Goal: Information Seeking & Learning: Learn about a topic

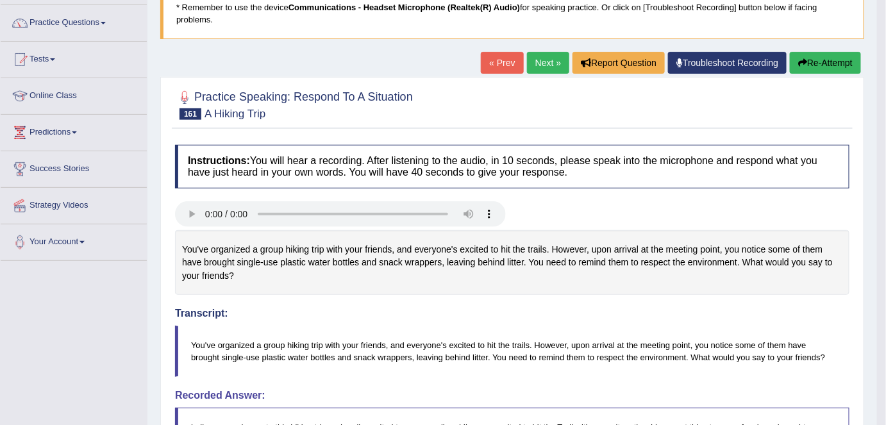
scroll to position [97, 0]
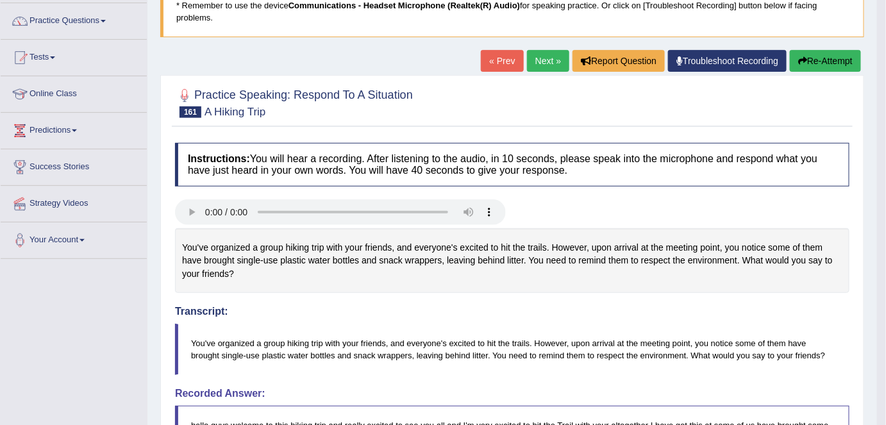
click at [545, 64] on link "Next »" at bounding box center [548, 61] width 42 height 22
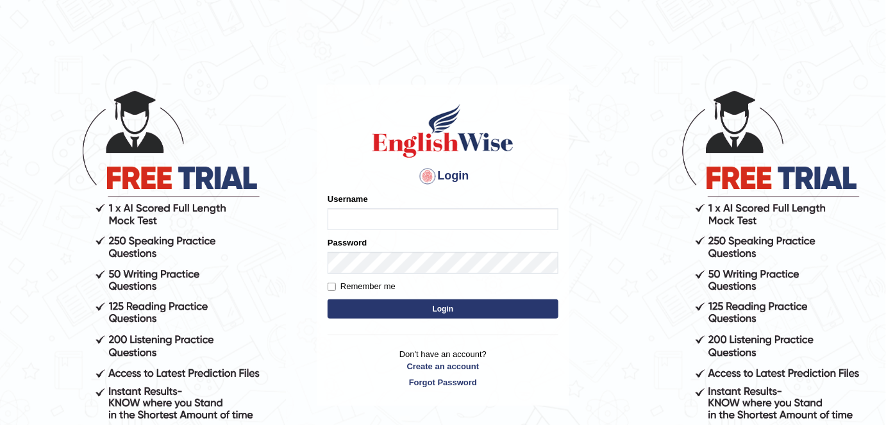
type input "alexa_"
click at [530, 303] on button "Login" at bounding box center [443, 308] width 231 height 19
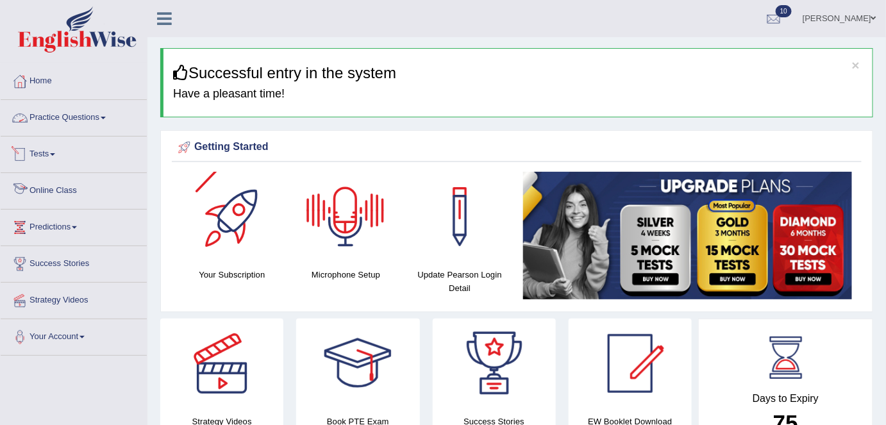
click at [92, 119] on link "Practice Questions" at bounding box center [74, 116] width 146 height 32
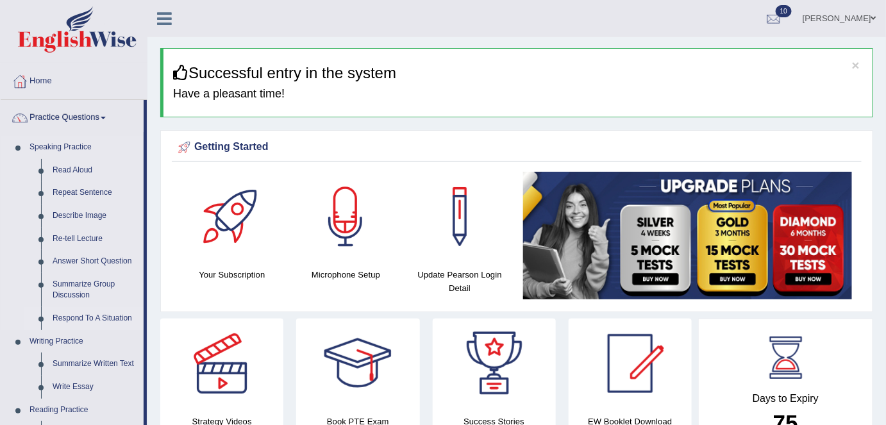
click at [65, 324] on link "Respond To A Situation" at bounding box center [95, 318] width 97 height 23
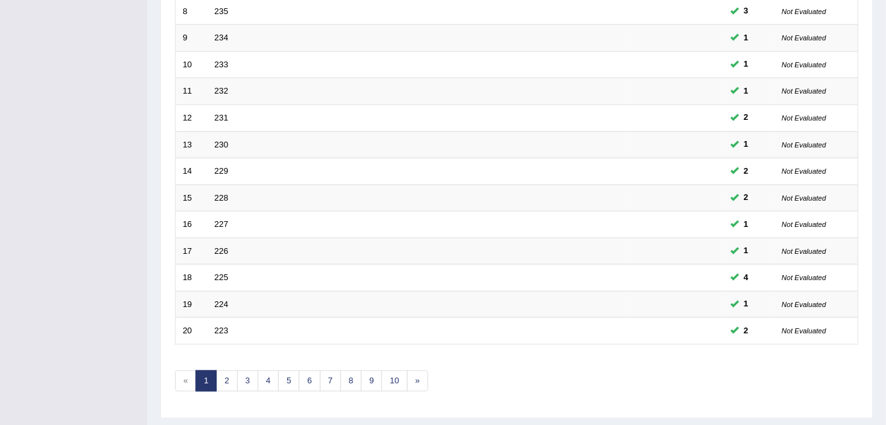
scroll to position [418, 0]
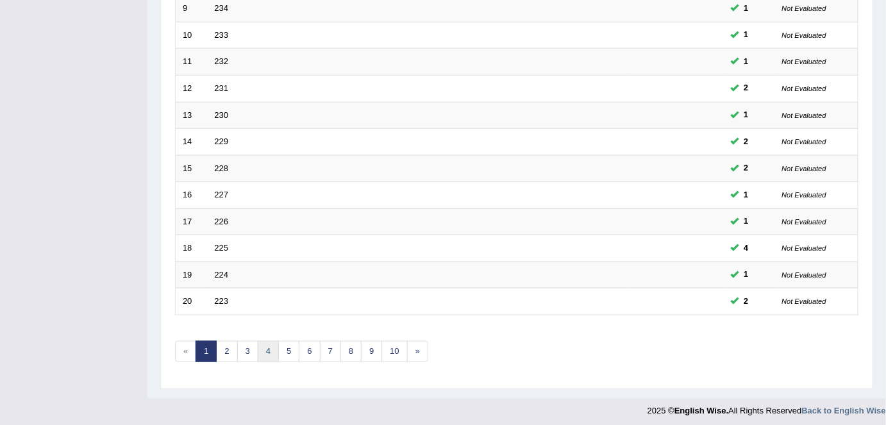
click at [275, 351] on link "4" at bounding box center [268, 351] width 21 height 21
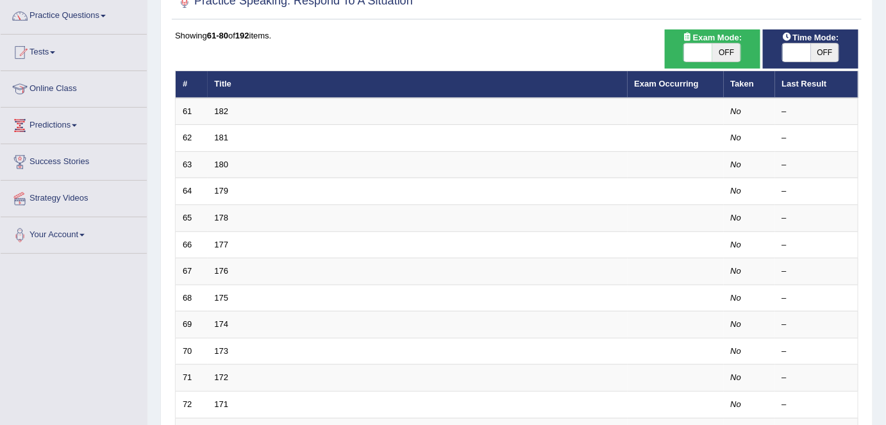
scroll to position [103, 0]
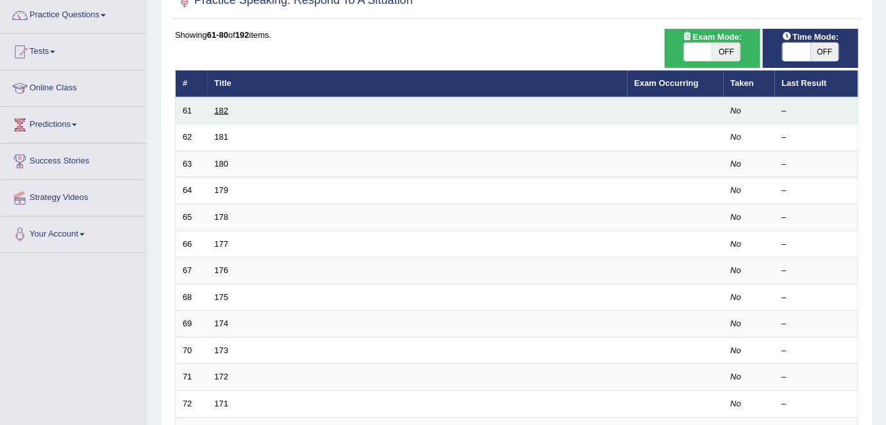
click at [222, 109] on link "182" at bounding box center [222, 111] width 14 height 10
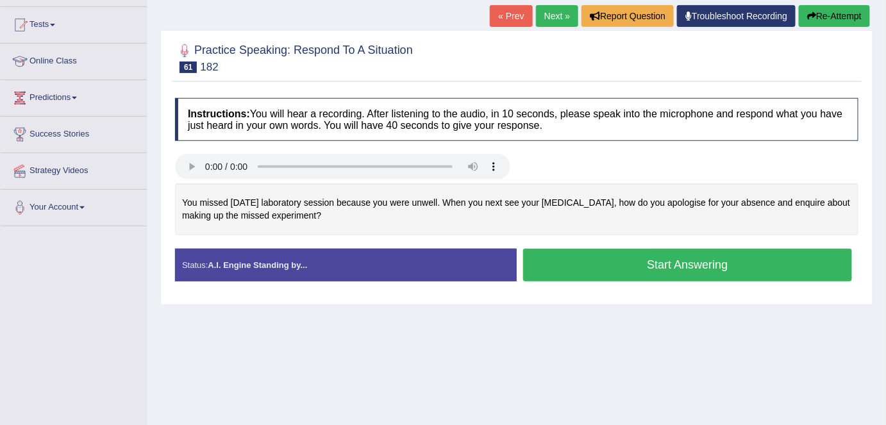
scroll to position [133, 0]
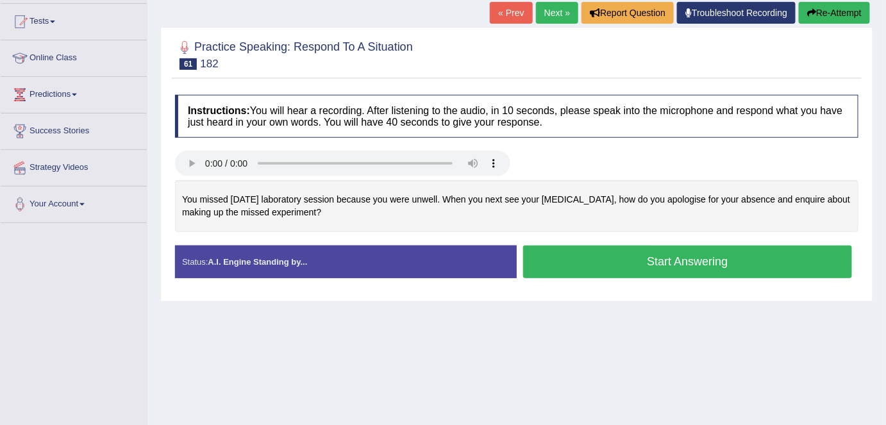
click at [546, 246] on button "Start Answering" at bounding box center [687, 262] width 329 height 33
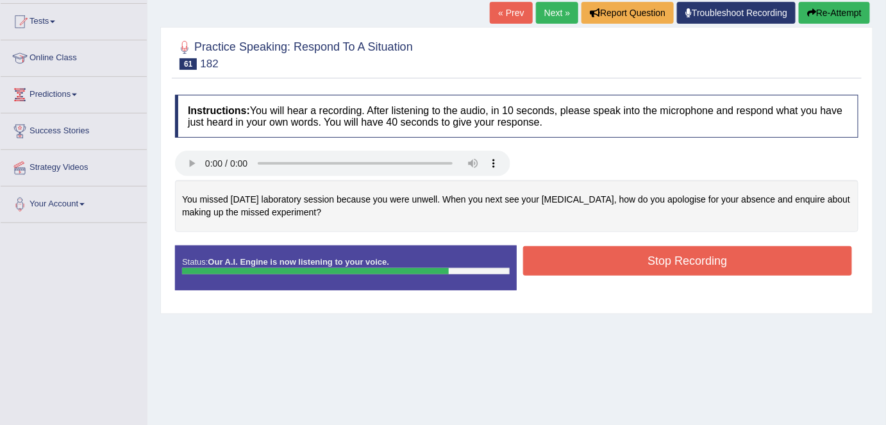
click at [546, 246] on button "Stop Recording" at bounding box center [687, 260] width 329 height 29
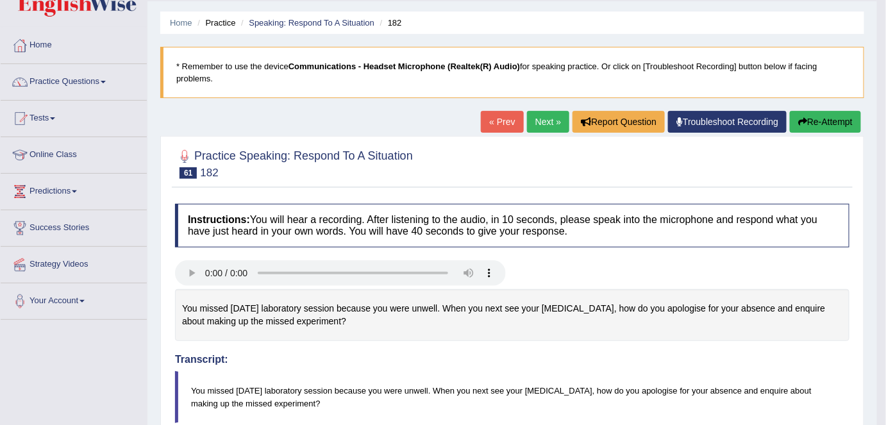
scroll to position [35, 0]
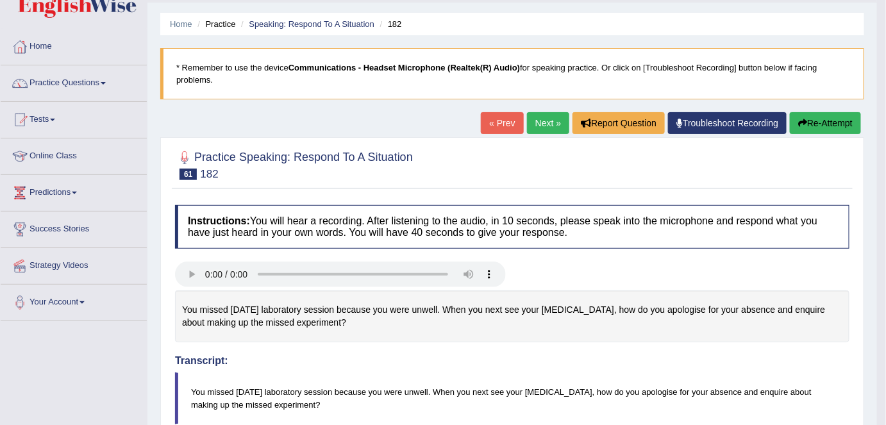
click at [832, 120] on button "Re-Attempt" at bounding box center [825, 123] width 71 height 22
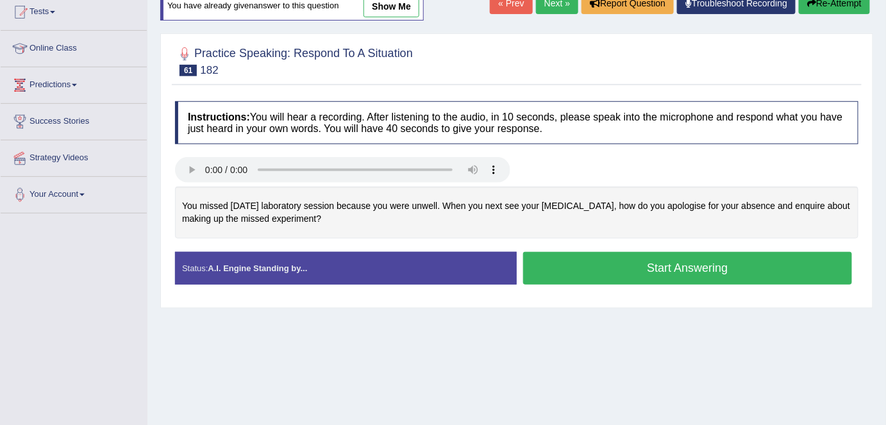
scroll to position [144, 0]
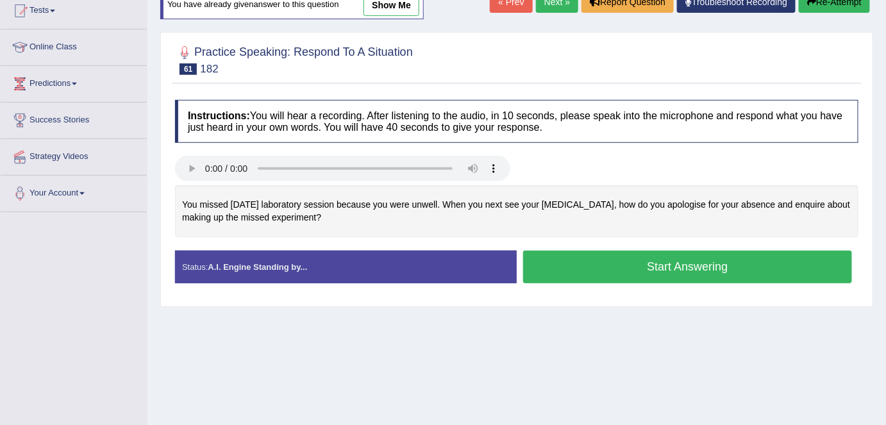
click at [580, 274] on button "Start Answering" at bounding box center [687, 267] width 329 height 33
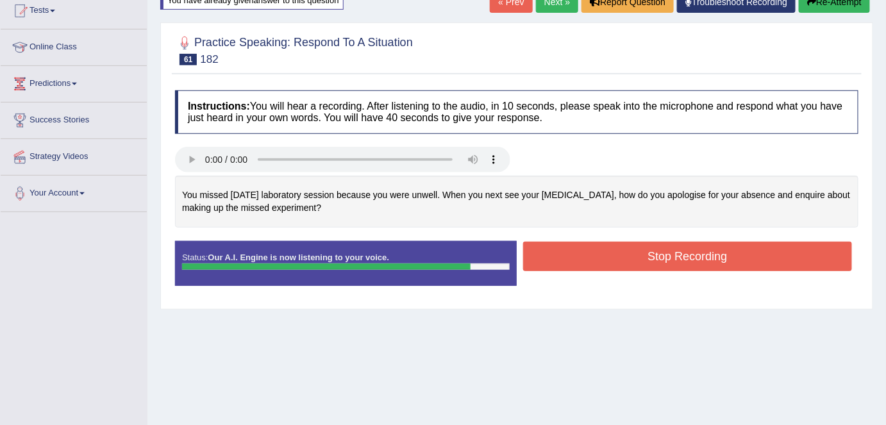
click at [585, 251] on button "Stop Recording" at bounding box center [687, 256] width 329 height 29
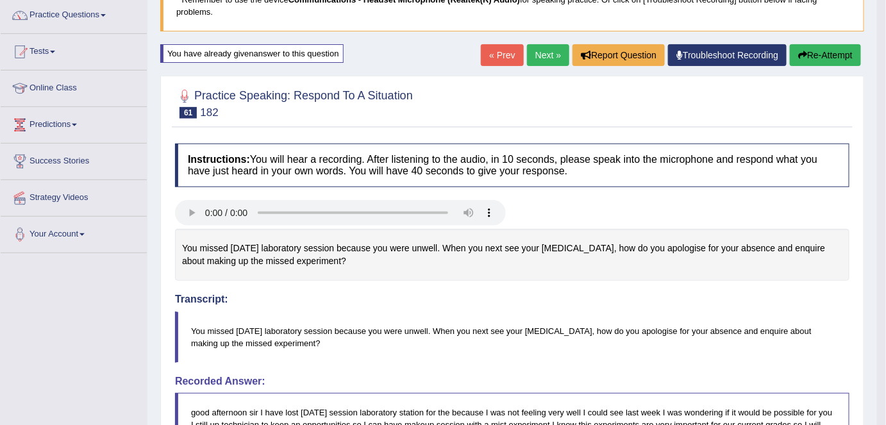
scroll to position [94, 0]
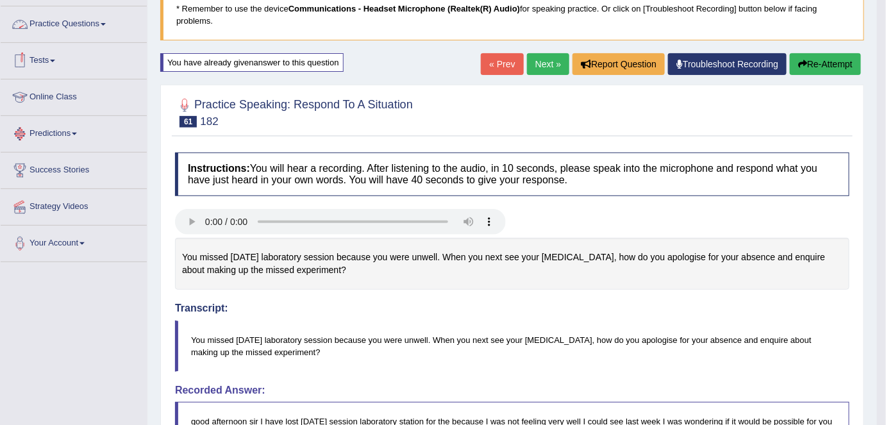
click at [98, 18] on link "Practice Questions" at bounding box center [74, 22] width 146 height 32
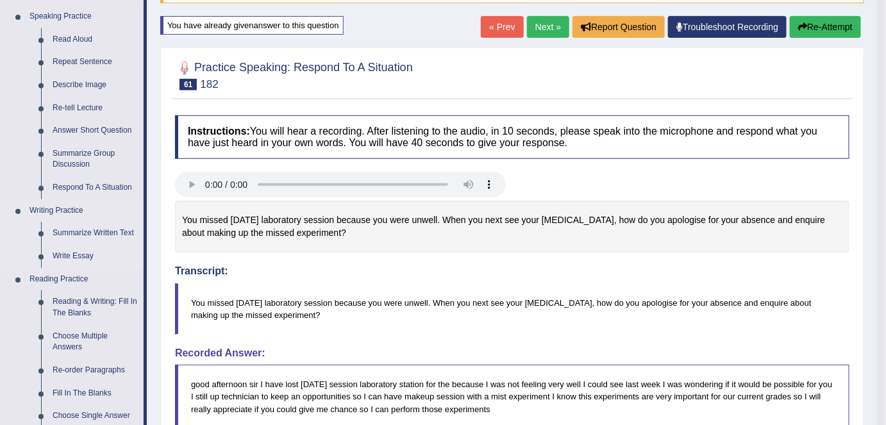
scroll to position [113, 0]
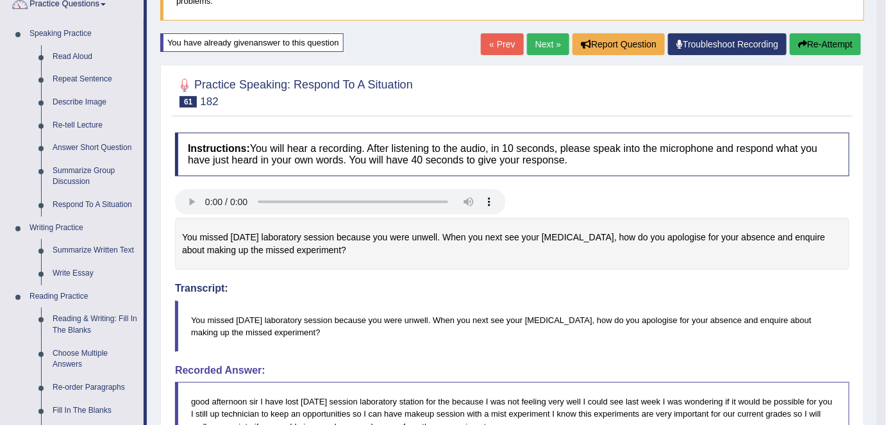
click at [816, 45] on button "Re-Attempt" at bounding box center [825, 44] width 71 height 22
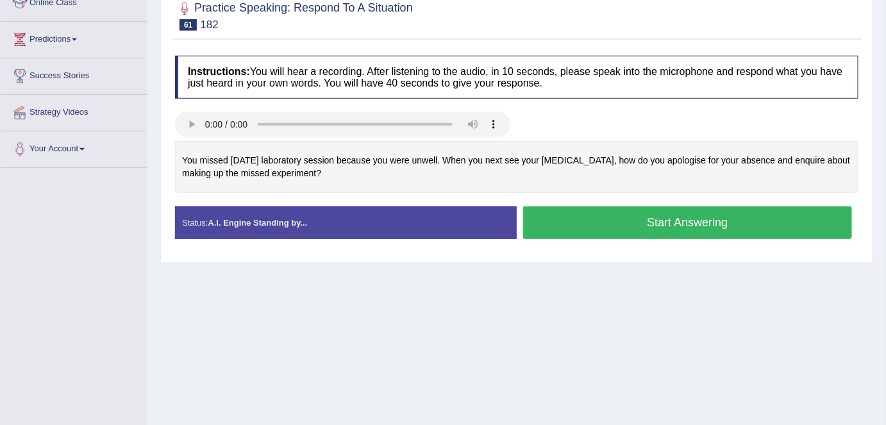
scroll to position [193, 0]
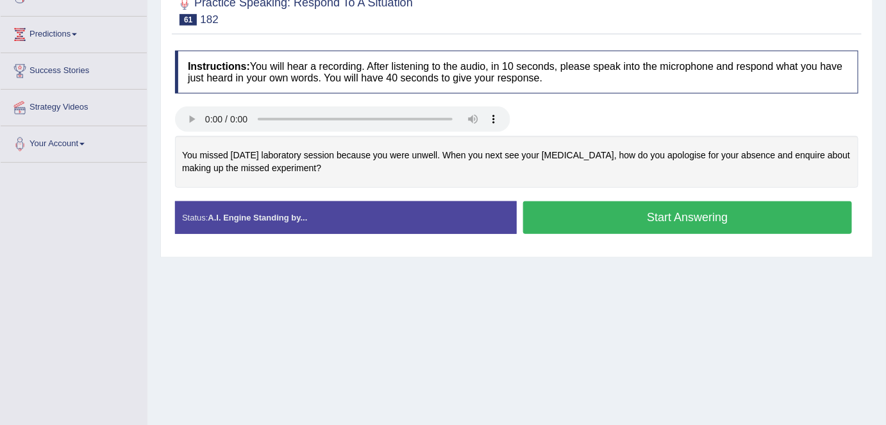
click at [620, 227] on button "Start Answering" at bounding box center [687, 217] width 329 height 33
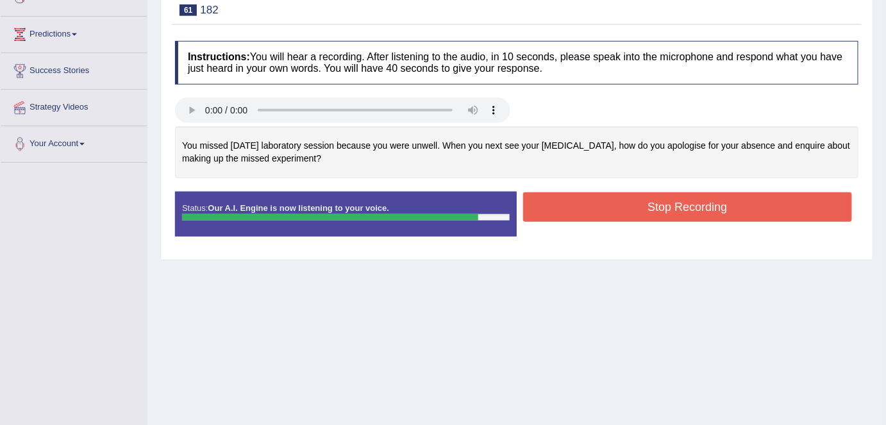
click at [613, 217] on button "Stop Recording" at bounding box center [687, 206] width 329 height 29
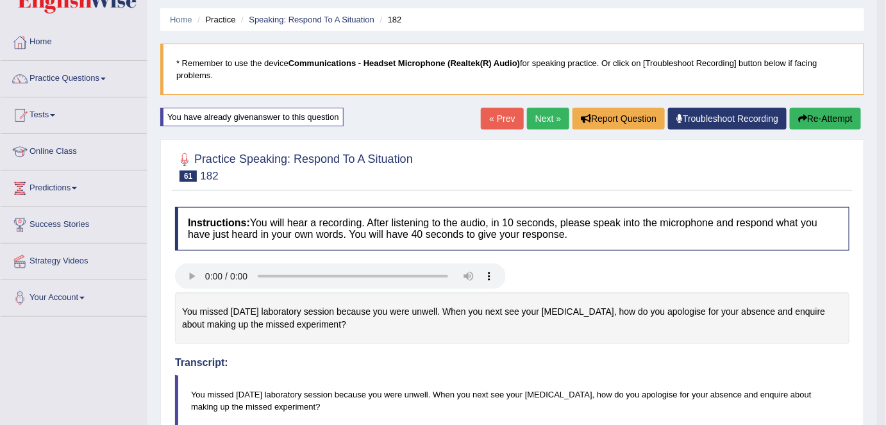
scroll to position [36, 0]
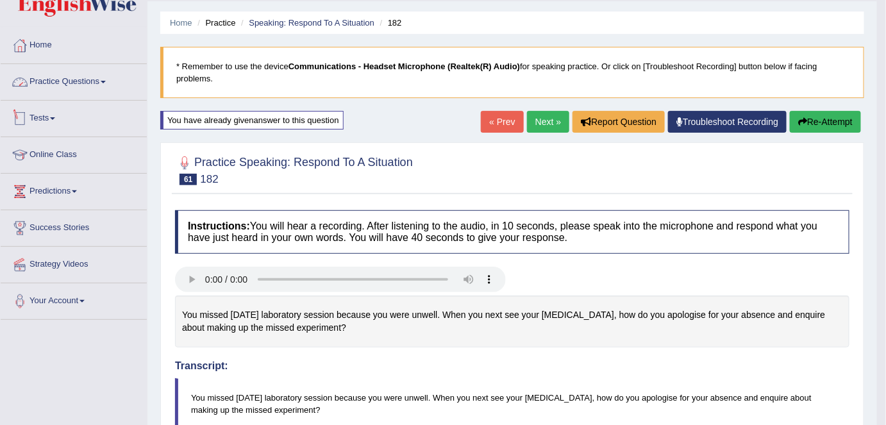
click at [106, 81] on span at bounding box center [103, 82] width 5 height 3
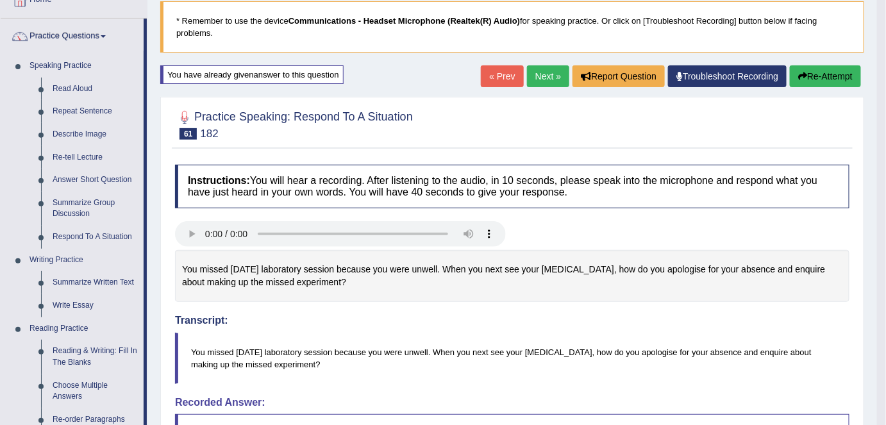
scroll to position [55, 0]
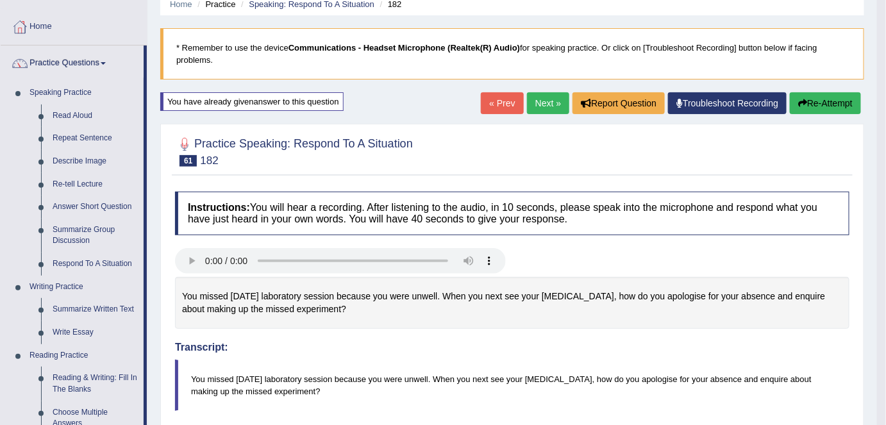
click at [821, 106] on button "Re-Attempt" at bounding box center [825, 103] width 71 height 22
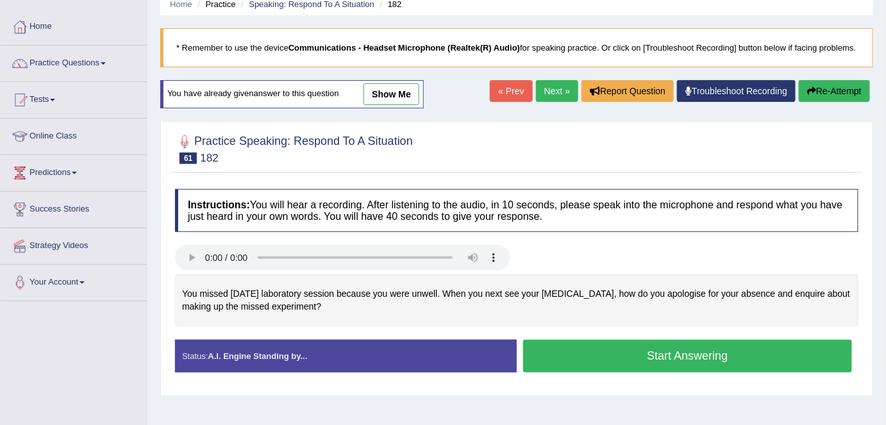
click at [591, 344] on button "Start Answering" at bounding box center [687, 356] width 329 height 33
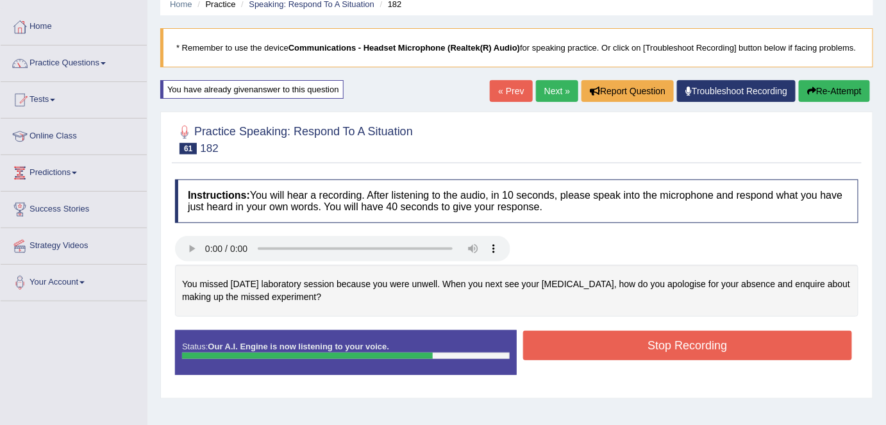
click at [591, 344] on button "Stop Recording" at bounding box center [687, 345] width 329 height 29
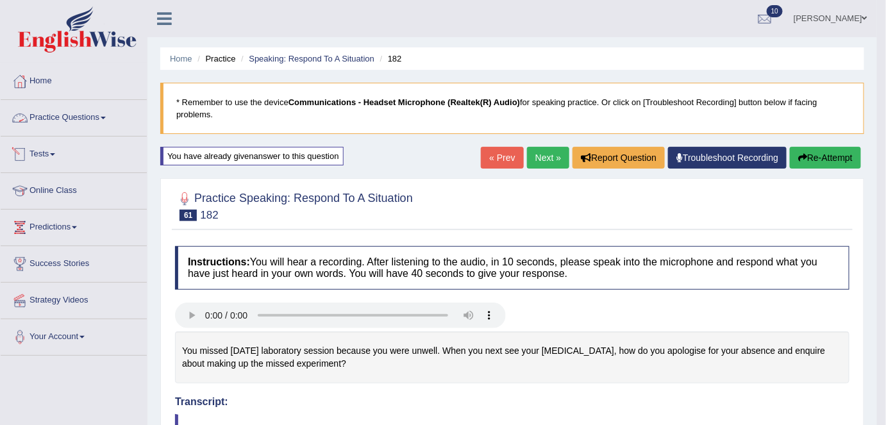
click at [99, 128] on link "Practice Questions" at bounding box center [74, 116] width 146 height 32
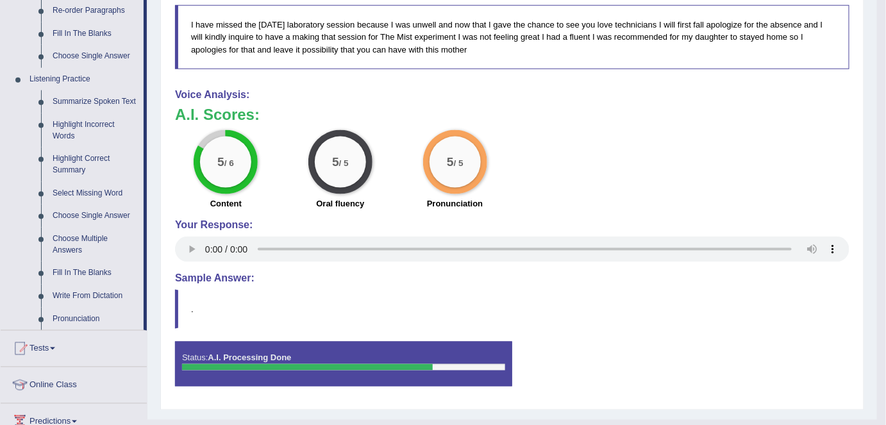
scroll to position [493, 0]
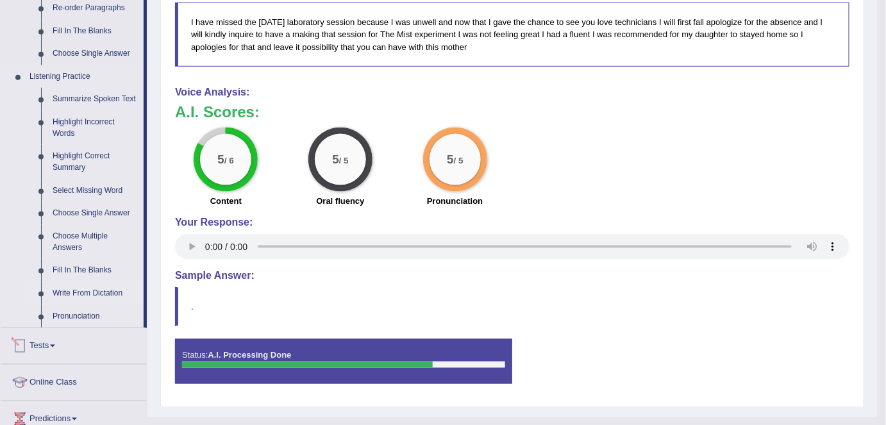
click at [79, 294] on link "Write From Dictation" at bounding box center [95, 293] width 97 height 23
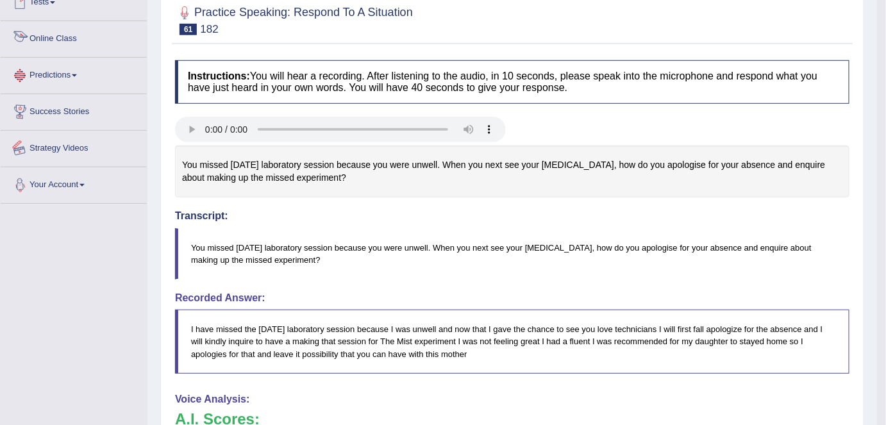
scroll to position [256, 0]
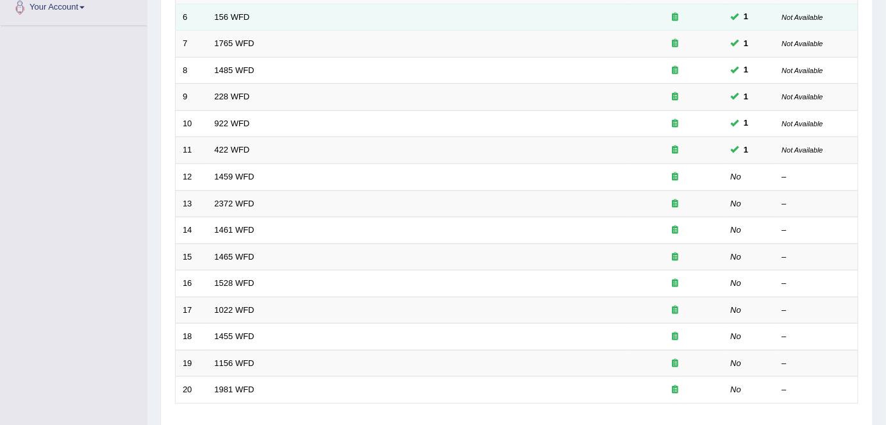
scroll to position [378, 0]
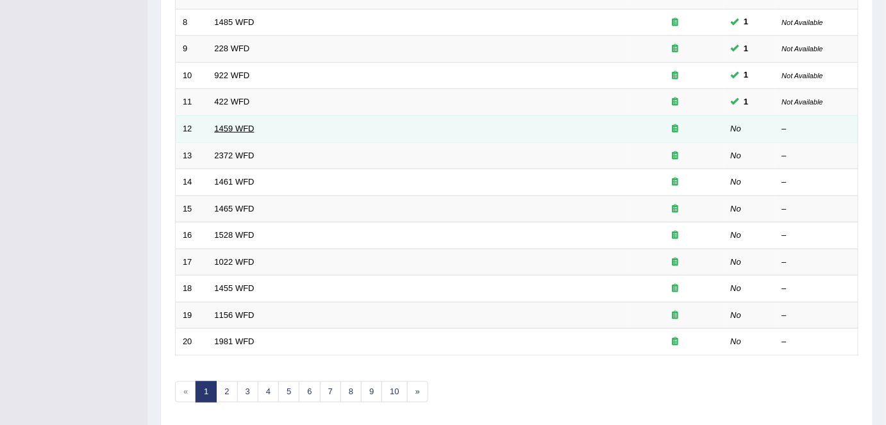
click at [225, 124] on link "1459 WFD" at bounding box center [235, 129] width 40 height 10
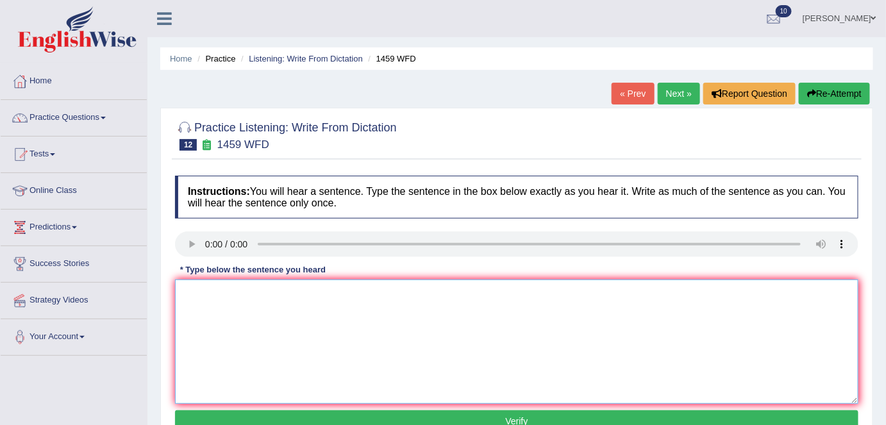
click at [203, 313] on textarea at bounding box center [517, 342] width 684 height 124
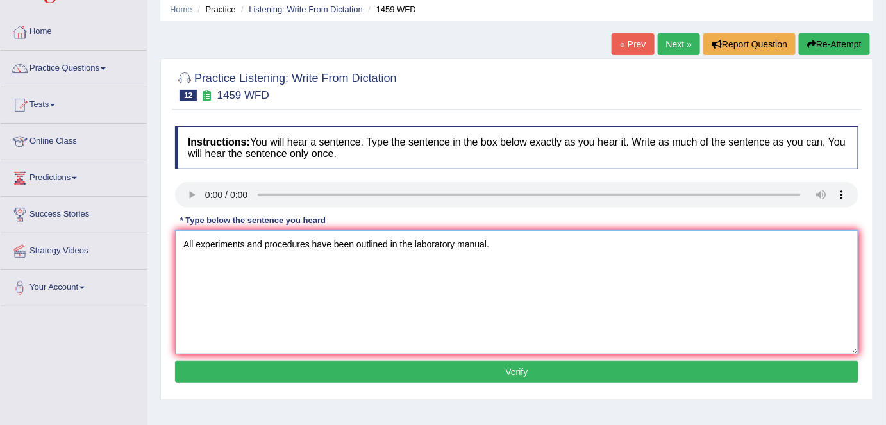
scroll to position [50, 0]
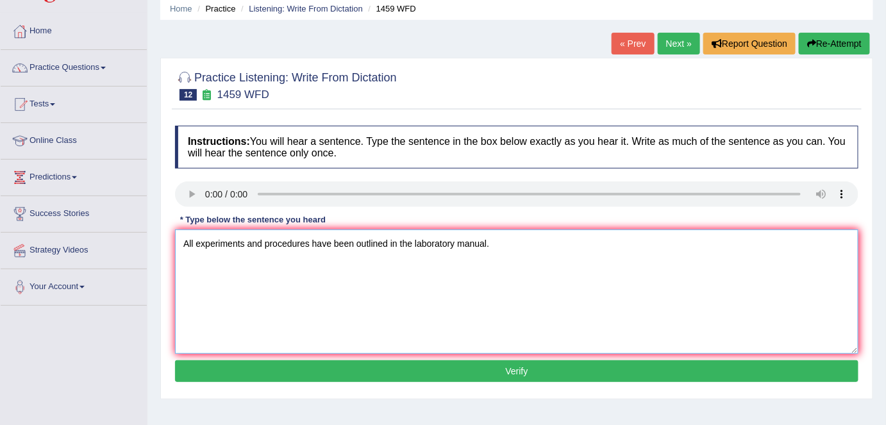
type textarea "All experiments and procedures have been outlined in the laboratory manual."
click at [435, 370] on button "Verify" at bounding box center [517, 371] width 684 height 22
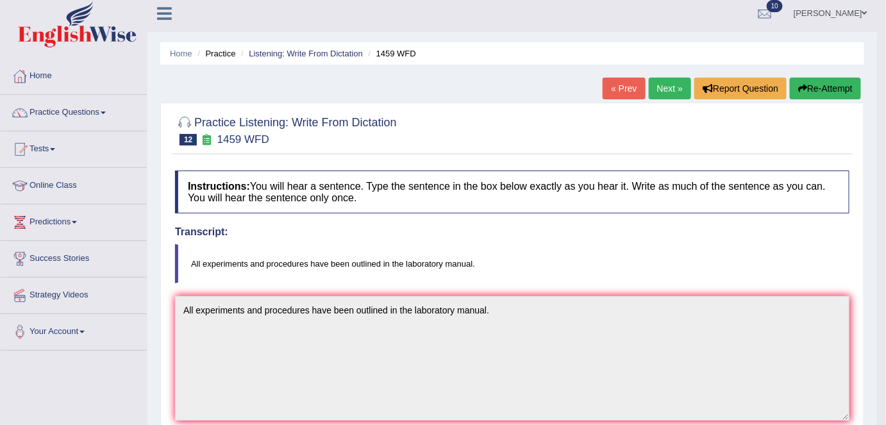
scroll to position [0, 0]
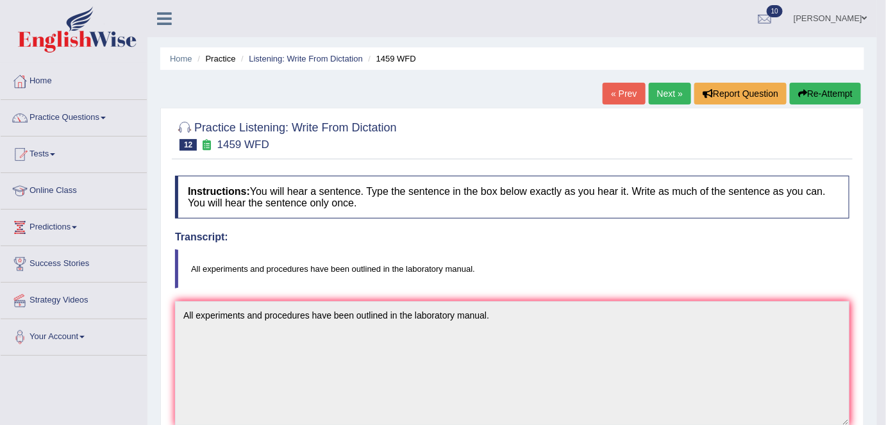
click at [660, 99] on link "Next »" at bounding box center [670, 94] width 42 height 22
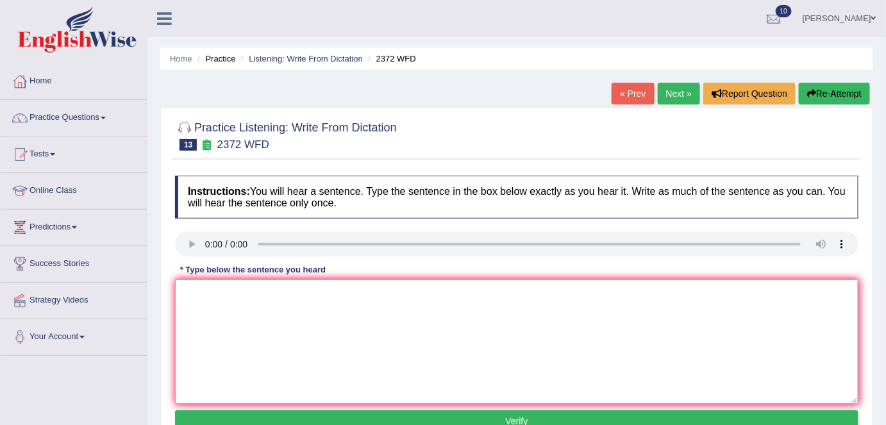
click at [226, 289] on textarea at bounding box center [517, 342] width 684 height 124
click at [314, 290] on textarea "We must hand in our assignment by the end of the semester." at bounding box center [517, 342] width 684 height 124
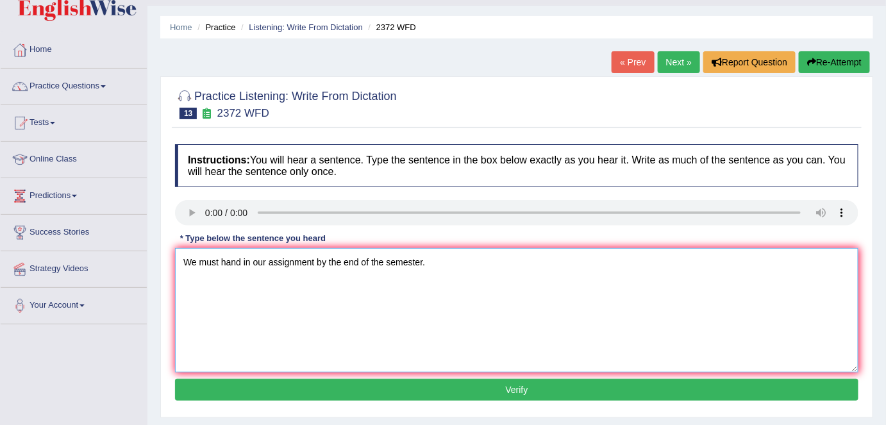
scroll to position [33, 0]
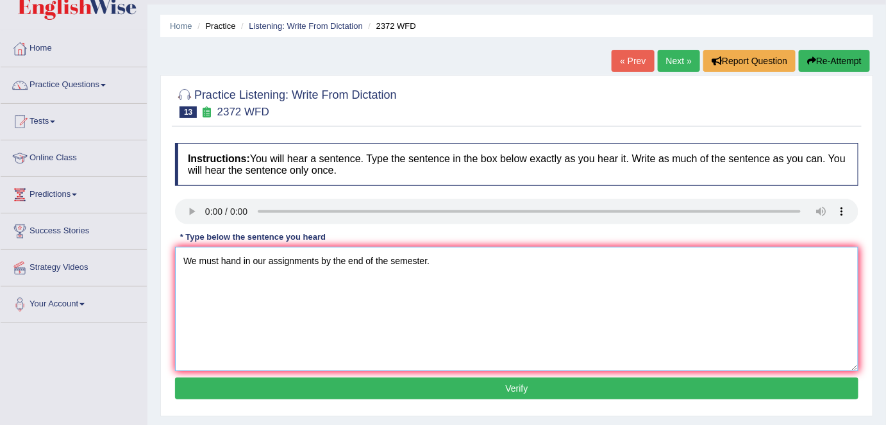
type textarea "We must hand in our assignments by the end of the semester."
click at [311, 383] on button "Verify" at bounding box center [517, 389] width 684 height 22
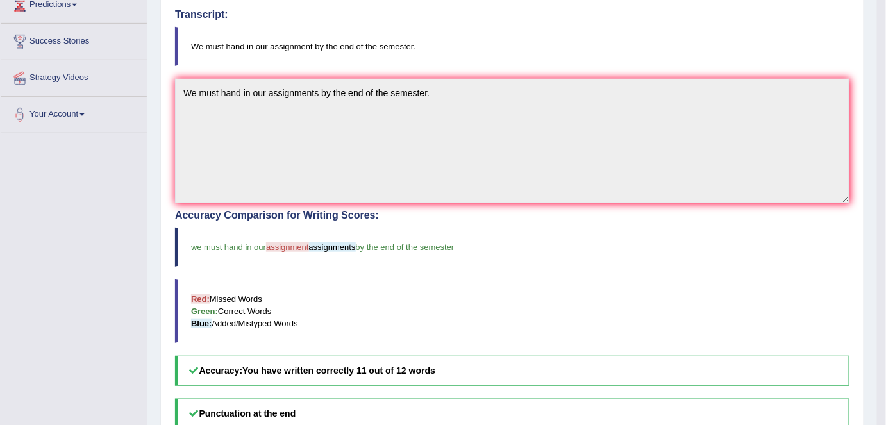
scroll to position [0, 0]
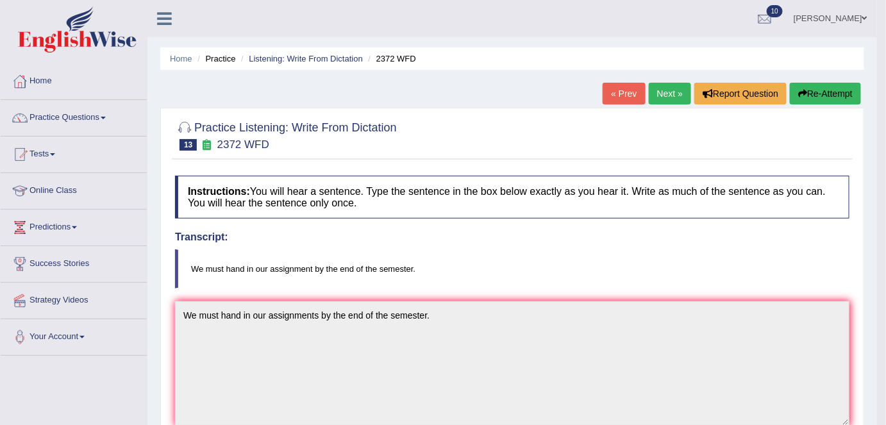
click at [665, 86] on link "Next »" at bounding box center [670, 94] width 42 height 22
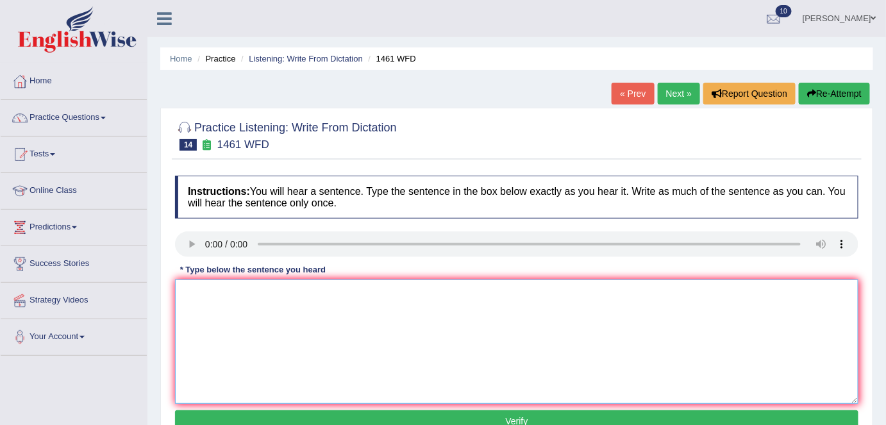
click at [215, 291] on textarea at bounding box center [517, 342] width 684 height 124
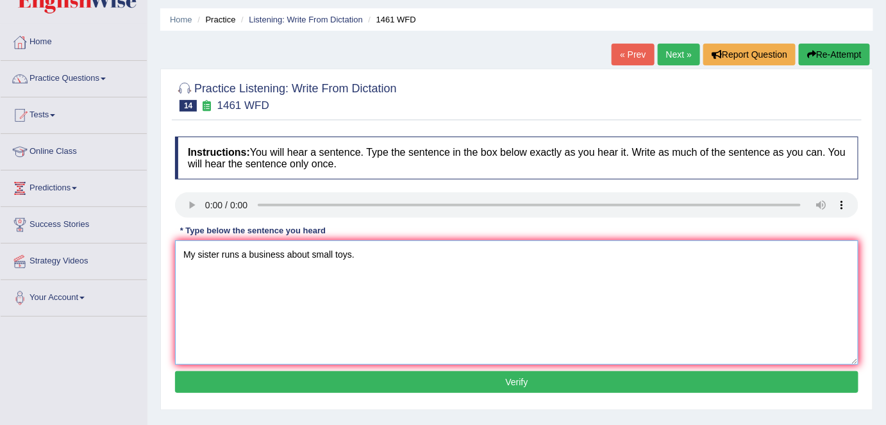
scroll to position [40, 0]
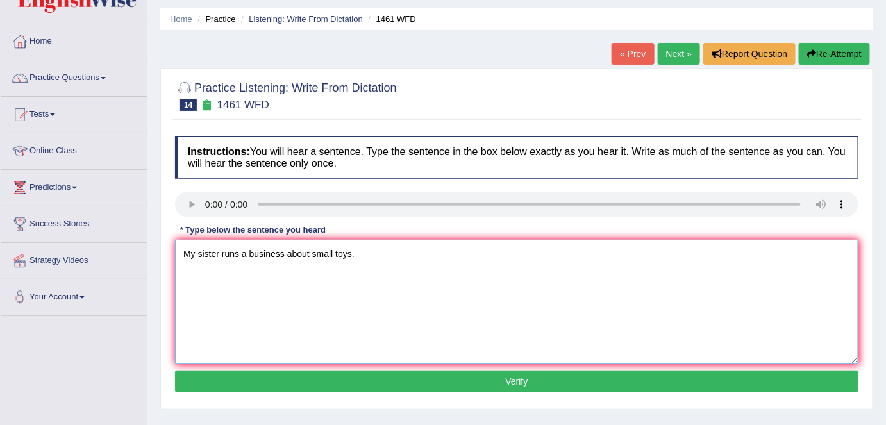
type textarea "My sister runs a business about small toys."
click at [347, 378] on button "Verify" at bounding box center [517, 382] width 684 height 22
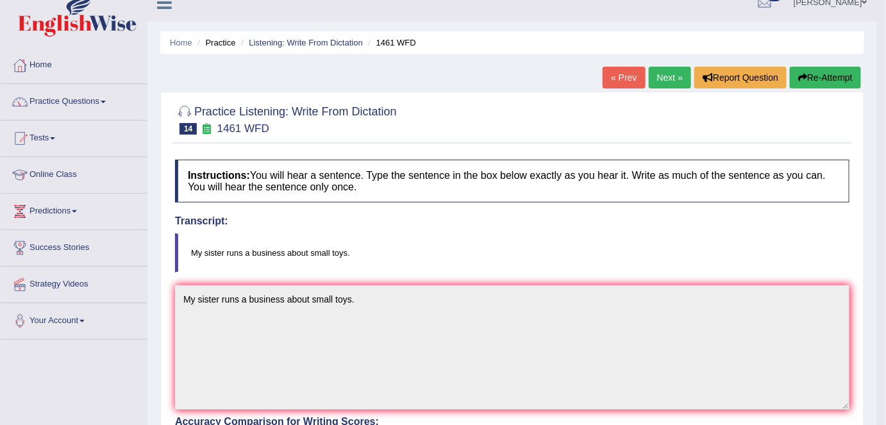
scroll to position [0, 0]
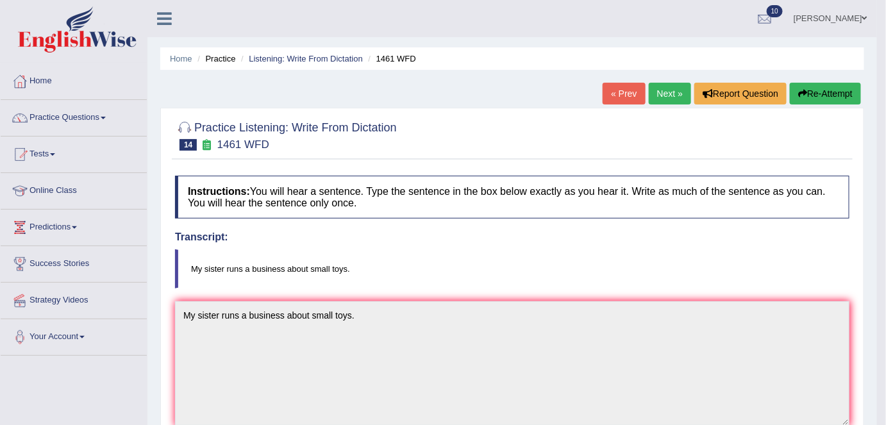
click at [658, 101] on link "Next »" at bounding box center [670, 94] width 42 height 22
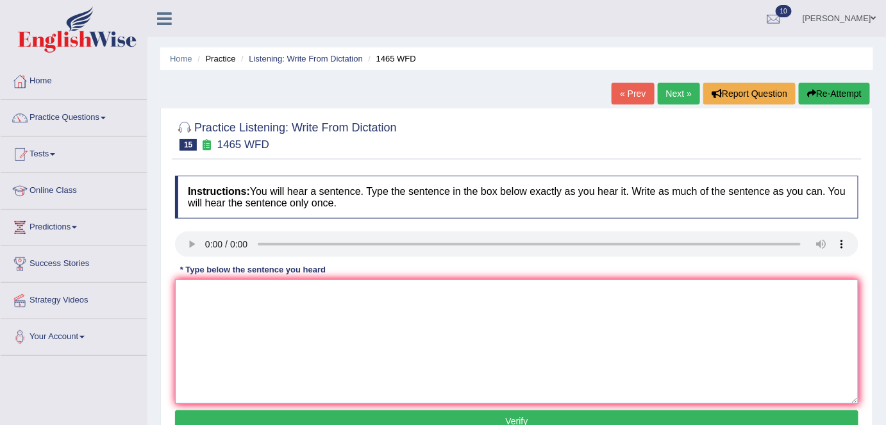
click at [203, 281] on textarea at bounding box center [517, 342] width 684 height 124
type textarea "U"
type textarea "You can find the complaint form on the website."
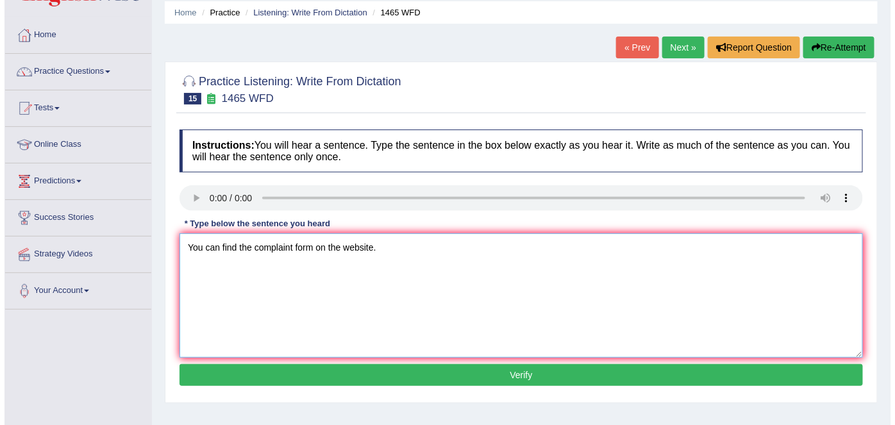
scroll to position [46, 0]
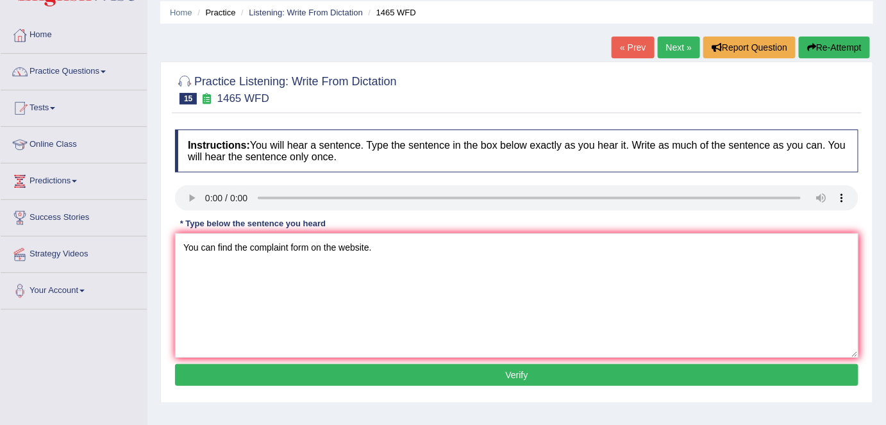
click at [262, 368] on button "Verify" at bounding box center [517, 375] width 684 height 22
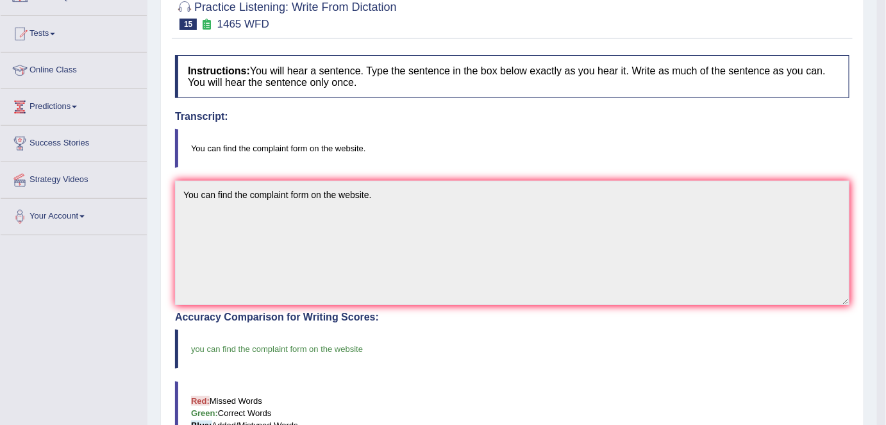
scroll to position [0, 0]
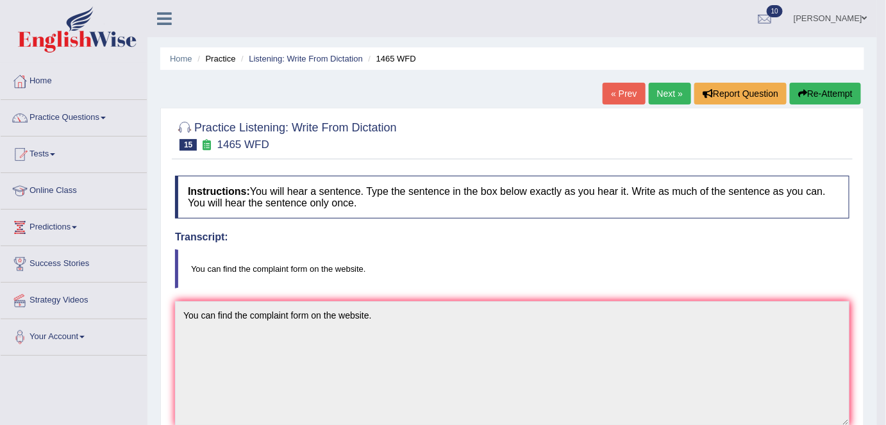
click at [660, 88] on link "Next »" at bounding box center [670, 94] width 42 height 22
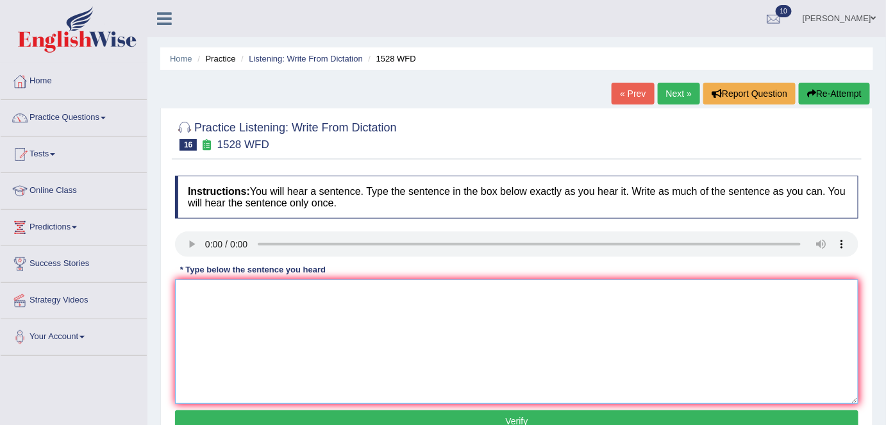
click at [221, 308] on textarea at bounding box center [517, 342] width 684 height 124
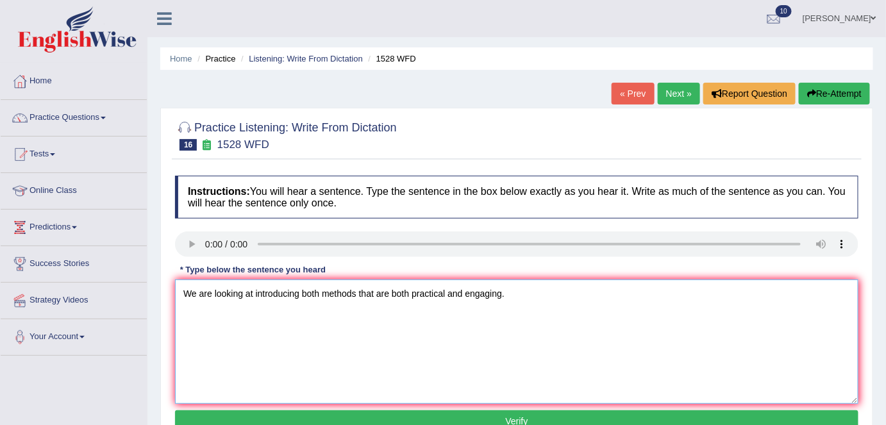
click at [323, 290] on textarea "We are looking at introducing both methods that are both practical and engaging." at bounding box center [517, 342] width 684 height 124
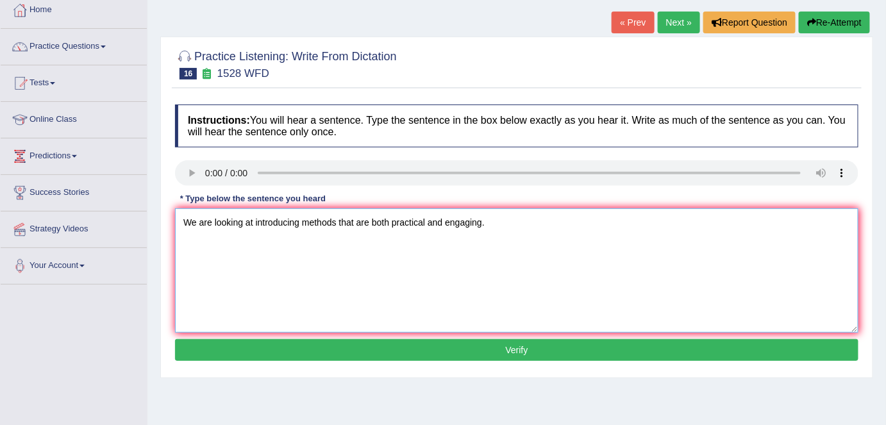
scroll to position [72, 0]
type textarea "We are looking at introducing methods that are both practical and engaging."
click at [359, 349] on button "Verify" at bounding box center [517, 350] width 684 height 22
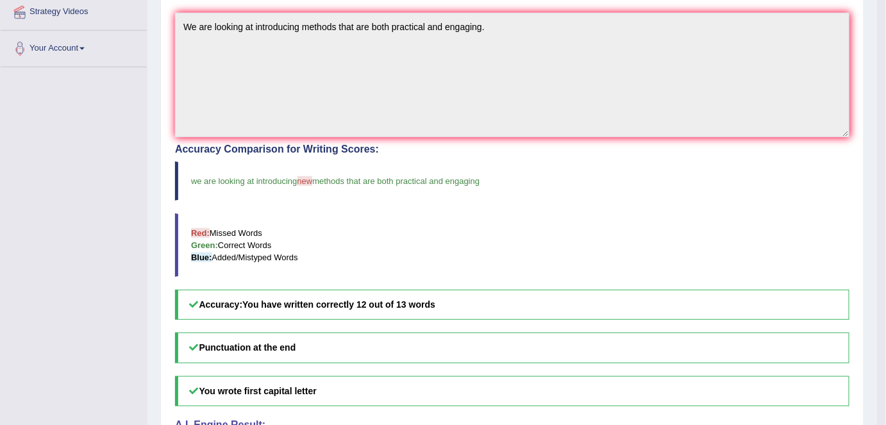
scroll to position [0, 0]
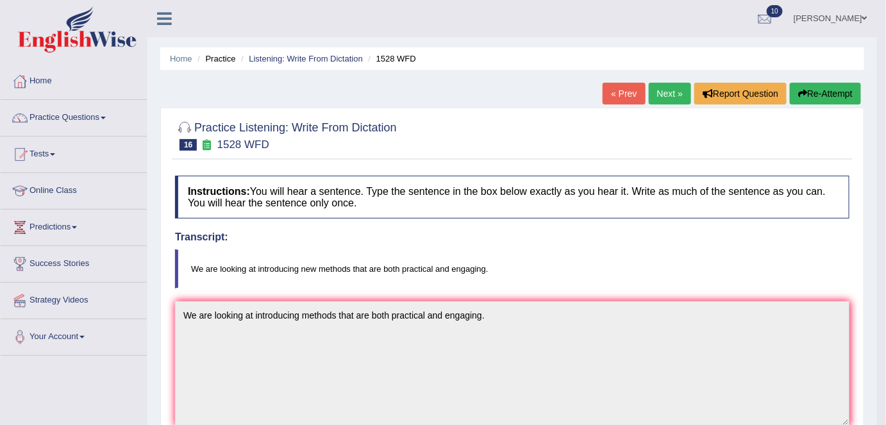
click at [676, 84] on link "Next »" at bounding box center [670, 94] width 42 height 22
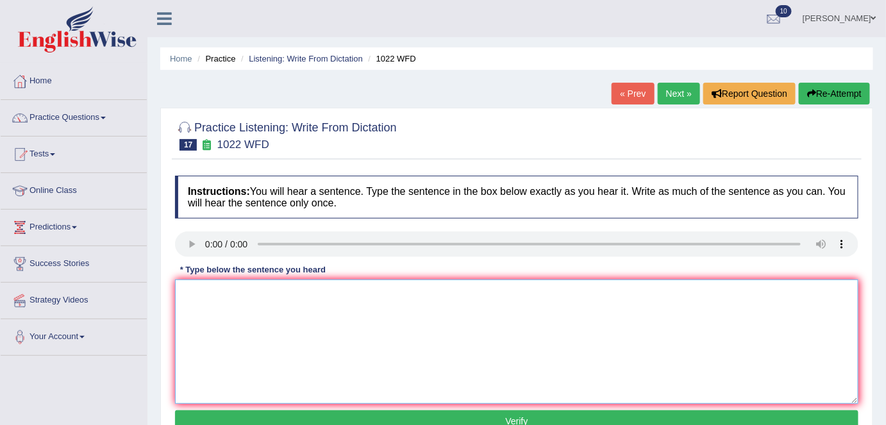
click at [441, 333] on textarea at bounding box center [517, 342] width 684 height 124
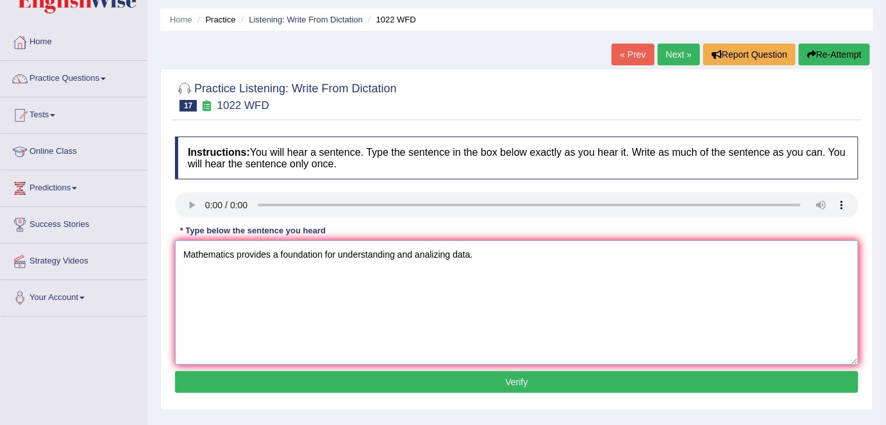
scroll to position [42, 0]
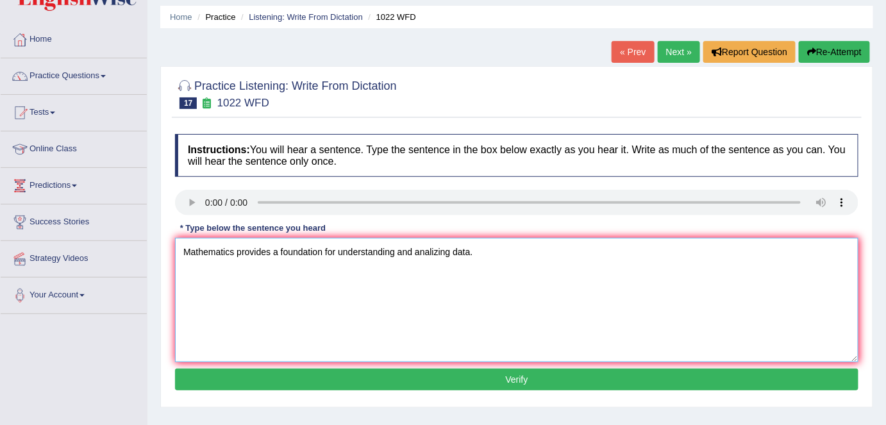
type textarea "Mathematics provides a foundation for understanding and analizing data."
click at [458, 376] on button "Verify" at bounding box center [517, 380] width 684 height 22
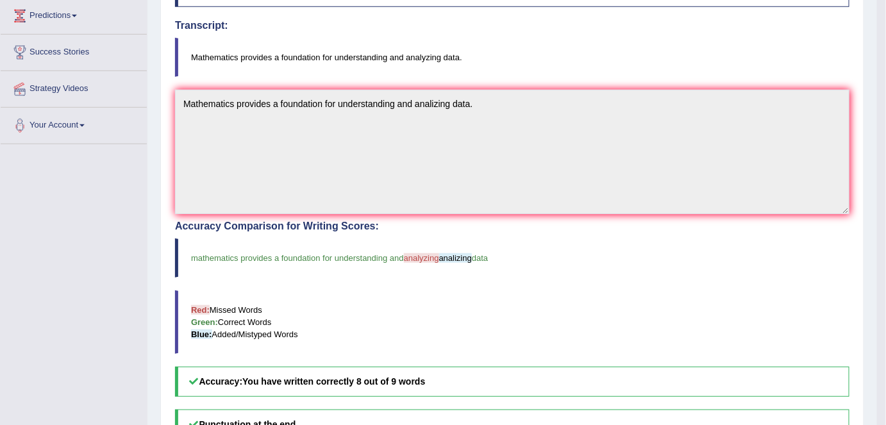
scroll to position [0, 0]
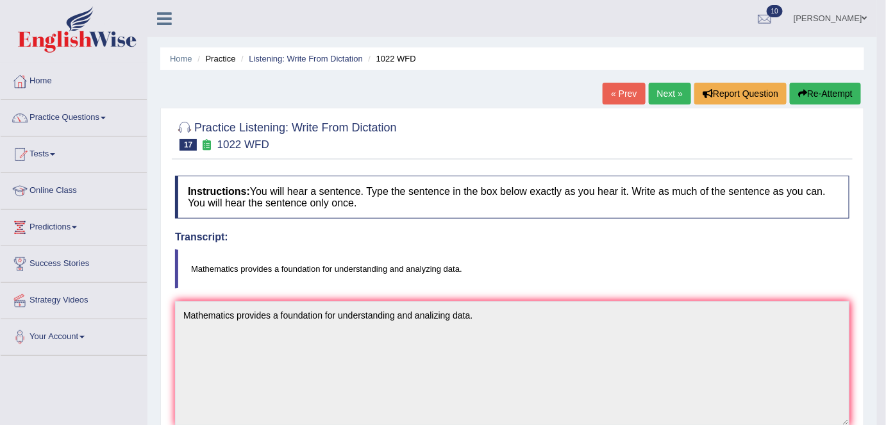
click at [671, 89] on link "Next »" at bounding box center [670, 94] width 42 height 22
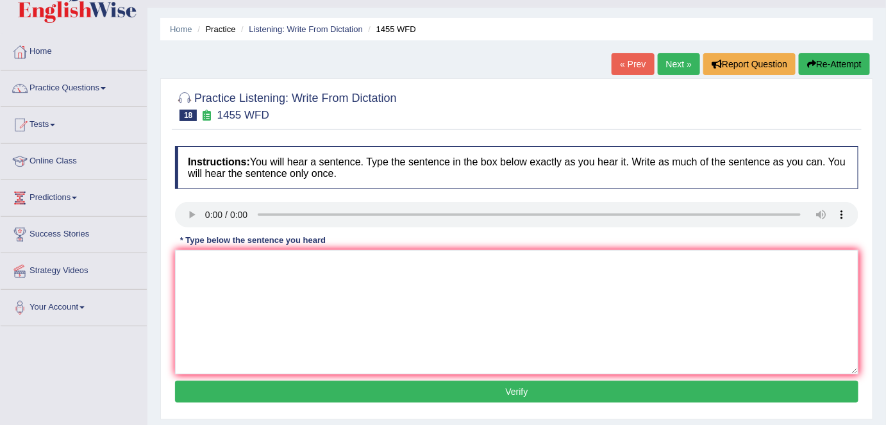
scroll to position [30, 0]
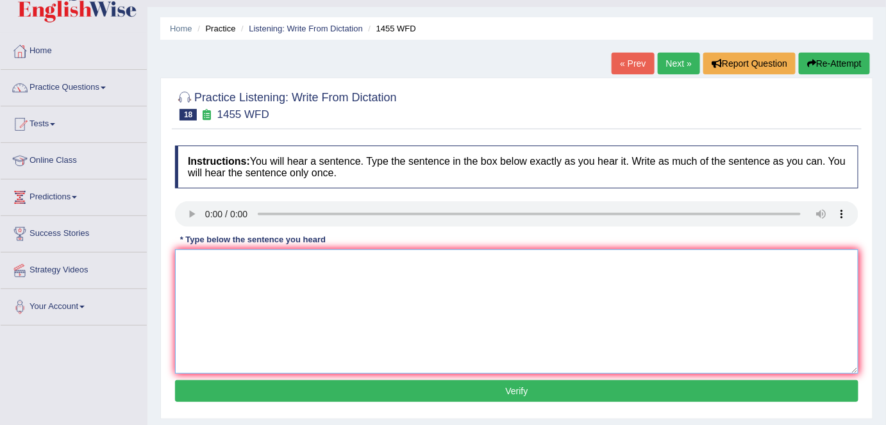
click at [237, 274] on textarea at bounding box center [517, 311] width 684 height 124
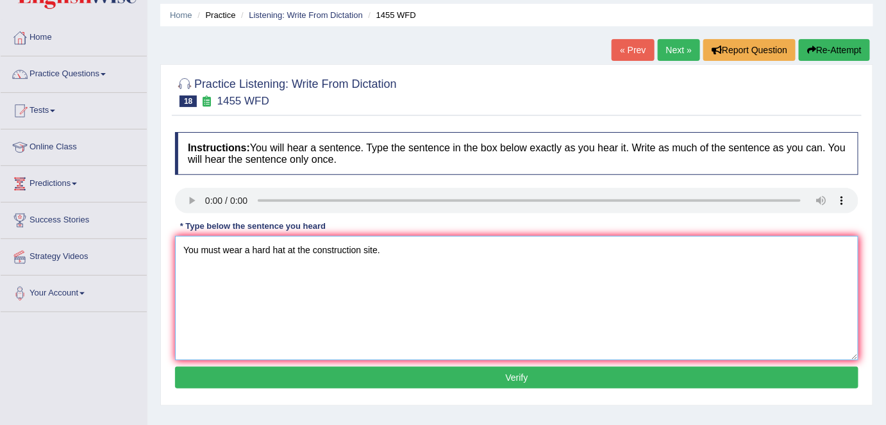
scroll to position [48, 0]
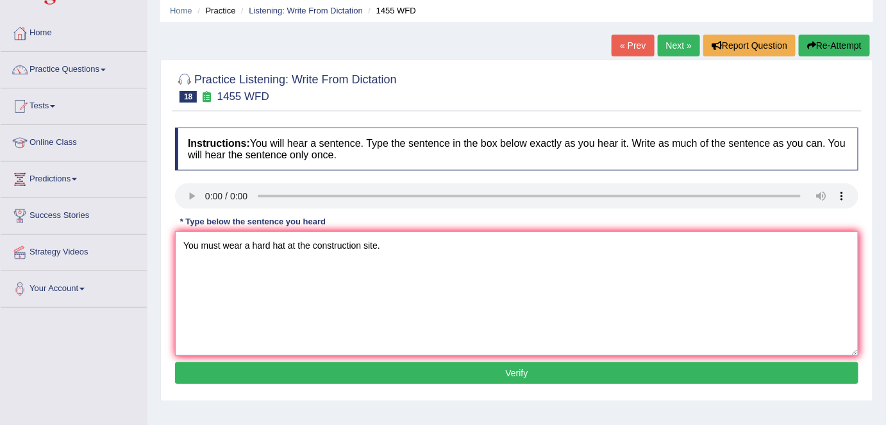
type textarea "You must wear a hard hat at the construction site."
click at [332, 363] on button "Verify" at bounding box center [517, 373] width 684 height 22
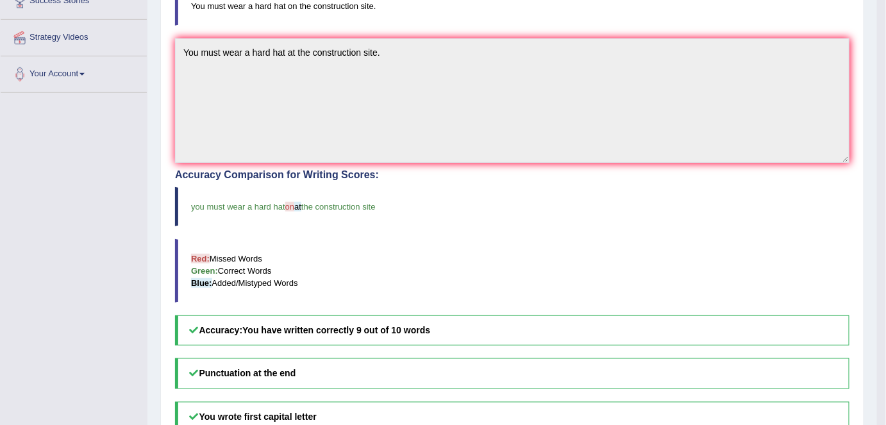
scroll to position [0, 0]
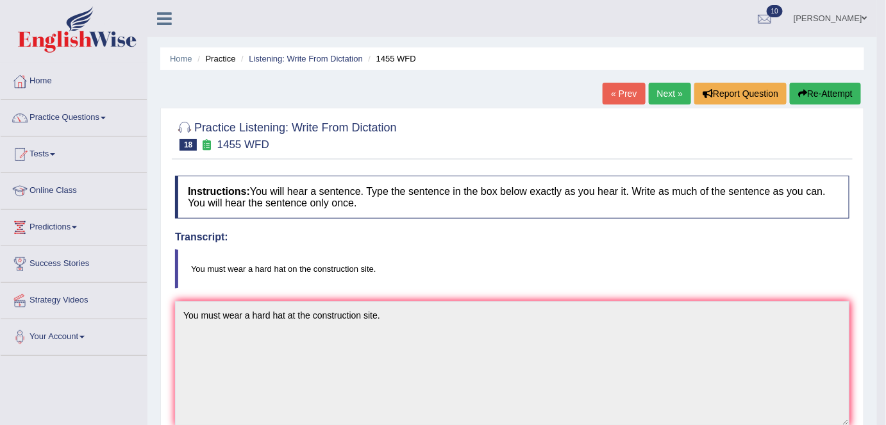
click at [662, 98] on link "Next »" at bounding box center [670, 94] width 42 height 22
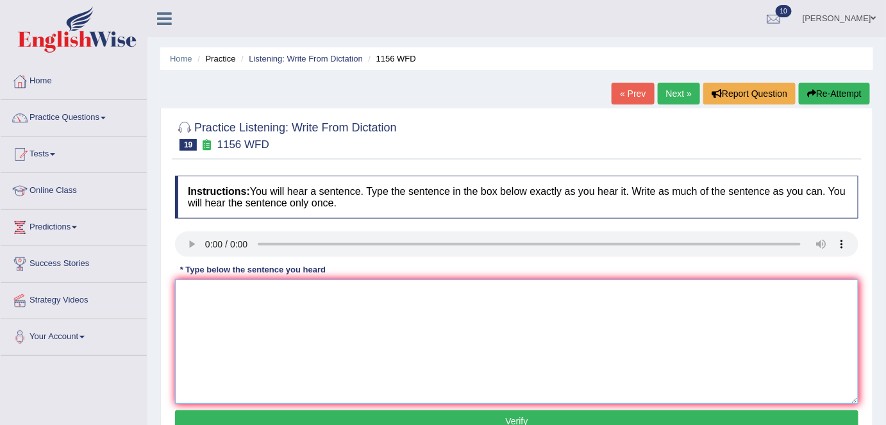
click at [236, 301] on textarea at bounding box center [517, 342] width 684 height 124
click at [222, 292] on textarea "combined or change" at bounding box center [517, 342] width 684 height 124
click at [265, 296] on textarea "combine or change" at bounding box center [517, 342] width 684 height 124
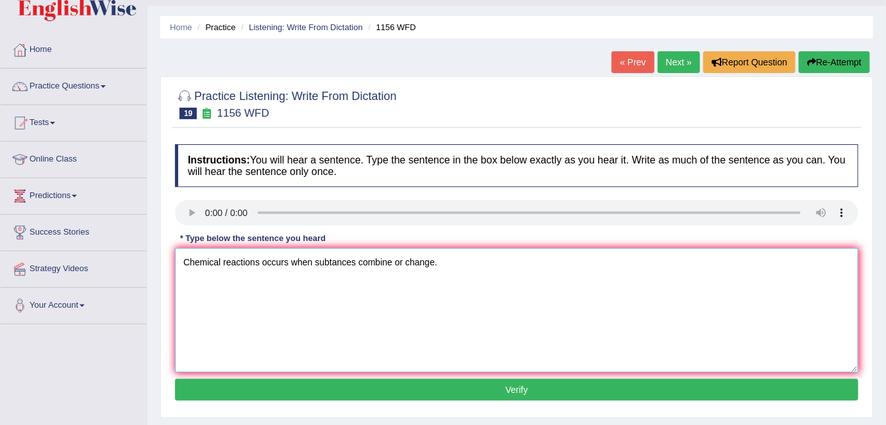
scroll to position [37, 0]
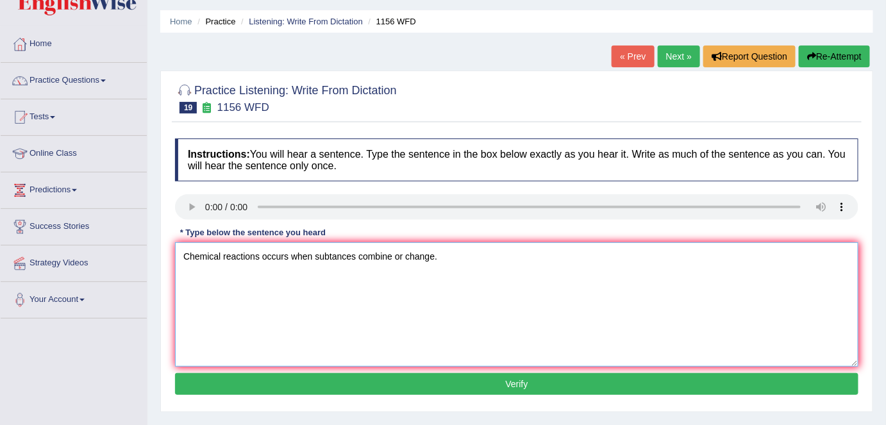
type textarea "Chemical reactions occurs when subtances combine or change."
click at [368, 380] on button "Verify" at bounding box center [517, 384] width 684 height 22
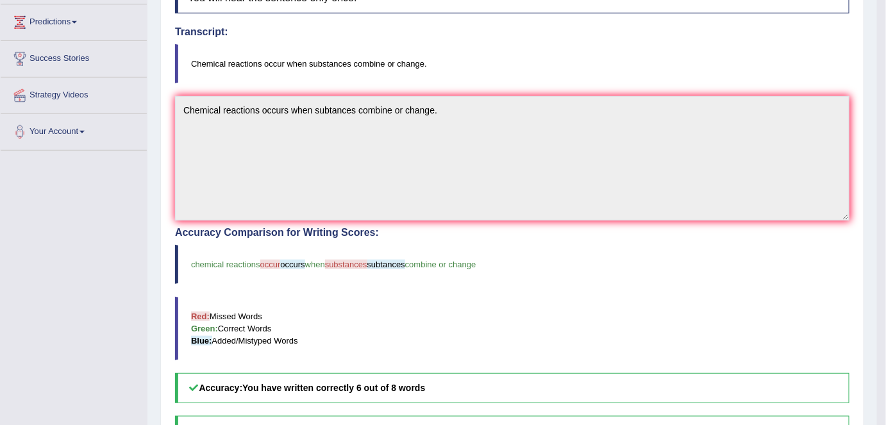
scroll to position [0, 0]
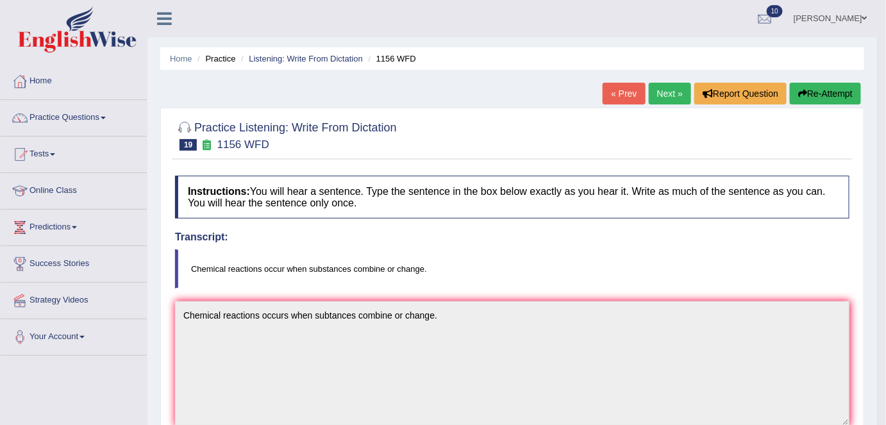
click at [795, 94] on button "Re-Attempt" at bounding box center [825, 94] width 71 height 22
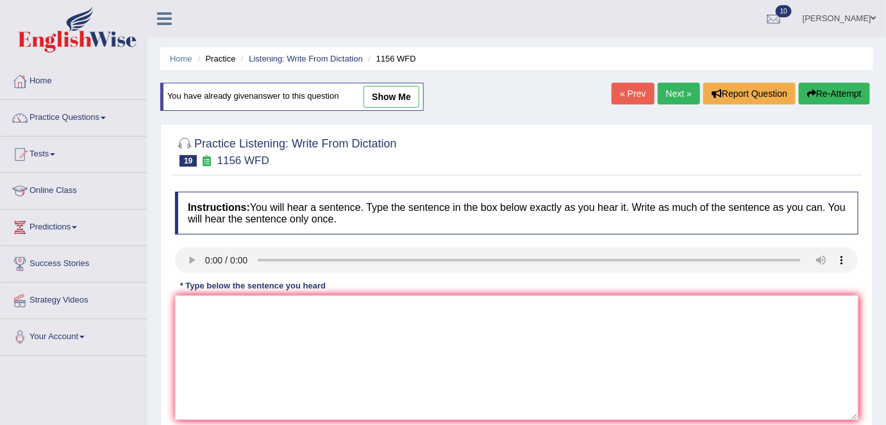
click at [673, 92] on link "Next »" at bounding box center [679, 94] width 42 height 22
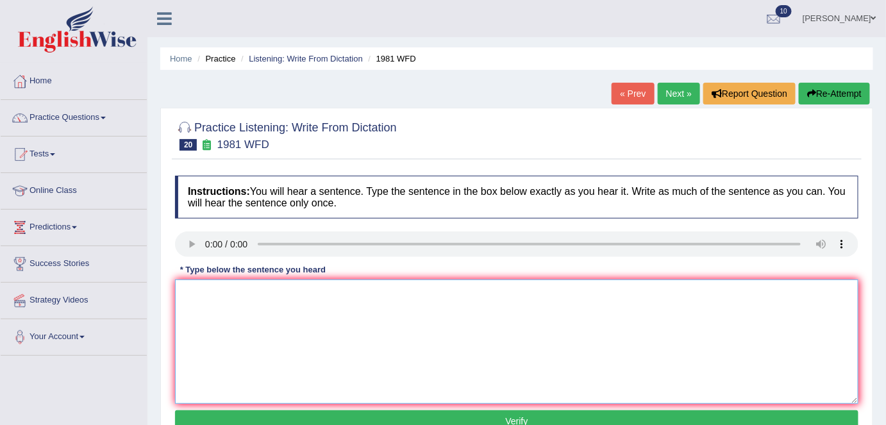
click at [237, 315] on textarea at bounding box center [517, 342] width 684 height 124
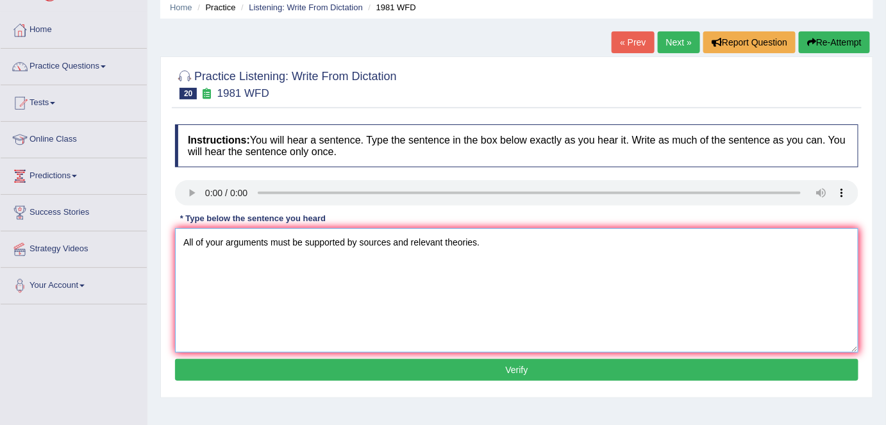
scroll to position [71, 0]
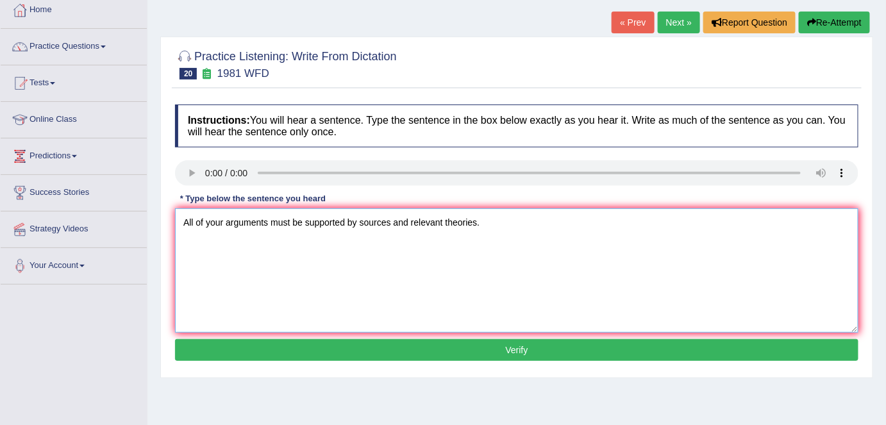
type textarea "All of your arguments must be supported by sources and relevant theories."
click at [350, 355] on button "Verify" at bounding box center [517, 350] width 684 height 22
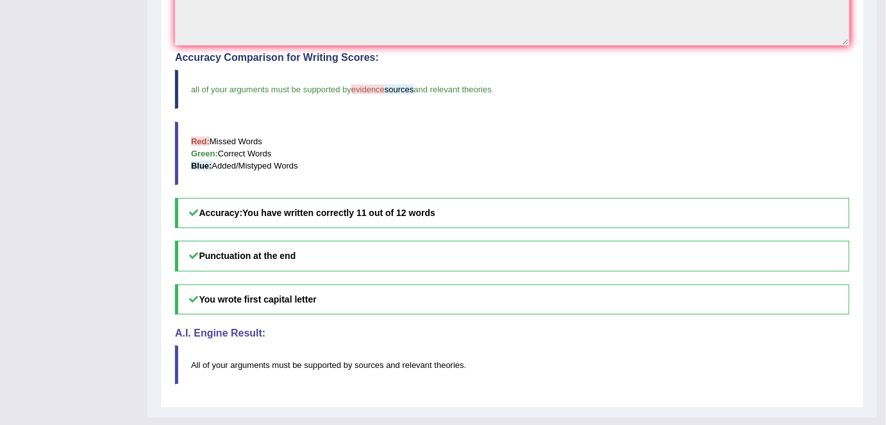
scroll to position [0, 0]
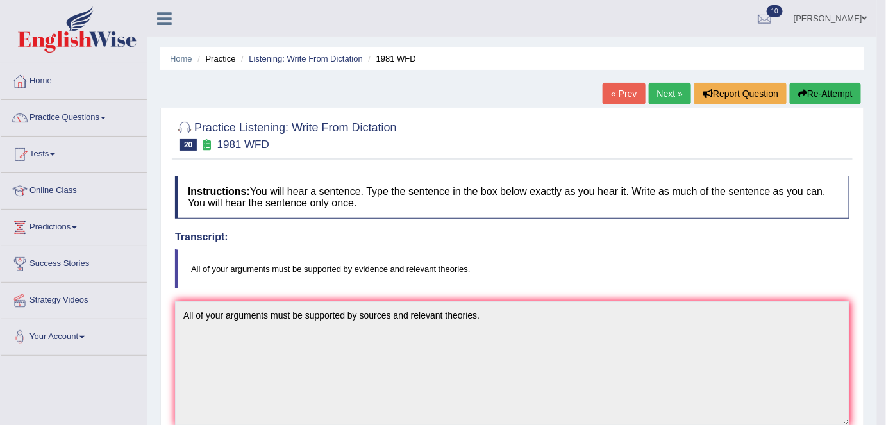
click at [674, 92] on link "Next »" at bounding box center [670, 94] width 42 height 22
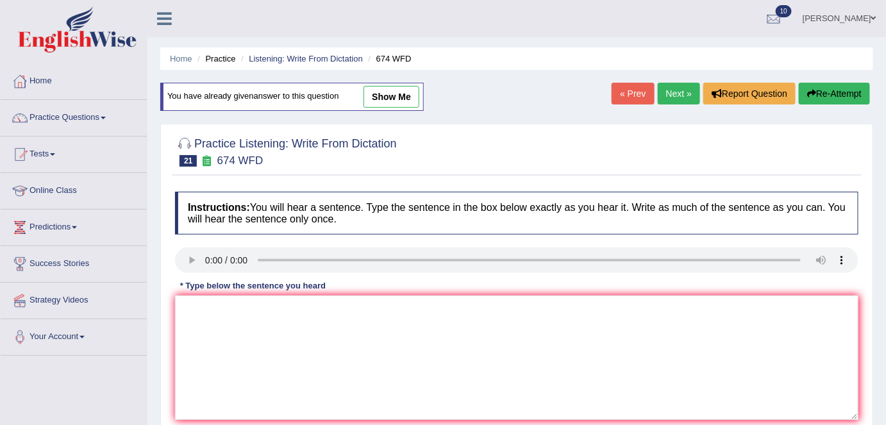
click at [680, 92] on link "Next »" at bounding box center [679, 94] width 42 height 22
click at [403, 101] on link "show me" at bounding box center [392, 97] width 56 height 22
type textarea "The gap between the rich and the poor has non decreased."
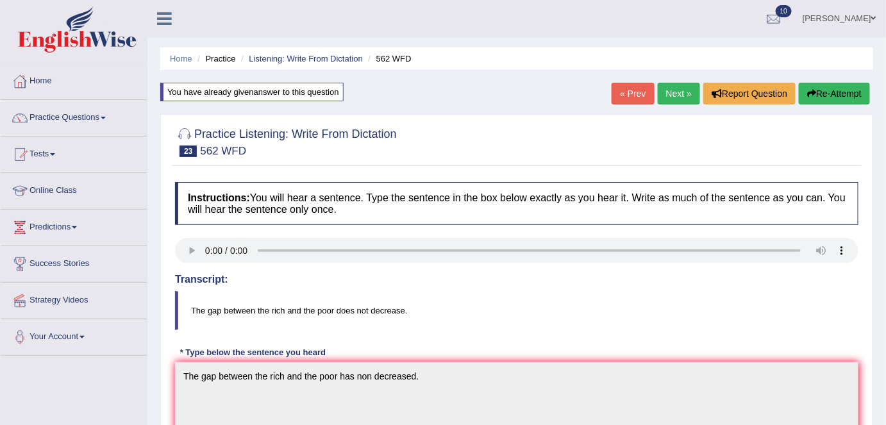
click at [675, 96] on link "Next »" at bounding box center [679, 94] width 42 height 22
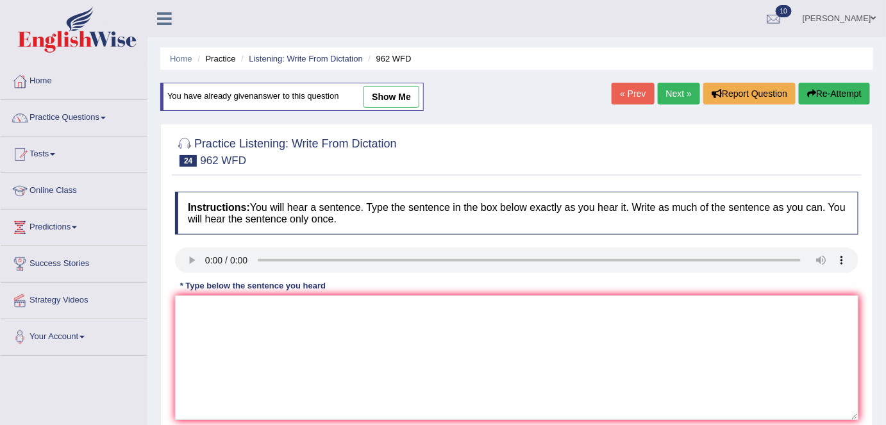
click at [671, 95] on link "Next »" at bounding box center [679, 94] width 42 height 22
drag, startPoint x: 0, startPoint y: 0, endPoint x: 671, endPoint y: 95, distance: 678.0
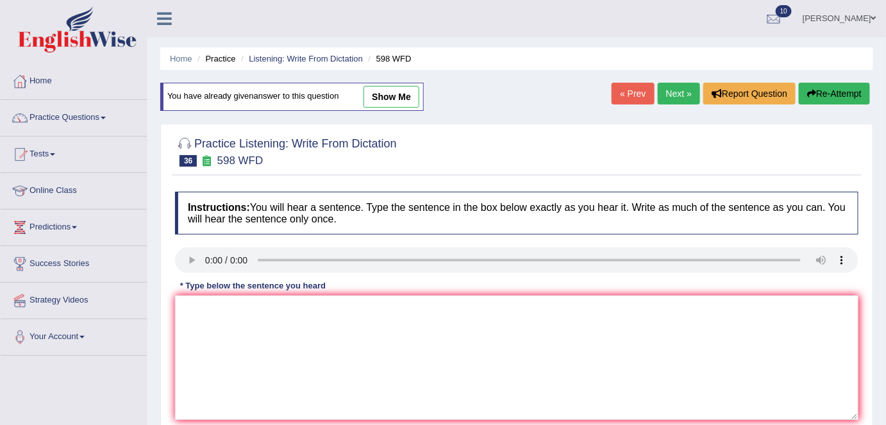
click at [671, 95] on link "Next »" at bounding box center [679, 94] width 42 height 22
click at [80, 115] on link "Practice Questions" at bounding box center [74, 116] width 146 height 32
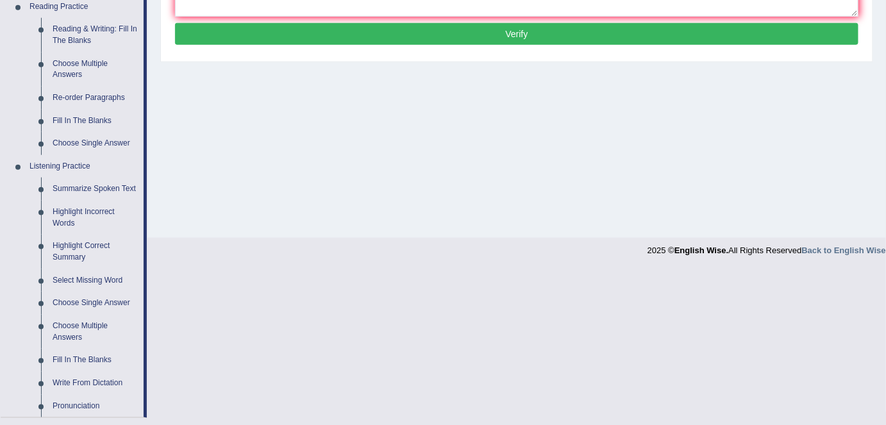
scroll to position [413, 0]
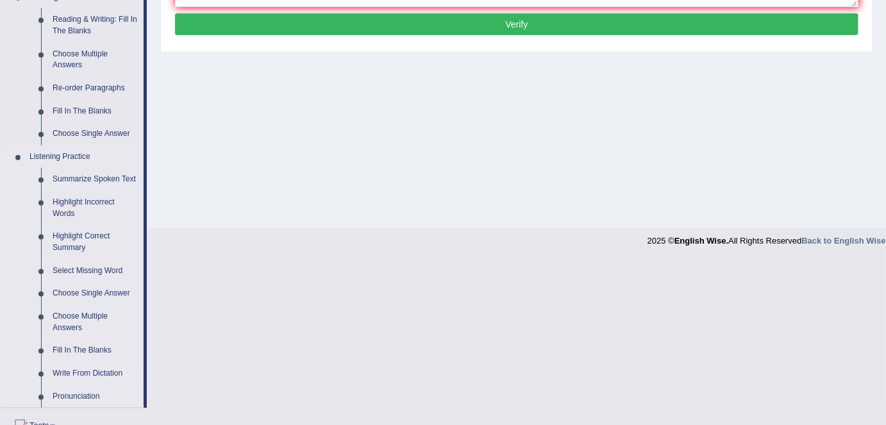
click at [93, 369] on link "Write From Dictation" at bounding box center [95, 373] width 97 height 23
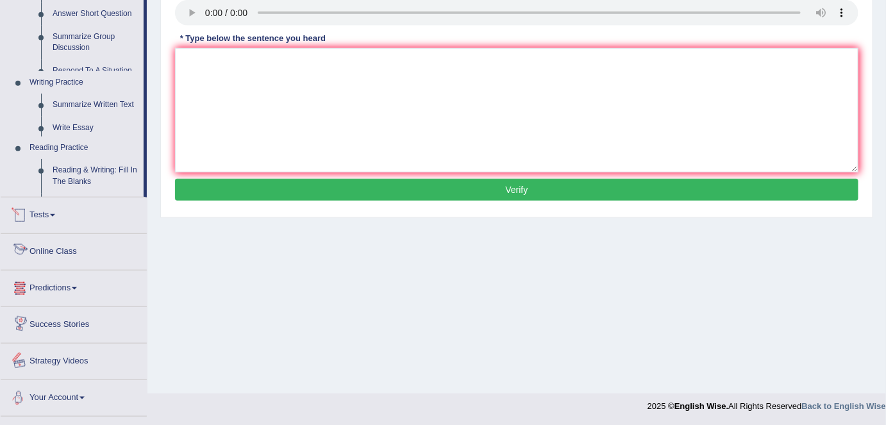
scroll to position [259, 0]
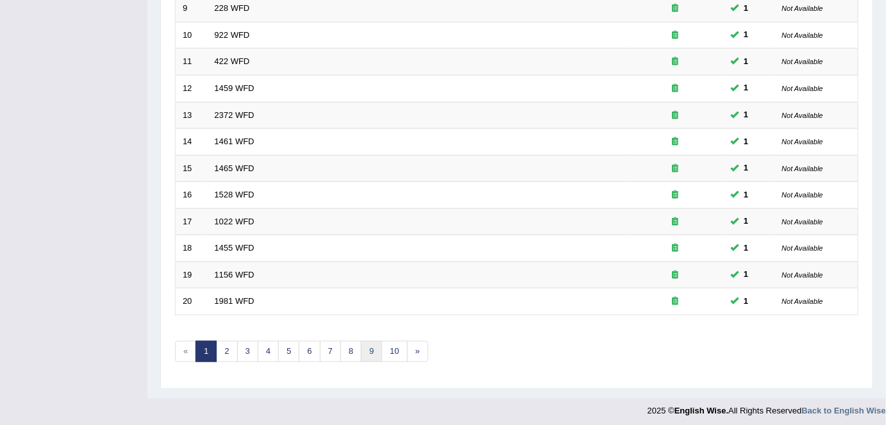
click at [361, 346] on link "9" at bounding box center [371, 351] width 21 height 21
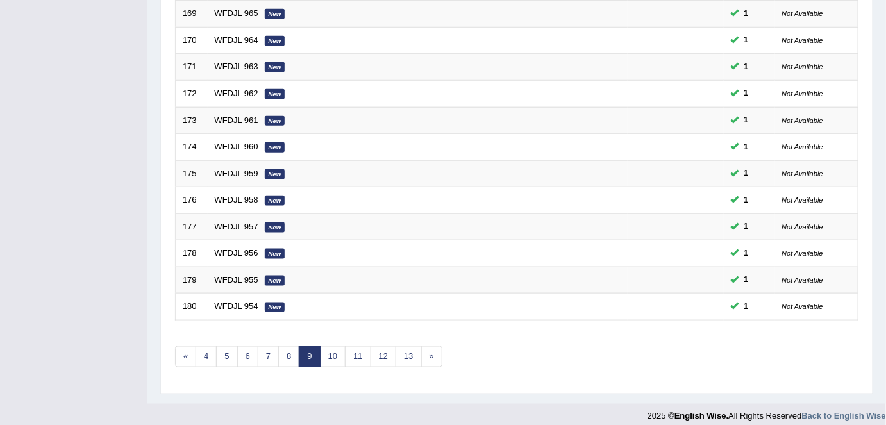
scroll to position [418, 0]
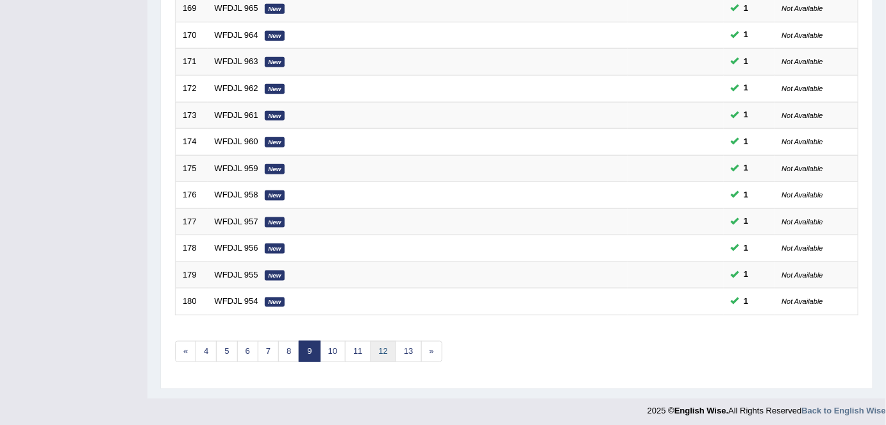
click at [373, 342] on link "12" at bounding box center [384, 351] width 26 height 21
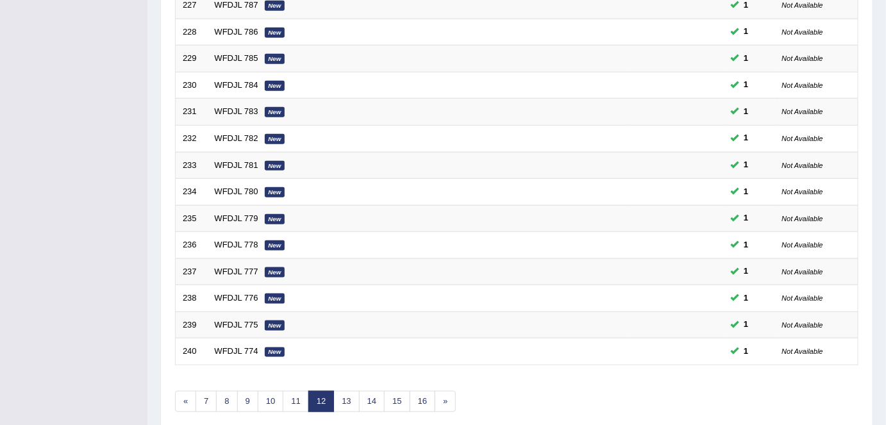
scroll to position [418, 0]
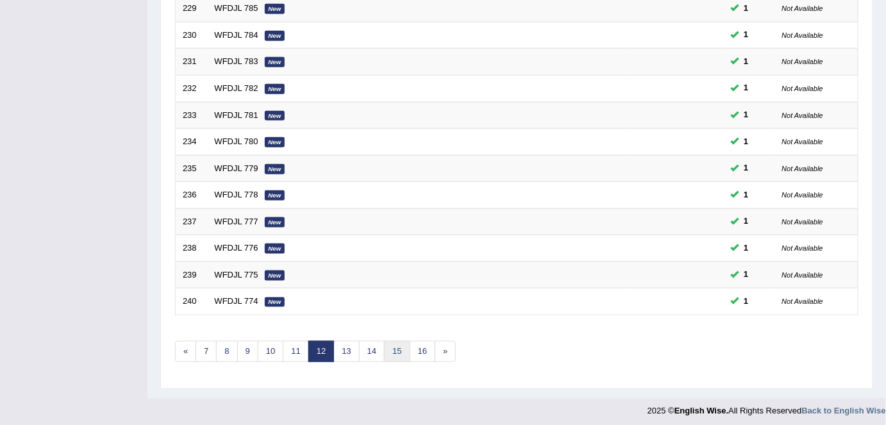
click at [396, 348] on link "15" at bounding box center [397, 351] width 26 height 21
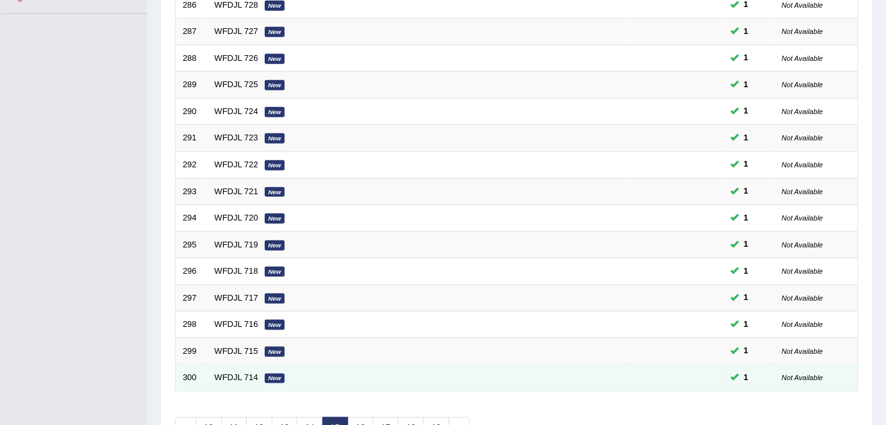
scroll to position [418, 0]
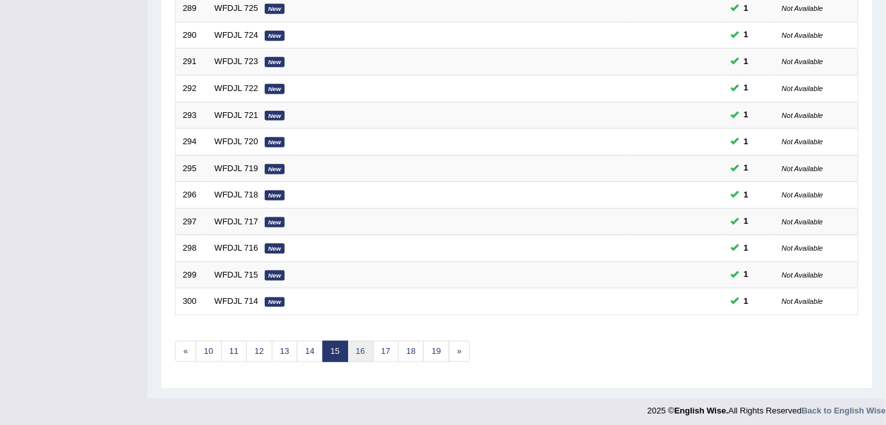
click at [357, 344] on link "16" at bounding box center [361, 351] width 26 height 21
click at [362, 345] on link "17" at bounding box center [361, 351] width 26 height 21
click at [369, 346] on link "18" at bounding box center [361, 351] width 26 height 21
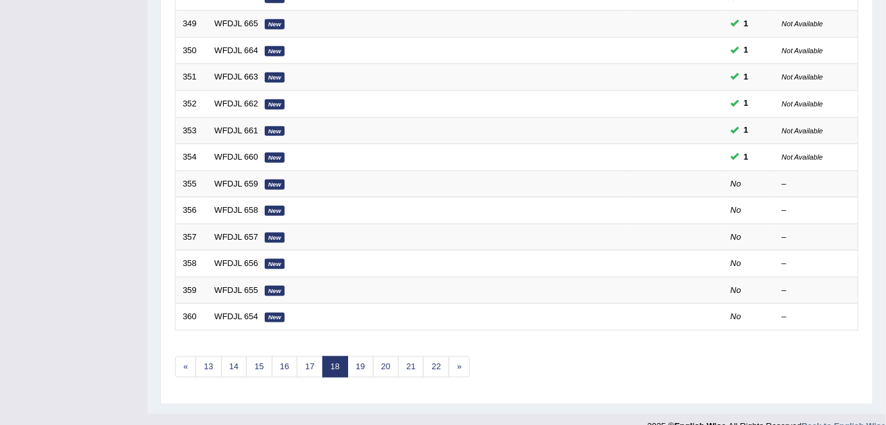
scroll to position [405, 0]
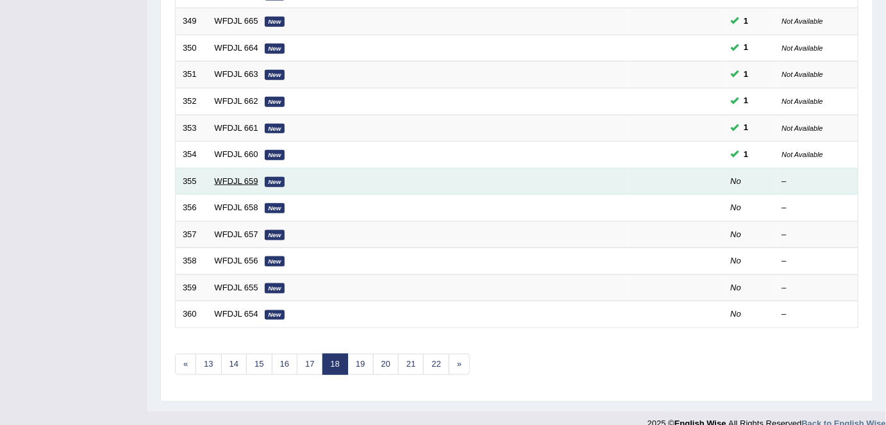
click at [233, 176] on link "WFDJL 659" at bounding box center [237, 181] width 44 height 10
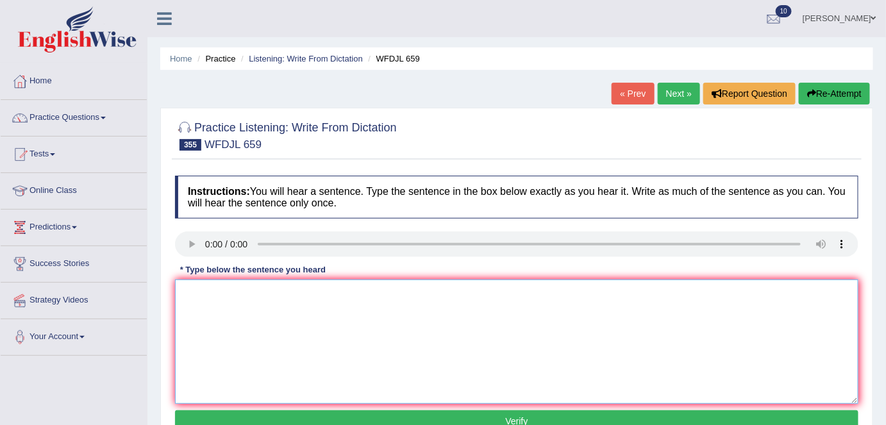
click at [226, 314] on textarea at bounding box center [517, 342] width 684 height 124
click at [190, 291] on textarea "he never pays much attention to what his teacher says." at bounding box center [517, 342] width 684 height 124
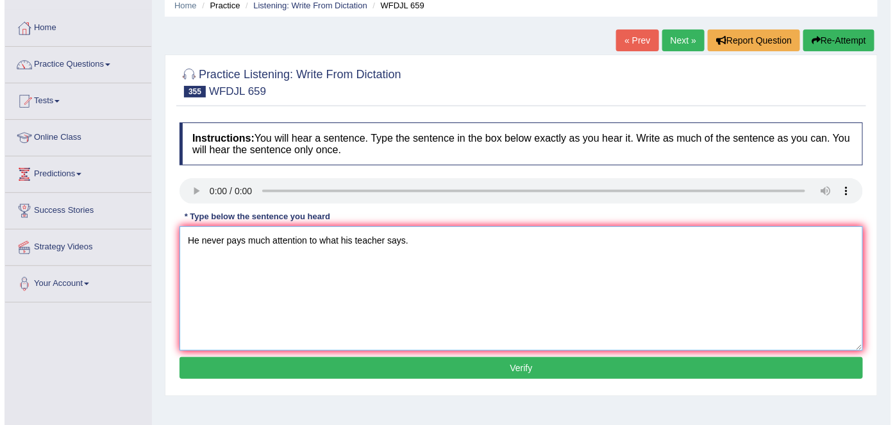
scroll to position [55, 0]
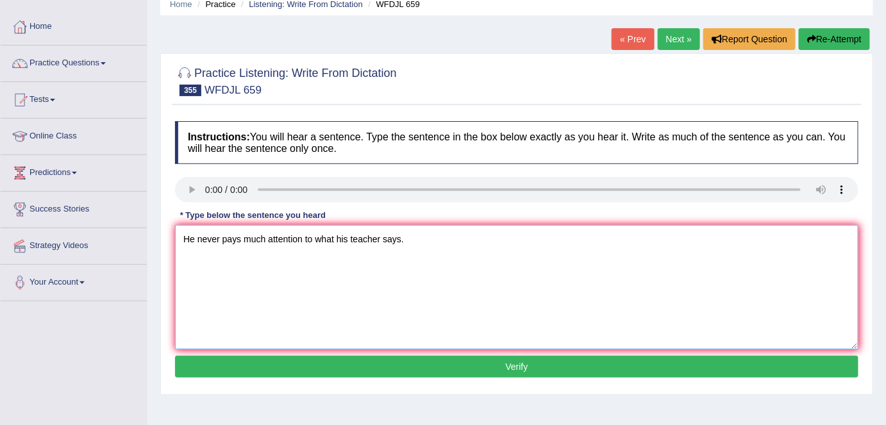
type textarea "He never pays much attention to what his teacher says."
click at [425, 366] on button "Verify" at bounding box center [517, 367] width 684 height 22
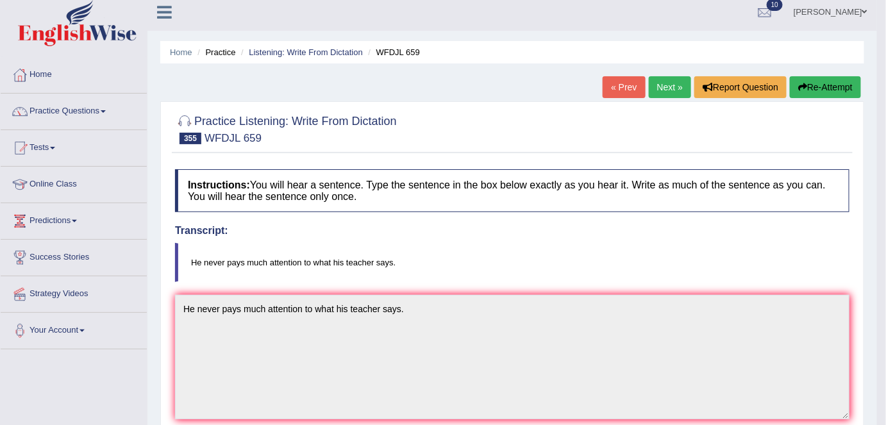
scroll to position [0, 0]
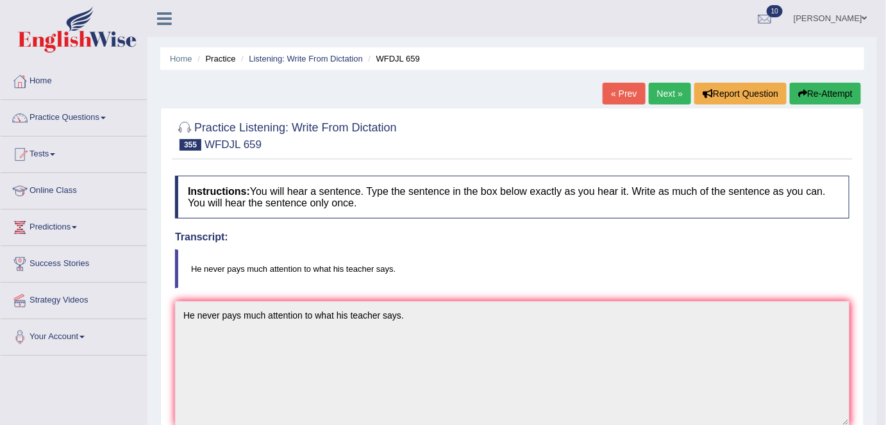
click at [671, 91] on link "Next »" at bounding box center [670, 94] width 42 height 22
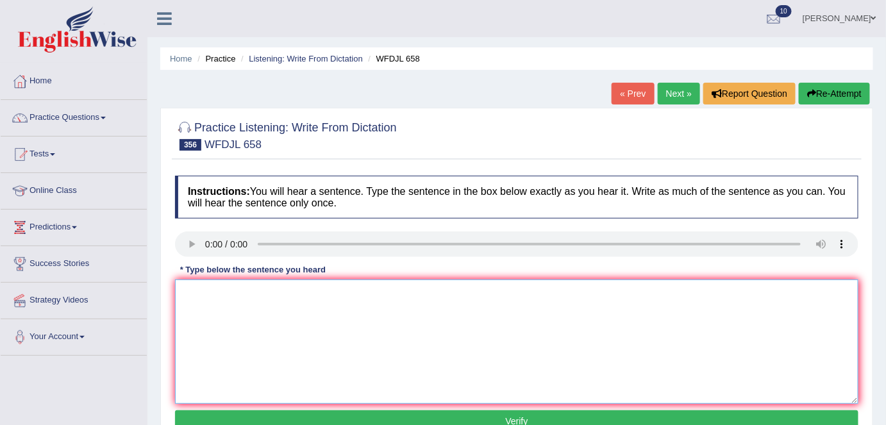
click at [210, 298] on textarea at bounding box center [517, 342] width 684 height 124
click at [181, 294] on textarea "he advised him to stay in bed for two more days." at bounding box center [517, 342] width 684 height 124
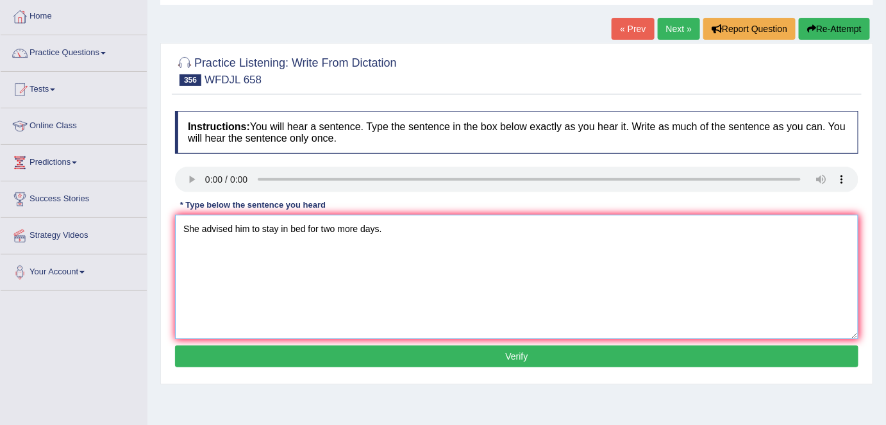
scroll to position [67, 0]
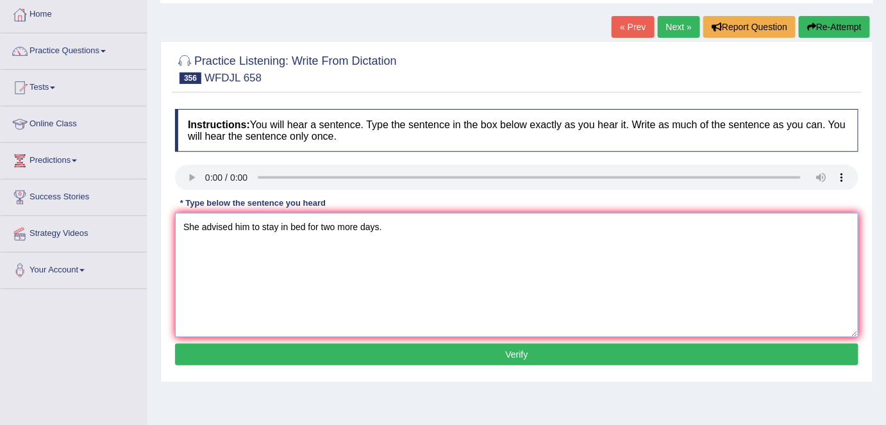
type textarea "She advised him to stay in bed for two more days."
click at [391, 351] on button "Verify" at bounding box center [517, 355] width 684 height 22
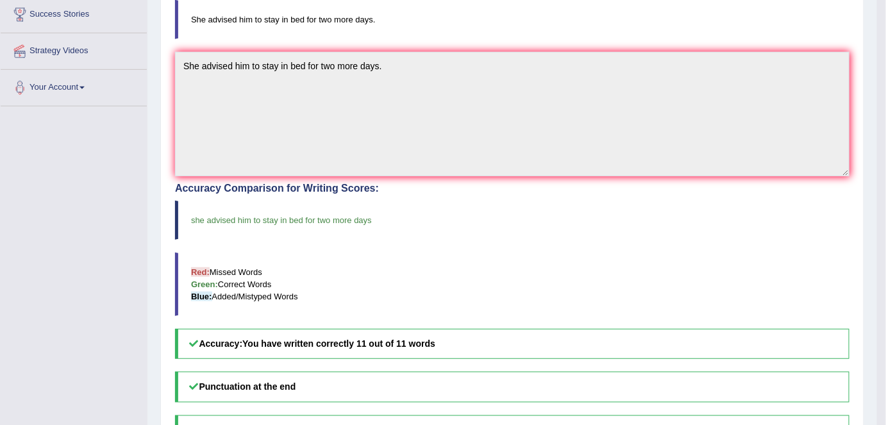
scroll to position [0, 0]
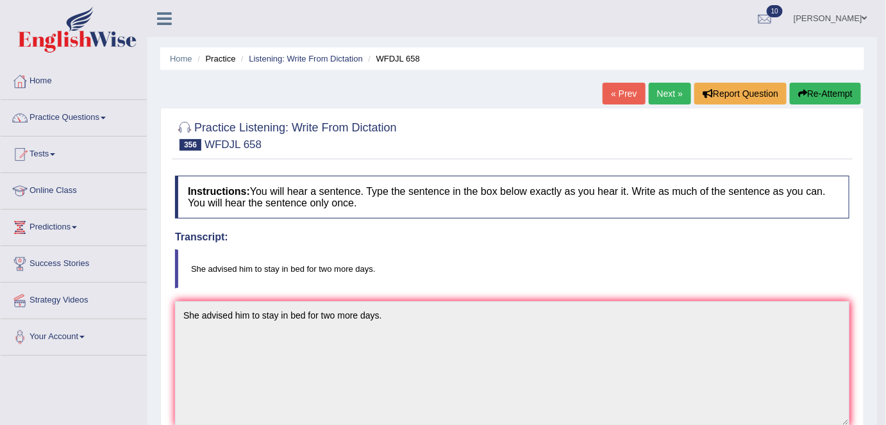
click at [675, 87] on link "Next »" at bounding box center [670, 94] width 42 height 22
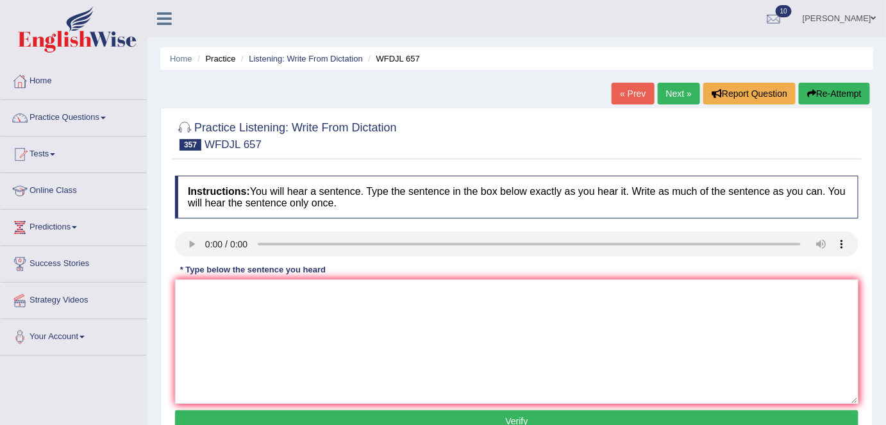
click at [564, 90] on div "Home Practice Listening: Write From Dictation WFDJL 657 « Prev Next » Report Qu…" at bounding box center [516, 320] width 739 height 641
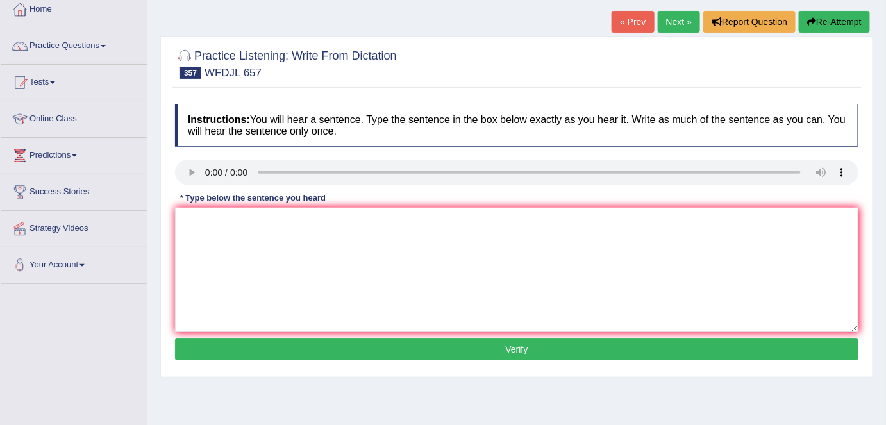
scroll to position [72, 0]
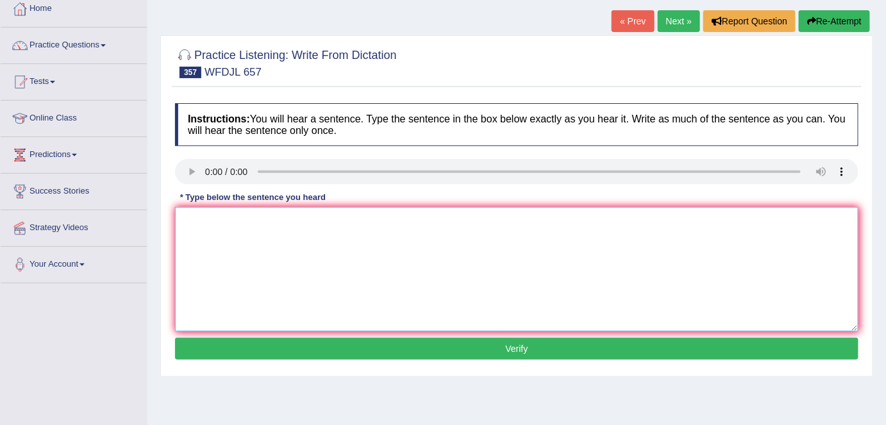
click at [212, 244] on textarea at bounding box center [517, 269] width 684 height 124
type textarea "She certainly lifted the box but found it impossible."
click at [374, 346] on button "Verify" at bounding box center [517, 349] width 684 height 22
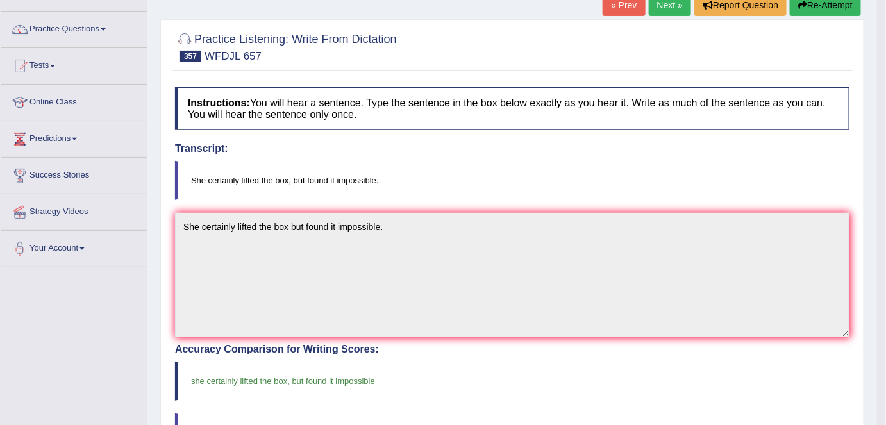
scroll to position [85, 0]
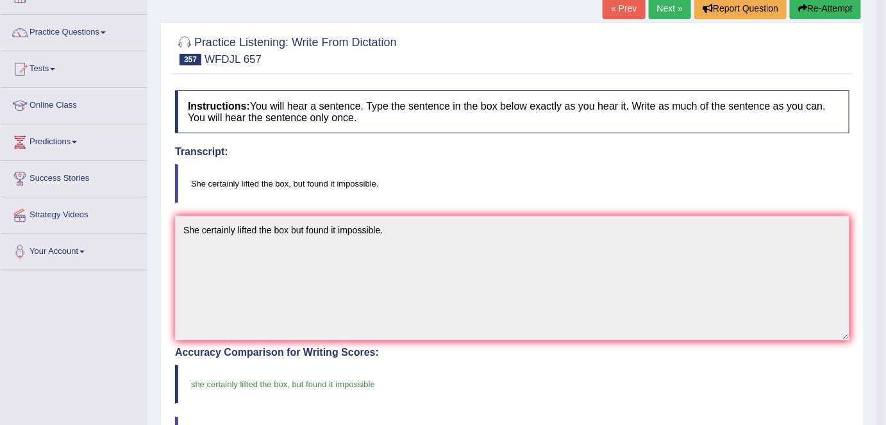
click at [662, 12] on link "Next »" at bounding box center [670, 8] width 42 height 22
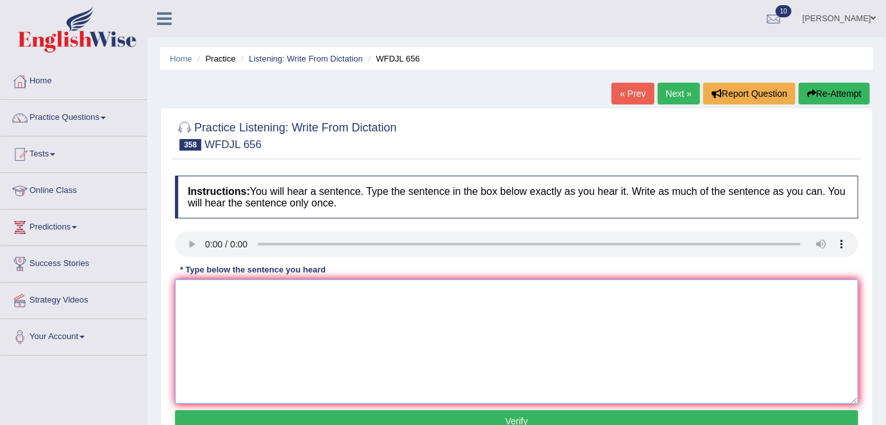
click at [226, 316] on textarea at bounding box center [517, 342] width 684 height 124
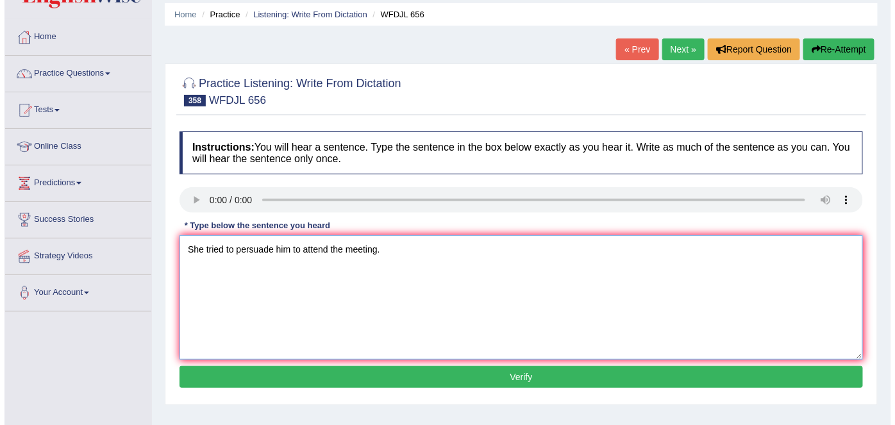
scroll to position [46, 0]
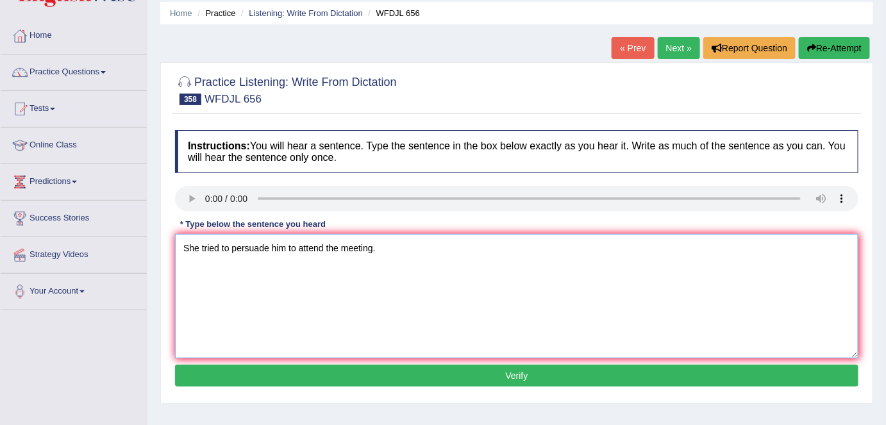
type textarea "She tried to persuade him to attend the meeting."
click at [324, 369] on button "Verify" at bounding box center [517, 376] width 684 height 22
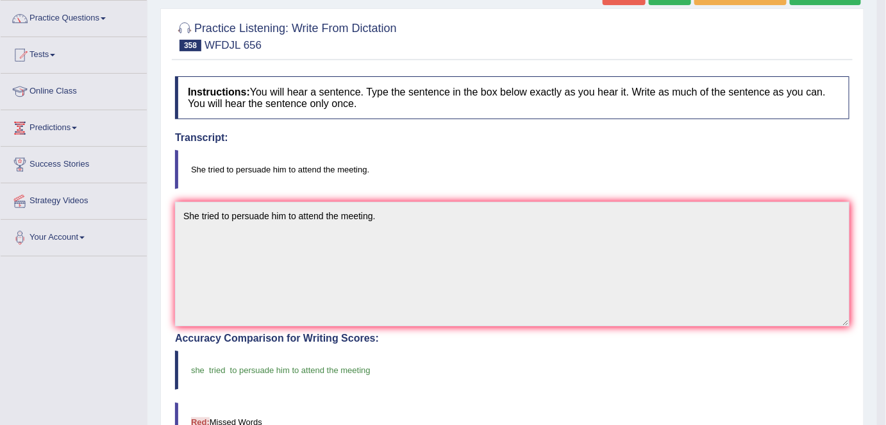
scroll to position [0, 0]
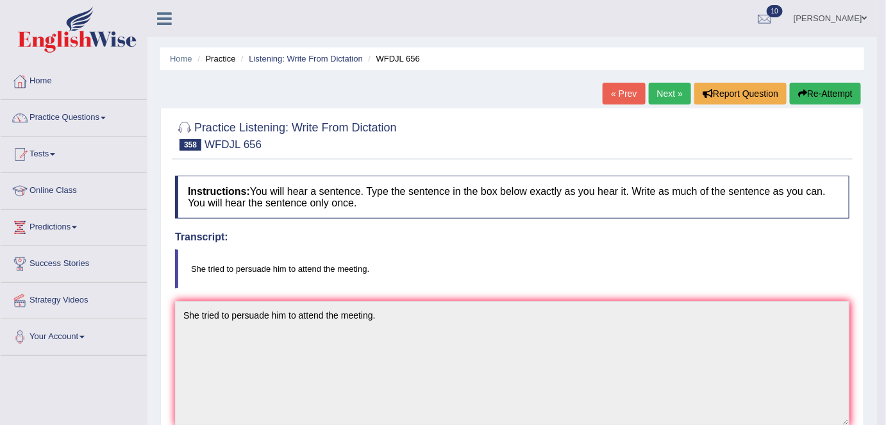
click at [659, 92] on link "Next »" at bounding box center [670, 94] width 42 height 22
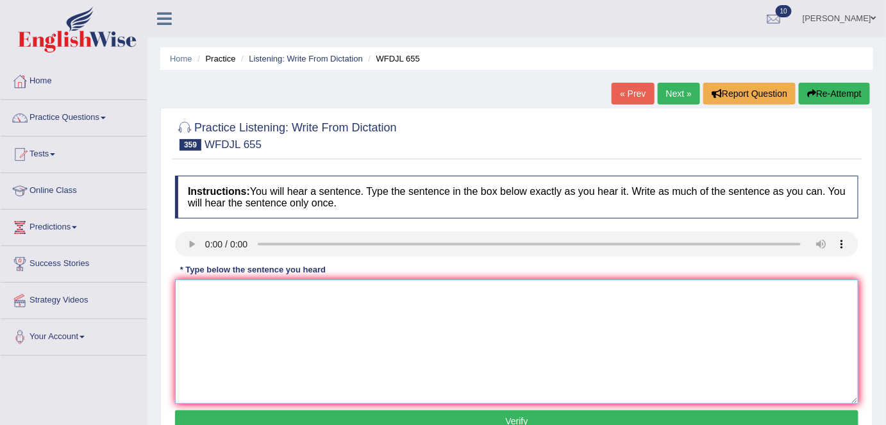
click at [232, 322] on textarea at bounding box center [517, 342] width 684 height 124
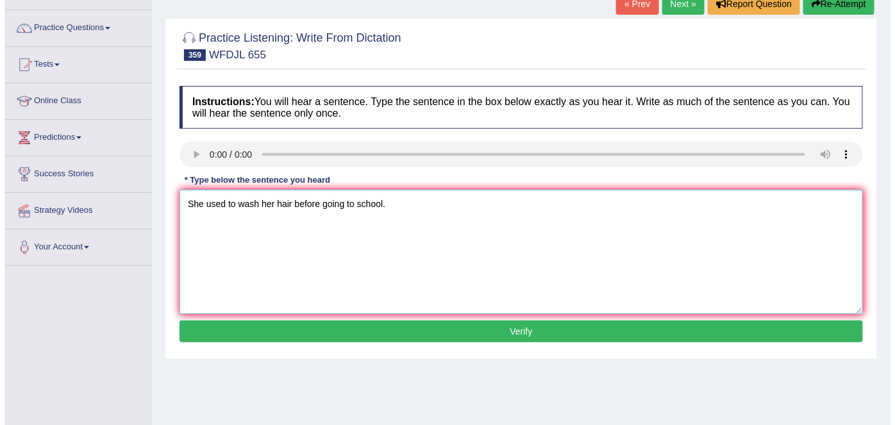
scroll to position [90, 0]
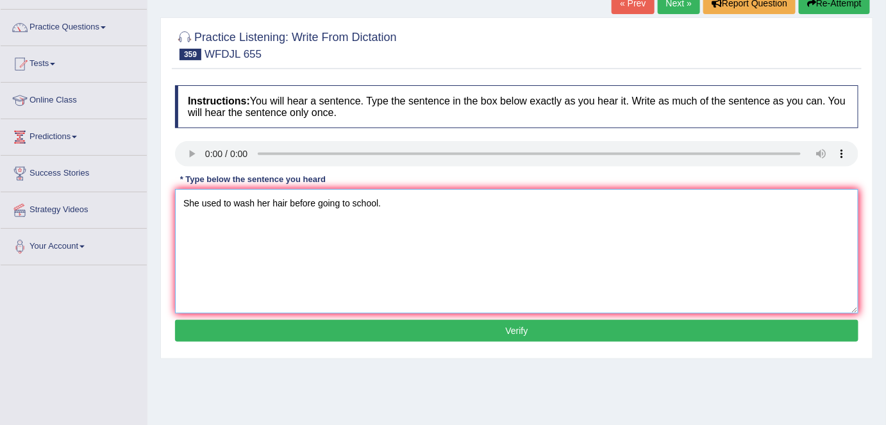
type textarea "She used to wash her hair before going to school."
click at [306, 320] on button "Verify" at bounding box center [517, 331] width 684 height 22
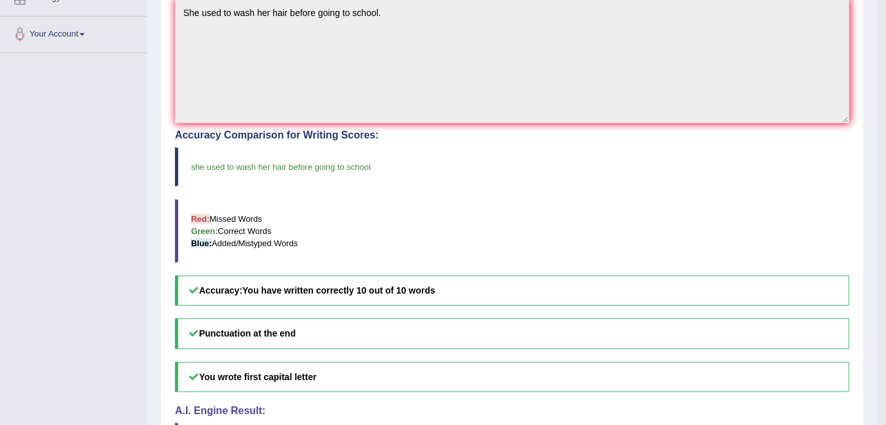
scroll to position [0, 0]
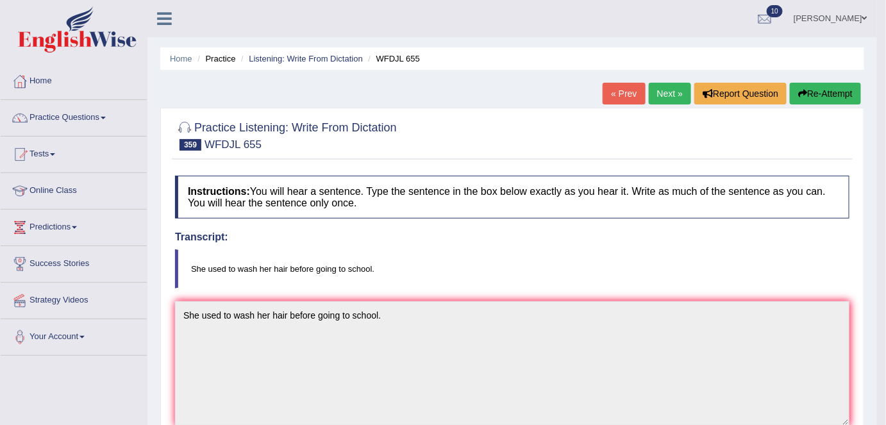
click at [666, 97] on link "Next »" at bounding box center [670, 94] width 42 height 22
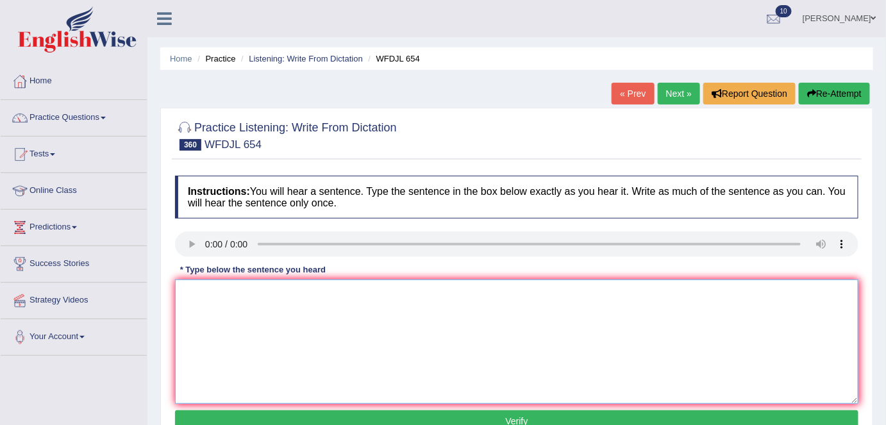
click at [232, 292] on textarea at bounding box center [517, 342] width 684 height 124
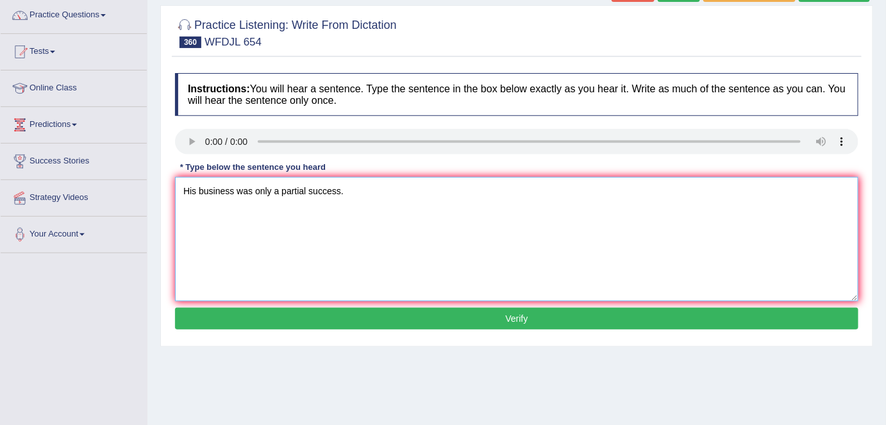
scroll to position [105, 0]
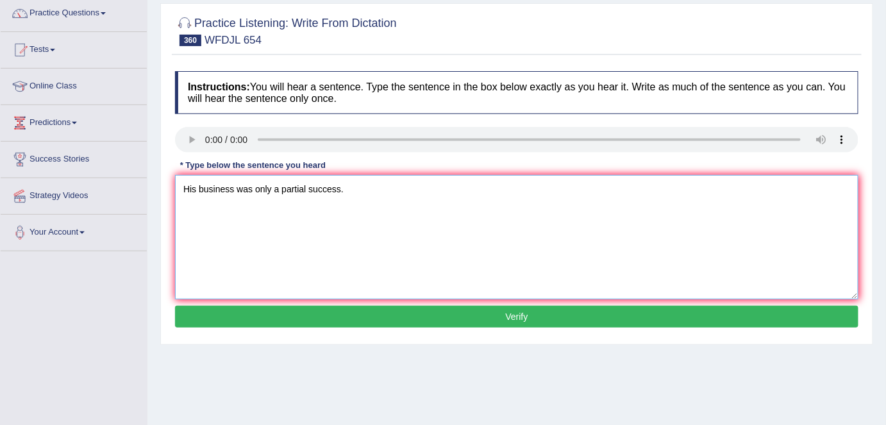
type textarea "His business was only a partial success."
click at [248, 312] on button "Verify" at bounding box center [517, 317] width 684 height 22
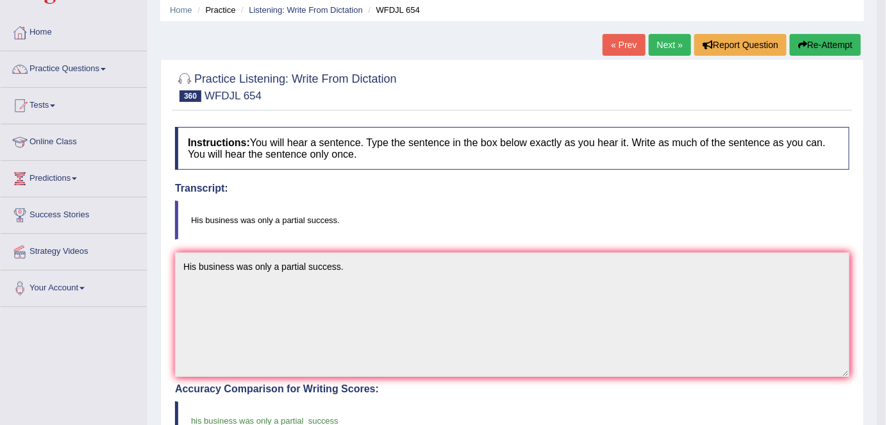
scroll to position [0, 0]
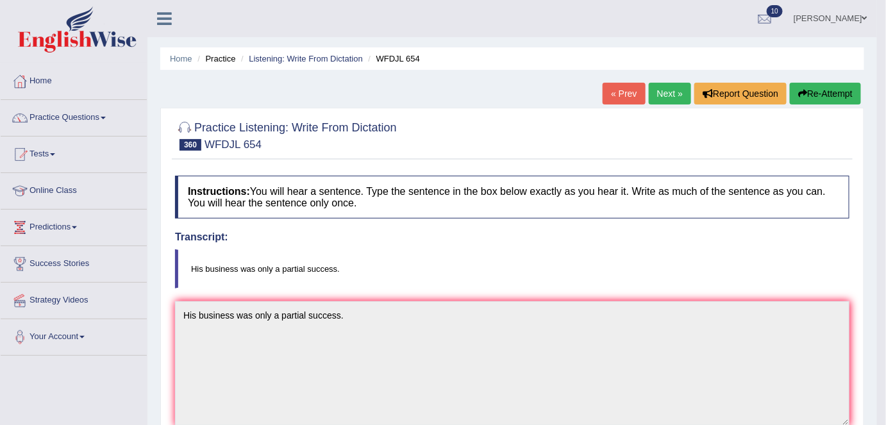
click at [675, 99] on link "Next »" at bounding box center [670, 94] width 42 height 22
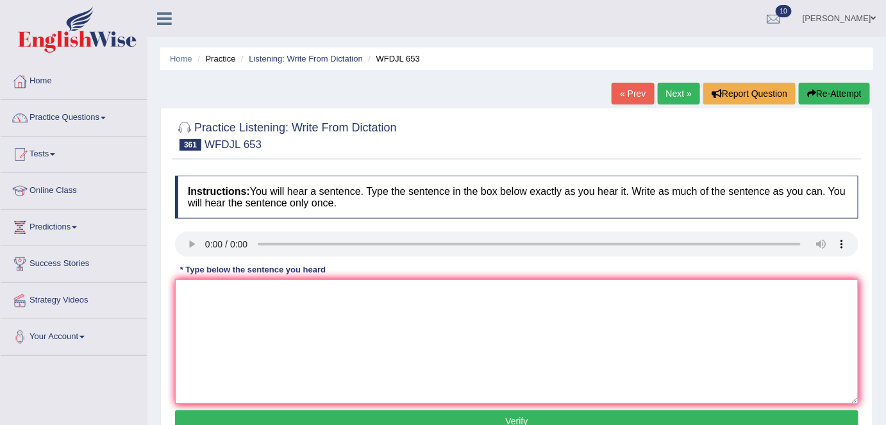
click at [230, 317] on textarea at bounding box center [517, 342] width 684 height 124
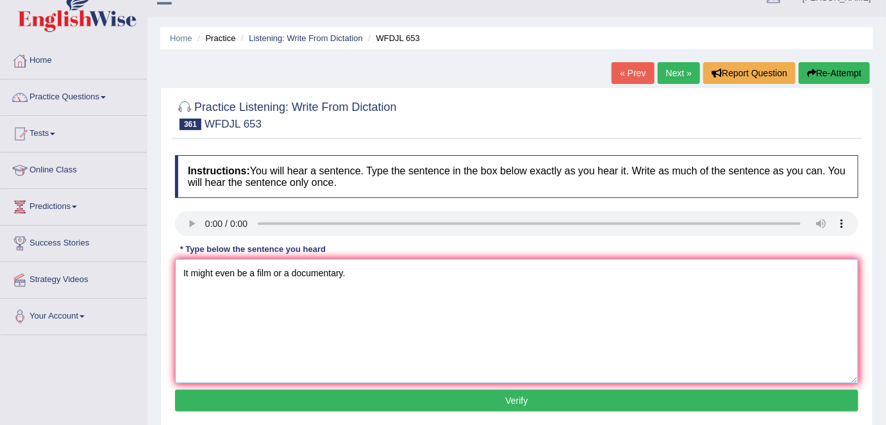
scroll to position [78, 0]
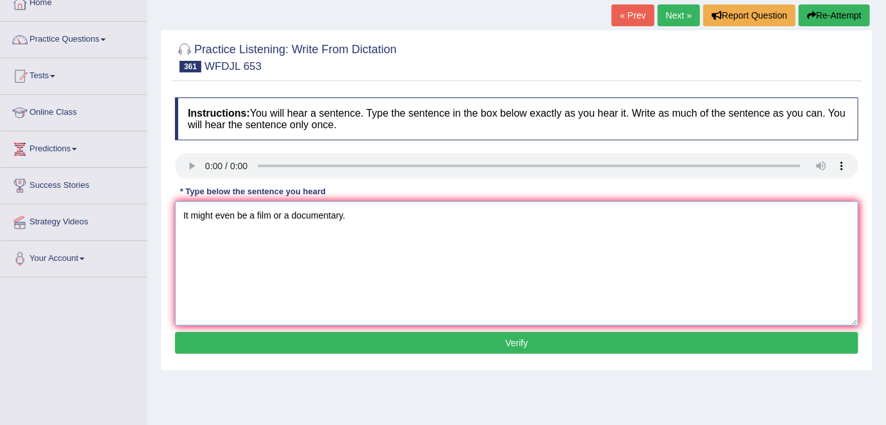
type textarea "It might even be a film or a documentary."
click at [282, 333] on button "Verify" at bounding box center [517, 343] width 684 height 22
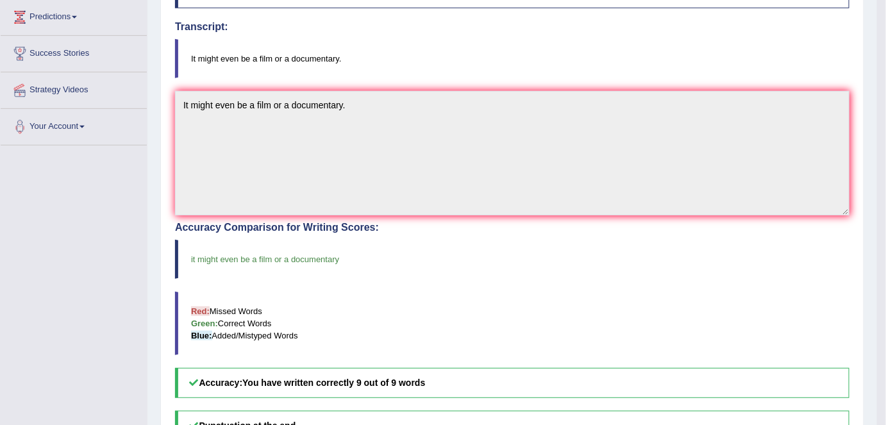
scroll to position [0, 0]
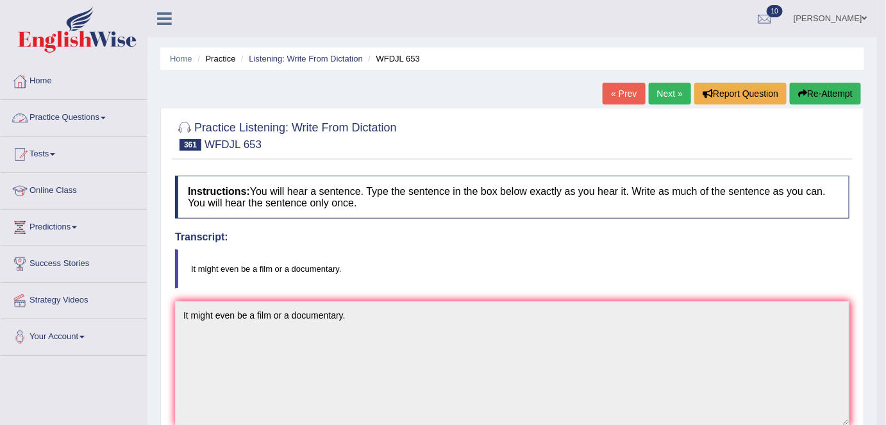
click at [79, 120] on link "Practice Questions" at bounding box center [74, 116] width 146 height 32
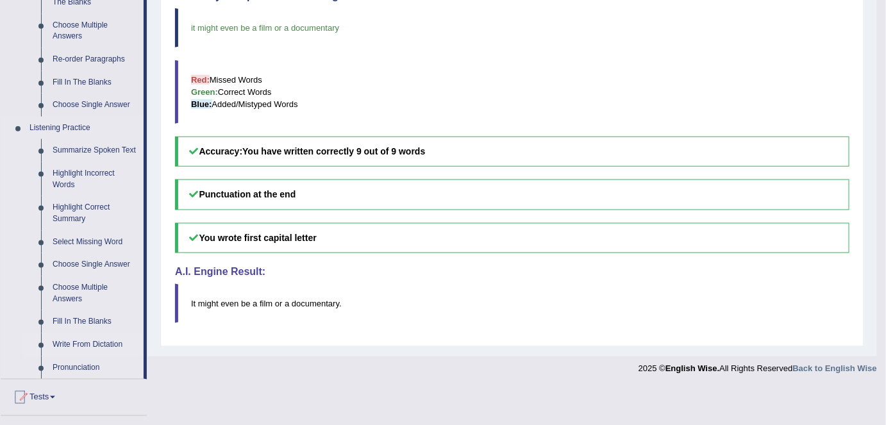
click at [78, 344] on link "Write From Dictation" at bounding box center [95, 344] width 97 height 23
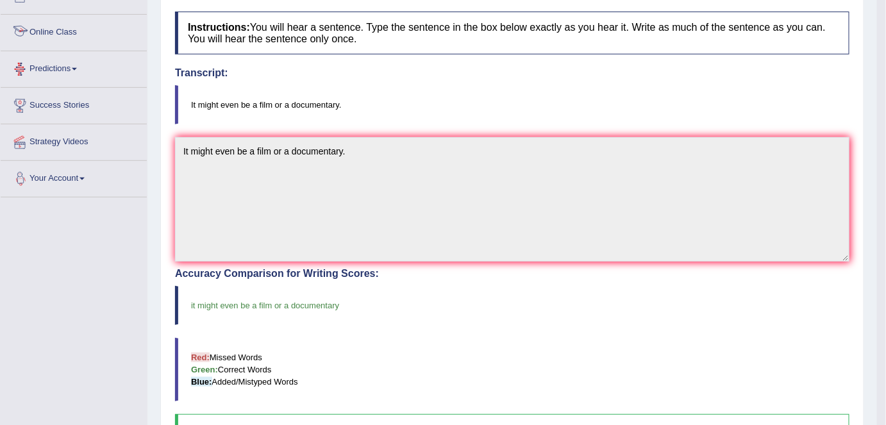
scroll to position [319, 0]
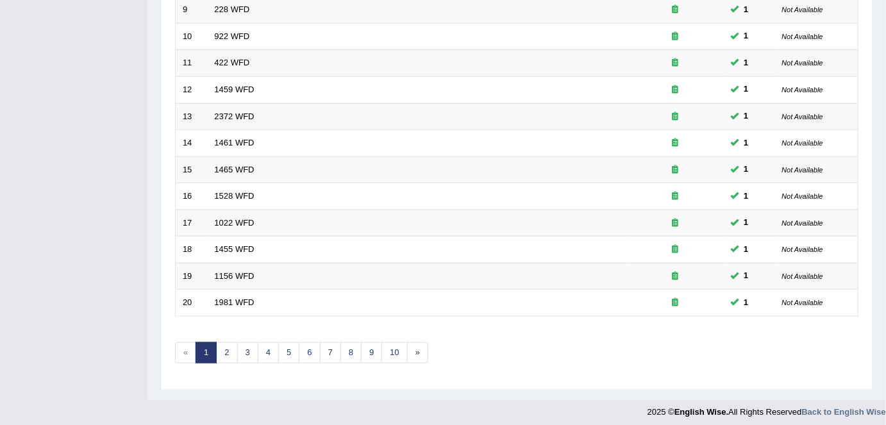
scroll to position [418, 0]
click at [386, 342] on link "10" at bounding box center [395, 351] width 26 height 21
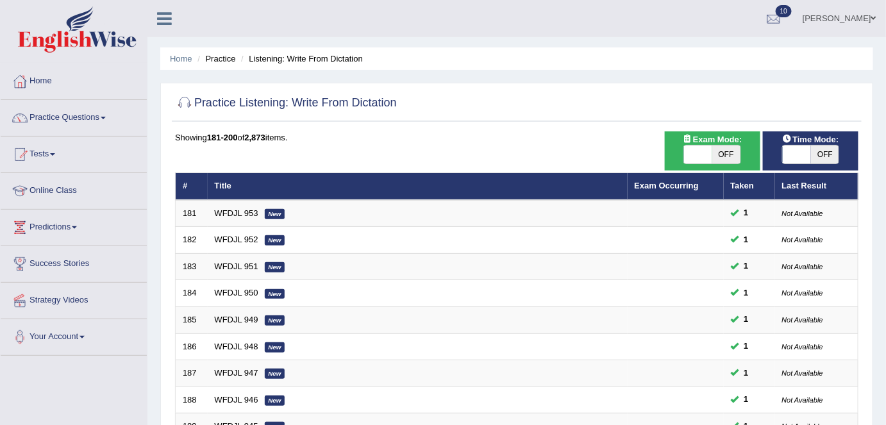
scroll to position [418, 0]
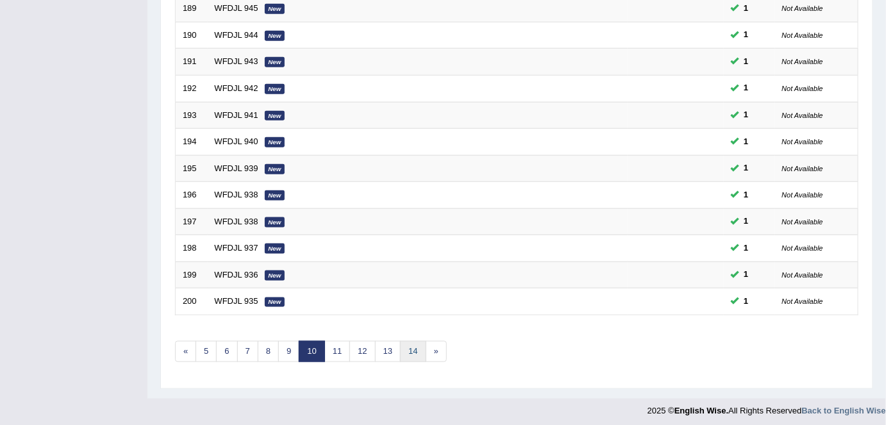
click at [416, 350] on link "14" at bounding box center [413, 351] width 26 height 21
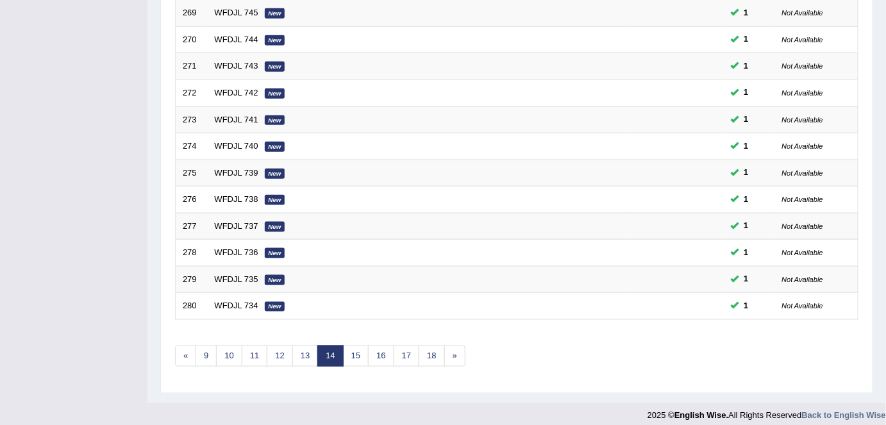
scroll to position [418, 0]
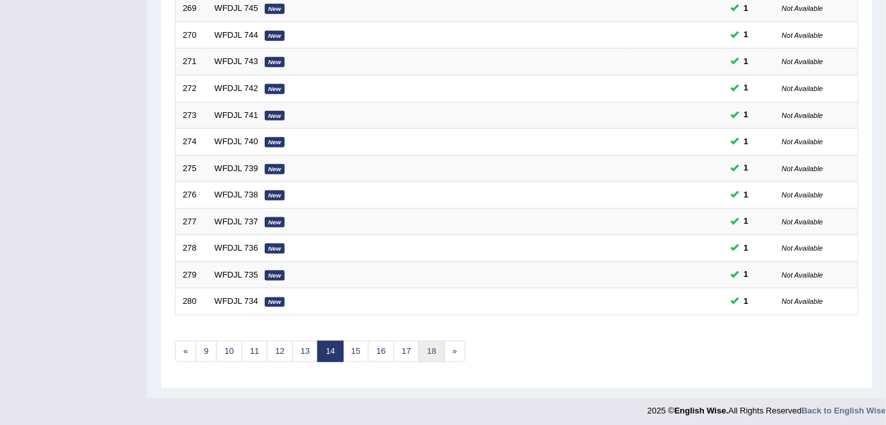
click at [437, 342] on link "18" at bounding box center [432, 351] width 26 height 21
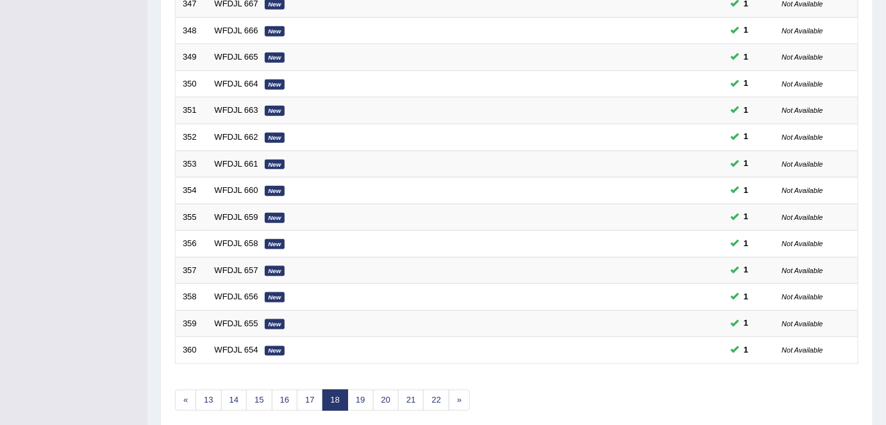
scroll to position [418, 0]
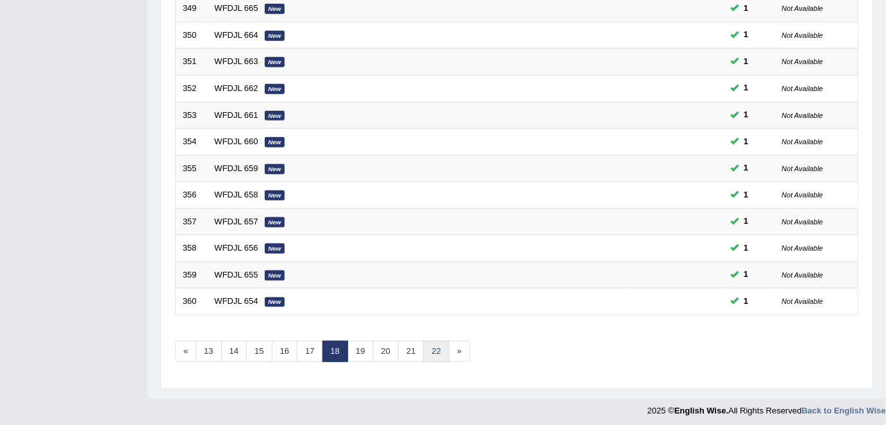
click at [432, 343] on link "22" at bounding box center [436, 351] width 26 height 21
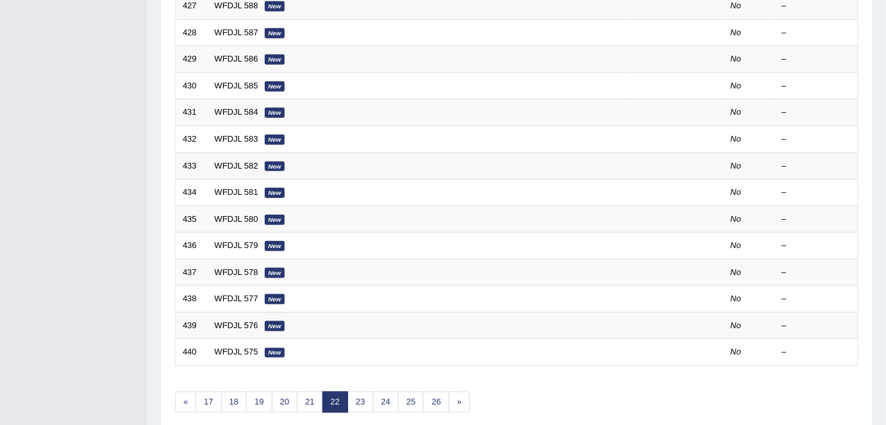
scroll to position [418, 0]
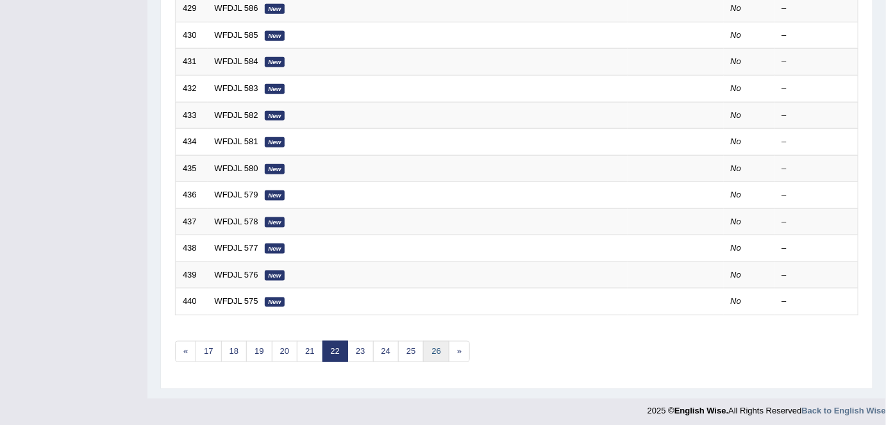
click at [432, 347] on link "26" at bounding box center [436, 351] width 26 height 21
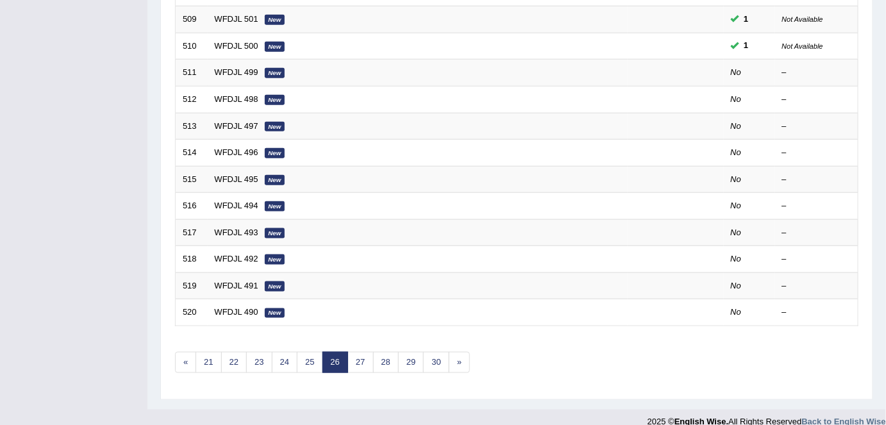
scroll to position [418, 0]
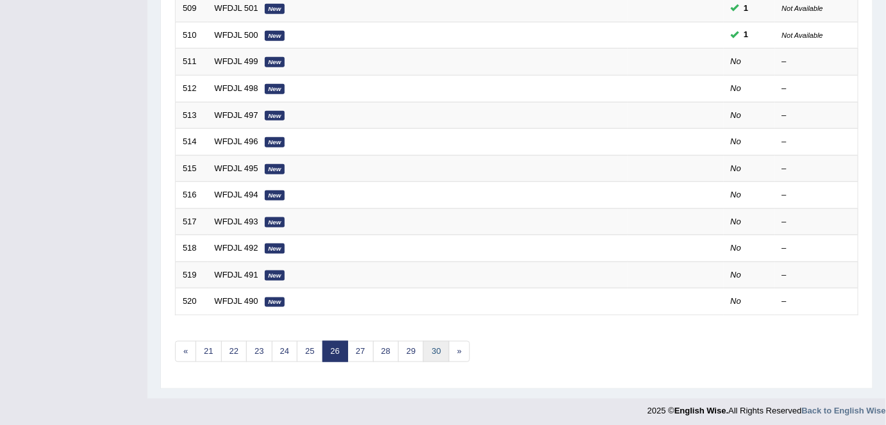
click at [431, 356] on link "30" at bounding box center [436, 351] width 26 height 21
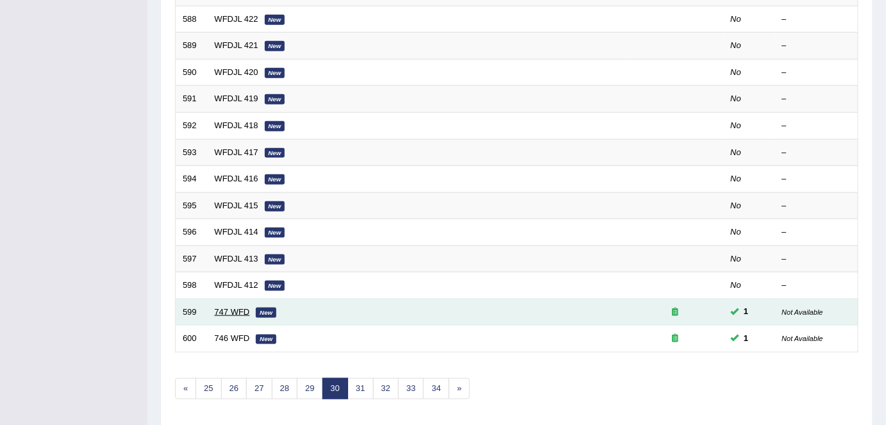
scroll to position [418, 0]
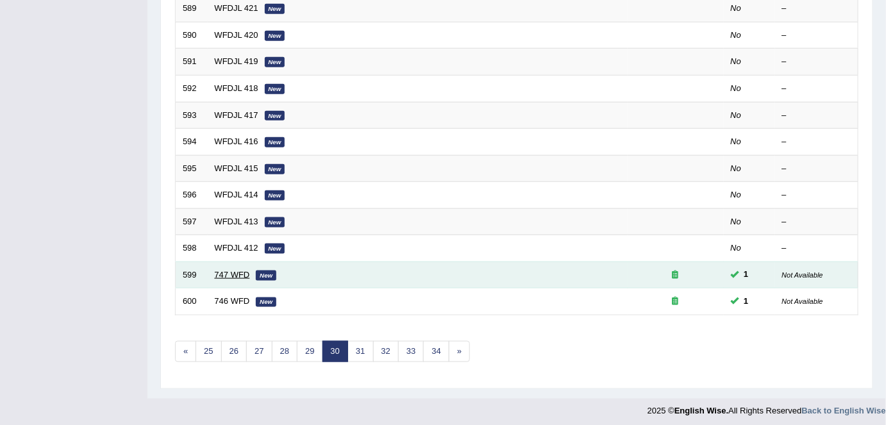
click at [222, 273] on link "747 WFD" at bounding box center [232, 275] width 35 height 10
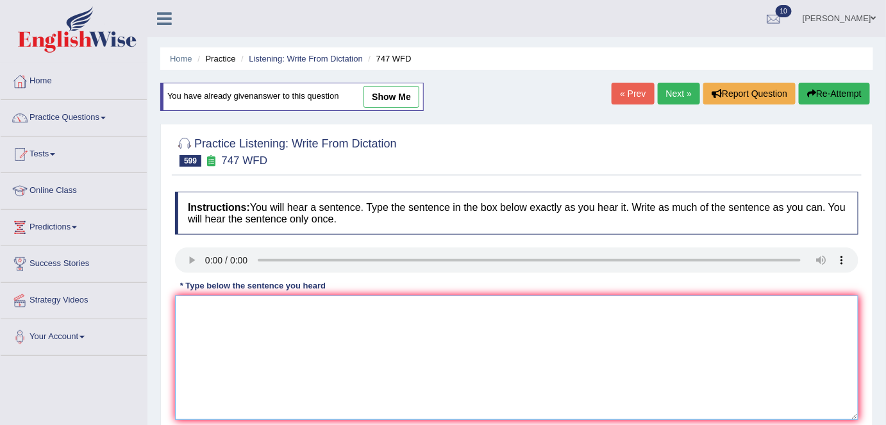
click at [208, 327] on textarea at bounding box center [517, 358] width 684 height 124
click at [372, 311] on textarea "The academic tradition of the school ensurance excellence." at bounding box center [517, 358] width 684 height 124
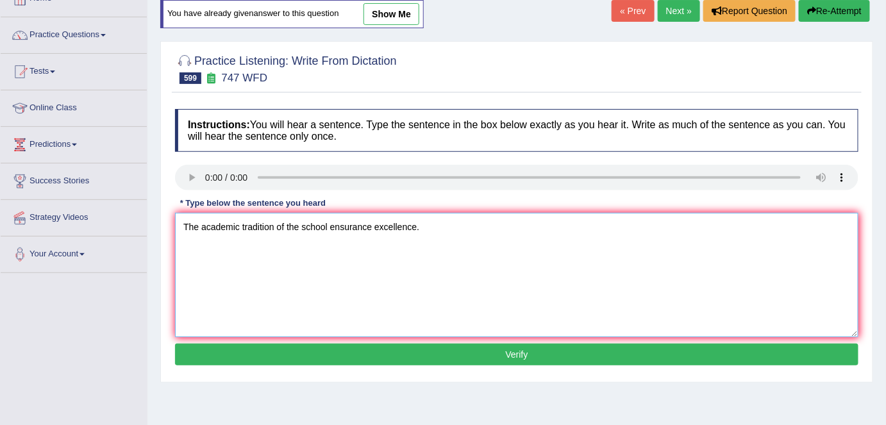
scroll to position [88, 0]
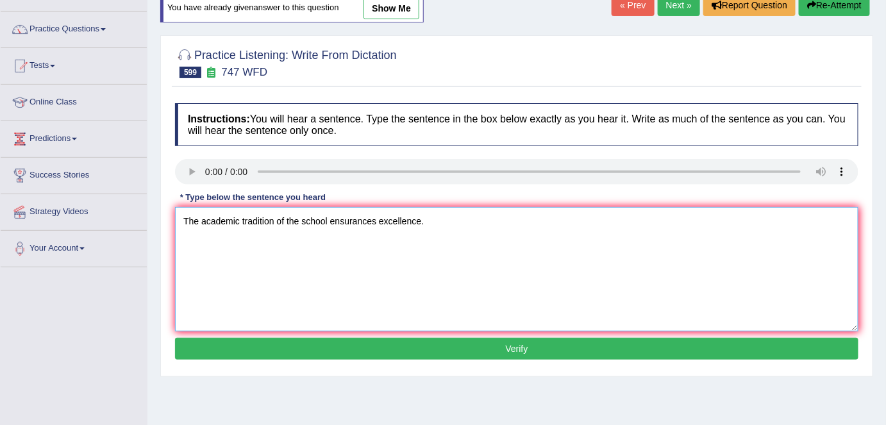
type textarea "The academic tradition of the school ensurances excellence."
click at [442, 346] on button "Verify" at bounding box center [517, 349] width 684 height 22
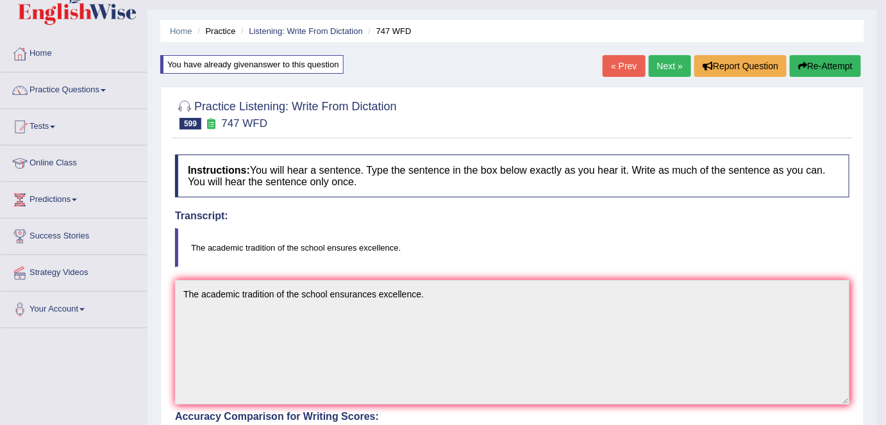
scroll to position [0, 0]
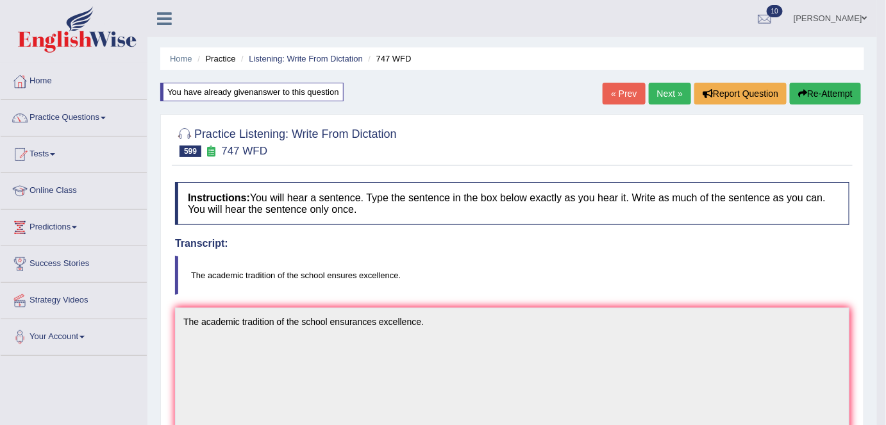
click at [663, 94] on link "Next »" at bounding box center [670, 94] width 42 height 22
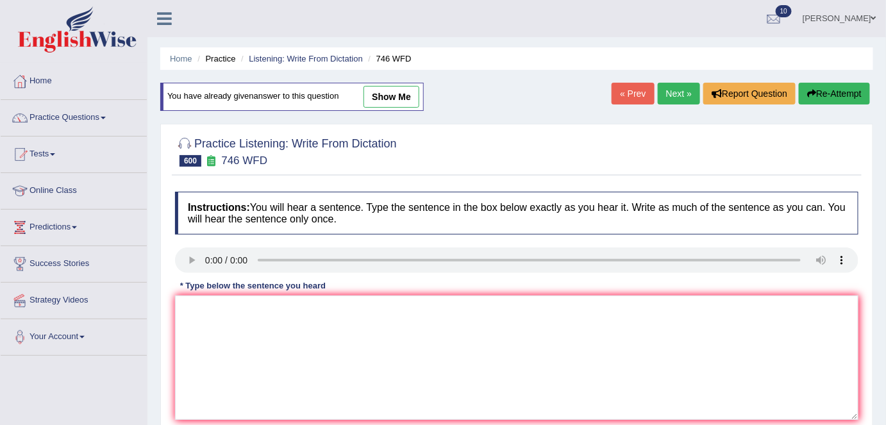
click at [682, 99] on link "Next »" at bounding box center [679, 94] width 42 height 22
click at [81, 120] on link "Practice Questions" at bounding box center [74, 116] width 146 height 32
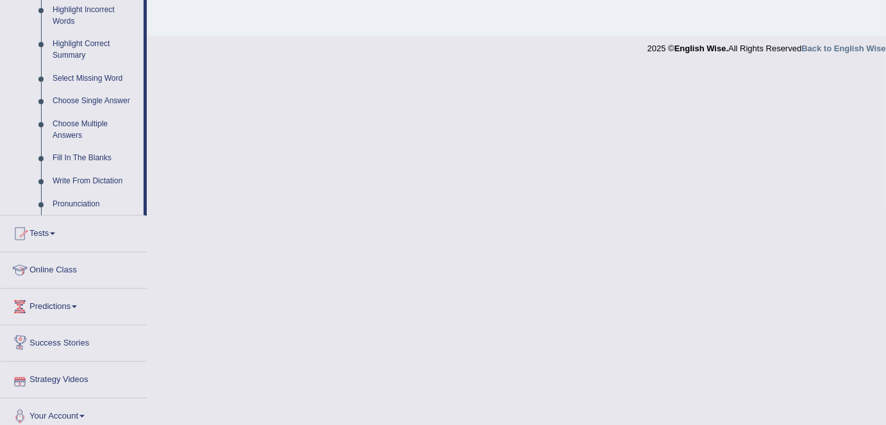
scroll to position [614, 0]
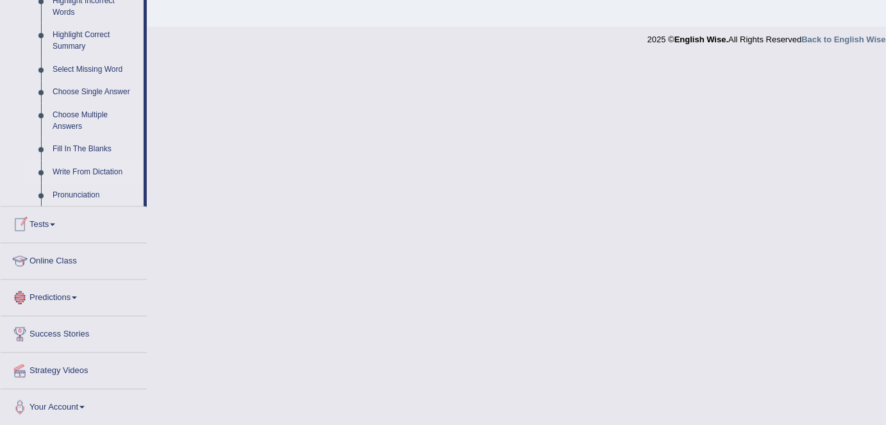
click at [90, 171] on link "Write From Dictation" at bounding box center [95, 172] width 97 height 23
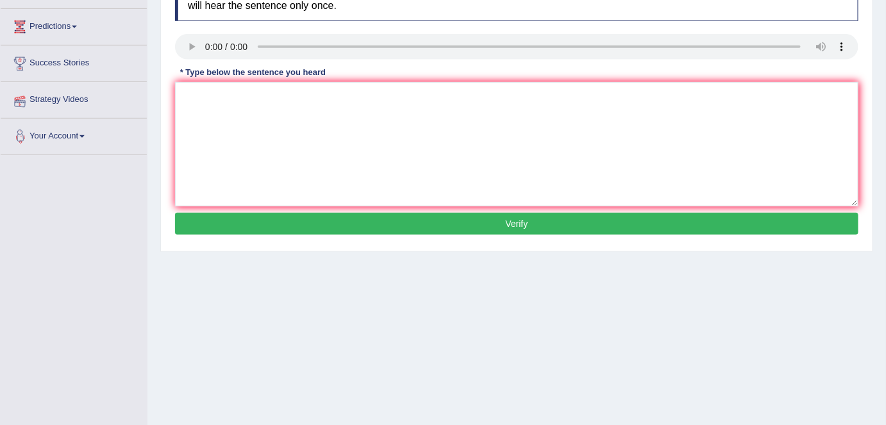
scroll to position [248, 0]
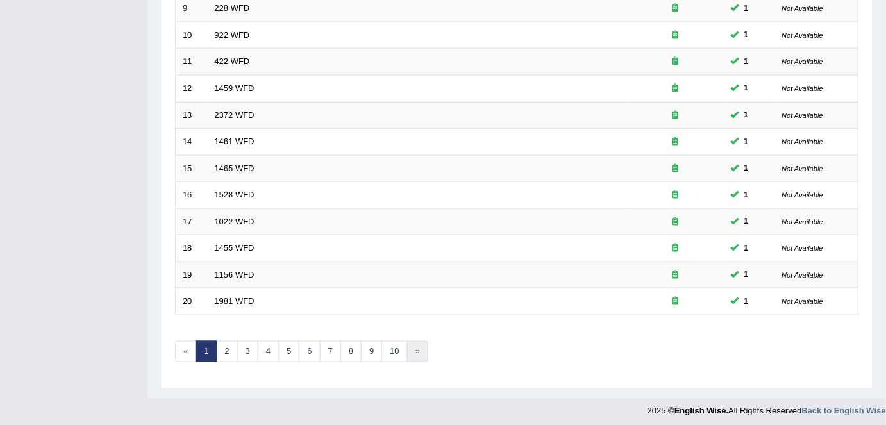
click at [414, 348] on link "»" at bounding box center [417, 351] width 21 height 21
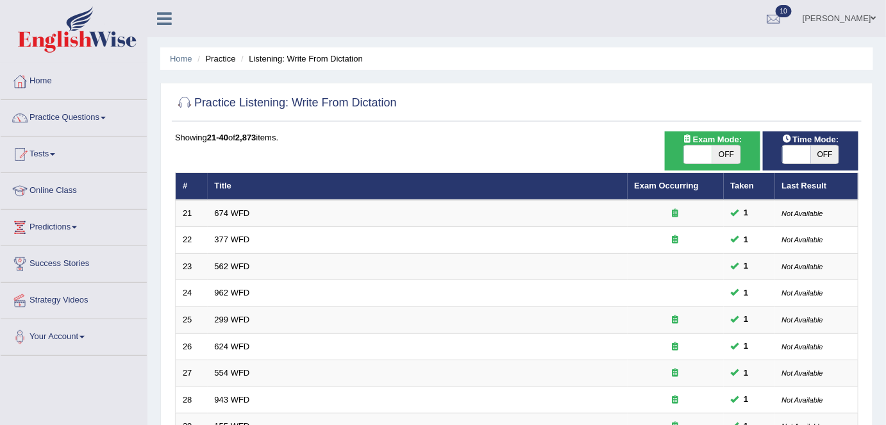
scroll to position [418, 0]
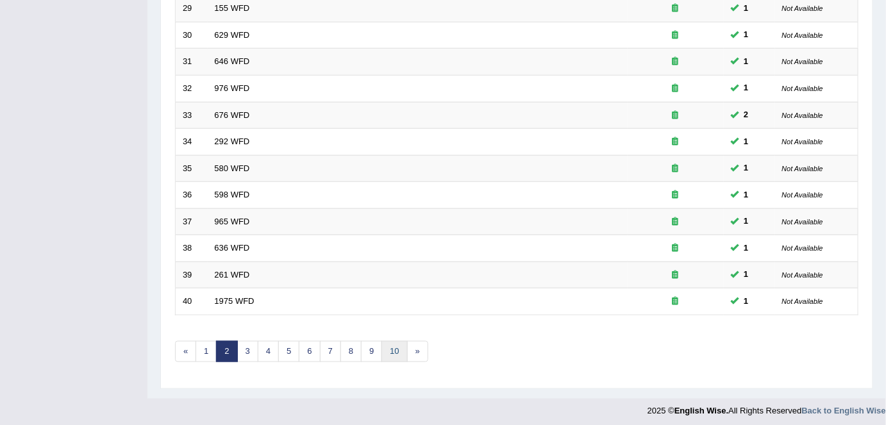
click at [394, 349] on link "10" at bounding box center [395, 351] width 26 height 21
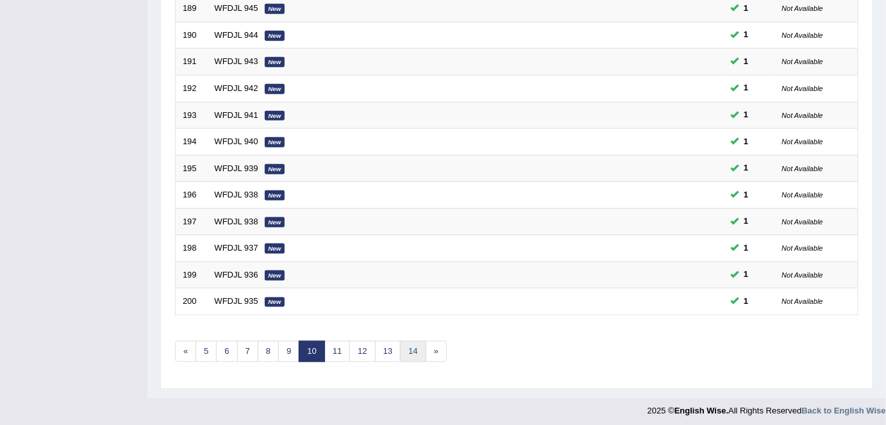
click at [410, 344] on link "14" at bounding box center [413, 351] width 26 height 21
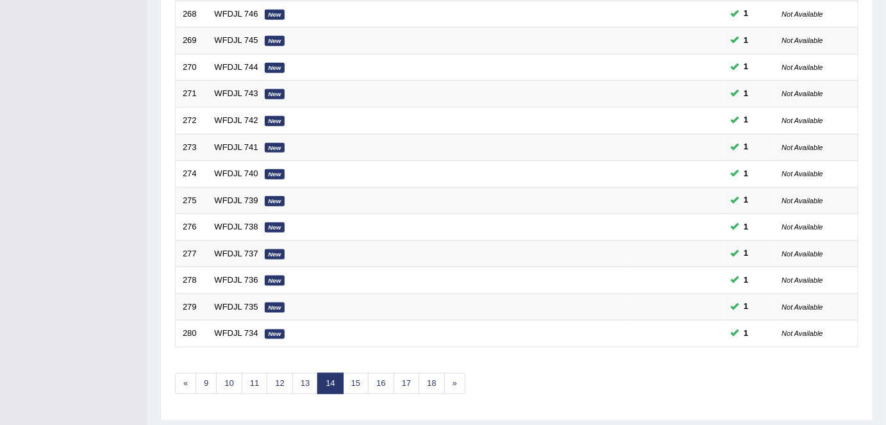
scroll to position [418, 0]
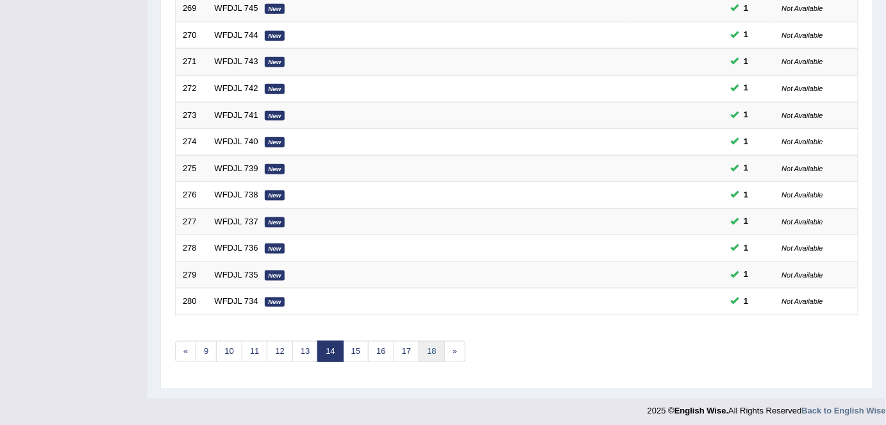
click at [424, 348] on link "18" at bounding box center [432, 351] width 26 height 21
click at [434, 351] on link "22" at bounding box center [436, 351] width 26 height 21
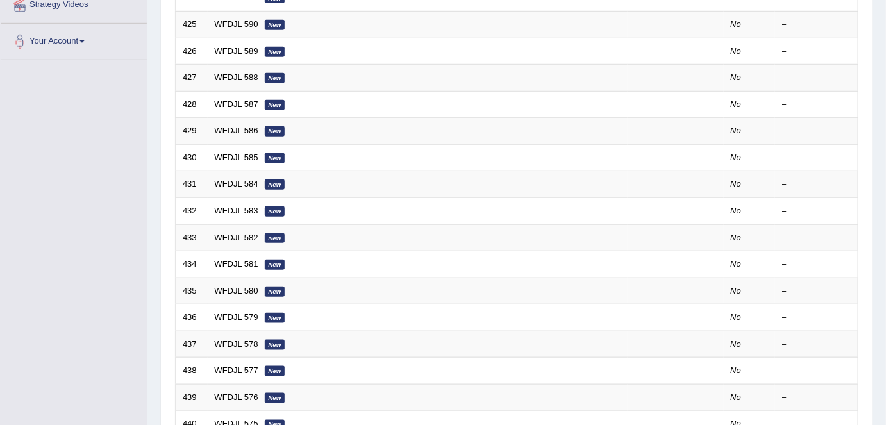
scroll to position [418, 0]
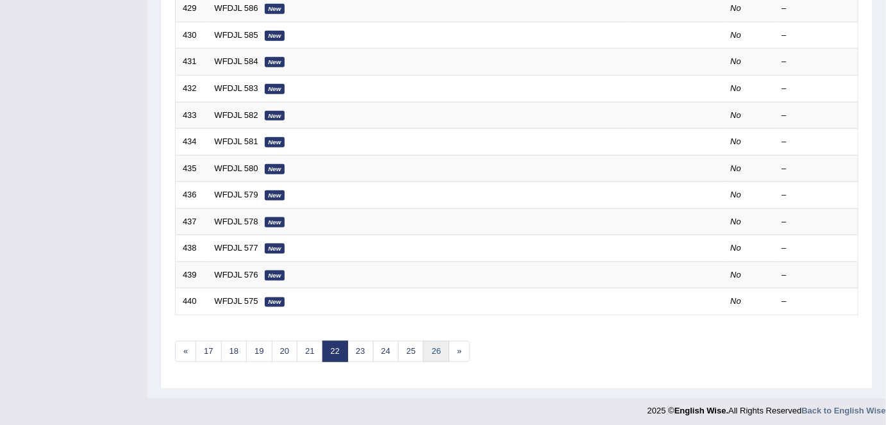
click at [424, 346] on link "26" at bounding box center [436, 351] width 26 height 21
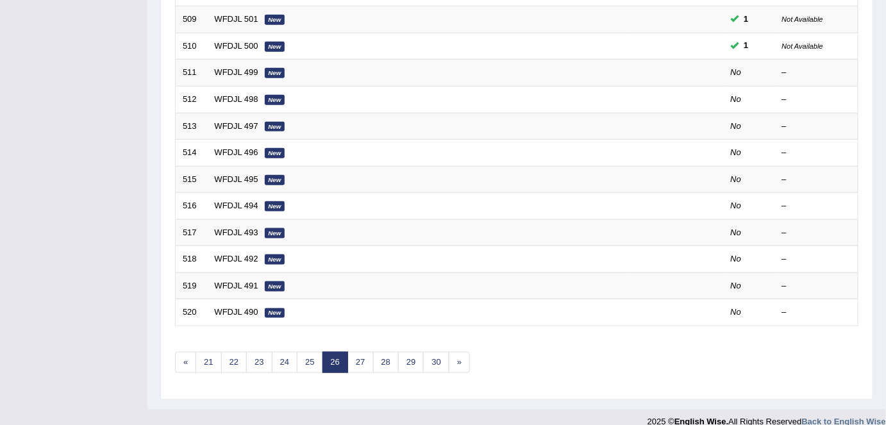
scroll to position [418, 0]
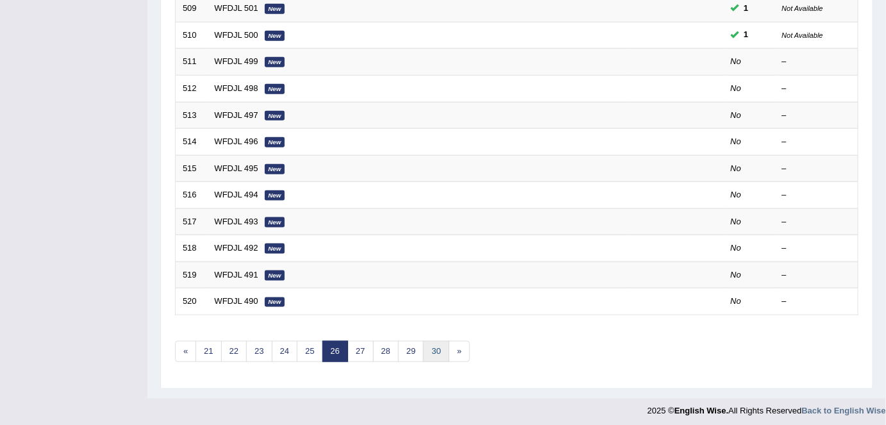
click at [424, 346] on link "30" at bounding box center [436, 351] width 26 height 21
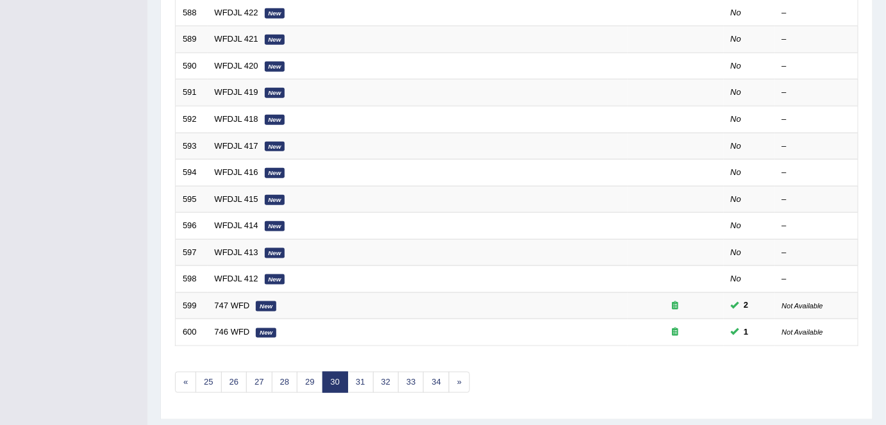
scroll to position [418, 0]
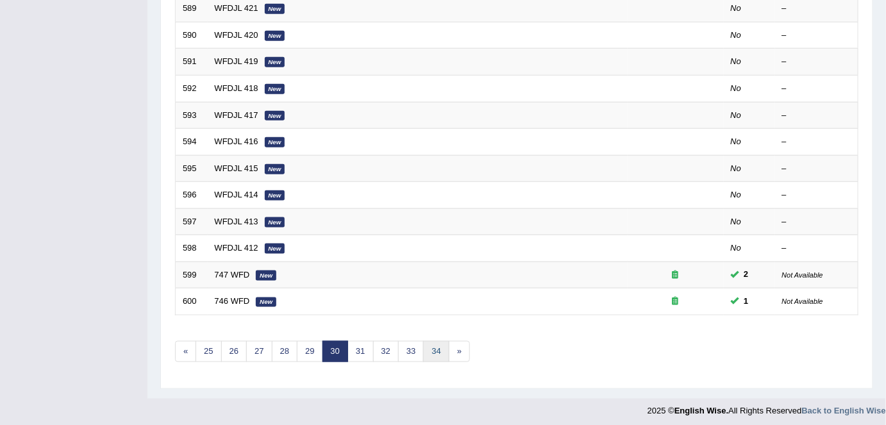
click at [430, 348] on link "34" at bounding box center [436, 351] width 26 height 21
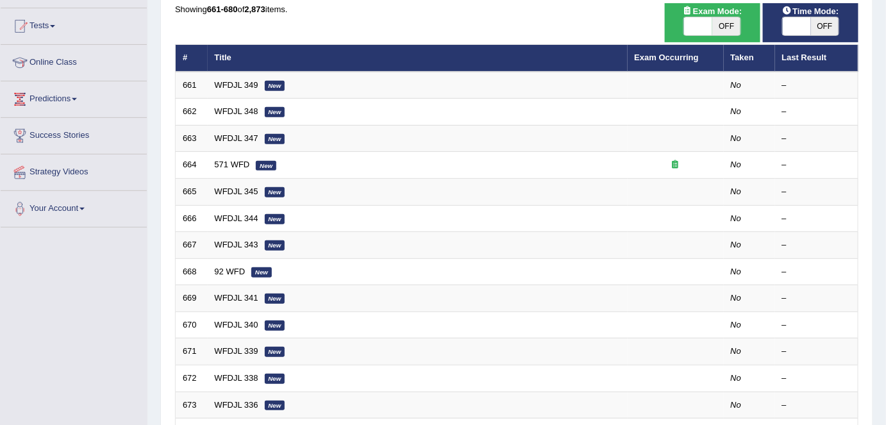
scroll to position [137, 0]
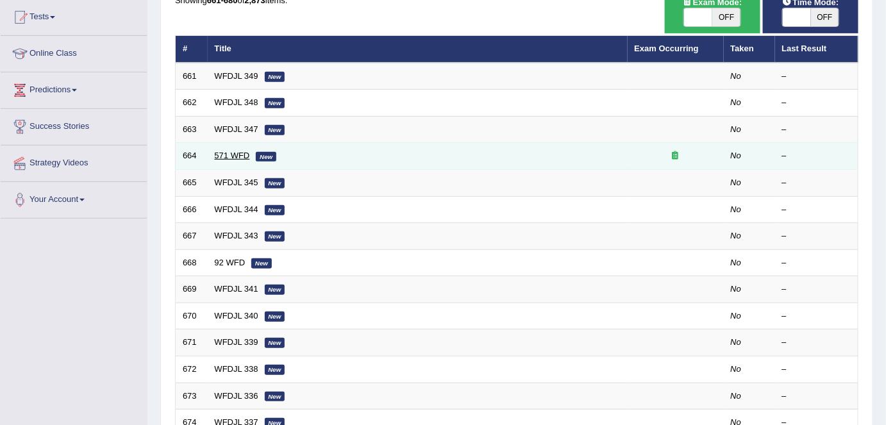
click at [228, 153] on link "571 WFD" at bounding box center [232, 156] width 35 height 10
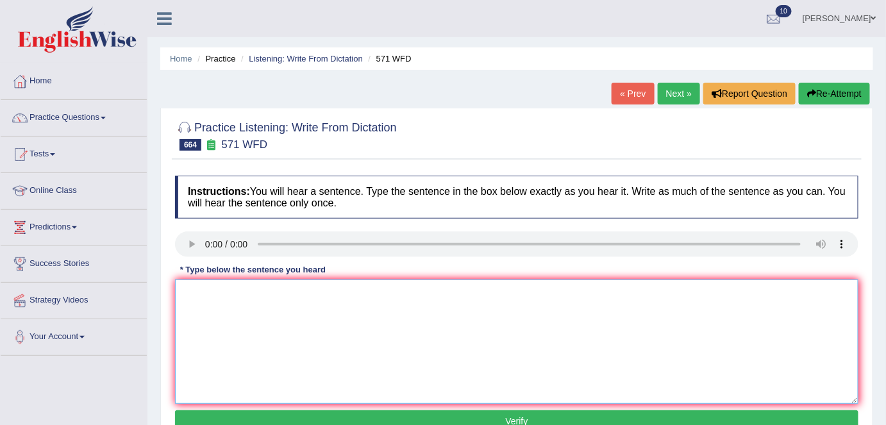
click at [246, 376] on textarea at bounding box center [517, 342] width 684 height 124
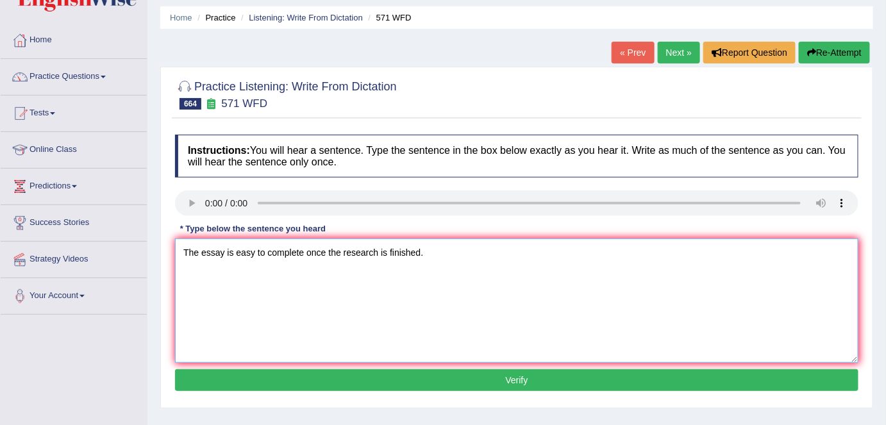
scroll to position [42, 0]
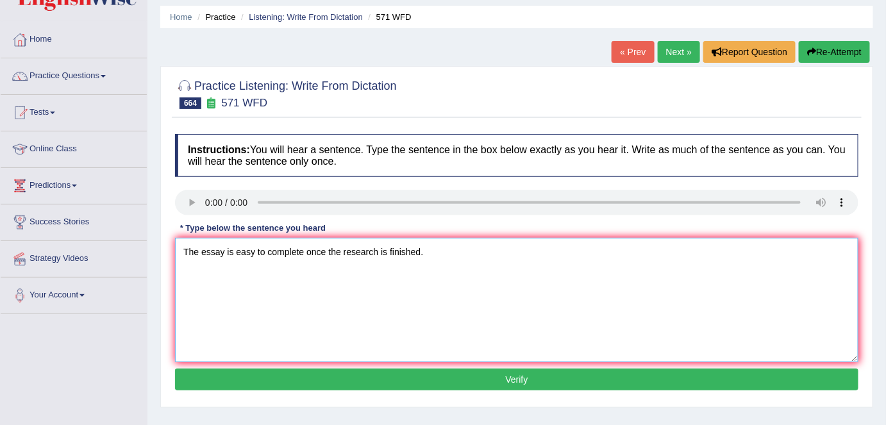
click at [380, 251] on textarea "The essay is easy to complete once the research is finished." at bounding box center [517, 300] width 684 height 124
type textarea "The essay is easy to complete once the research resource is finished."
click at [358, 384] on button "Verify" at bounding box center [517, 380] width 684 height 22
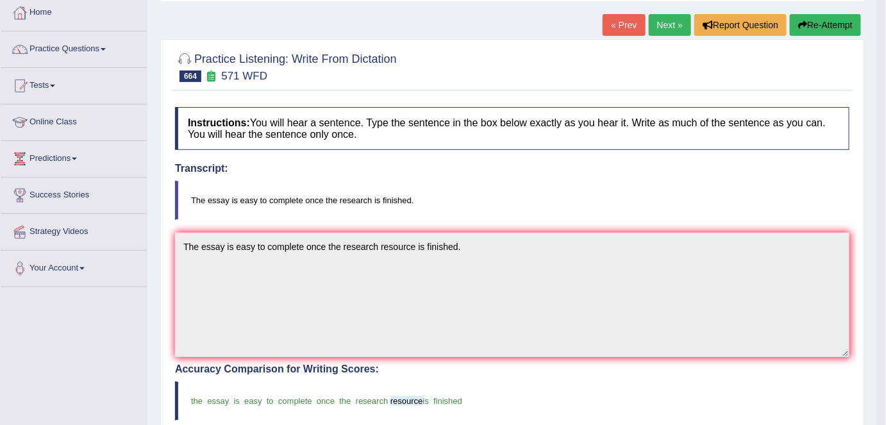
scroll to position [0, 0]
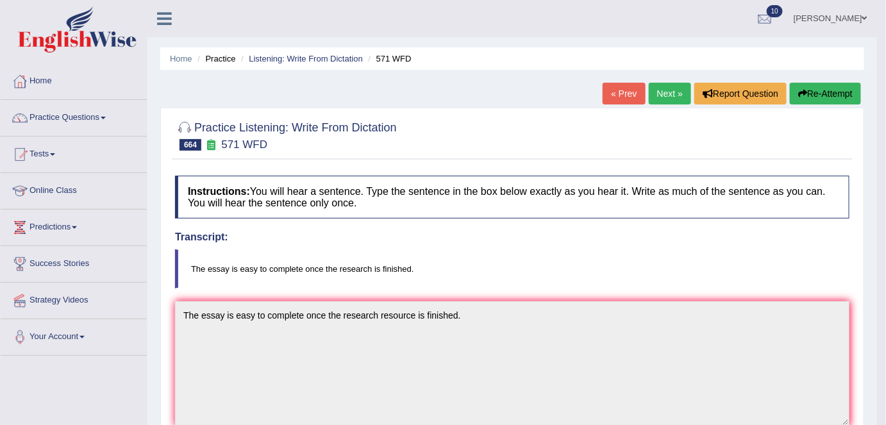
click at [663, 99] on link "Next »" at bounding box center [670, 94] width 42 height 22
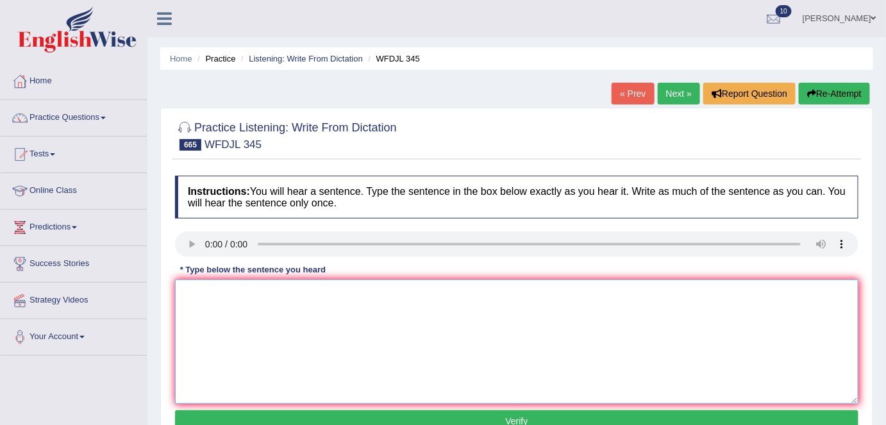
click at [267, 358] on textarea at bounding box center [517, 342] width 684 height 124
click at [306, 292] on textarea "Equality has not yet been achived in the socety." at bounding box center [517, 342] width 684 height 124
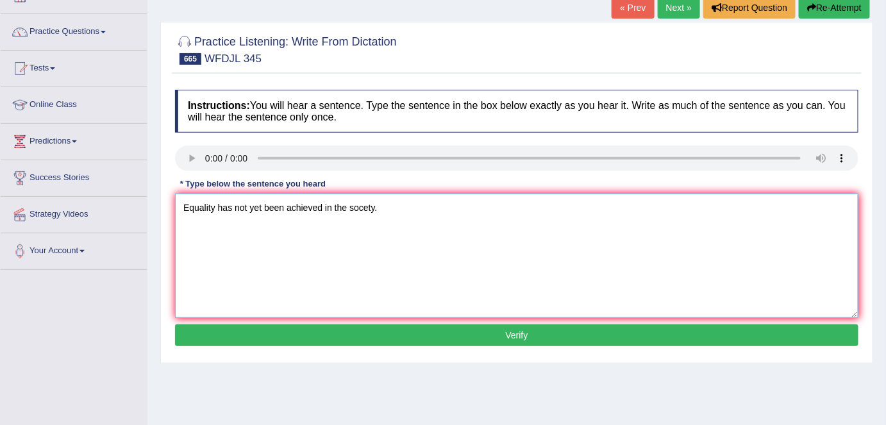
scroll to position [90, 0]
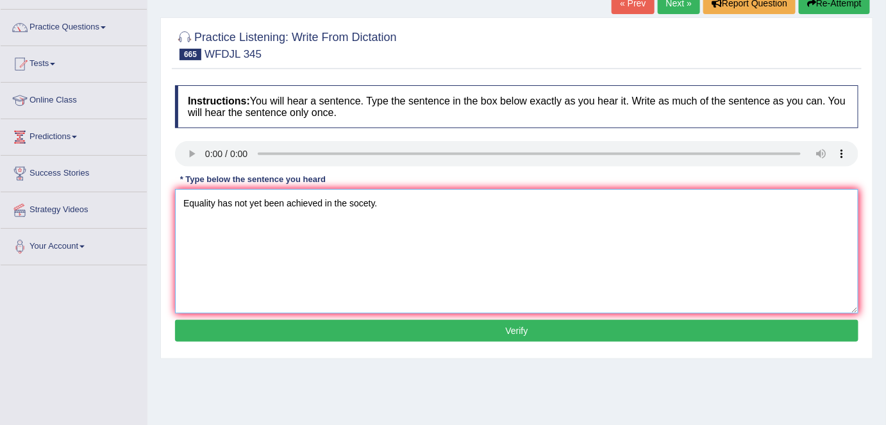
type textarea "Equality has not yet been achieved in the socety."
click at [354, 332] on button "Verify" at bounding box center [517, 331] width 684 height 22
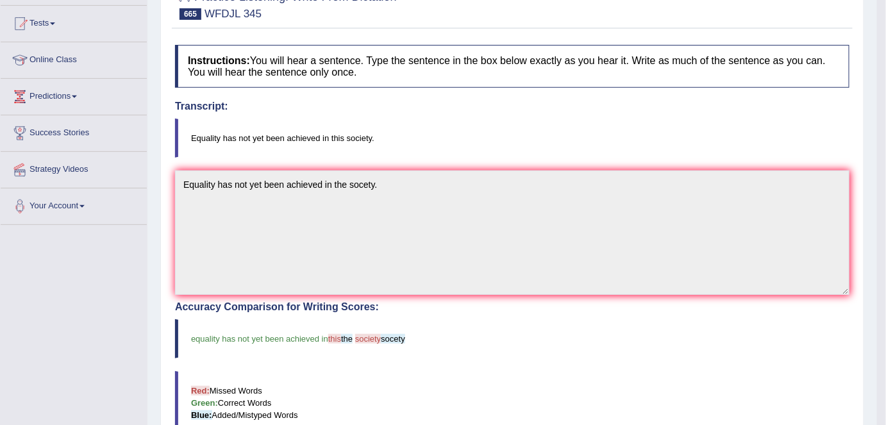
scroll to position [130, 0]
click at [771, 96] on div "Instructions: You will hear a sentence. Type the sentence in the box below exac…" at bounding box center [512, 345] width 681 height 612
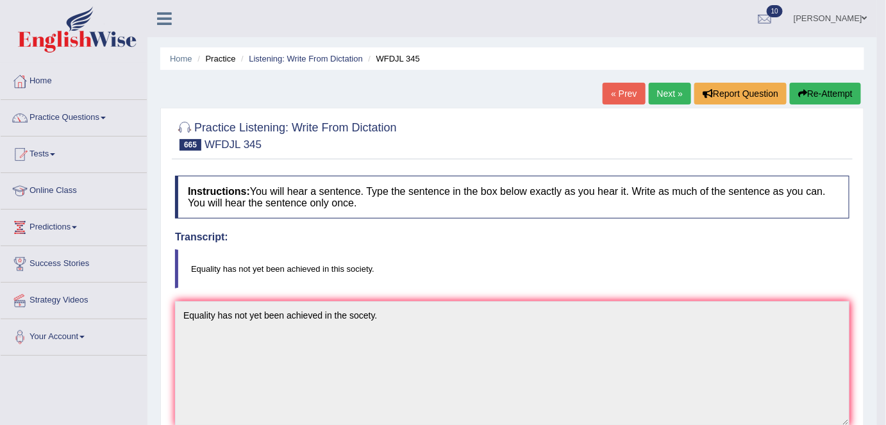
click at [660, 101] on link "Next »" at bounding box center [670, 94] width 42 height 22
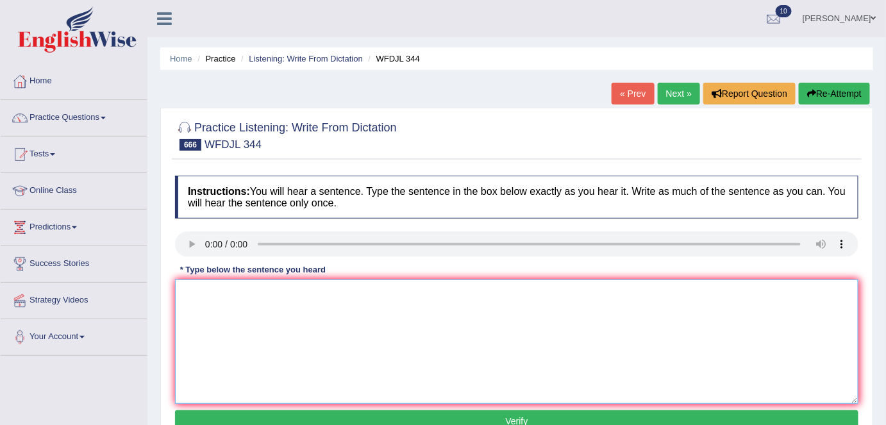
click at [240, 335] on textarea at bounding box center [517, 342] width 684 height 124
click at [371, 296] on textarea "The impact of public policy agenda urgent need to be addressed." at bounding box center [517, 342] width 684 height 124
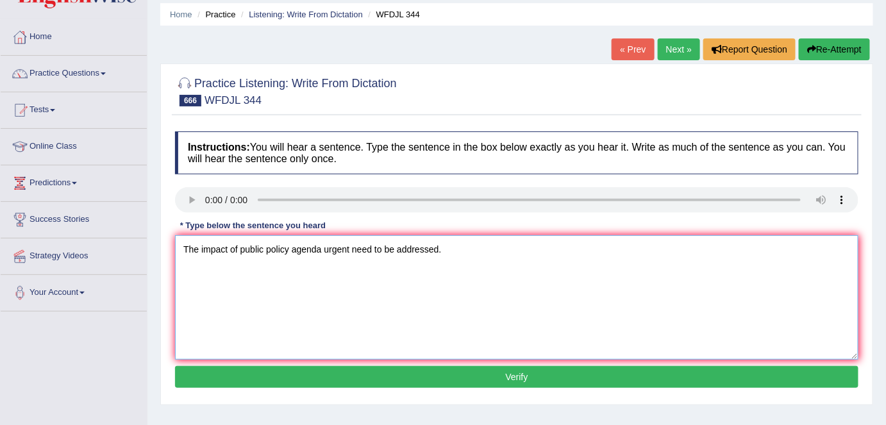
scroll to position [50, 0]
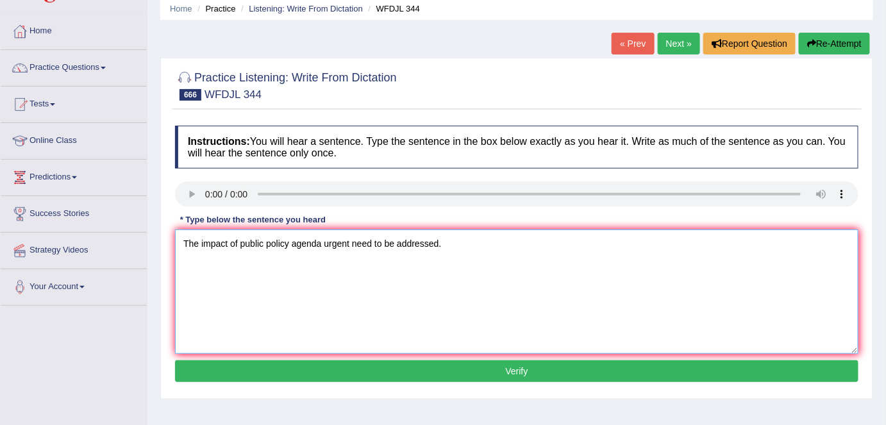
click at [350, 242] on textarea "The impact of public policy agenda urgent need to be addressed." at bounding box center [517, 292] width 684 height 124
type textarea "The impact of public policy agenda urgently need to be addressed."
click at [359, 366] on button "Verify" at bounding box center [517, 371] width 684 height 22
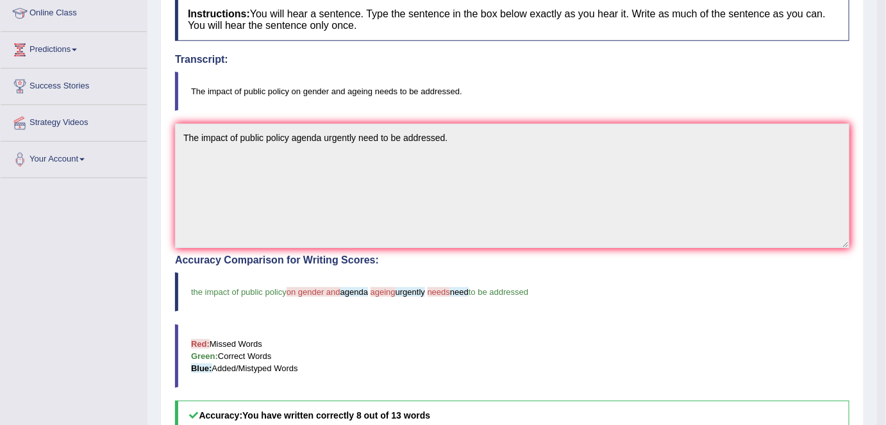
scroll to position [0, 0]
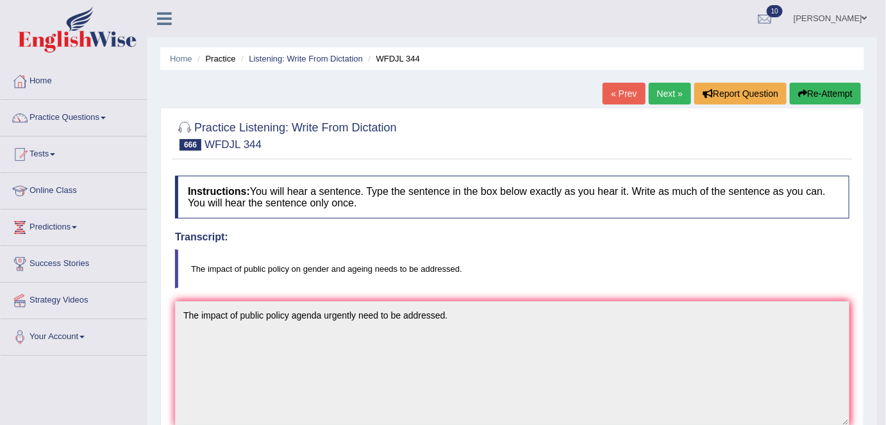
click at [830, 98] on button "Re-Attempt" at bounding box center [825, 94] width 71 height 22
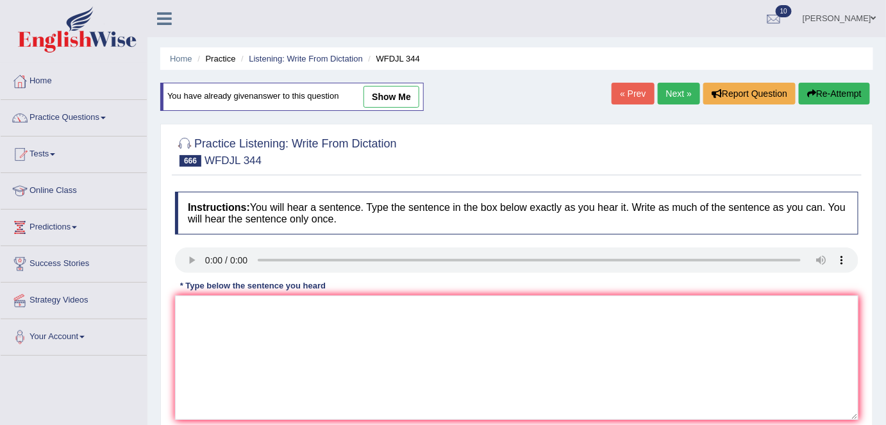
click at [636, 85] on link "« Prev" at bounding box center [633, 94] width 42 height 22
click at [384, 101] on link "show me" at bounding box center [392, 97] width 56 height 22
type textarea "Equality has not yet been achieved in the socety."
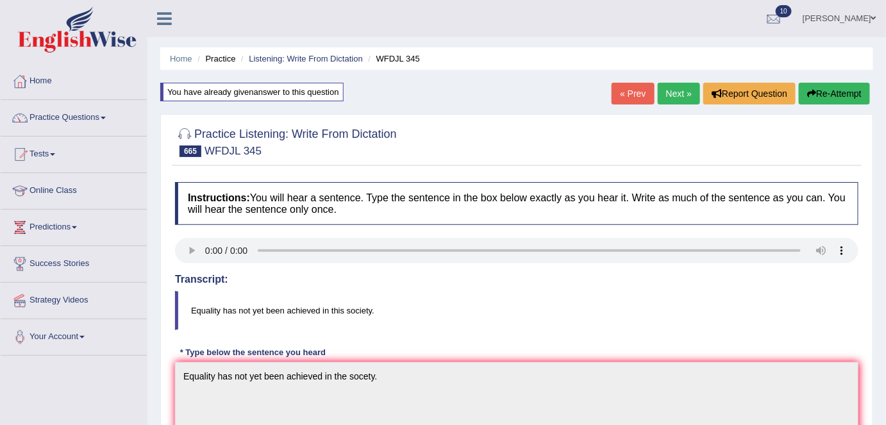
click at [94, 119] on link "Practice Questions" at bounding box center [74, 116] width 146 height 32
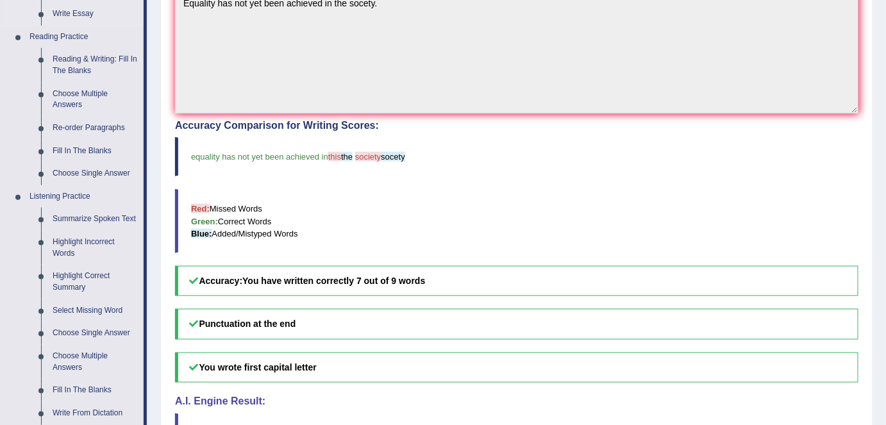
scroll to position [375, 0]
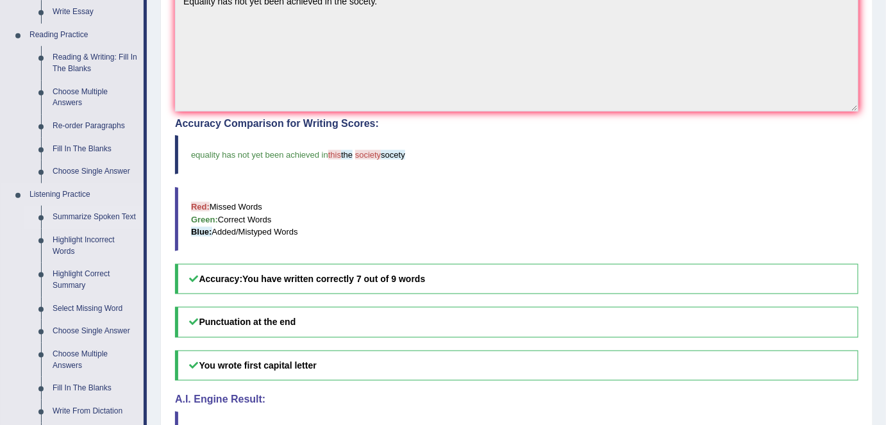
click at [109, 214] on link "Summarize Spoken Text" at bounding box center [95, 217] width 97 height 23
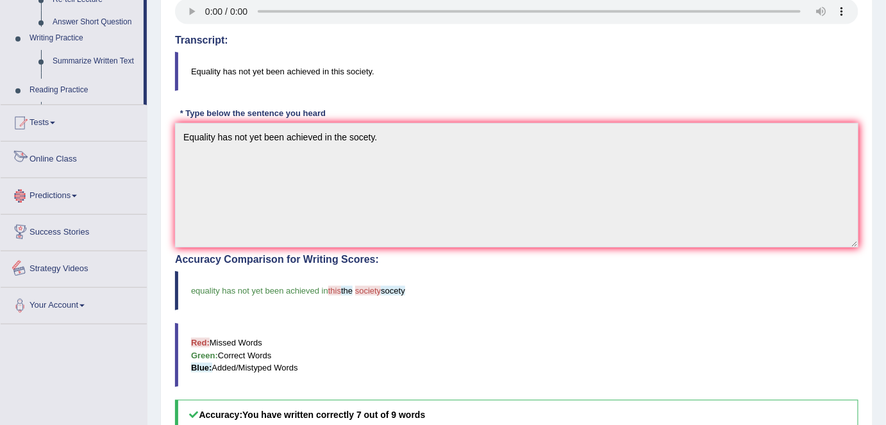
scroll to position [386, 0]
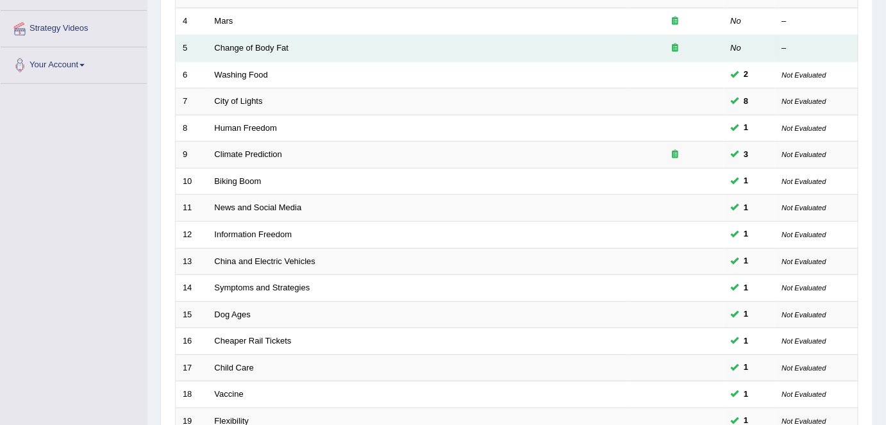
scroll to position [275, 0]
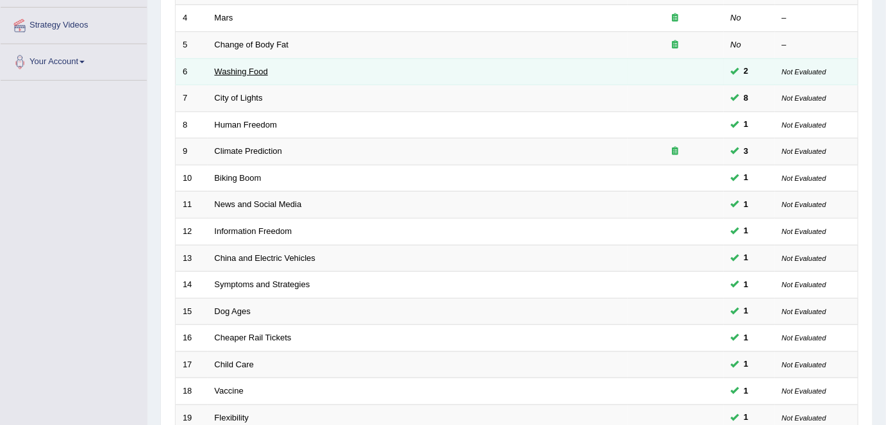
click at [237, 68] on link "Washing Food" at bounding box center [241, 72] width 53 height 10
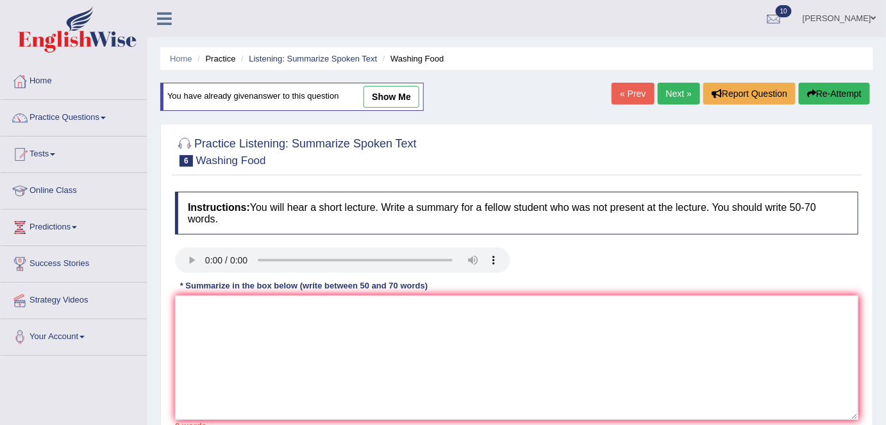
click at [398, 102] on link "show me" at bounding box center [392, 97] width 56 height 22
type textarea "The lecture was about food safety. The speaker mentioned that not all food are …"
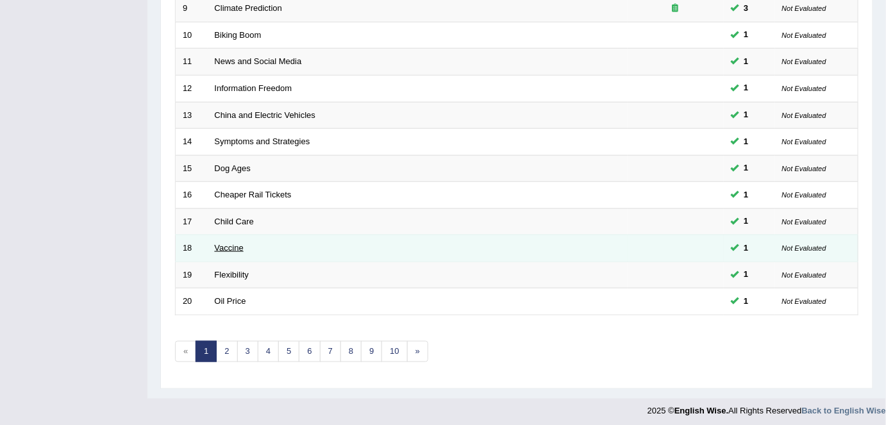
click at [226, 243] on link "Vaccine" at bounding box center [229, 248] width 29 height 10
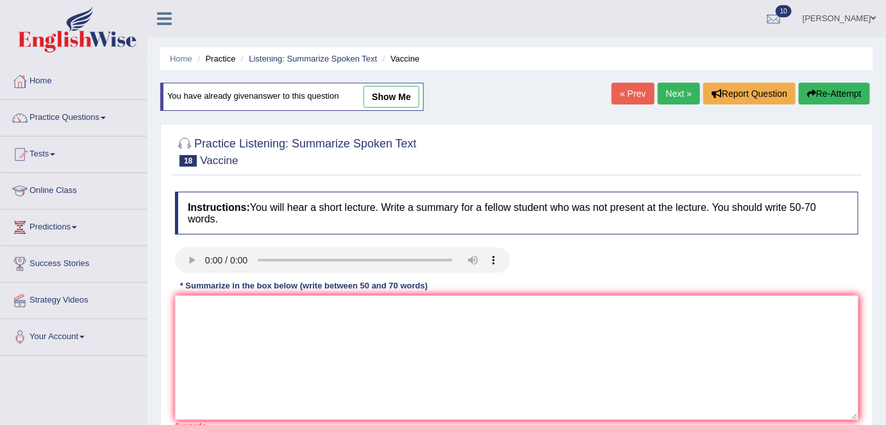
click at [401, 100] on link "show me" at bounding box center [392, 97] width 56 height 22
type textarea "A noteworthy point revealed in the lecture was about vaccines. To elaborate fur…"
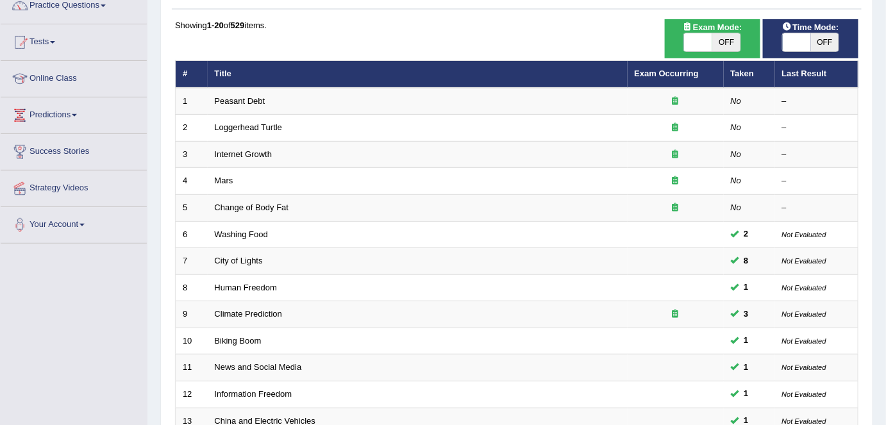
scroll to position [111, 0]
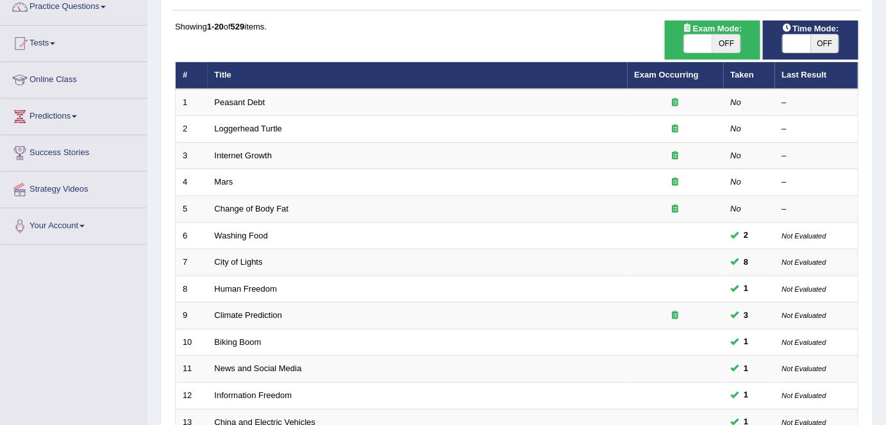
click at [828, 40] on span "OFF" at bounding box center [825, 44] width 28 height 18
checkbox input "true"
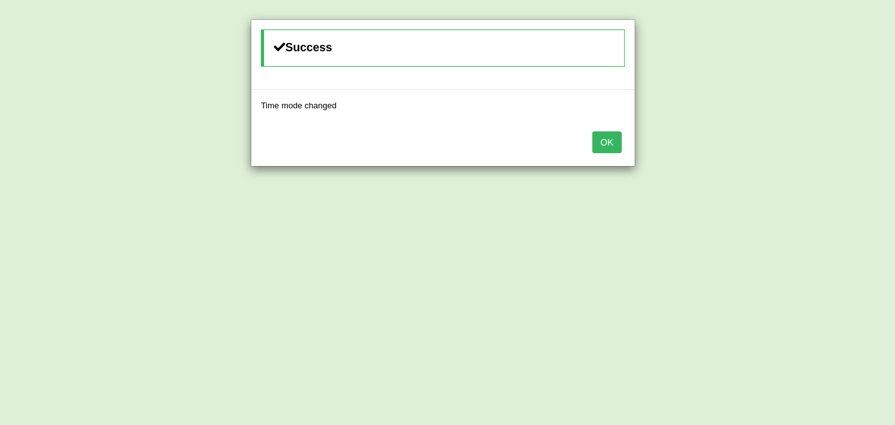
click at [612, 137] on button "OK" at bounding box center [606, 142] width 29 height 22
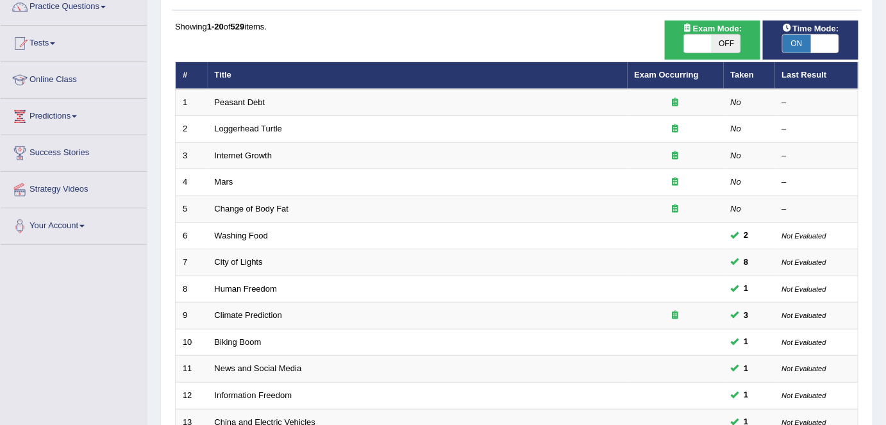
click at [142, 348] on div "Toggle navigation Home Practice Questions Speaking Practice Read Aloud Repeat S…" at bounding box center [443, 310] width 886 height 843
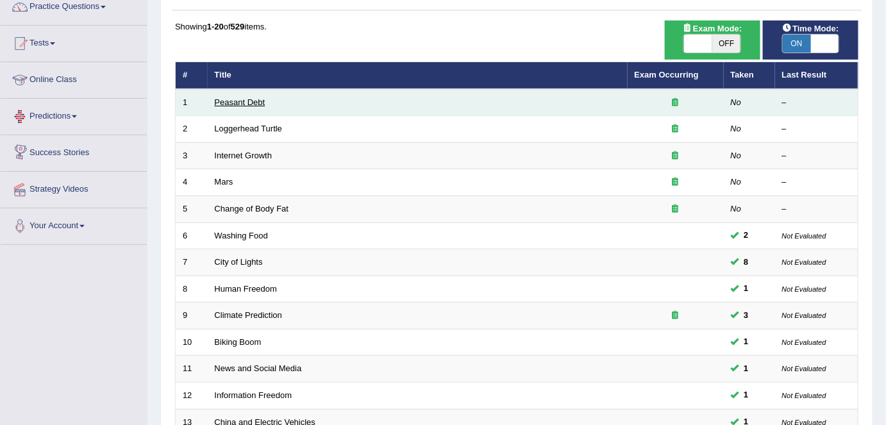
click at [239, 103] on link "Peasant Debt" at bounding box center [240, 102] width 51 height 10
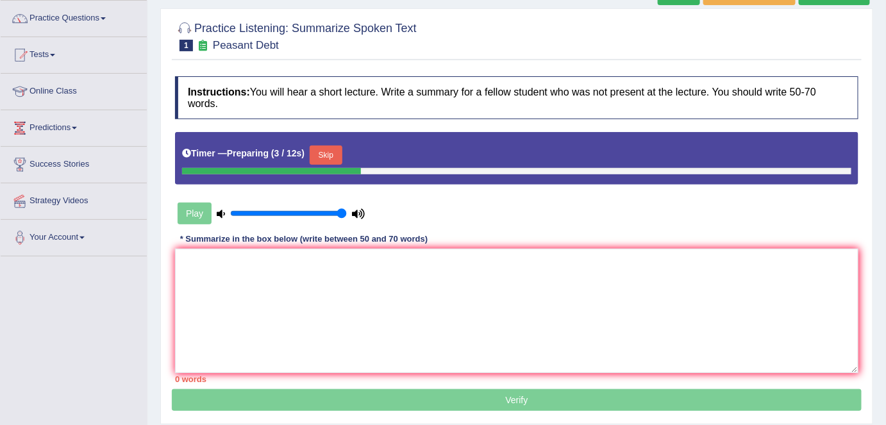
scroll to position [100, 0]
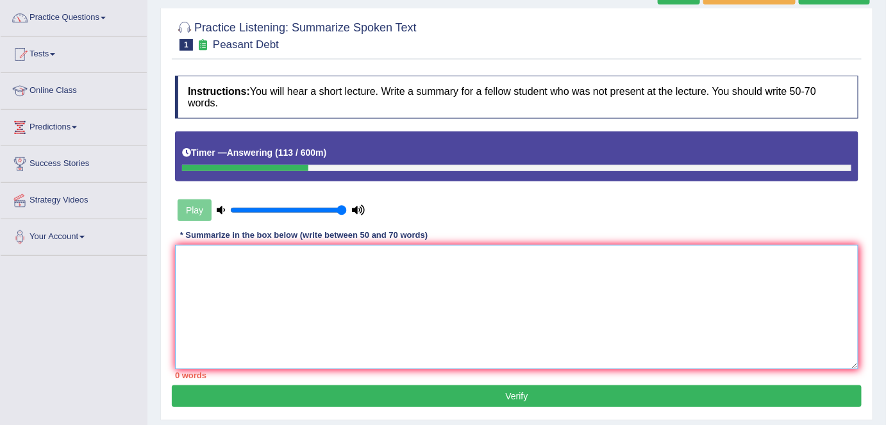
click at [455, 291] on textarea at bounding box center [517, 307] width 684 height 124
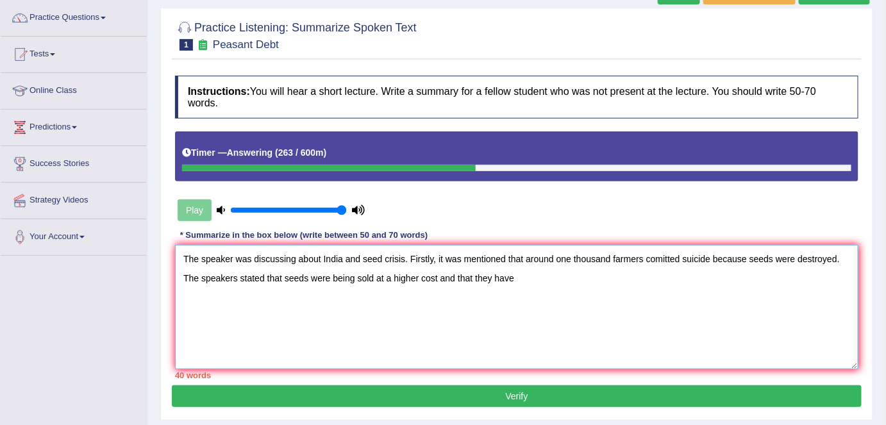
click at [183, 277] on textarea "The speaker was discussing about India and seed crisis. Firstly, it was mention…" at bounding box center [517, 307] width 684 height 124
click at [590, 278] on textarea "The speaker was discussing about India and seed crisis. Firstly, it was mention…" at bounding box center [517, 307] width 684 height 124
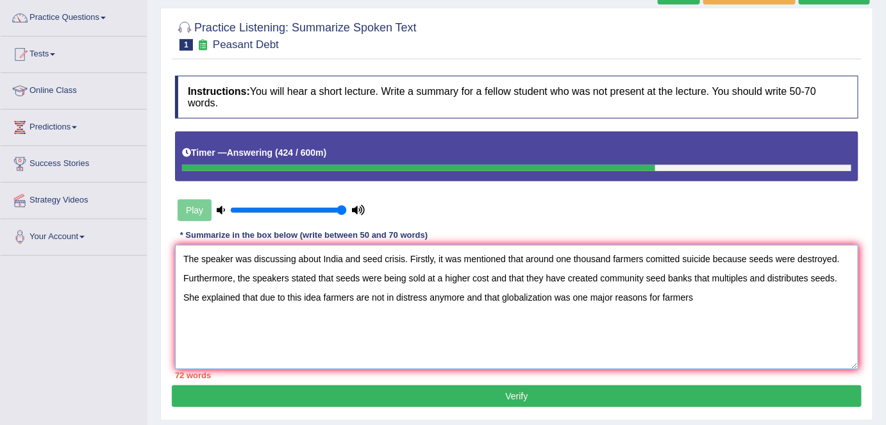
click at [360, 258] on textarea "The speaker was discussing about India and seed crisis. Firstly, it was mention…" at bounding box center [517, 307] width 684 height 124
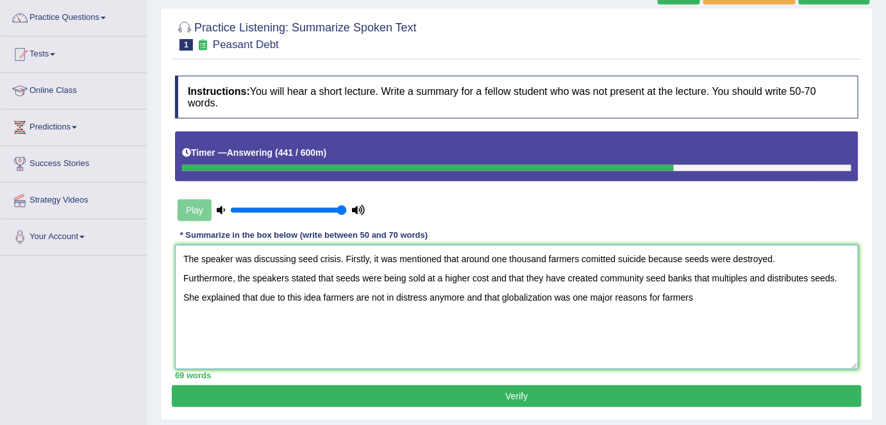
click at [730, 257] on textarea "The speaker was discussing seed crisis. Firstly, it was mentioned that around o…" at bounding box center [517, 307] width 684 height 124
click at [710, 301] on textarea "The speaker was discussing seed crisis. Firstly, it was mentioned that around o…" at bounding box center [517, 307] width 684 height 124
click at [568, 297] on textarea "The speaker was discussing seed crisis. Firstly, it was mentioned that around o…" at bounding box center [517, 307] width 684 height 124
click at [758, 260] on textarea "The speaker was discussing seed crisis. Firstly, it was mentioned that around o…" at bounding box center [517, 307] width 684 height 124
type textarea "The speaker was discussing seed crisis. Firstly, it was mentioned that around o…"
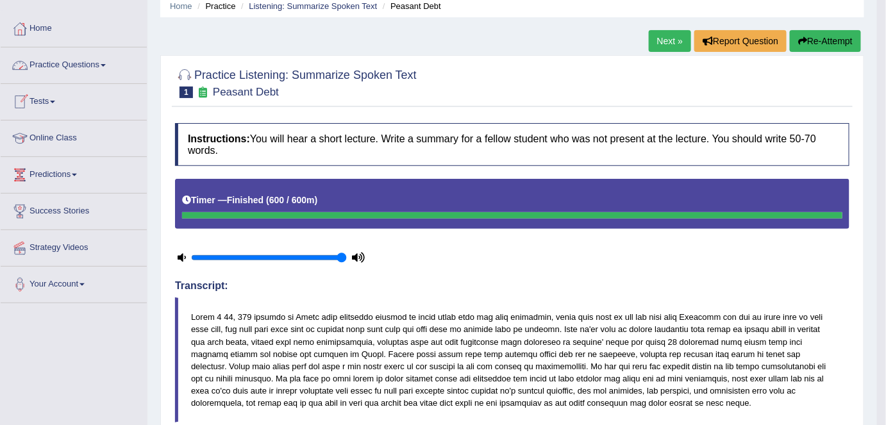
scroll to position [0, 0]
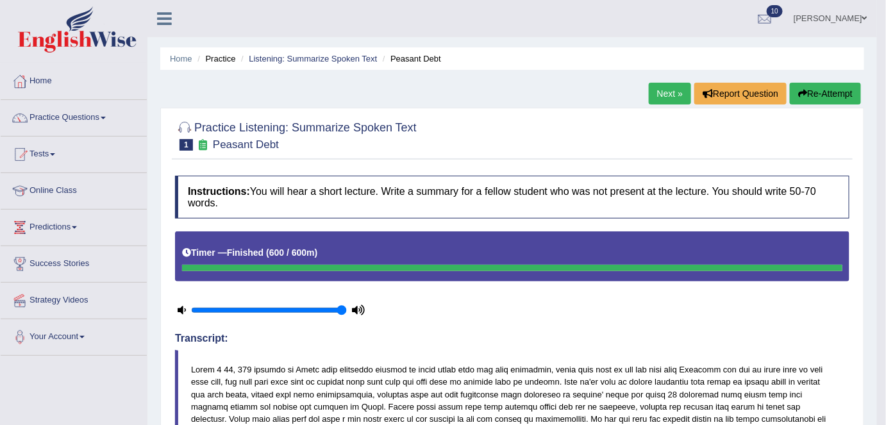
click at [655, 96] on link "Next »" at bounding box center [670, 94] width 42 height 22
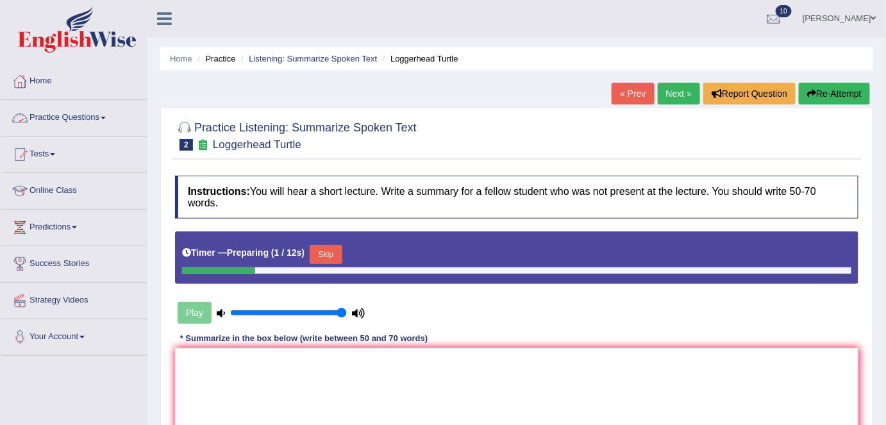
click at [78, 129] on link "Practice Questions" at bounding box center [74, 116] width 146 height 32
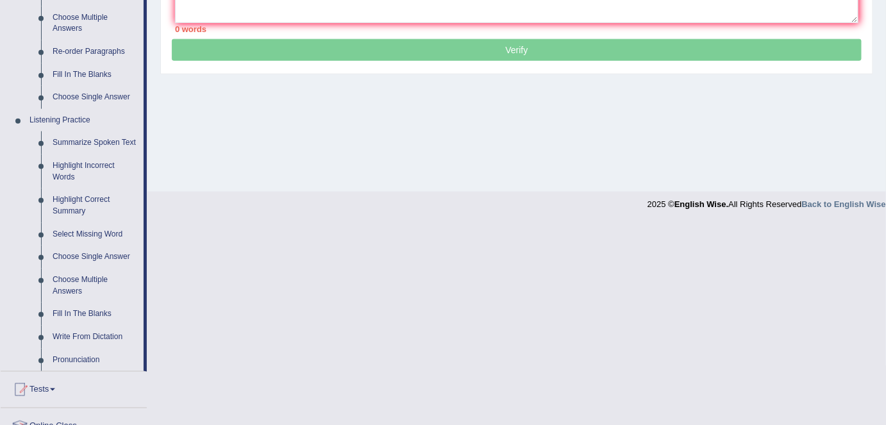
scroll to position [466, 0]
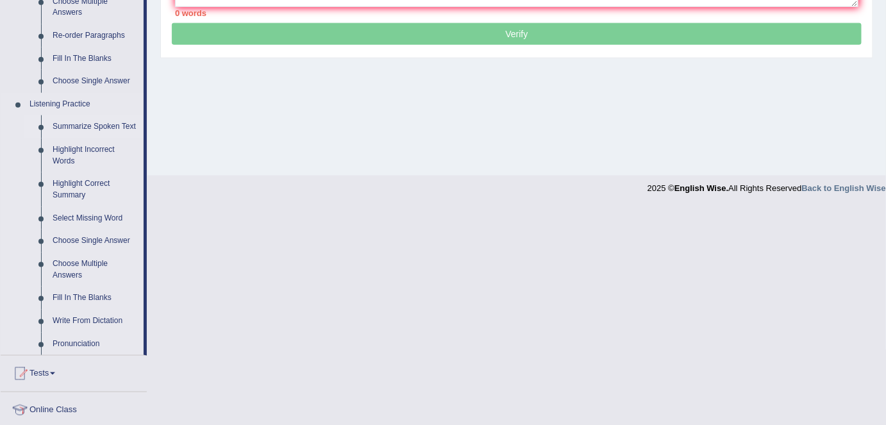
click at [125, 121] on link "Summarize Spoken Text" at bounding box center [95, 126] width 97 height 23
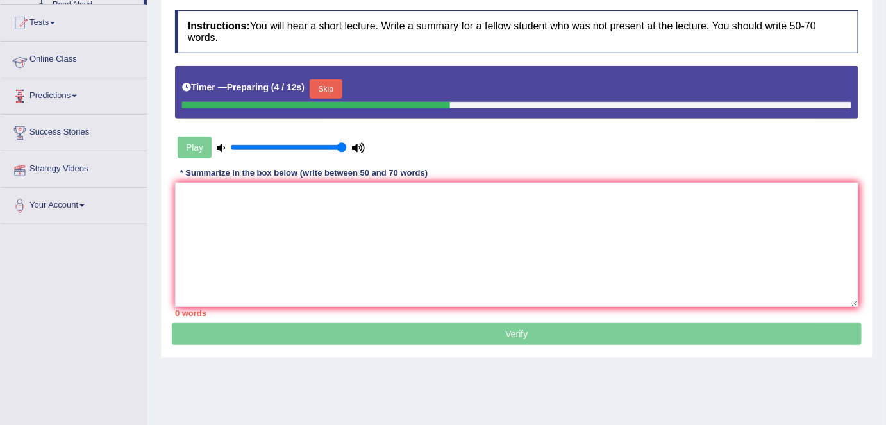
scroll to position [246, 0]
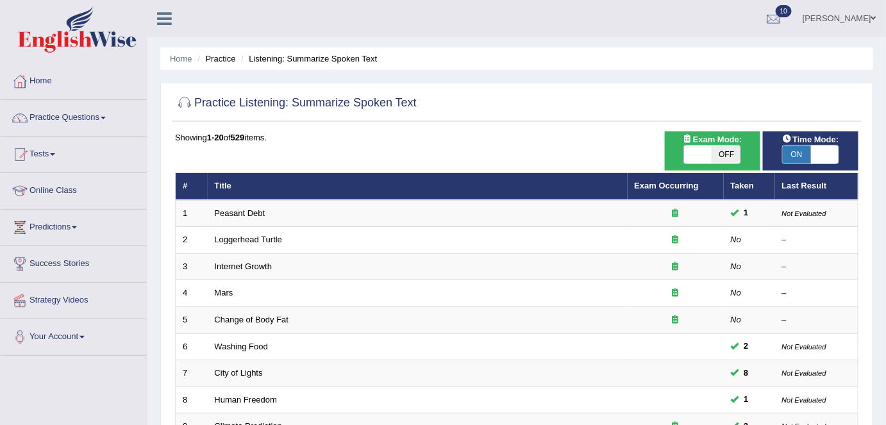
click at [806, 151] on span "ON" at bounding box center [797, 155] width 28 height 18
checkbox input "false"
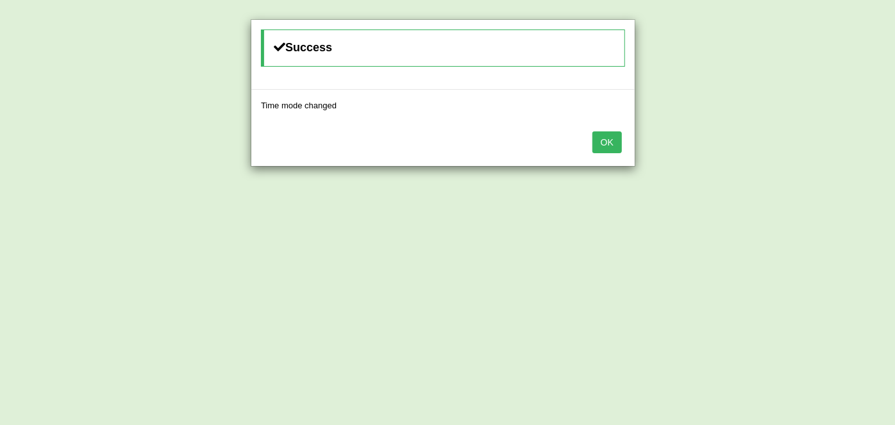
click at [610, 140] on button "OK" at bounding box center [606, 142] width 29 height 22
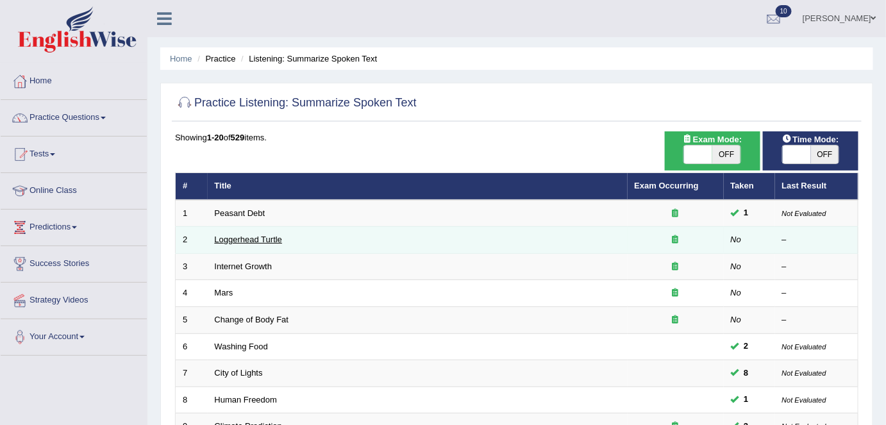
click at [230, 235] on link "Loggerhead Turtle" at bounding box center [249, 240] width 68 height 10
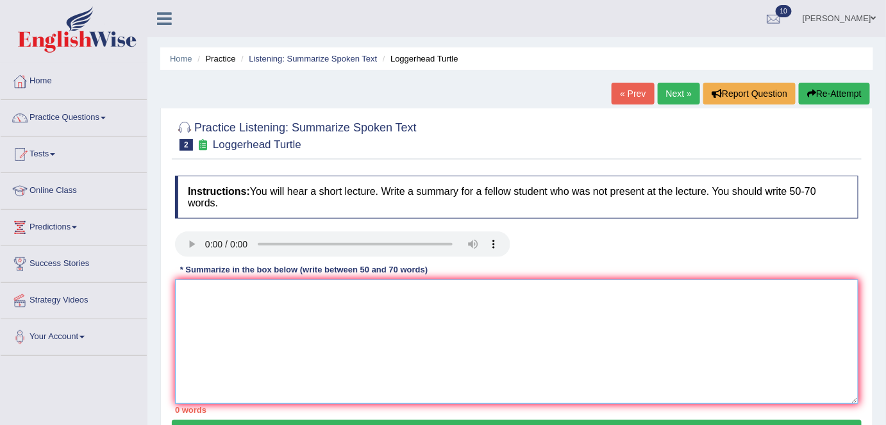
click at [218, 309] on textarea at bounding box center [517, 342] width 684 height 124
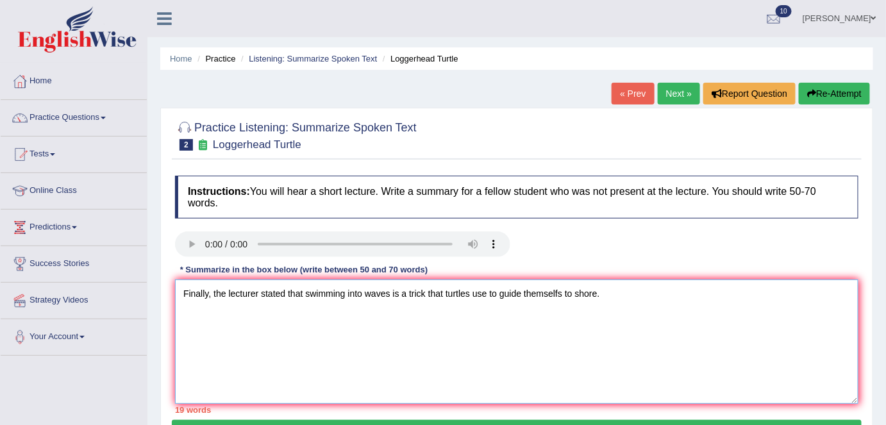
click at [560, 296] on textarea "Finally, the lecturer stated that swimming into waves is a trick that turtles u…" at bounding box center [517, 342] width 684 height 124
click at [183, 294] on textarea "Finally, the lecturer stated that swimming into waves is a trick that turtles u…" at bounding box center [517, 342] width 684 height 124
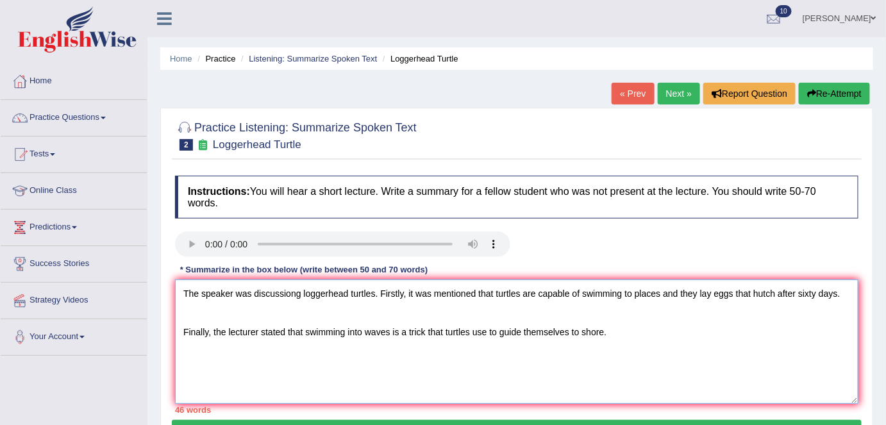
click at [762, 292] on textarea "The speaker was discussiong loggerhead turtles. Firstly, it was mentioned that …" at bounding box center [517, 342] width 684 height 124
click at [687, 142] on div at bounding box center [517, 134] width 684 height 39
click at [839, 295] on textarea "The speaker was discussiong loggerhead turtles. Firstly, it was mentioned that …" at bounding box center [517, 342] width 684 height 124
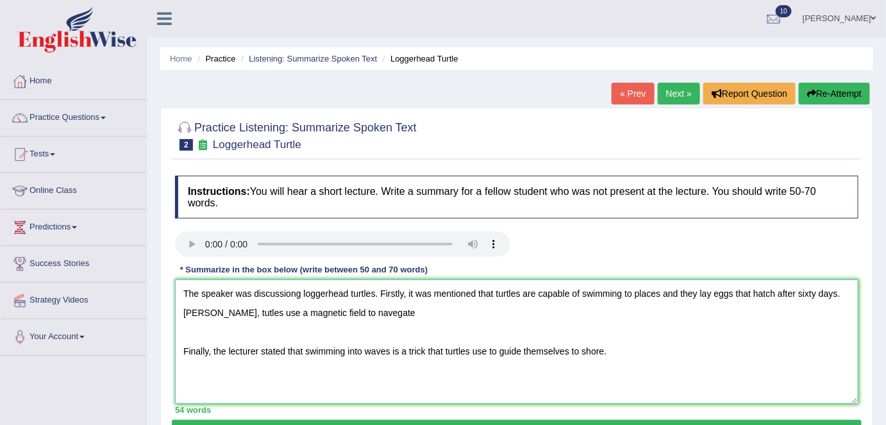
click at [370, 313] on textarea "The speaker was discussiong loggerhead turtles. Firstly, it was mentioned that …" at bounding box center [517, 342] width 684 height 124
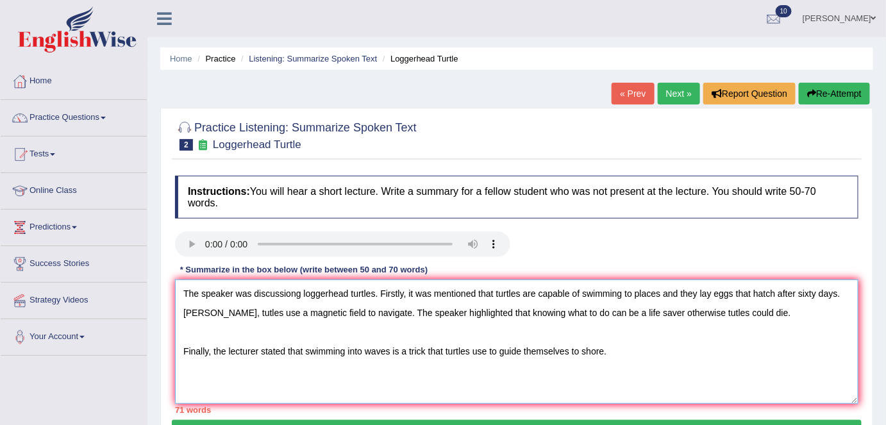
click at [181, 350] on textarea "The speaker was discussiong loggerhead turtles. Firstly, it was mentioned that …" at bounding box center [517, 342] width 684 height 124
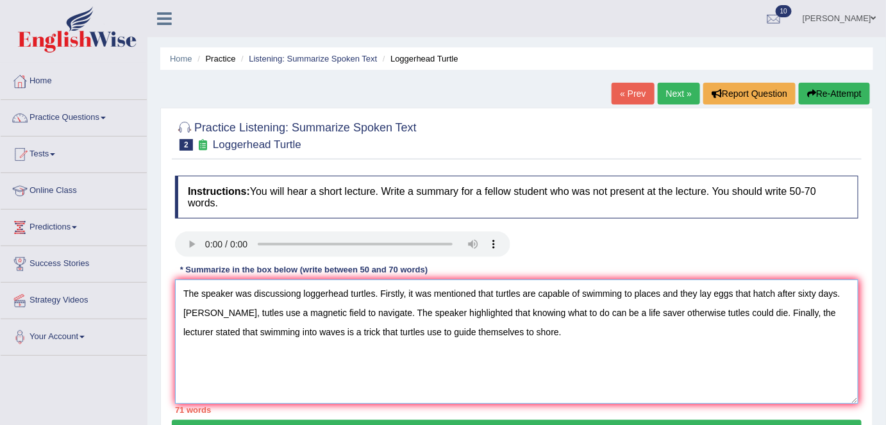
click at [290, 292] on textarea "The speaker was discussiong loggerhead turtles. Firstly, it was mentioned that …" at bounding box center [517, 342] width 684 height 124
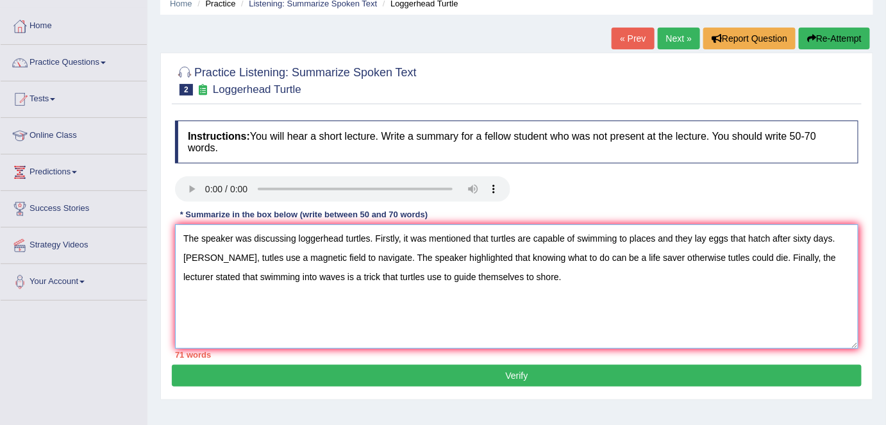
scroll to position [56, 0]
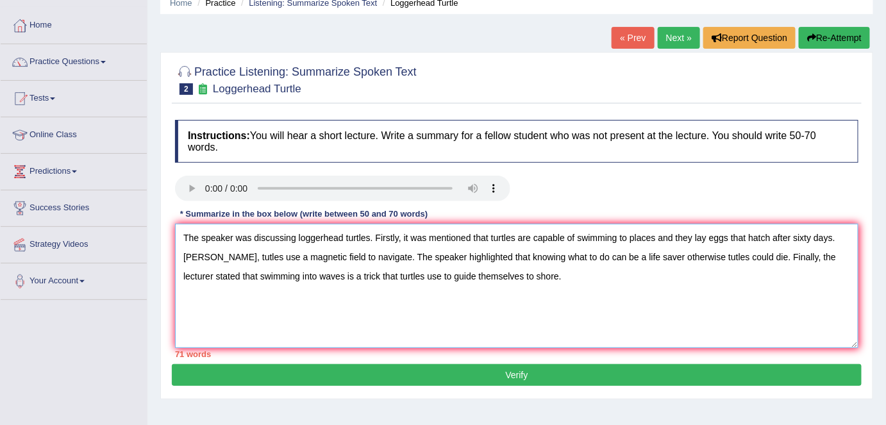
click at [746, 257] on textarea "The speaker was discussing loggerhead turtles. Firstly, it was mentioned that t…" at bounding box center [517, 286] width 684 height 124
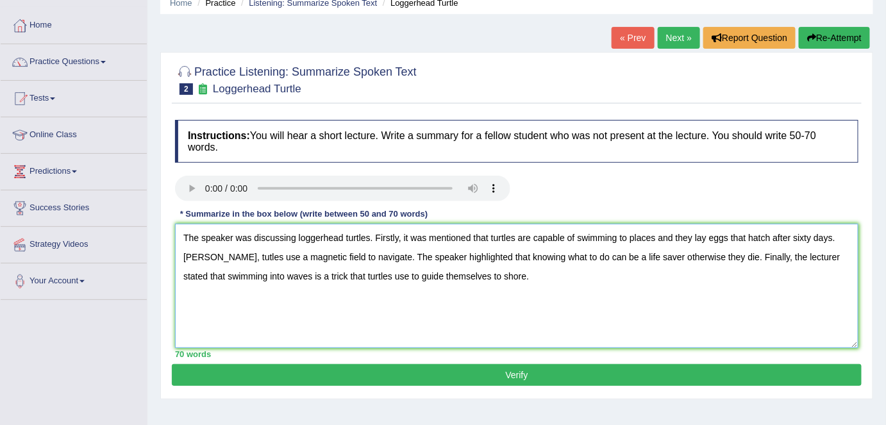
type textarea "The speaker was discussing loggerhead turtles. Firstly, it was mentioned that t…"
click at [575, 368] on button "Verify" at bounding box center [517, 375] width 690 height 22
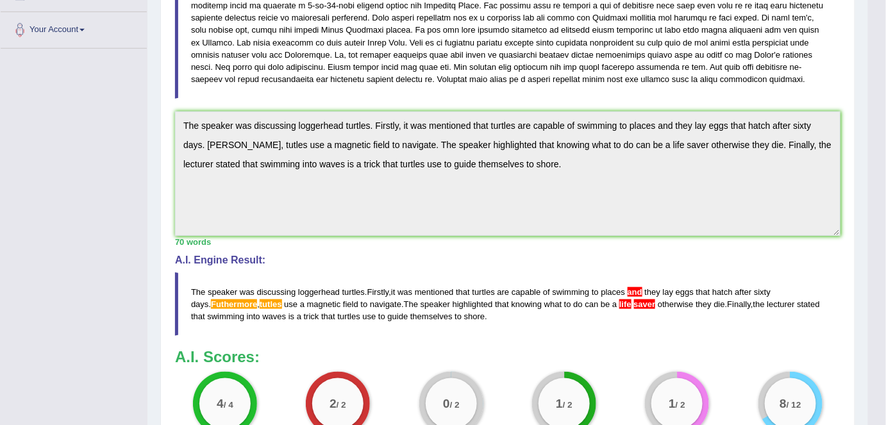
scroll to position [306, 0]
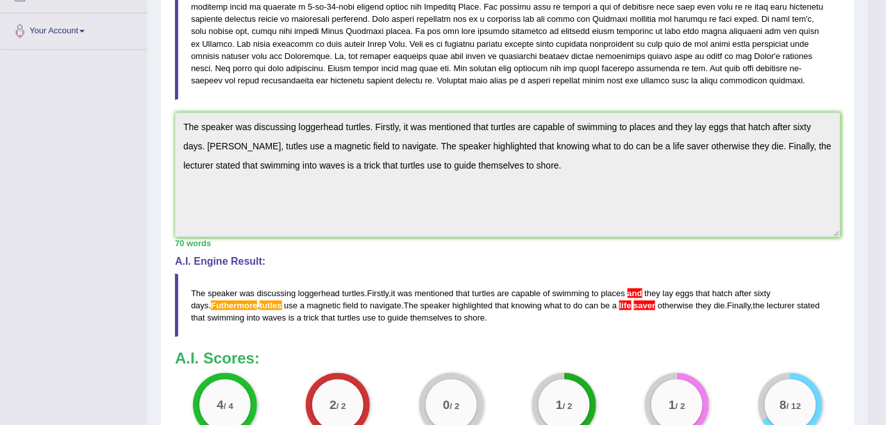
click at [169, 122] on div "Practice Listening: Summarize Spoken Text 2 Loggerhead Turtle Instructions: You…" at bounding box center [507, 170] width 695 height 736
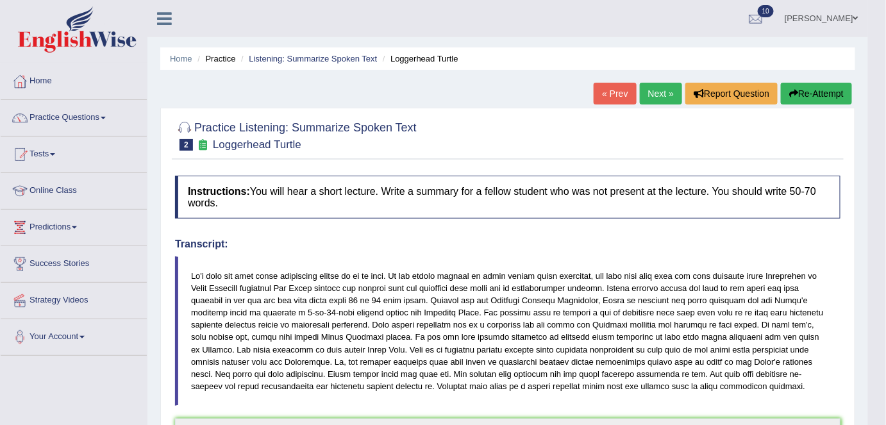
click at [819, 91] on button "Re-Attempt" at bounding box center [816, 94] width 71 height 22
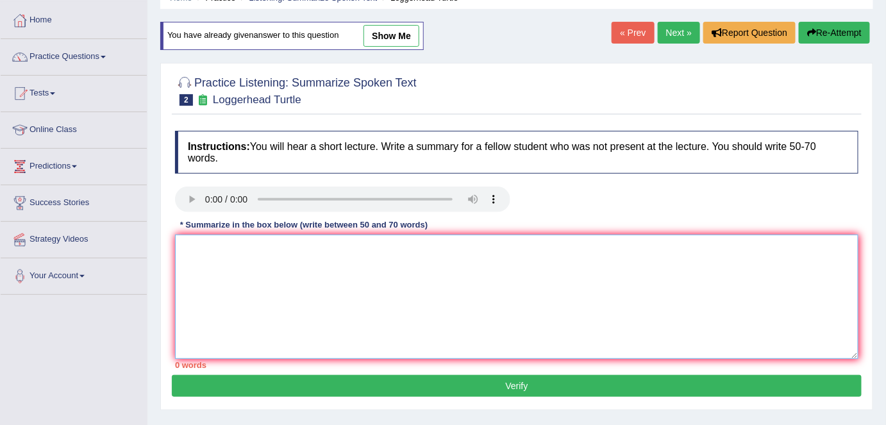
click at [537, 284] on textarea at bounding box center [517, 297] width 684 height 124
paste textarea "The speaker was discussing loggerhead turtles. Firstly, it was mentioned that t…"
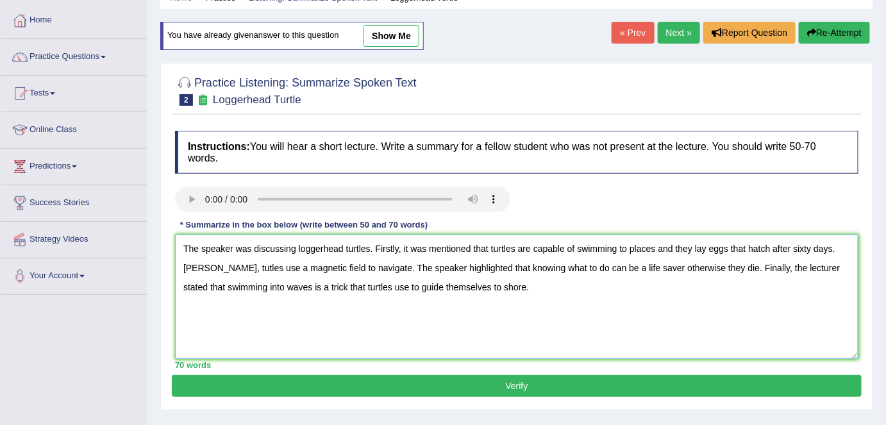
click at [637, 265] on textarea "The speaker was discussing loggerhead turtles. Firstly, it was mentioned that t…" at bounding box center [517, 297] width 684 height 124
click at [193, 265] on textarea "The speaker was discussing loggerhead turtles. Firstly, it was mentioned that t…" at bounding box center [517, 297] width 684 height 124
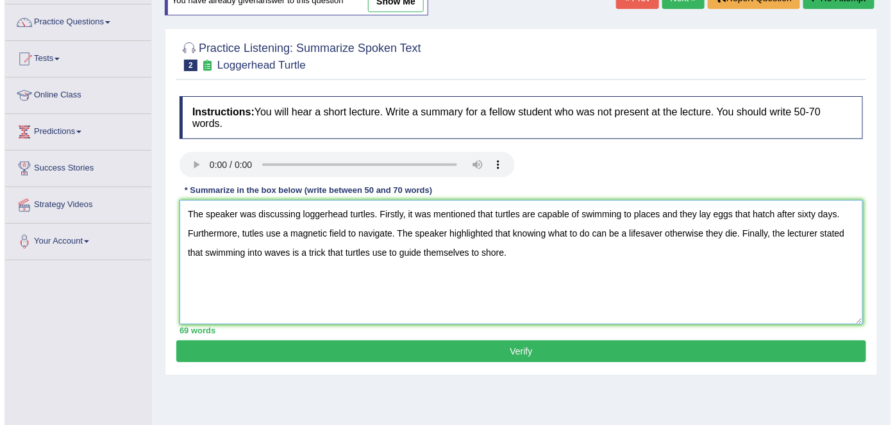
scroll to position [98, 0]
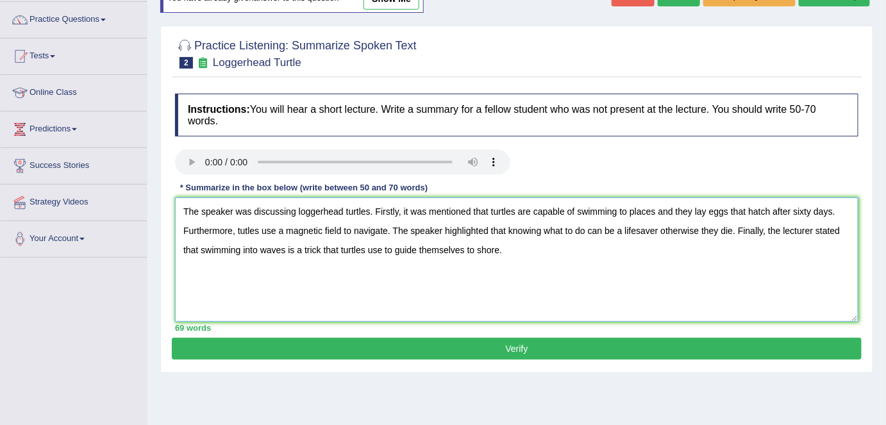
click at [656, 210] on textarea "The speaker was discussing loggerhead turtles. Firstly, it was mentioned that t…" at bounding box center [517, 259] width 684 height 124
type textarea "The speaker was discussing loggerhead turtles. Firstly, it was mentioned that t…"
click at [432, 338] on button "Verify" at bounding box center [517, 349] width 690 height 22
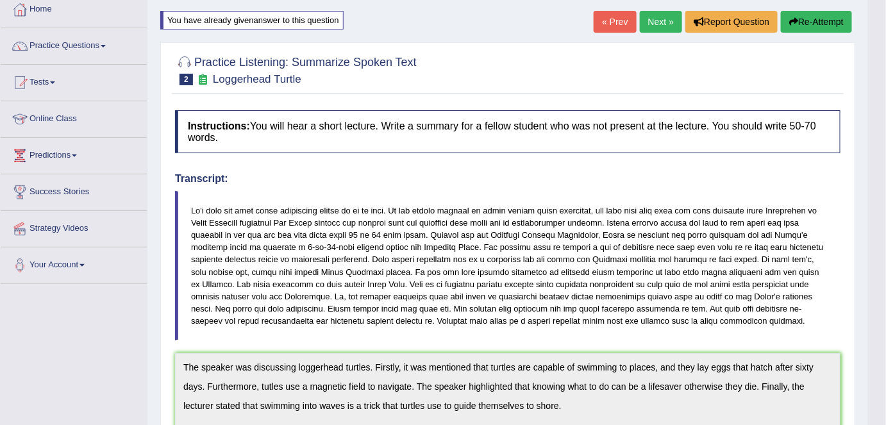
scroll to position [0, 0]
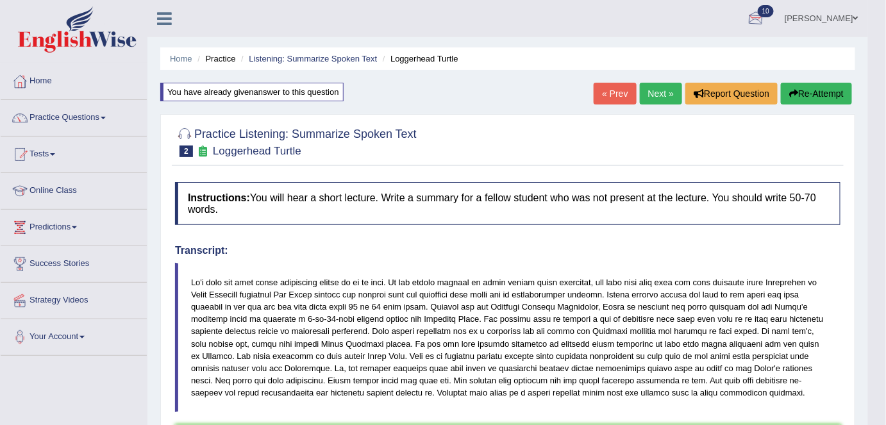
click at [829, 90] on button "Re-Attempt" at bounding box center [816, 94] width 71 height 22
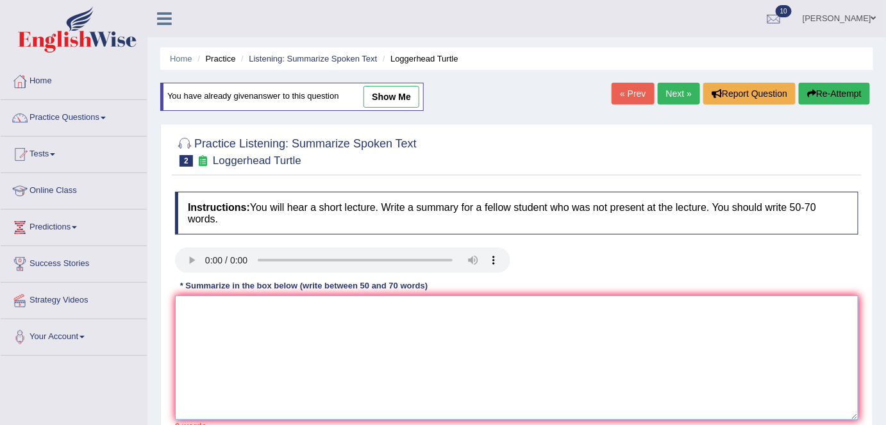
click at [342, 304] on textarea at bounding box center [517, 358] width 684 height 124
paste textarea "The speaker was discussing loggerhead turtles. Firstly, it was mentioned that t…"
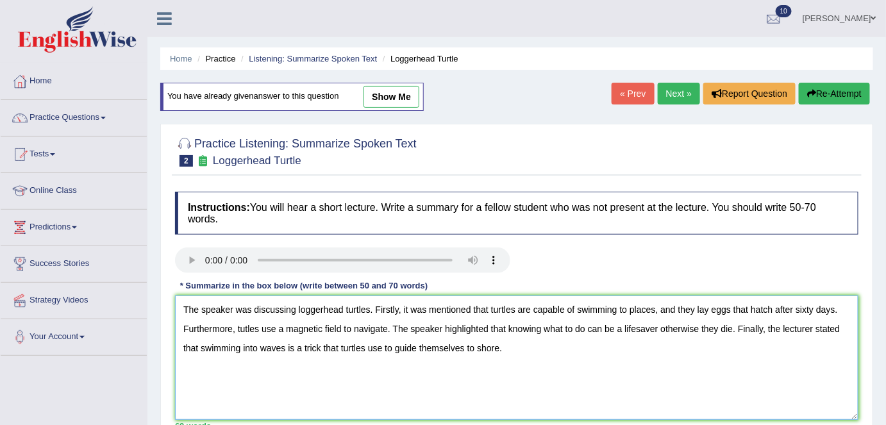
click at [245, 323] on textarea "The speaker was discussing loggerhead turtles. Firstly, it was mentioned that t…" at bounding box center [517, 358] width 684 height 124
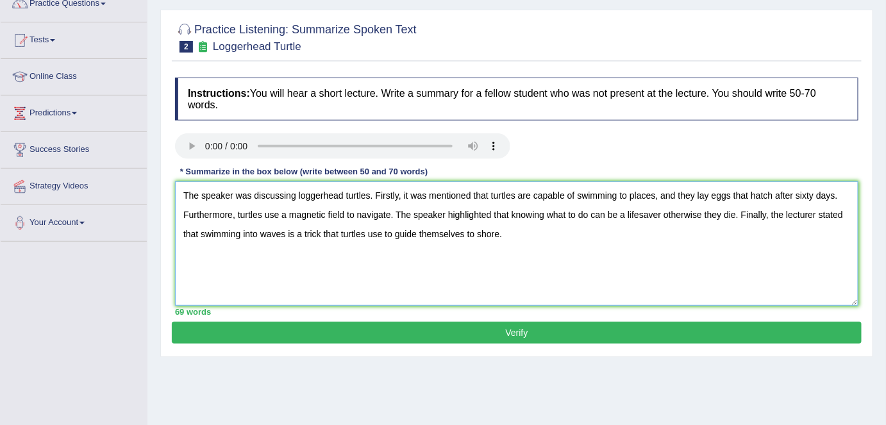
scroll to position [116, 0]
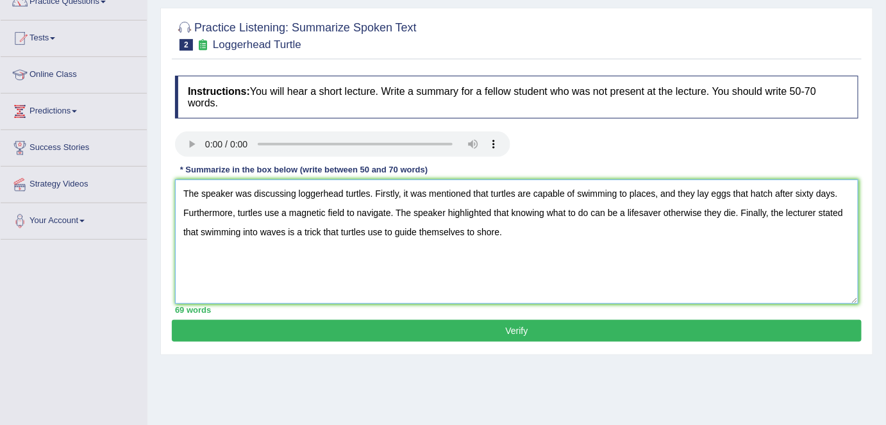
type textarea "The speaker was discussing loggerhead turtles. Firstly, it was mentioned that t…"
click at [519, 336] on button "Verify" at bounding box center [517, 331] width 690 height 22
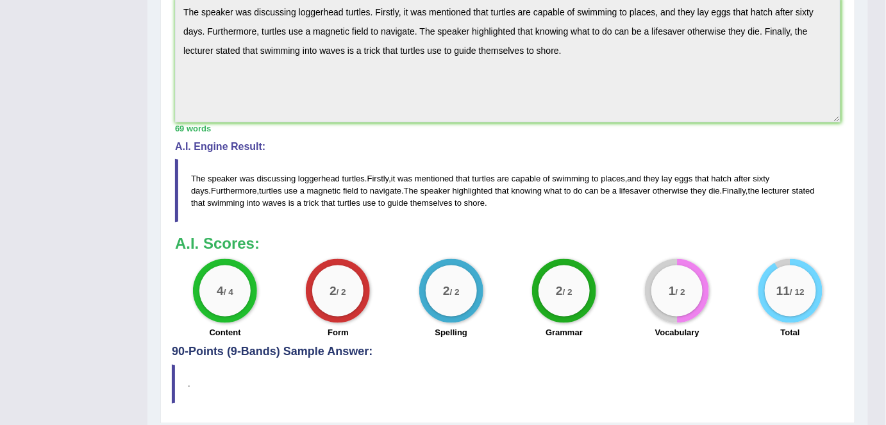
scroll to position [0, 0]
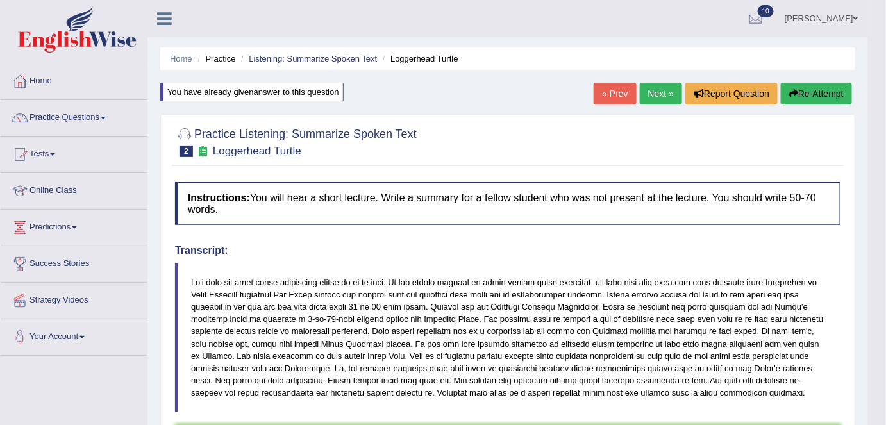
click at [660, 96] on link "Next »" at bounding box center [661, 94] width 42 height 22
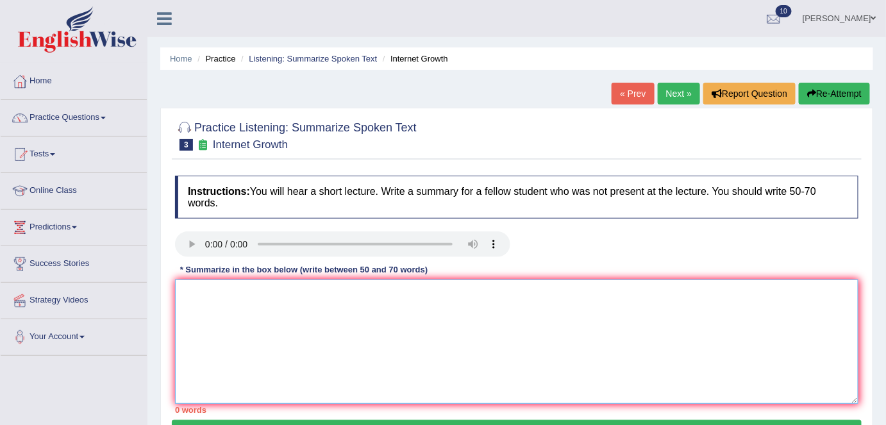
click at [530, 323] on textarea at bounding box center [517, 342] width 684 height 124
click at [255, 291] on textarea "The speaker was disscussing rapid internet growth" at bounding box center [517, 342] width 684 height 124
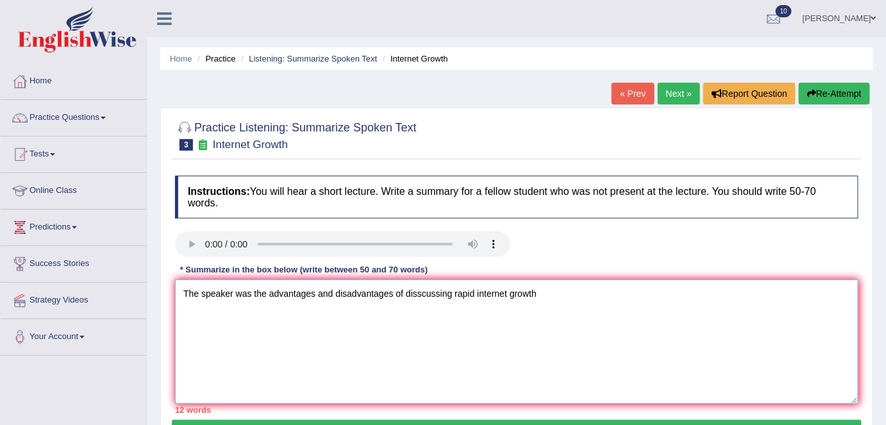
drag, startPoint x: 453, startPoint y: 294, endPoint x: 406, endPoint y: 292, distance: 46.9
click at [406, 292] on textarea "The speaker was the advantages and disadvantages of disscussing rapid internet …" at bounding box center [517, 342] width 684 height 124
click at [252, 292] on textarea "The speaker was the advantages and disadvantages of disscussing rapid internet …" at bounding box center [517, 342] width 684 height 124
paste textarea "disscussing"
click at [498, 292] on textarea "The speaker wasdisscussing the advantages and disadvantages of disscussing rapi…" at bounding box center [517, 342] width 684 height 124
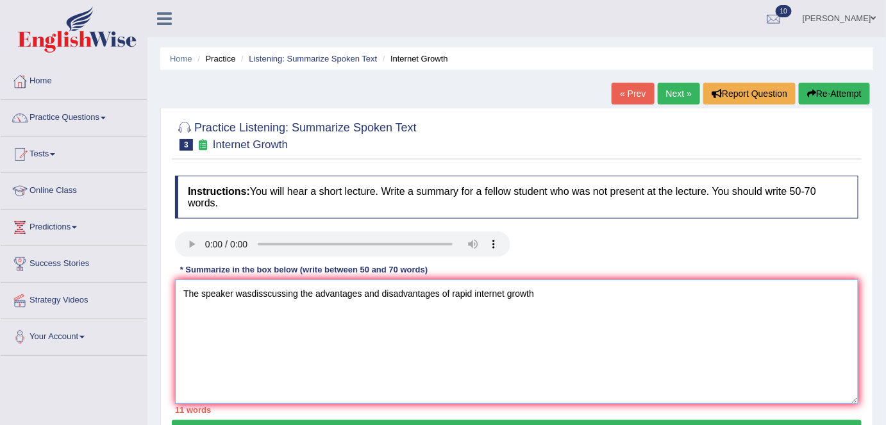
click at [535, 294] on textarea "The speaker wasdisscussing the advantages and disadvantages of rapid internet g…" at bounding box center [517, 342] width 684 height 124
click at [474, 294] on textarea "The speaker wasdisscussing the advantages and disadvantages of rapid internet g…" at bounding box center [517, 342] width 684 height 124
click at [528, 292] on textarea "The speaker wasdisscussing the advantages and disadvantages of the internet gro…" at bounding box center [517, 342] width 684 height 124
click at [251, 293] on textarea "The speaker wasdisscussing the advantages and disadvantages of the internet gro…" at bounding box center [517, 342] width 684 height 124
click at [452, 292] on textarea "The speaker was disscussing the advantages and disadvantages of the internet gr…" at bounding box center [517, 342] width 684 height 124
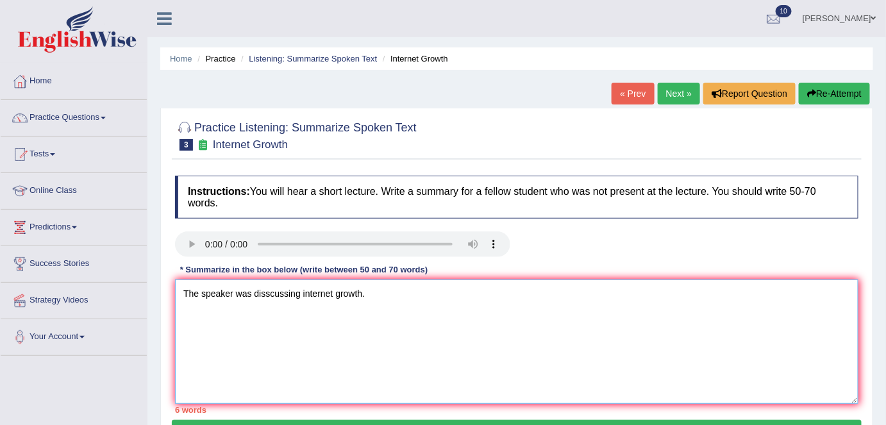
click at [452, 292] on textarea "The speaker was disscussing internet growth." at bounding box center [517, 342] width 684 height 124
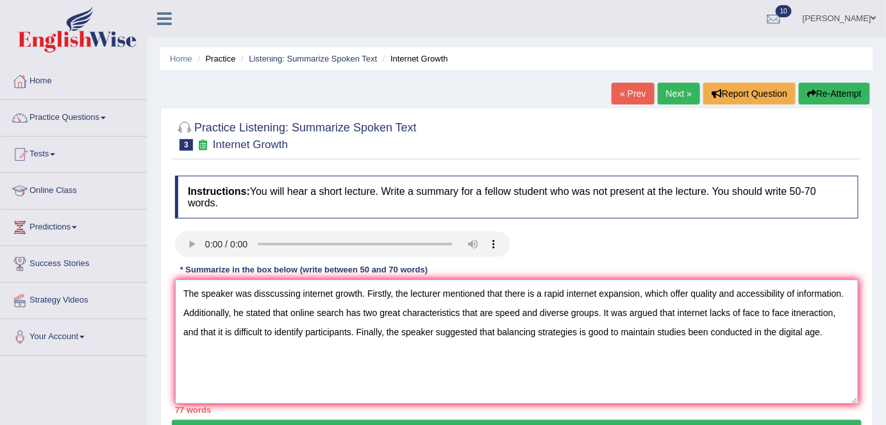
click at [600, 313] on textarea "The speaker was disscussing internet growth. Firstly, the lecturer mentioned th…" at bounding box center [517, 342] width 684 height 124
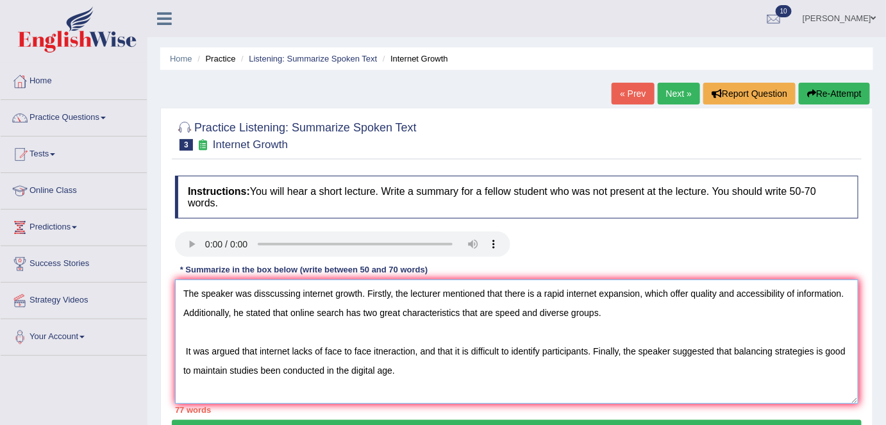
click at [600, 313] on textarea "The speaker was disscussing internet growth. Firstly, the lecturer mentioned th…" at bounding box center [517, 342] width 684 height 124
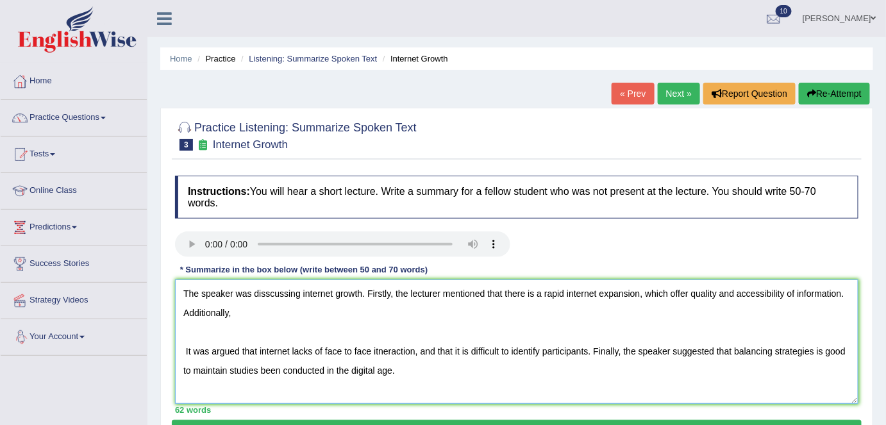
click at [181, 349] on textarea "The speaker was disscussing internet growth. Firstly, the lecturer mentioned th…" at bounding box center [517, 342] width 684 height 124
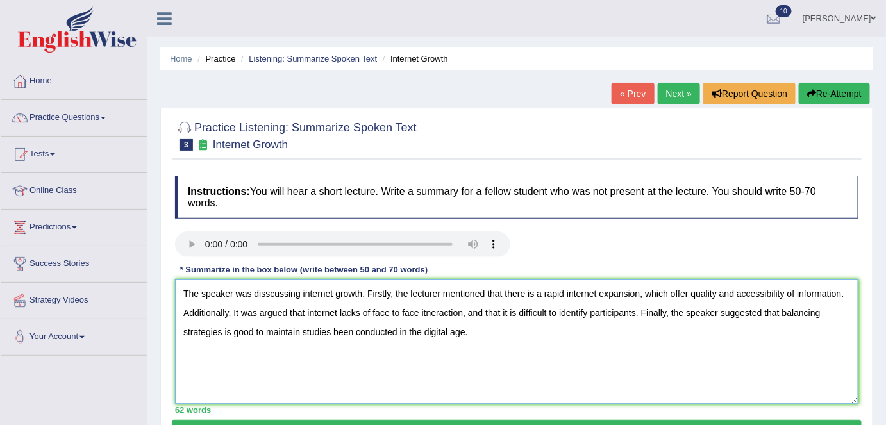
click at [436, 313] on textarea "The speaker was disscussing internet growth. Firstly, the lecturer mentioned th…" at bounding box center [517, 342] width 684 height 124
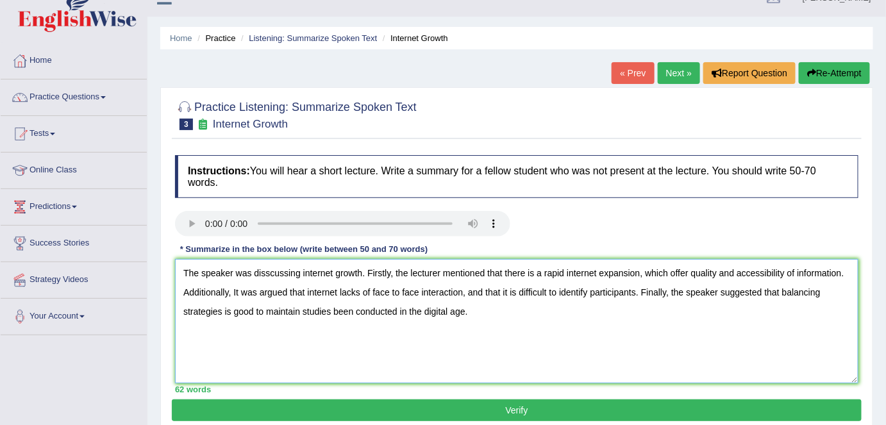
scroll to position [21, 0]
click at [230, 308] on textarea "The speaker was disscussing internet growth. Firstly, the lecturer mentioned th…" at bounding box center [517, 321] width 684 height 124
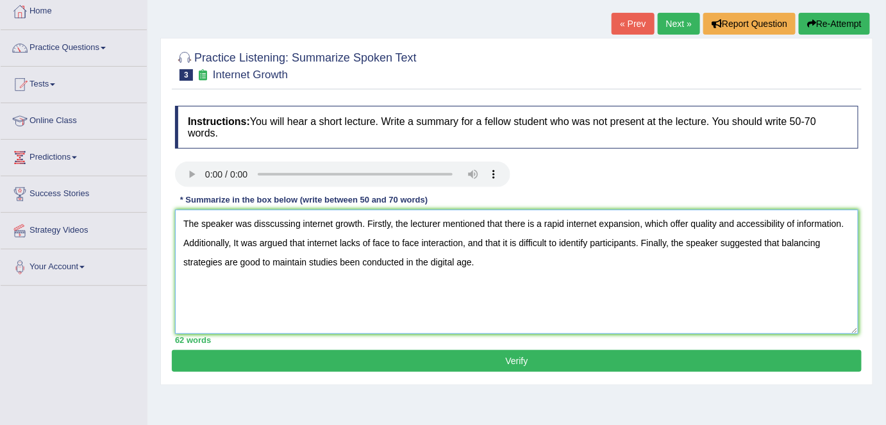
scroll to position [70, 0]
type textarea "The speaker was disscussing internet growth. Firstly, the lecturer mentioned th…"
click at [294, 364] on button "Verify" at bounding box center [517, 361] width 690 height 22
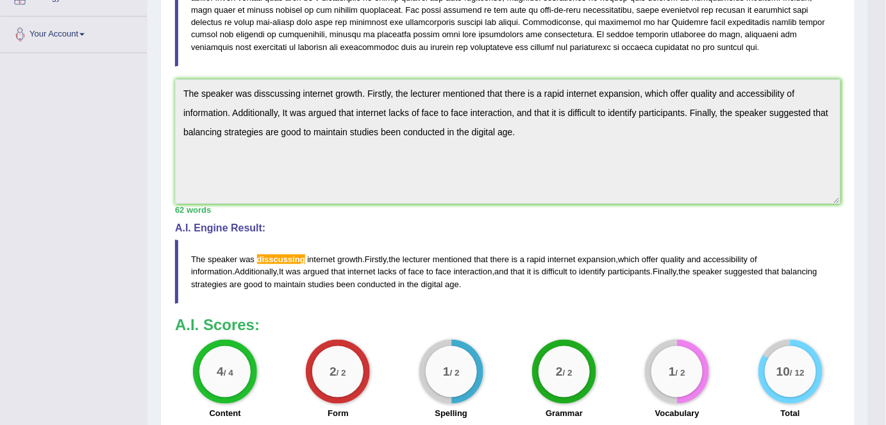
scroll to position [328, 0]
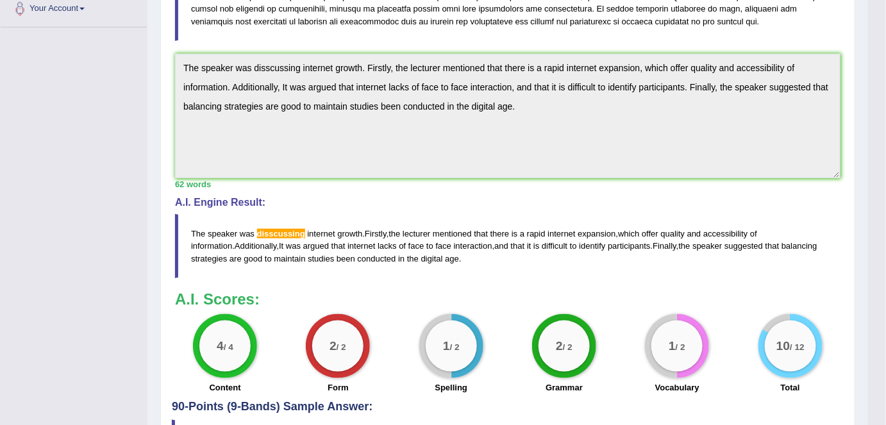
click at [162, 53] on div "Practice Listening: Summarize Spoken Text 3 Internet Growth Instructions: You w…" at bounding box center [507, 129] width 695 height 700
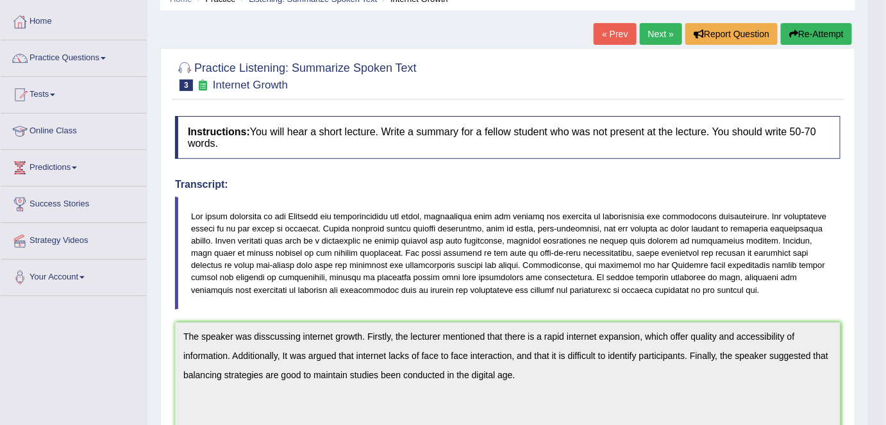
scroll to position [0, 0]
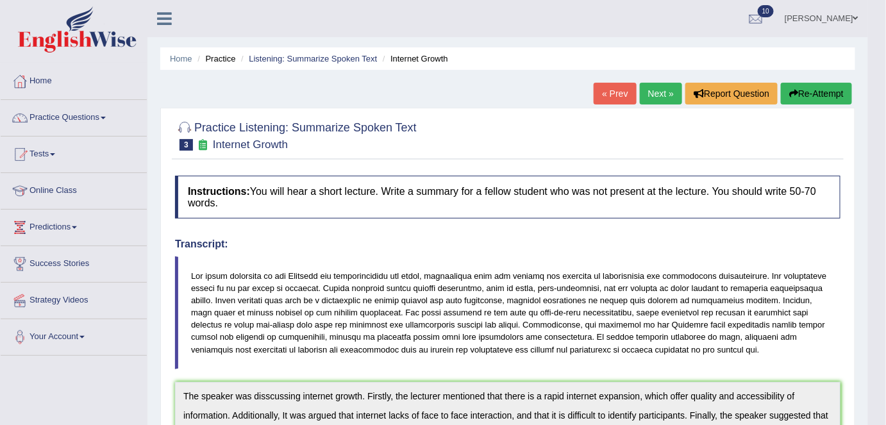
click at [814, 91] on button "Re-Attempt" at bounding box center [816, 94] width 71 height 22
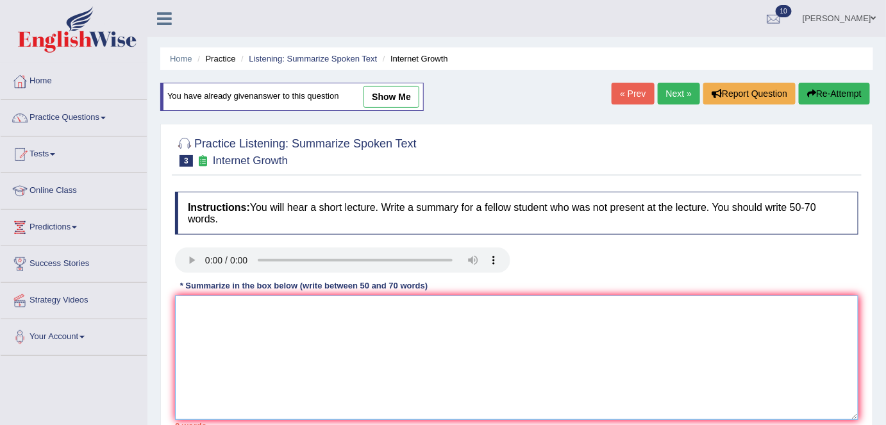
click at [364, 330] on textarea at bounding box center [517, 358] width 684 height 124
paste textarea "The speaker was disscussing internet growth. Firstly, the lecturer mentioned th…"
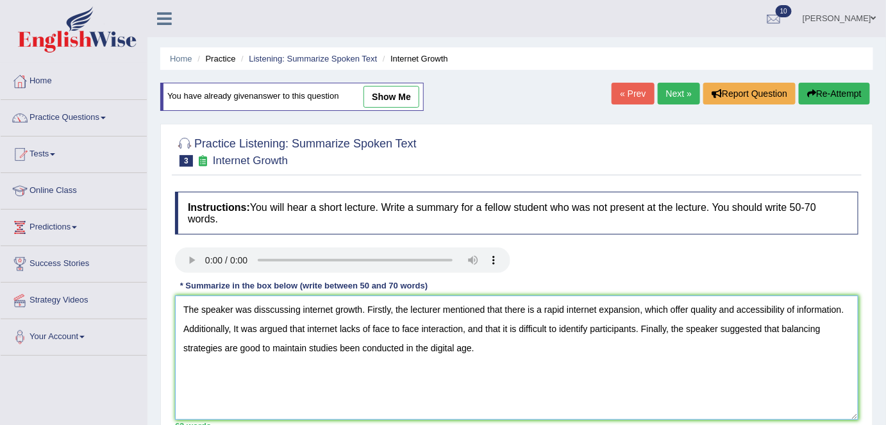
click at [270, 309] on textarea "The speaker was disscussing internet growth. Firstly, the lecturer mentioned th…" at bounding box center [517, 358] width 684 height 124
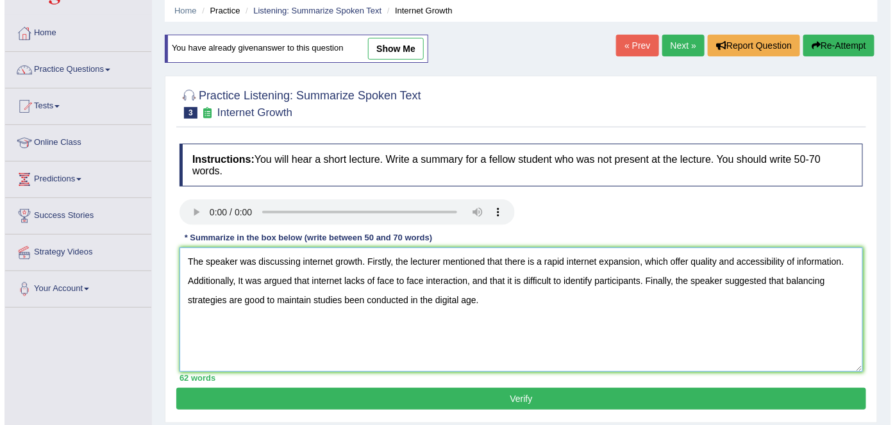
scroll to position [49, 0]
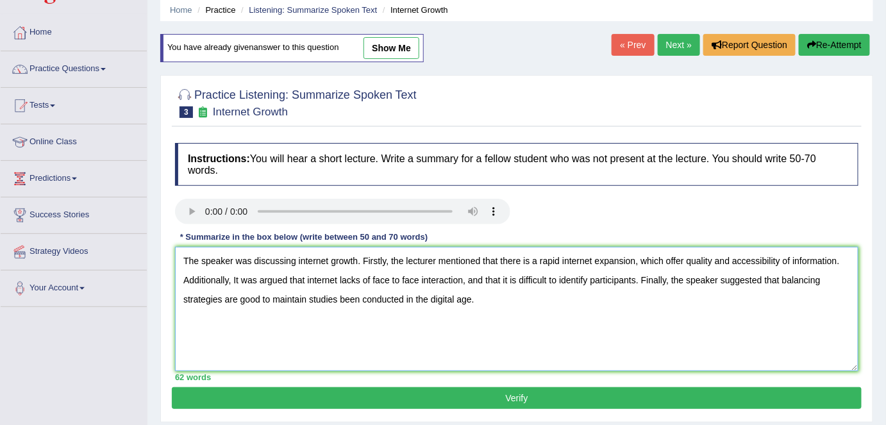
type textarea "The speaker was discussing internet growth. Firstly, the lecturer mentioned tha…"
click at [531, 389] on button "Verify" at bounding box center [517, 398] width 690 height 22
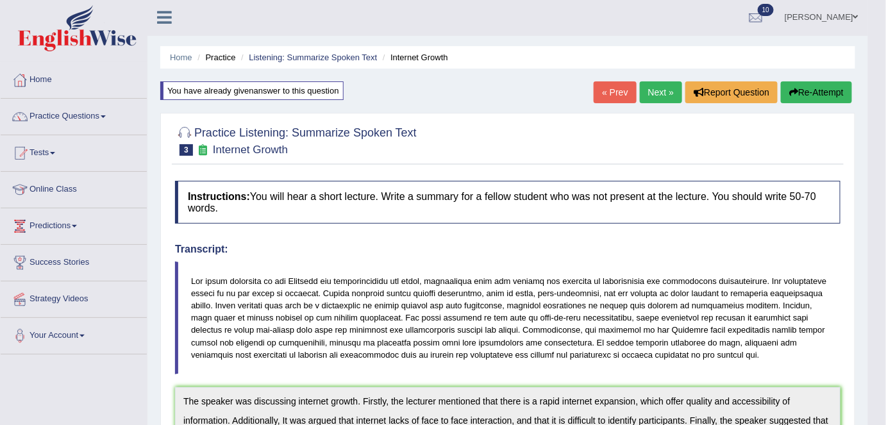
scroll to position [0, 0]
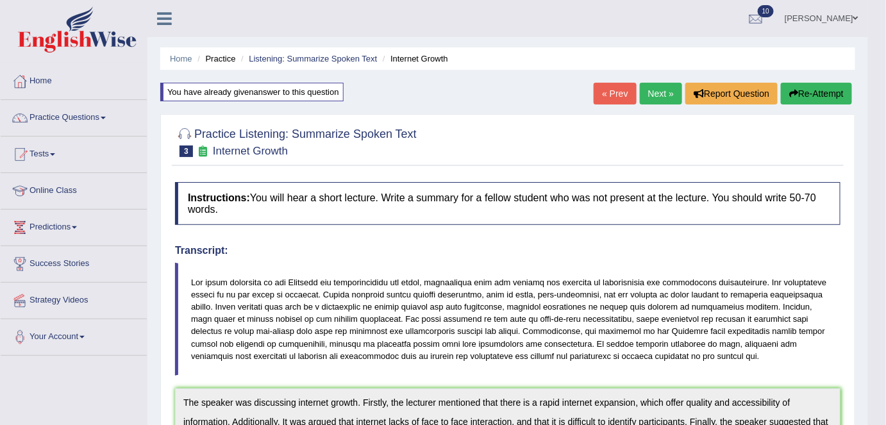
click at [503, 94] on div "Home Practice Listening: Summarize Spoken Text Internet Growth You have already…" at bounding box center [507, 411] width 721 height 823
click at [69, 113] on link "Practice Questions" at bounding box center [74, 116] width 146 height 32
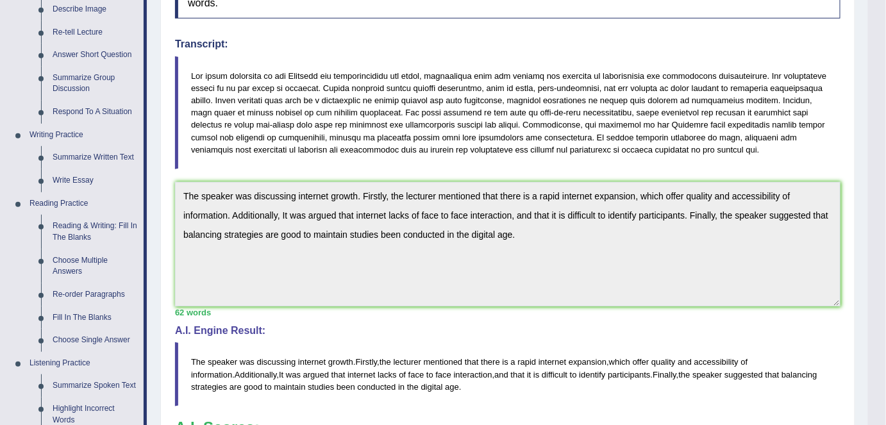
scroll to position [212, 0]
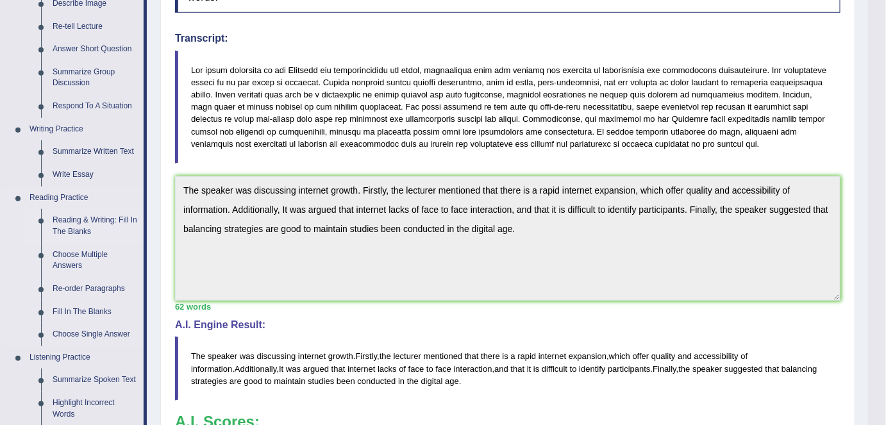
click at [83, 224] on link "Reading & Writing: Fill In The Blanks" at bounding box center [95, 226] width 97 height 34
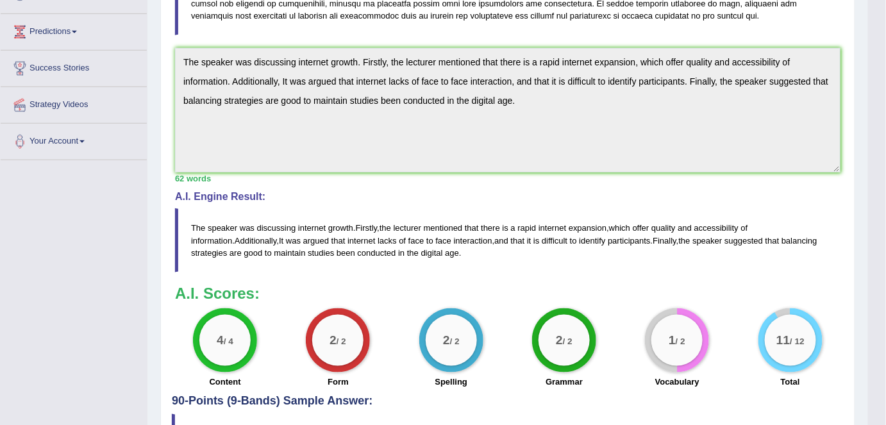
scroll to position [424, 0]
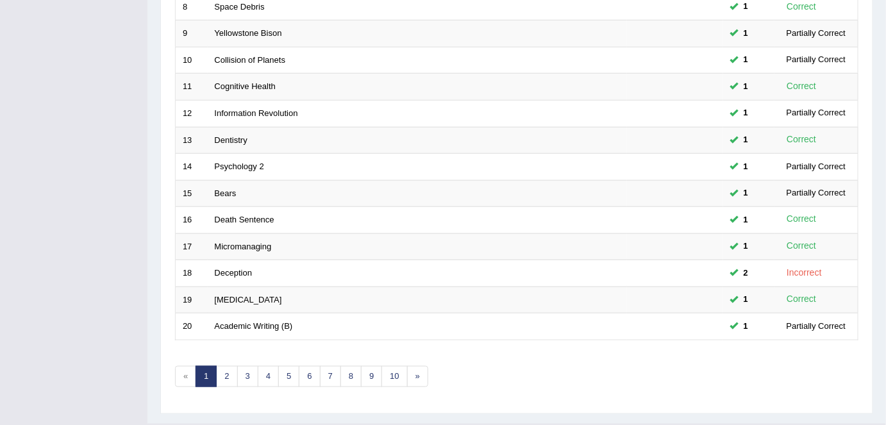
scroll to position [394, 0]
click at [231, 380] on link "2" at bounding box center [226, 375] width 21 height 21
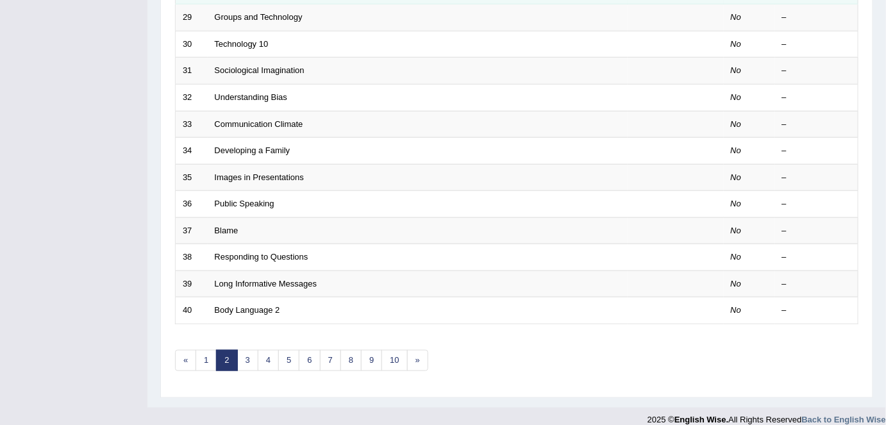
scroll to position [418, 0]
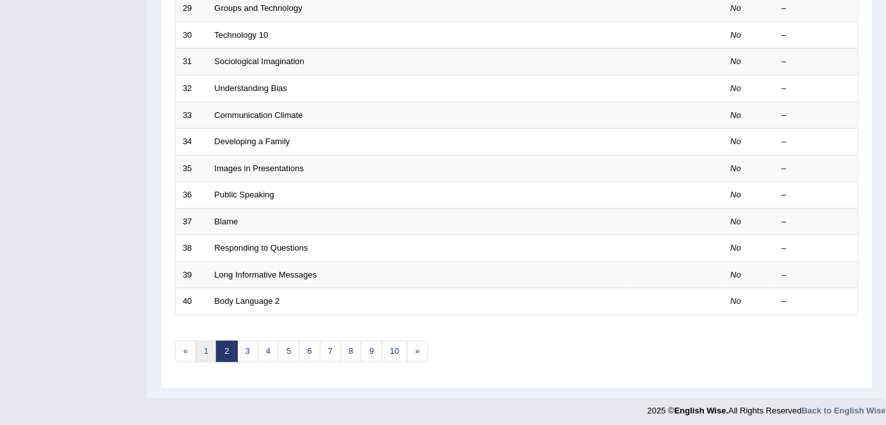
click at [205, 350] on link "1" at bounding box center [206, 351] width 21 height 21
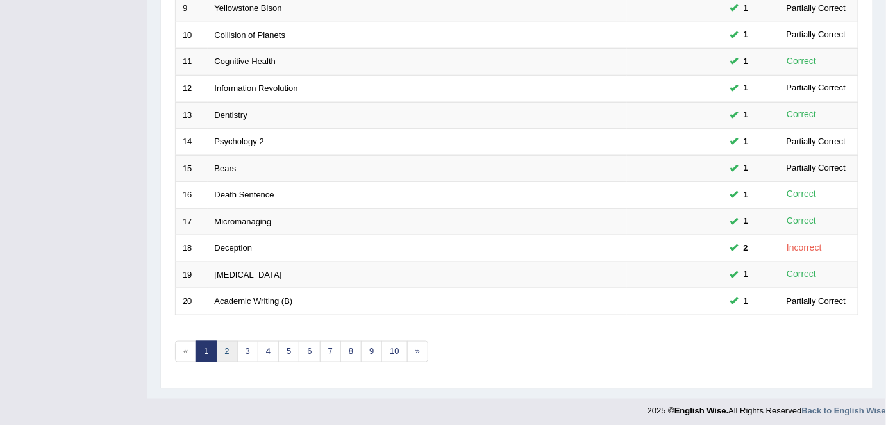
click at [224, 349] on link "2" at bounding box center [226, 351] width 21 height 21
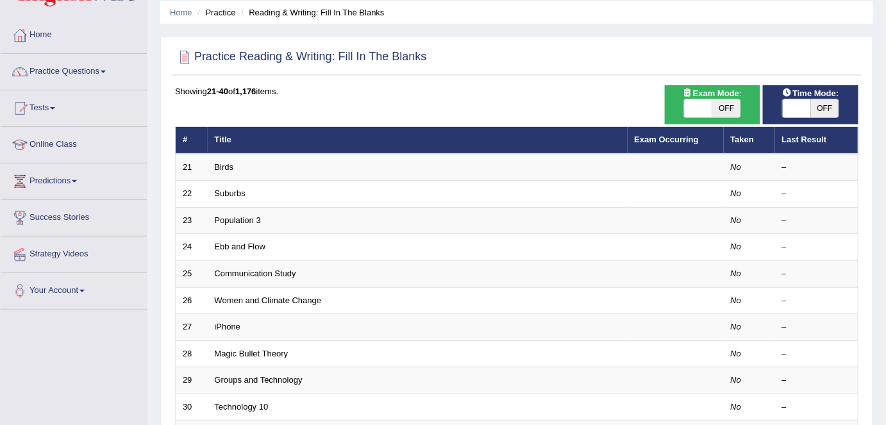
scroll to position [51, 0]
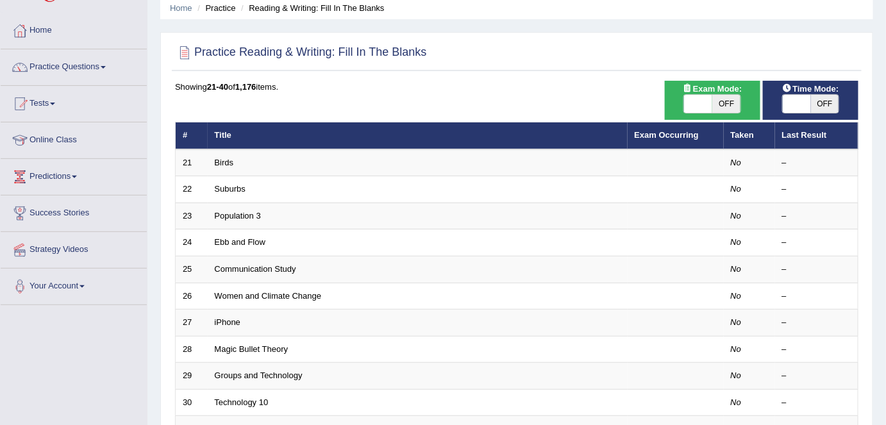
click at [721, 105] on span "OFF" at bounding box center [726, 104] width 28 height 18
checkbox input "true"
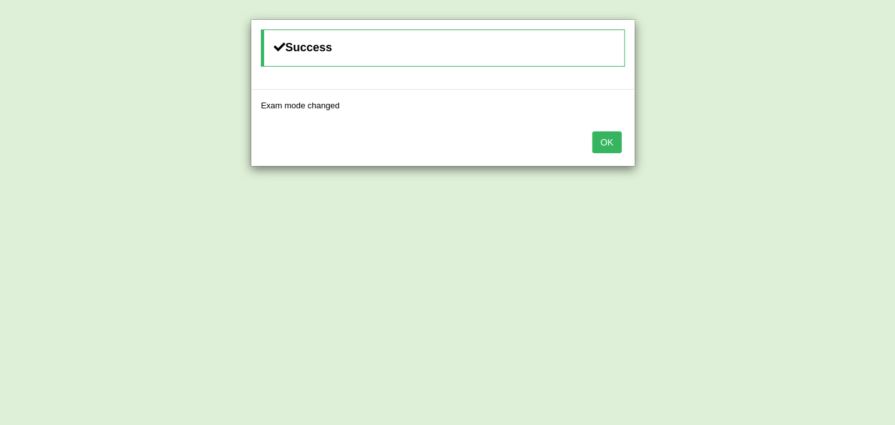
click at [610, 143] on button "OK" at bounding box center [606, 142] width 29 height 22
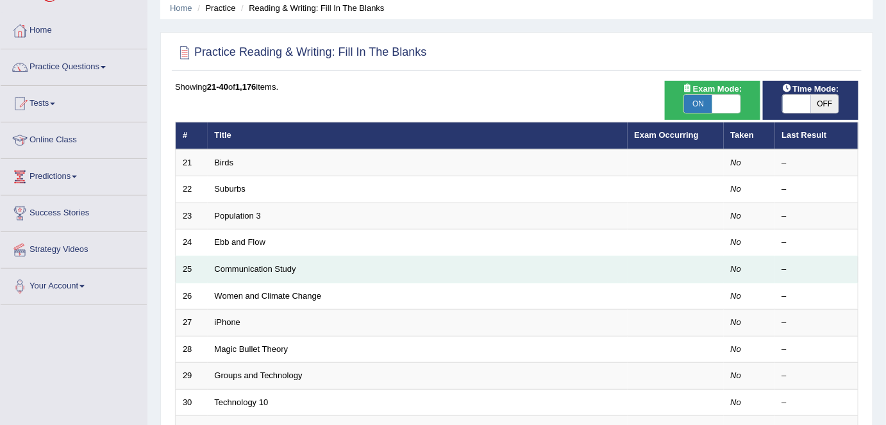
scroll to position [261, 0]
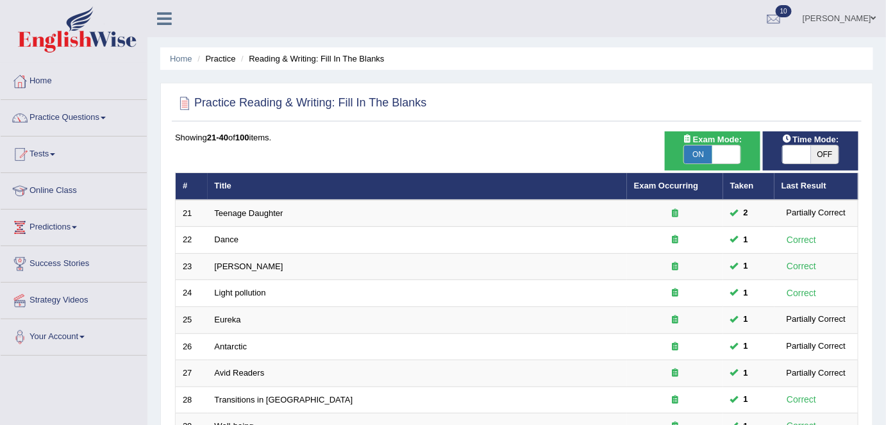
click at [829, 147] on span "OFF" at bounding box center [825, 155] width 28 height 18
checkbox input "true"
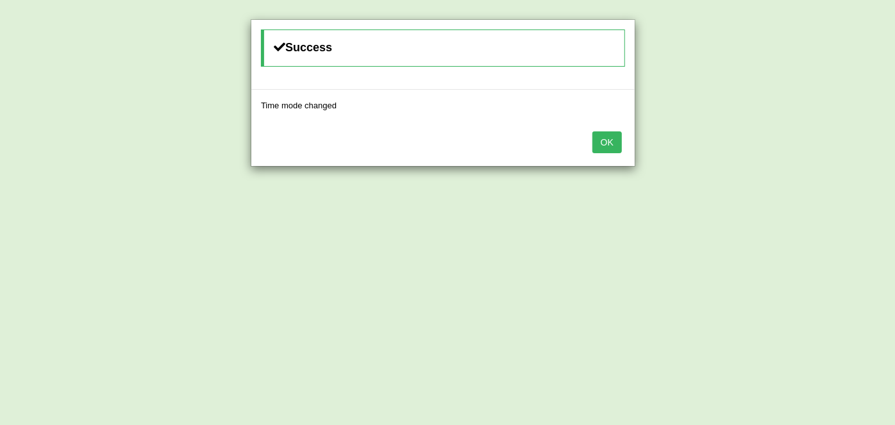
click at [608, 140] on button "OK" at bounding box center [606, 142] width 29 height 22
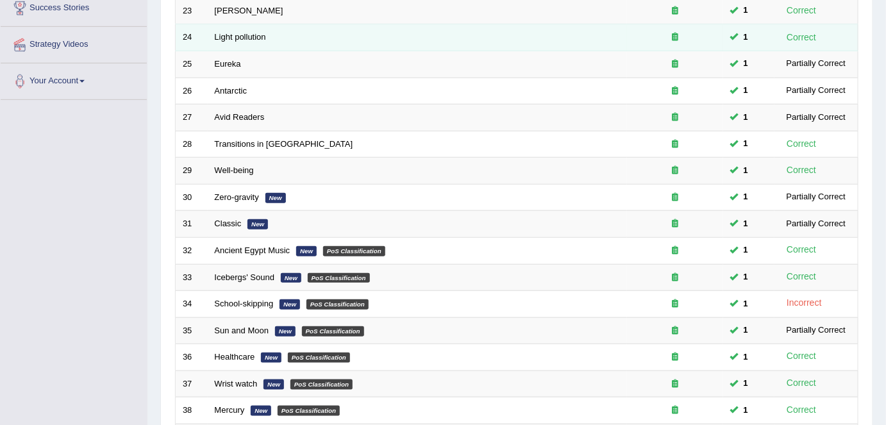
scroll to position [418, 0]
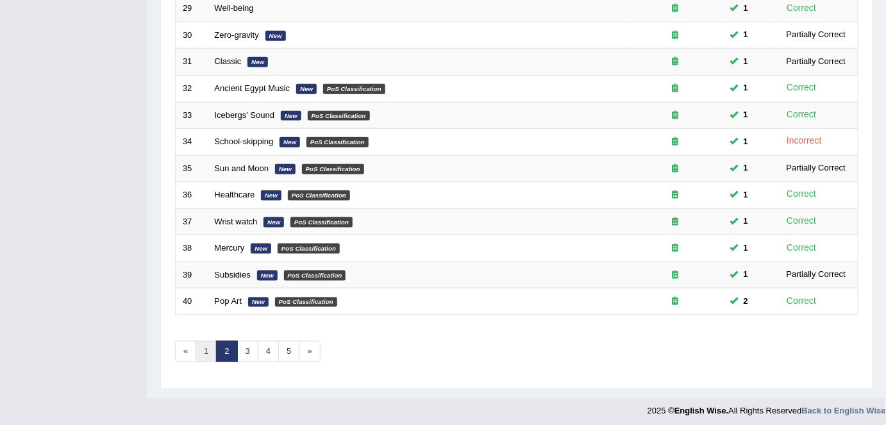
click at [204, 343] on link "1" at bounding box center [206, 351] width 21 height 21
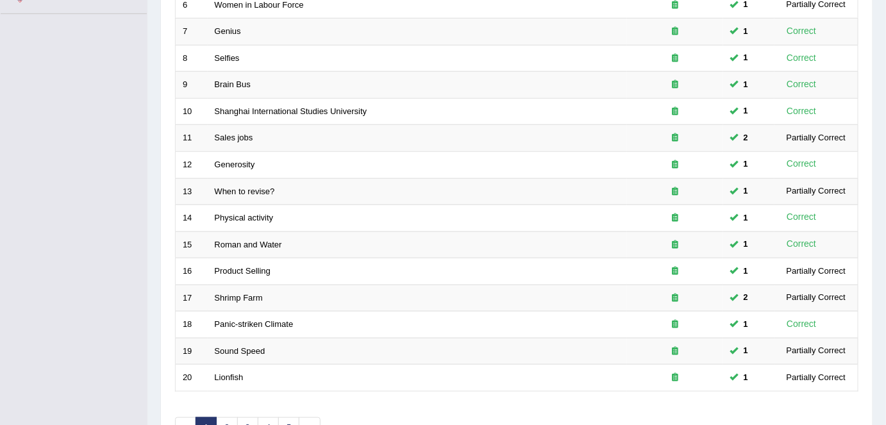
scroll to position [418, 0]
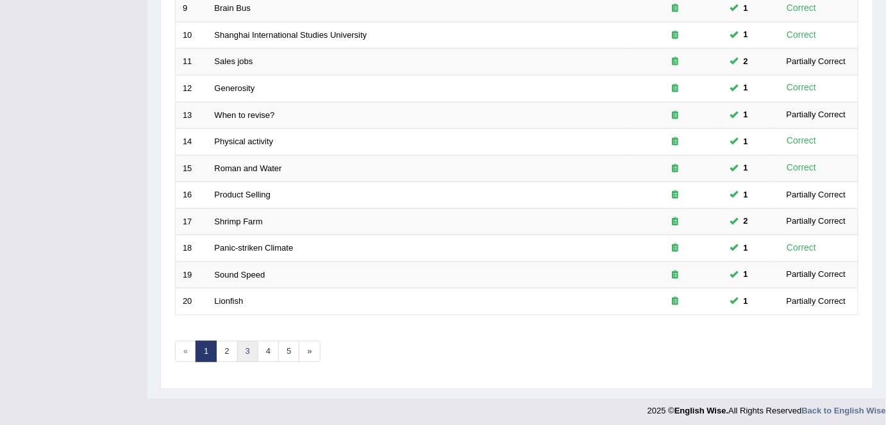
click at [247, 351] on link "3" at bounding box center [247, 351] width 21 height 21
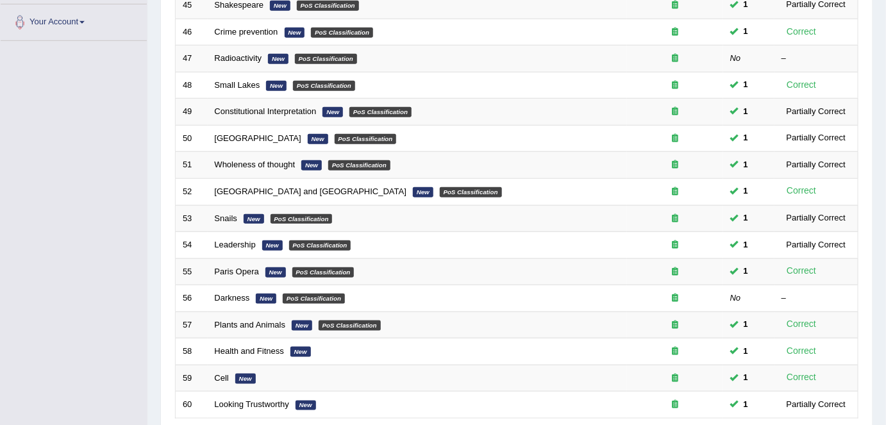
scroll to position [418, 0]
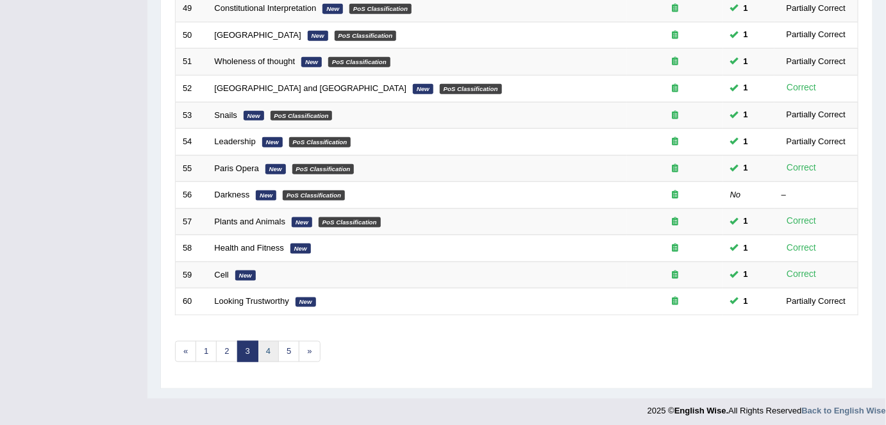
click at [265, 346] on link "4" at bounding box center [268, 351] width 21 height 21
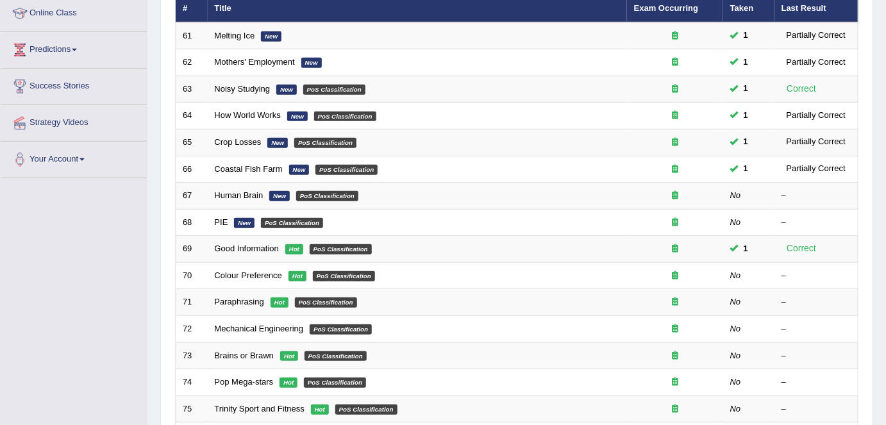
scroll to position [174, 0]
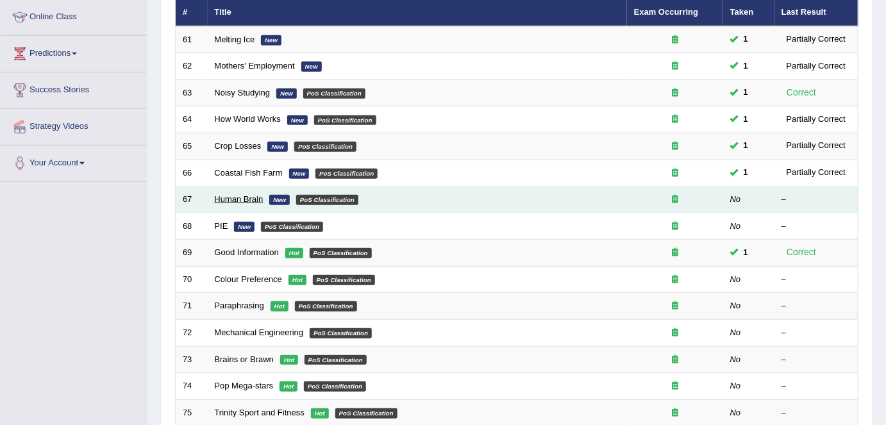
click at [239, 199] on link "Human Brain" at bounding box center [239, 199] width 49 height 10
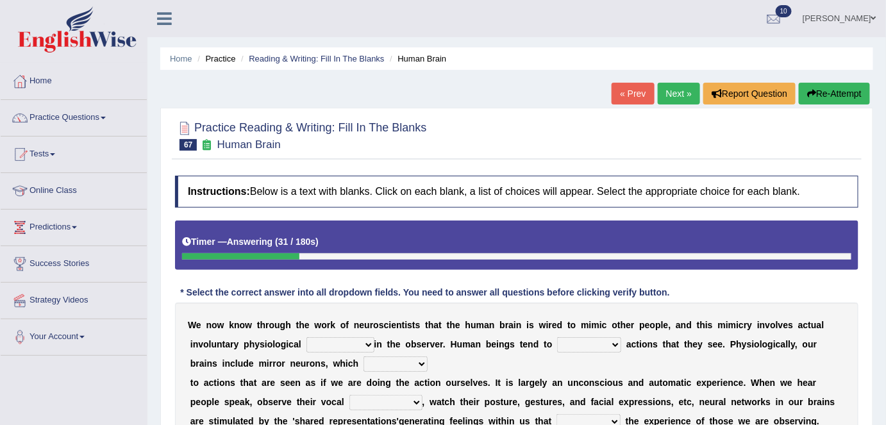
click at [848, 87] on button "Re-Attempt" at bounding box center [834, 94] width 71 height 22
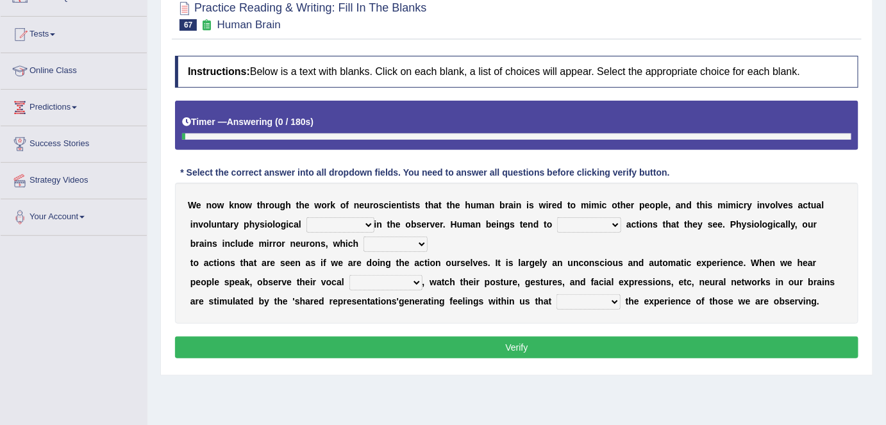
scroll to position [121, 0]
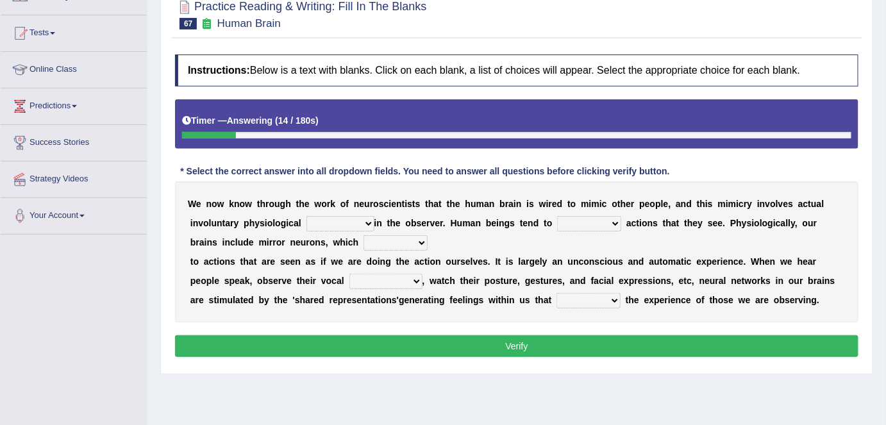
click at [357, 221] on select "emotion experience expression expectation" at bounding box center [341, 223] width 68 height 15
select select "expression"
click at [307, 216] on select "emotion experience expression expectation" at bounding box center [341, 223] width 68 height 15
click at [605, 223] on select "prevent imitate limit discipline" at bounding box center [589, 223] width 64 height 15
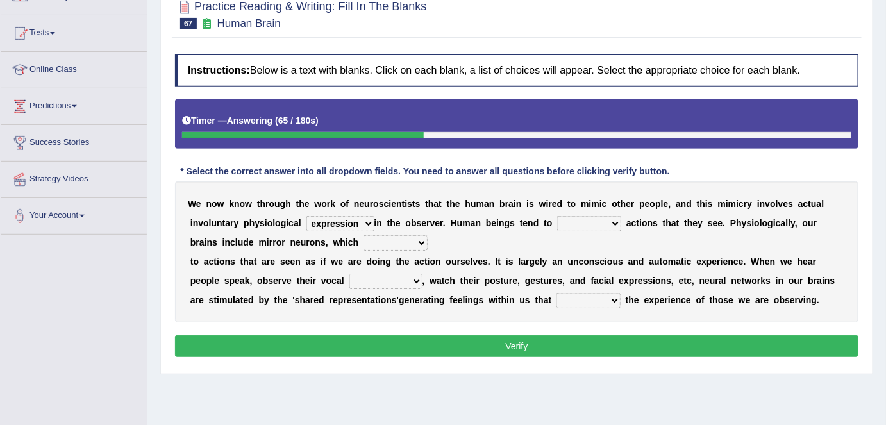
select select "imitate"
click at [557, 216] on select "prevent imitate limit discipline" at bounding box center [589, 223] width 64 height 15
click at [422, 238] on select "recover refer react lead" at bounding box center [396, 242] width 64 height 15
click at [364, 235] on select "recover refer react lead" at bounding box center [396, 242] width 64 height 15
click at [416, 240] on select "recover refer react lead" at bounding box center [396, 242] width 64 height 15
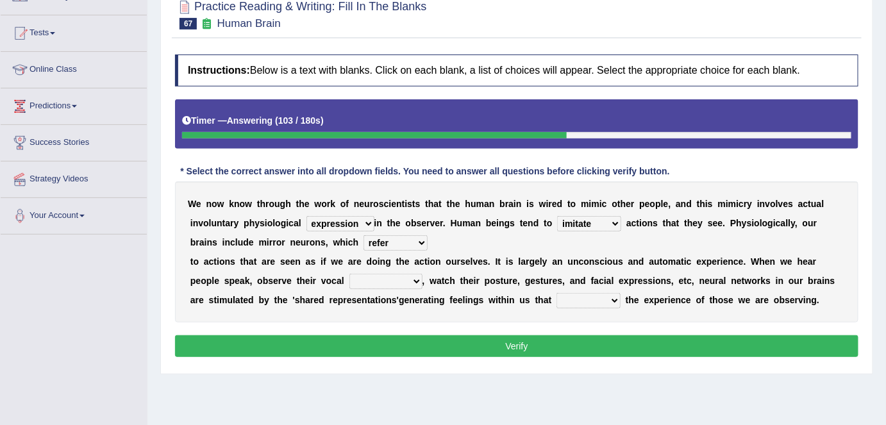
click at [364, 235] on select "recover refer react lead" at bounding box center [396, 242] width 64 height 15
click at [408, 242] on select "recover refer react lead" at bounding box center [396, 242] width 64 height 15
click at [364, 235] on select "recover refer react lead" at bounding box center [396, 242] width 64 height 15
click at [414, 241] on select "recover refer react lead" at bounding box center [396, 242] width 64 height 15
select select "react"
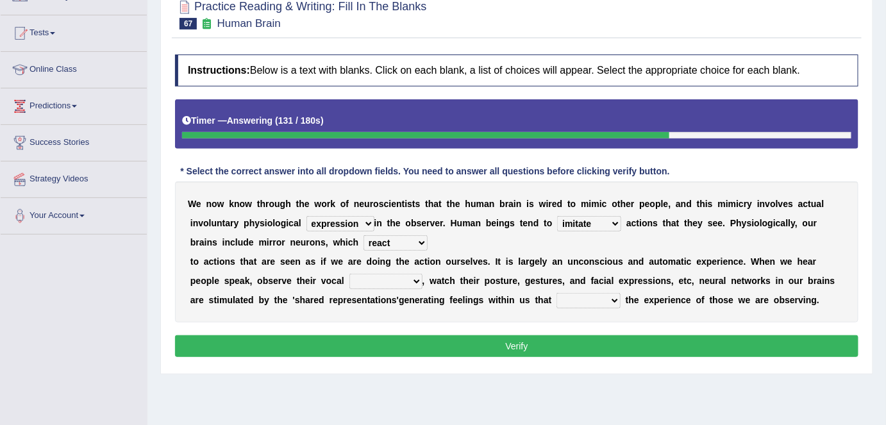
click at [364, 235] on select "recover refer react lead" at bounding box center [396, 242] width 64 height 15
click at [412, 283] on select "appearances nuances volumes shapes" at bounding box center [385, 281] width 73 height 15
select select "nuances"
click at [349, 274] on select "appearances nuances volumes shapes" at bounding box center [385, 281] width 73 height 15
click at [605, 298] on select "circle multiply reflect subscribe" at bounding box center [589, 300] width 64 height 15
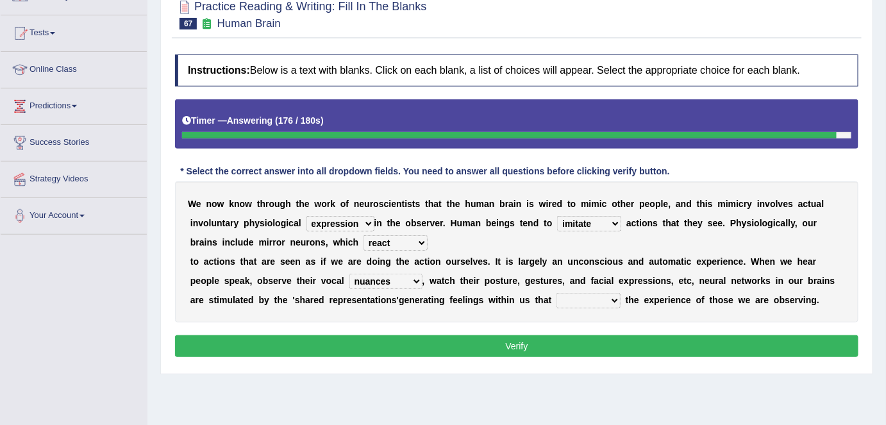
select select "reflect"
click at [557, 293] on select "circle multiply reflect subscribe" at bounding box center [589, 300] width 64 height 15
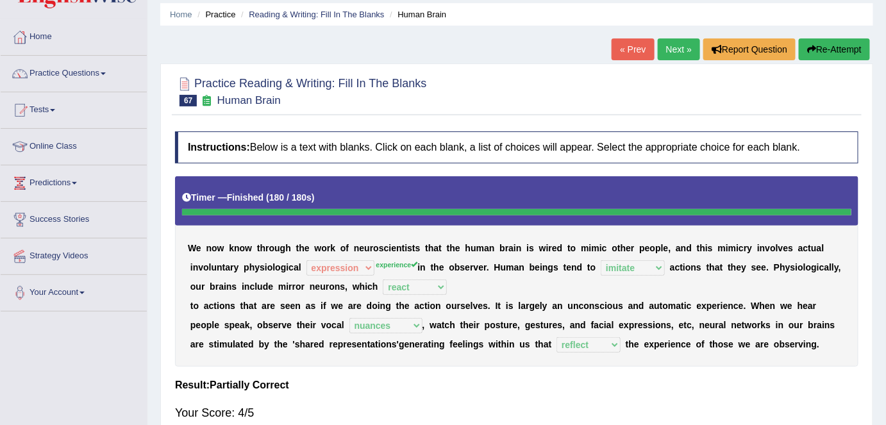
scroll to position [39, 0]
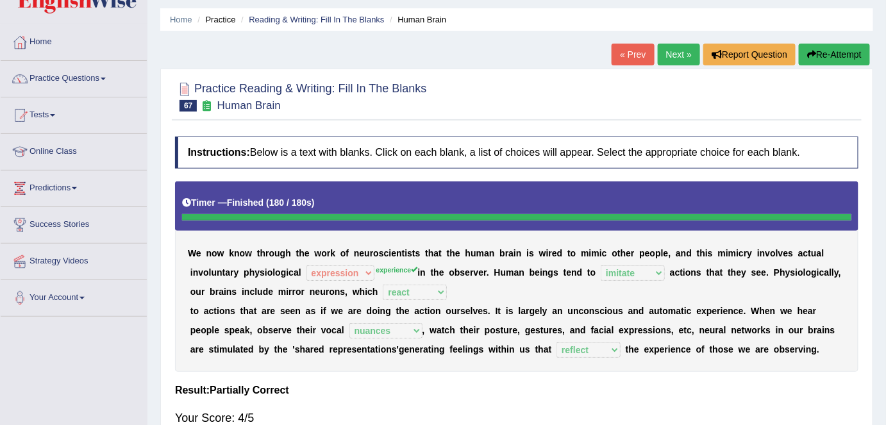
click at [670, 54] on link "Next »" at bounding box center [679, 55] width 42 height 22
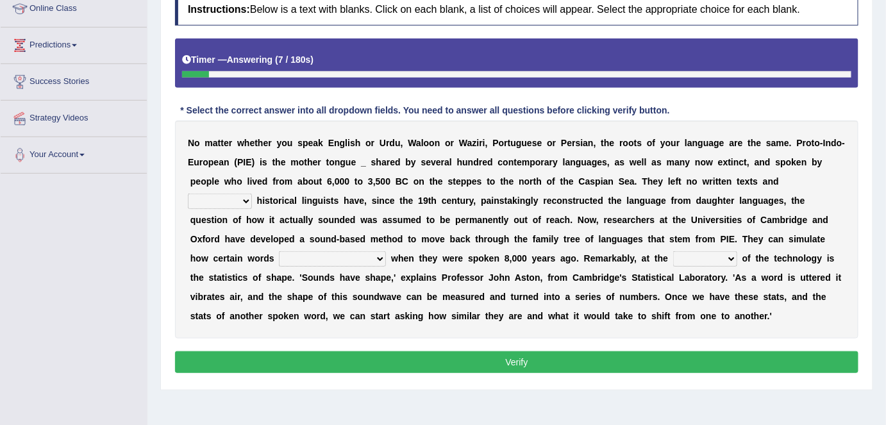
scroll to position [183, 0]
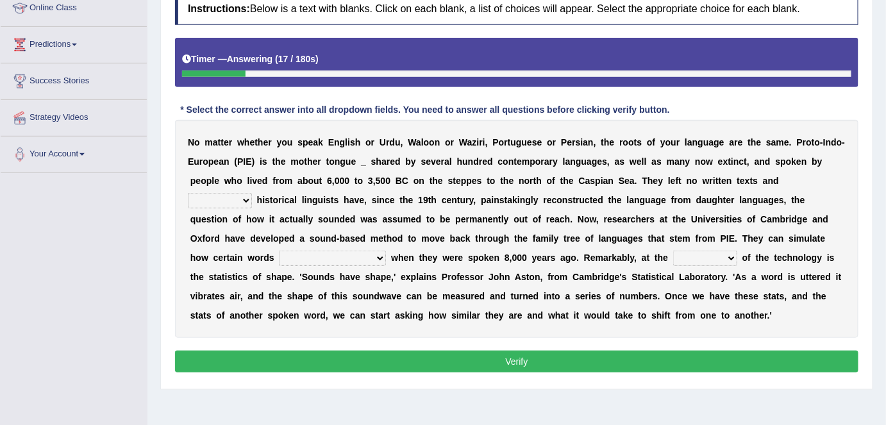
click at [246, 198] on select "therefore until where although" at bounding box center [220, 200] width 64 height 15
select select "therefore"
click at [188, 193] on select "therefore until where although" at bounding box center [220, 200] width 64 height 15
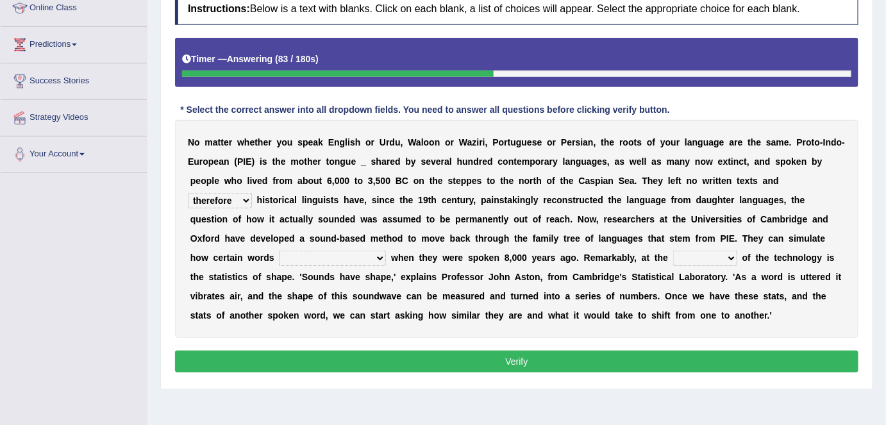
click at [371, 256] on select "would sound would have sounded sound have sound" at bounding box center [332, 258] width 107 height 15
select select "would have sounded"
click at [279, 251] on select "would sound would have sounded sound have sound" at bounding box center [332, 258] width 107 height 15
click at [725, 256] on select "cost heart end moment" at bounding box center [705, 258] width 64 height 15
select select "heart"
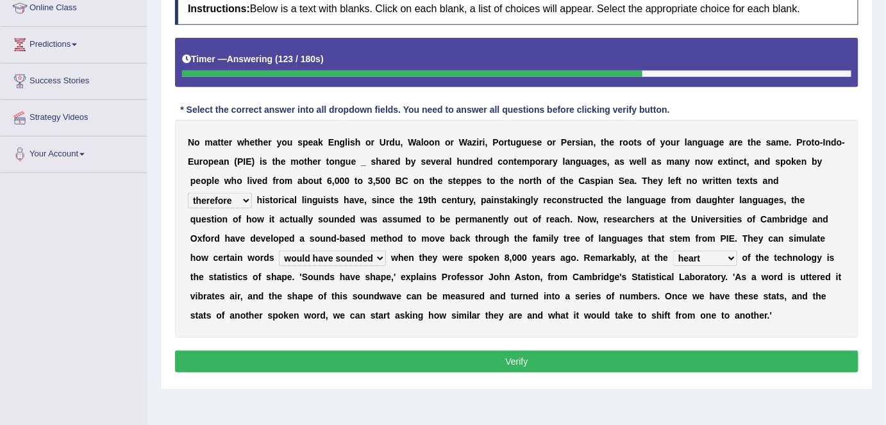
click at [673, 251] on select "cost heart end moment" at bounding box center [705, 258] width 64 height 15
click at [661, 361] on button "Verify" at bounding box center [517, 362] width 684 height 22
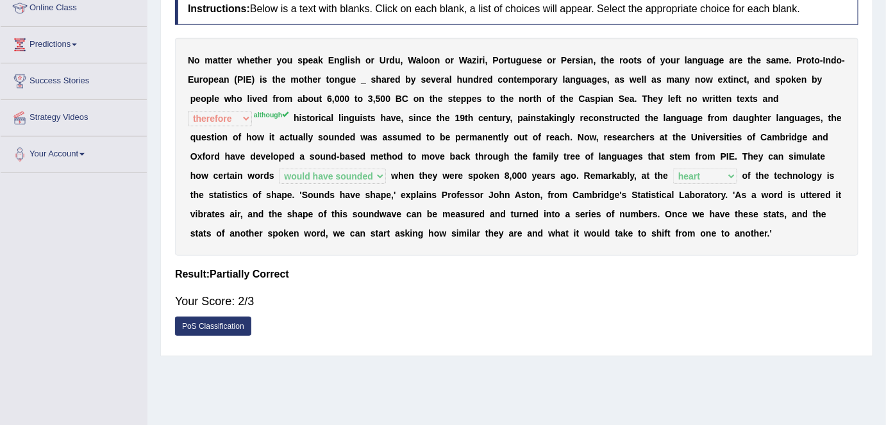
scroll to position [0, 0]
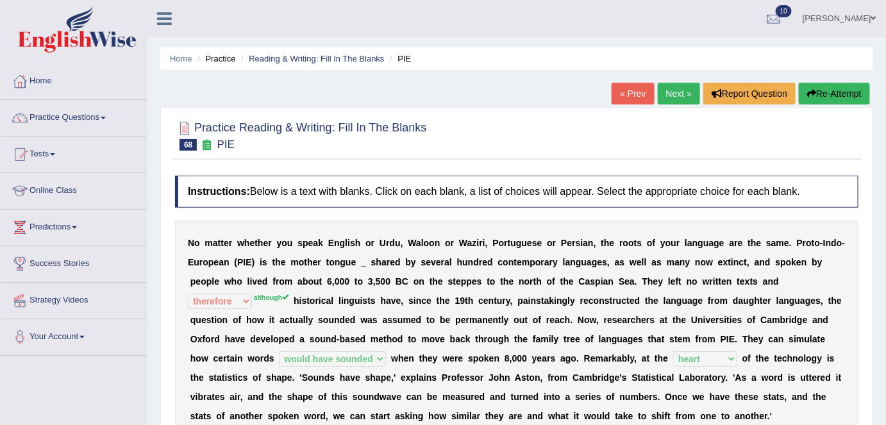
click at [676, 89] on link "Next »" at bounding box center [679, 94] width 42 height 22
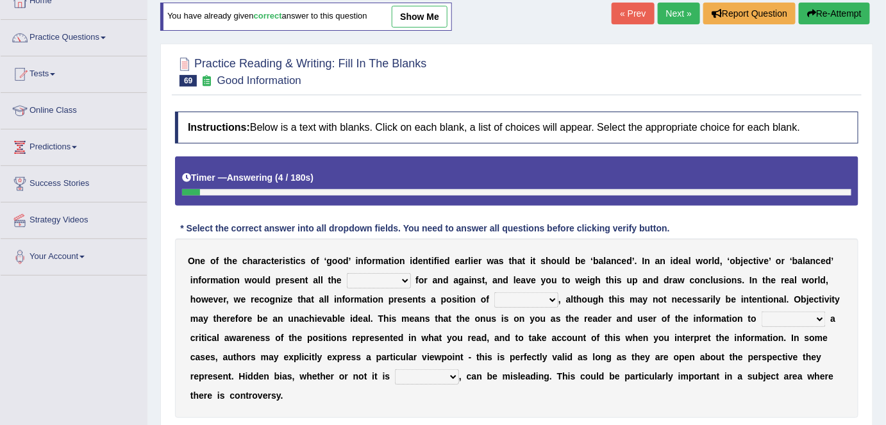
click at [670, 12] on link "Next »" at bounding box center [679, 14] width 42 height 22
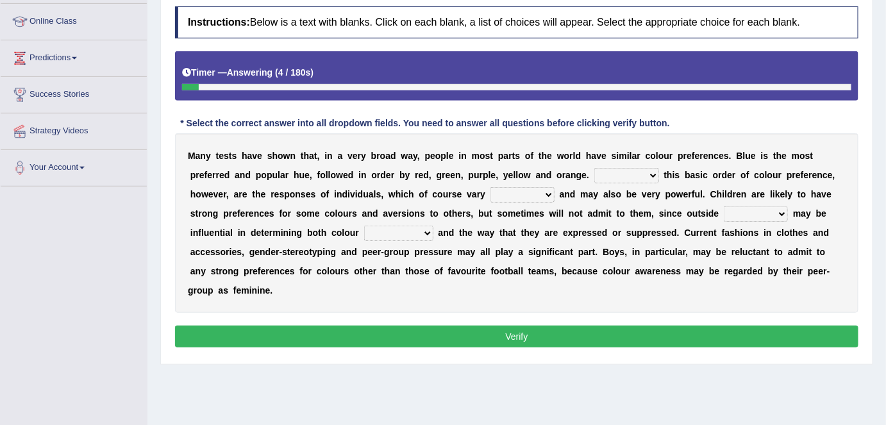
scroll to position [171, 0]
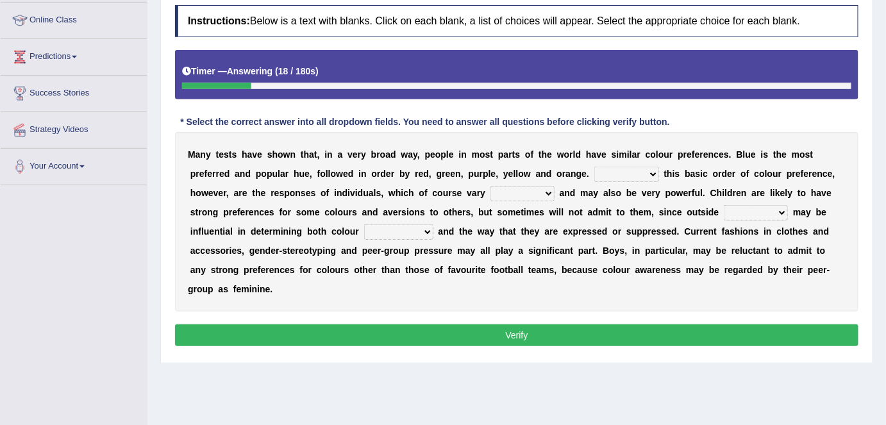
click at [622, 171] on select "Overlying Overlaying Overly Overall" at bounding box center [626, 174] width 65 height 15
select select "Overlaying"
click at [594, 167] on select "Overlying Overlaying Overly Overall" at bounding box center [626, 174] width 65 height 15
click at [549, 193] on select "grossly openly broadly widely" at bounding box center [523, 193] width 64 height 15
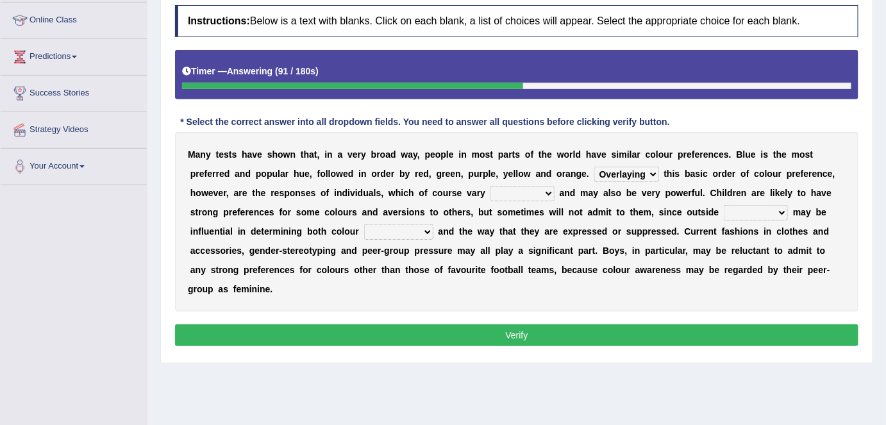
select select "broadly"
click at [491, 186] on select "grossly openly broadly widely" at bounding box center [523, 193] width 64 height 15
click at [779, 212] on select "facts collected gross factors" at bounding box center [756, 212] width 64 height 15
select select "factors"
click at [724, 205] on select "facts collected gross factors" at bounding box center [756, 212] width 64 height 15
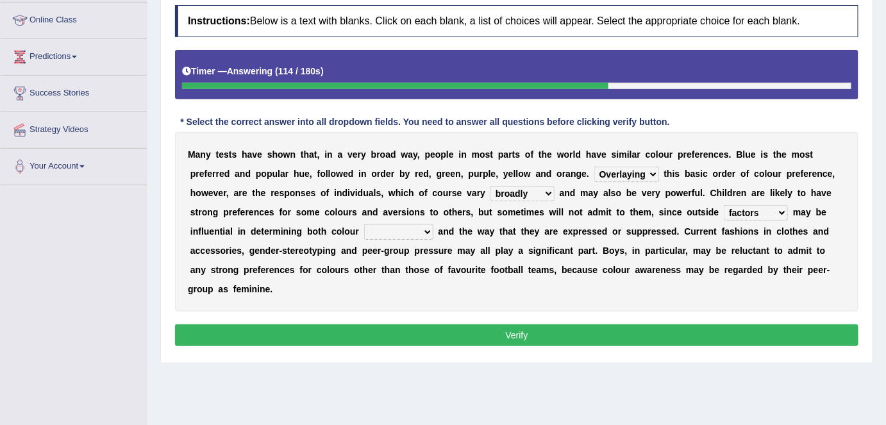
click at [414, 231] on select "lacking preferences prestige prolonged" at bounding box center [398, 231] width 69 height 15
select select "preferences"
click at [364, 224] on select "lacking preferences prestige prolonged" at bounding box center [398, 231] width 69 height 15
click at [421, 231] on select "lacking preferences prestige prolonged" at bounding box center [398, 231] width 69 height 15
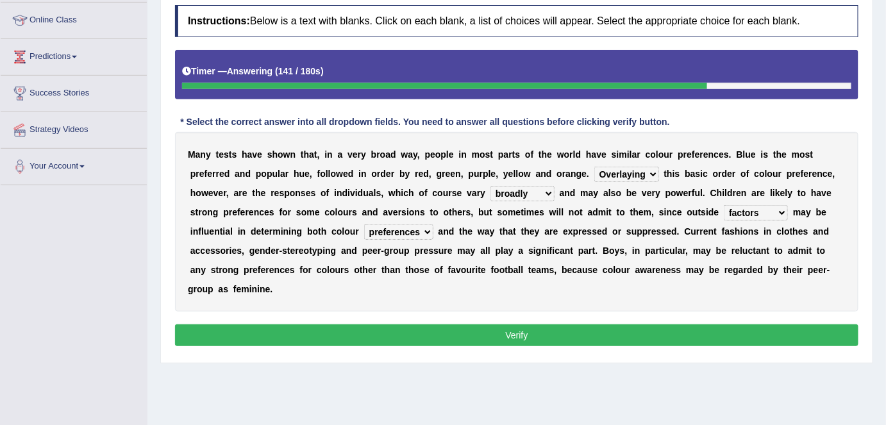
click at [511, 334] on button "Verify" at bounding box center [517, 335] width 684 height 22
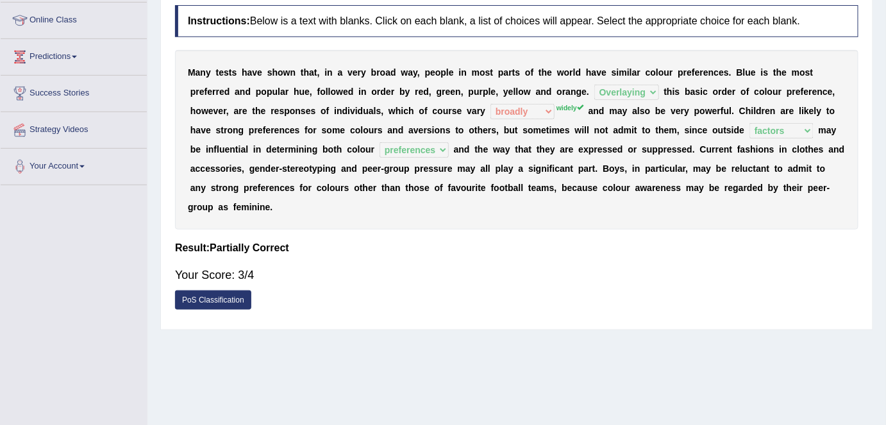
scroll to position [0, 0]
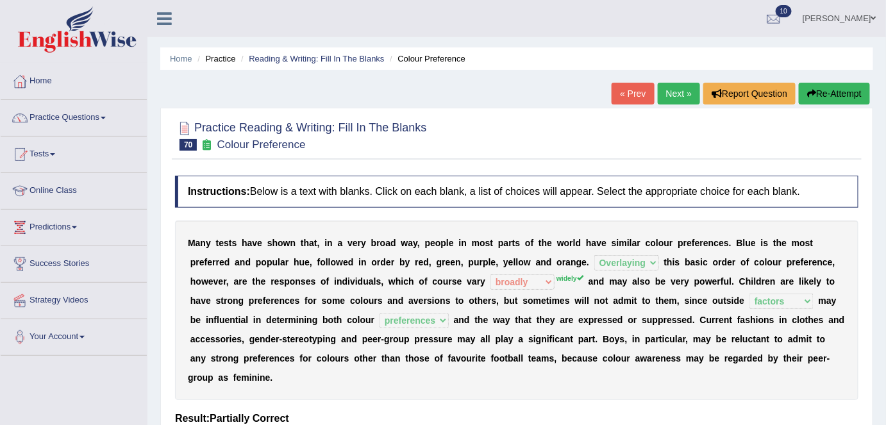
click at [669, 98] on link "Next »" at bounding box center [679, 94] width 42 height 22
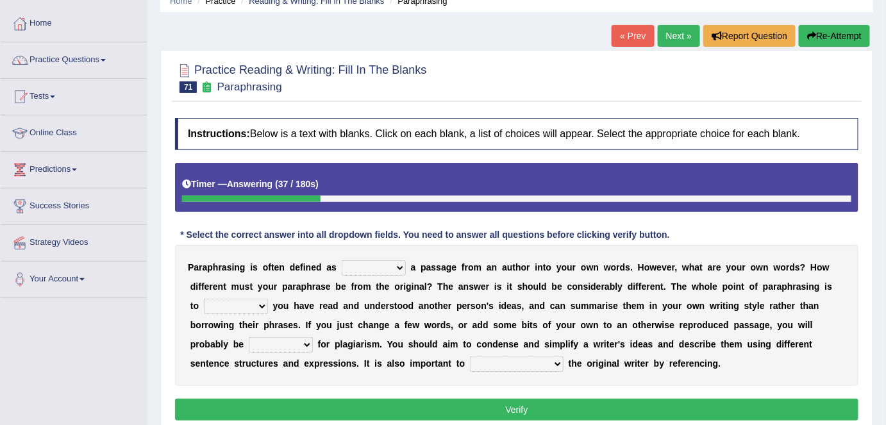
scroll to position [63, 0]
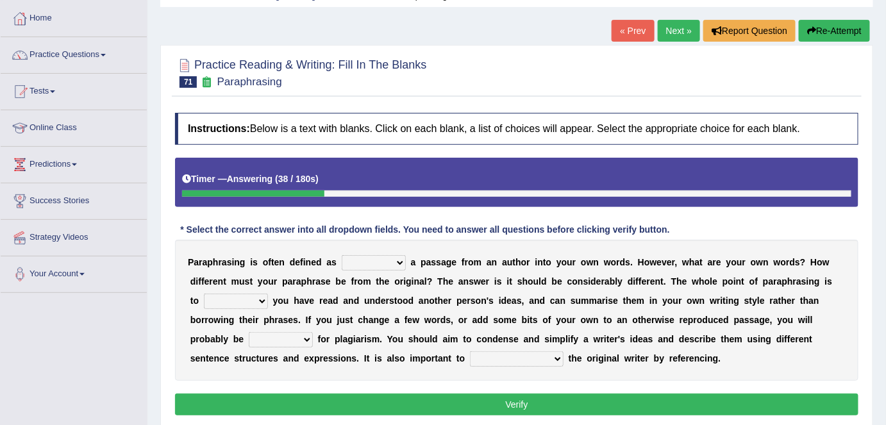
click at [393, 260] on select "placed putting planked pleaded" at bounding box center [374, 262] width 64 height 15
select select "putting"
click at [342, 255] on select "placed putting planked pleaded" at bounding box center [374, 262] width 64 height 15
click at [240, 302] on select "snow stole show slow" at bounding box center [236, 301] width 64 height 15
select select "show"
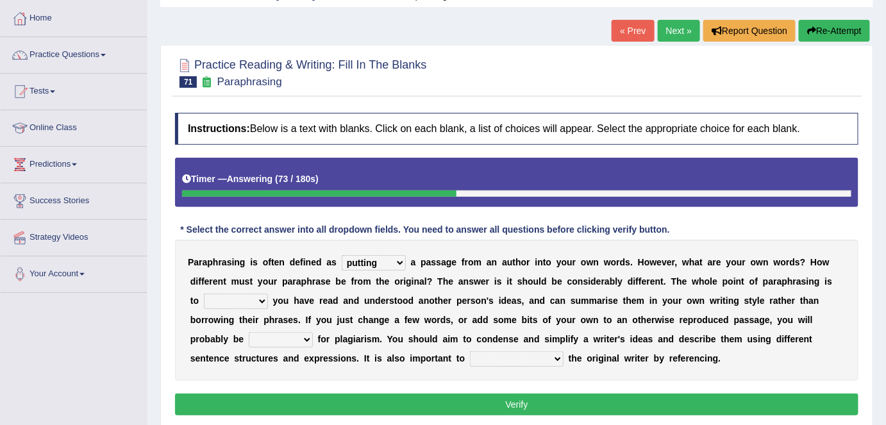
click at [204, 294] on select "snow stole show slow" at bounding box center [236, 301] width 64 height 15
click at [306, 339] on select "penalised priced advised lighted" at bounding box center [281, 339] width 64 height 15
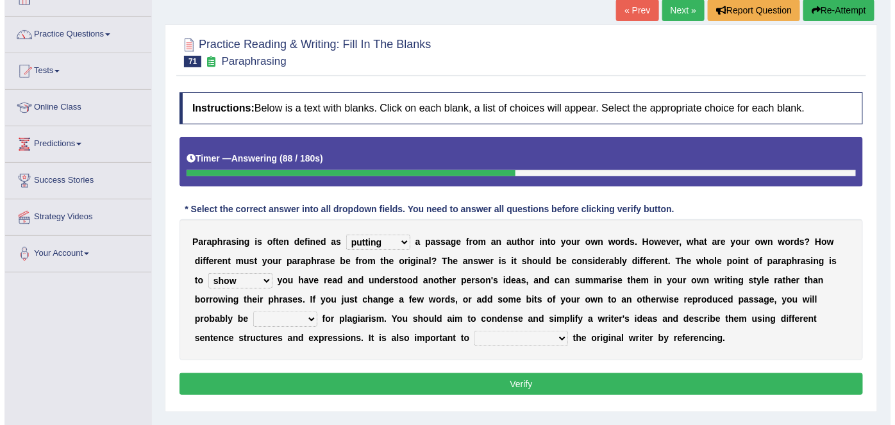
scroll to position [83, 0]
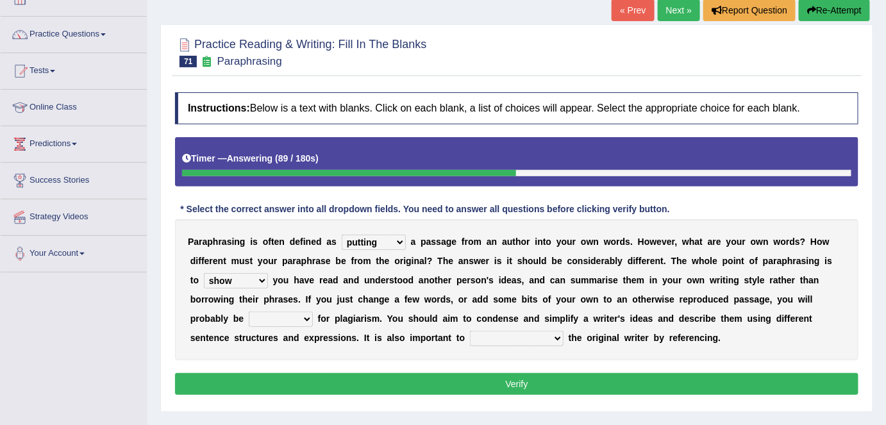
click at [307, 313] on select "penalised priced advised lighted" at bounding box center [281, 319] width 64 height 15
select select "penalised"
click at [249, 312] on select "penalised priced advised lighted" at bounding box center [281, 319] width 64 height 15
click at [523, 331] on select "rated credit nill still" at bounding box center [517, 338] width 94 height 15
select select "credit"
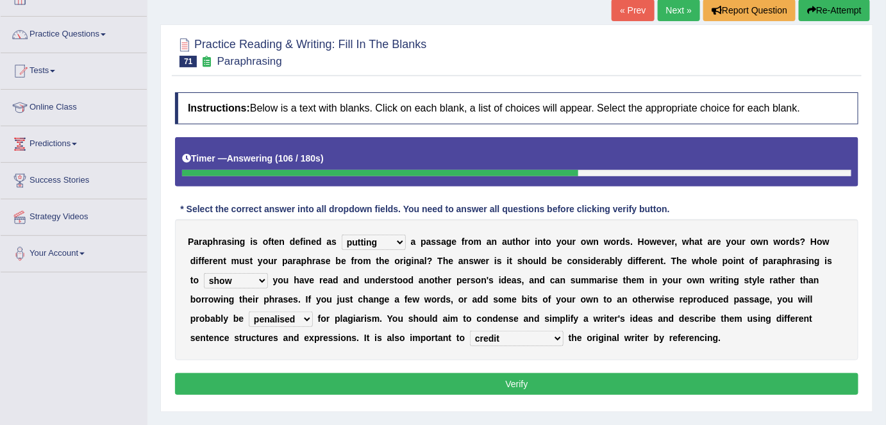
click at [470, 331] on select "rated credit nill still" at bounding box center [517, 338] width 94 height 15
click at [535, 382] on button "Verify" at bounding box center [517, 384] width 684 height 22
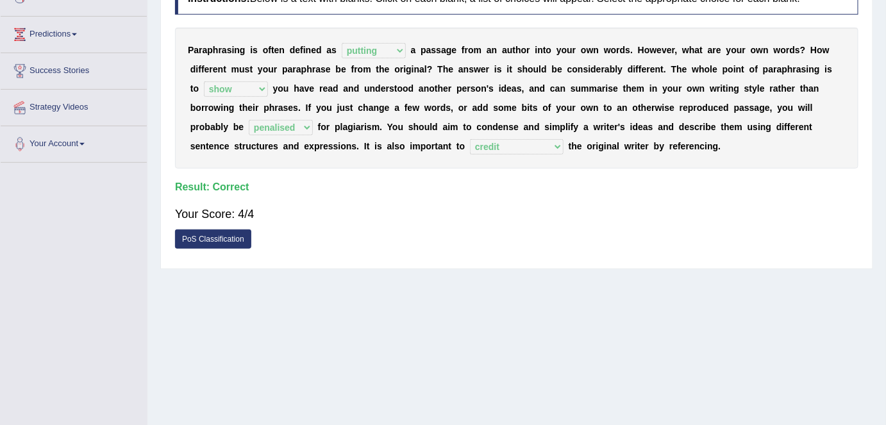
scroll to position [0, 0]
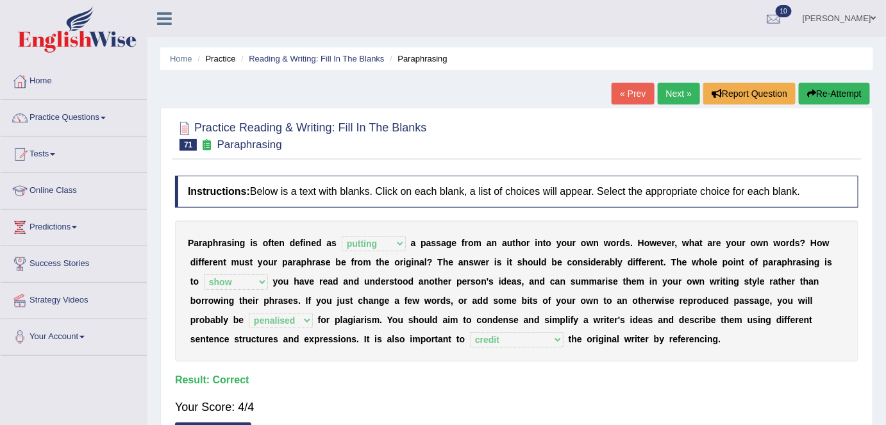
click at [671, 87] on link "Next »" at bounding box center [679, 94] width 42 height 22
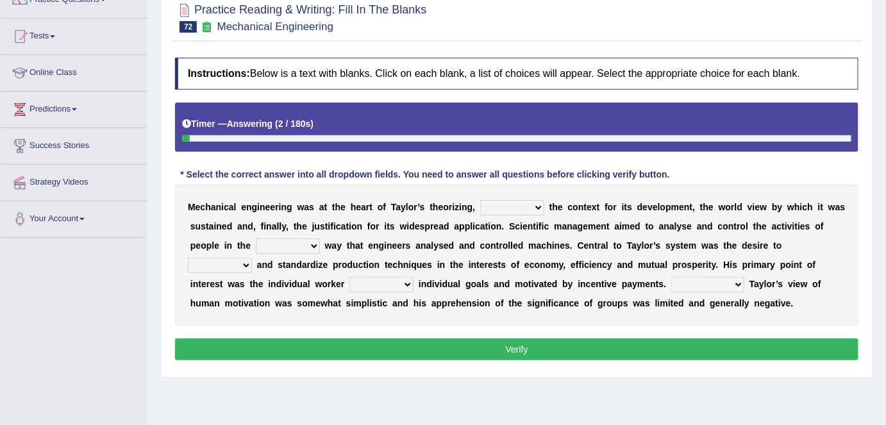
scroll to position [119, 0]
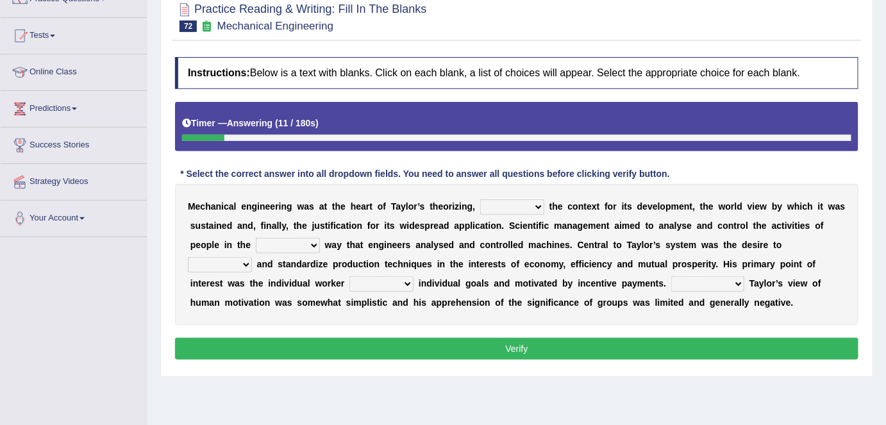
click at [521, 200] on select "pressed providing analysed controlled" at bounding box center [512, 206] width 64 height 15
select select "providing"
click at [480, 199] on select "pressed providing analysed controlled" at bounding box center [512, 206] width 64 height 15
click at [312, 245] on select "blame same straight than" at bounding box center [288, 245] width 64 height 15
select select "same"
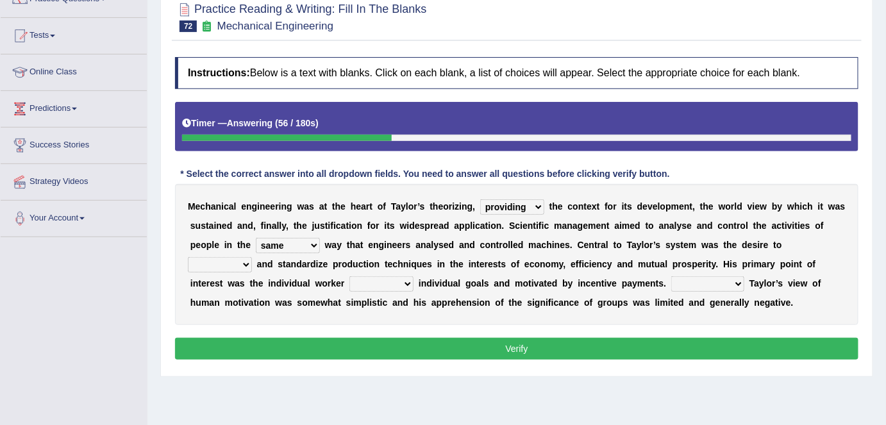
click at [256, 238] on select "blame same straight than" at bounding box center [288, 245] width 64 height 15
click at [243, 265] on select "exercise rationalize stated subjected" at bounding box center [220, 264] width 64 height 15
select select "rationalize"
click at [188, 257] on select "exercise rationalize stated subjected" at bounding box center [220, 264] width 64 height 15
click at [408, 281] on select "playing pursuing stopping staying" at bounding box center [381, 283] width 64 height 15
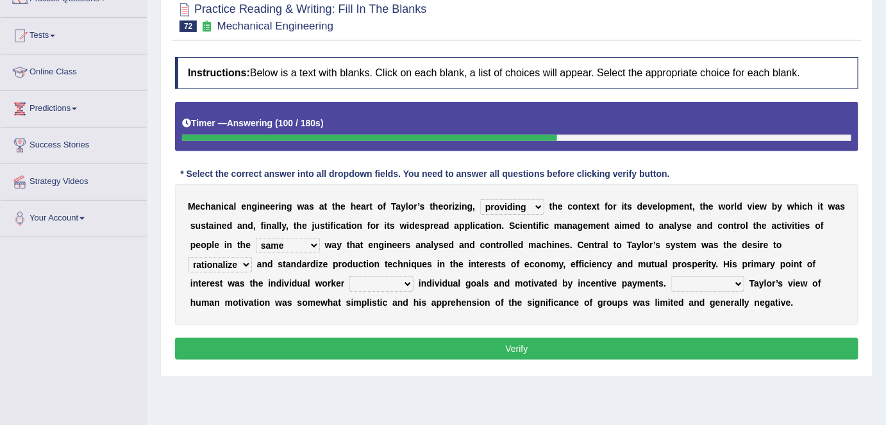
select select "pursuing"
click at [349, 276] on select "playing pursuing stopping staying" at bounding box center [381, 283] width 64 height 15
click at [718, 279] on select "Greatly Shortly Undoubtedly Slowly" at bounding box center [707, 283] width 73 height 15
select select "Undoubtedly"
click at [671, 276] on select "Greatly Shortly Undoubtedly Slowly" at bounding box center [707, 283] width 73 height 15
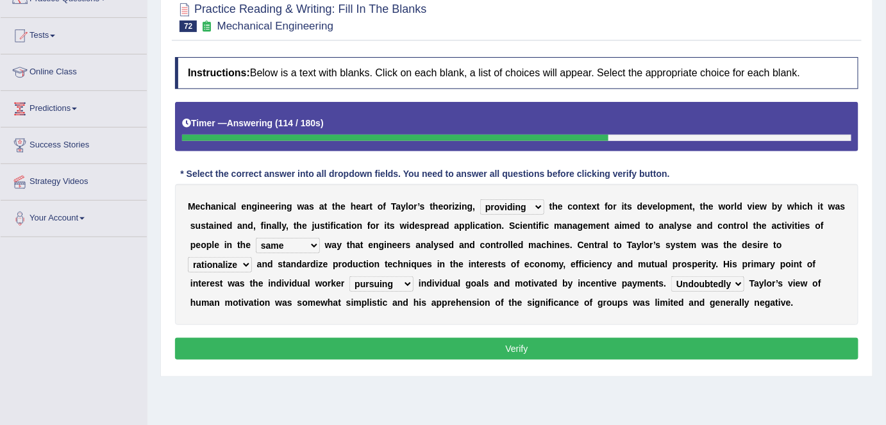
click at [728, 339] on button "Verify" at bounding box center [517, 349] width 684 height 22
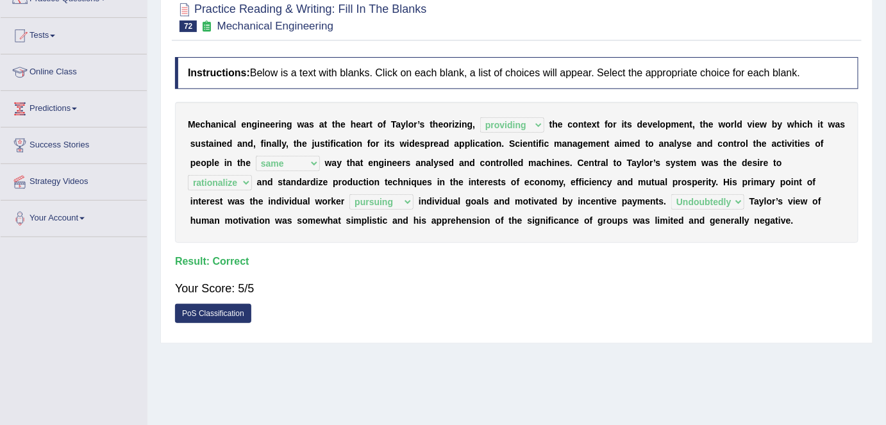
scroll to position [0, 0]
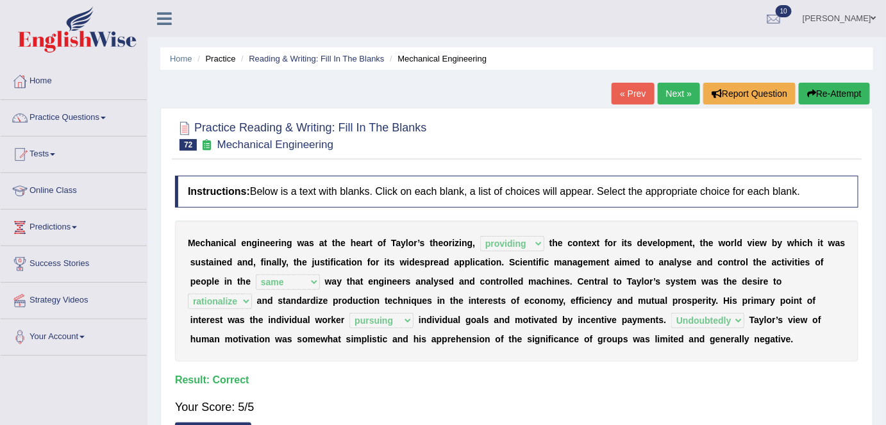
click at [668, 90] on link "Next »" at bounding box center [679, 94] width 42 height 22
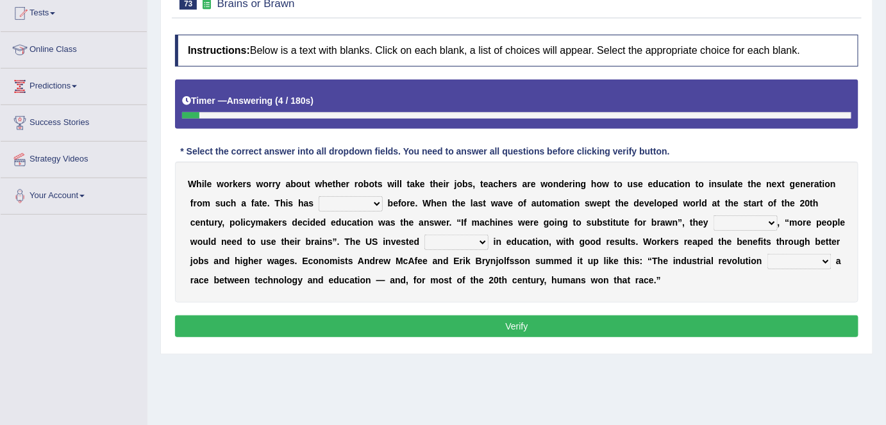
scroll to position [142, 0]
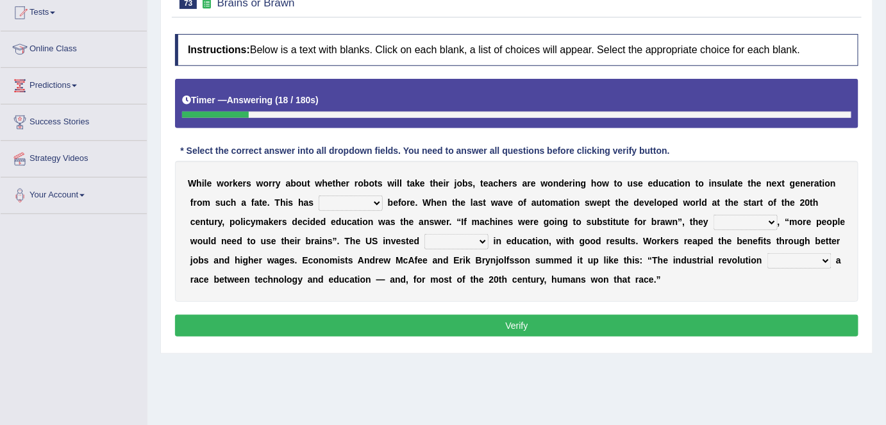
click at [374, 201] on select "ditched stopped started worked" at bounding box center [351, 203] width 64 height 15
select select "worked"
click at [319, 196] on select "ditched stopped started worked" at bounding box center [351, 203] width 64 height 15
click at [769, 223] on select "reasoned grinded winded stunned" at bounding box center [746, 222] width 64 height 15
select select "grinded"
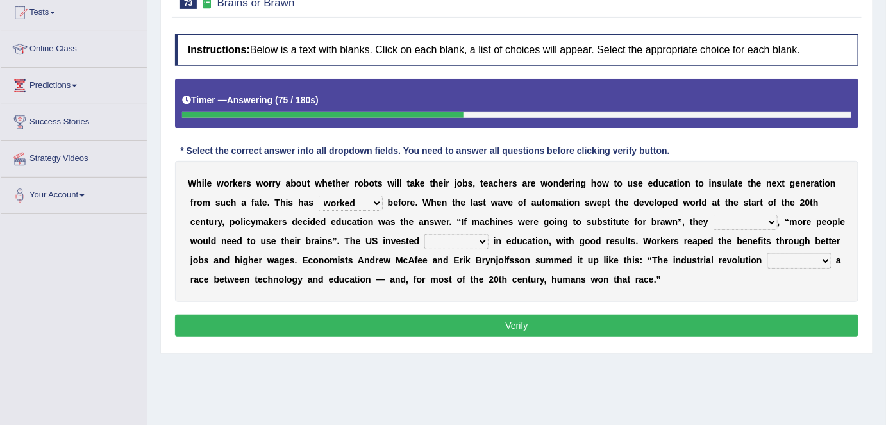
click at [714, 215] on select "reasoned grinded winded stunned" at bounding box center [746, 222] width 64 height 15
click at [472, 238] on select "mostly stollen heavily lightly" at bounding box center [456, 241] width 64 height 15
select select "heavily"
click at [424, 234] on select "mostly stollen heavily lightly" at bounding box center [456, 241] width 64 height 15
click at [819, 262] on select "grated started handled added" at bounding box center [800, 260] width 64 height 15
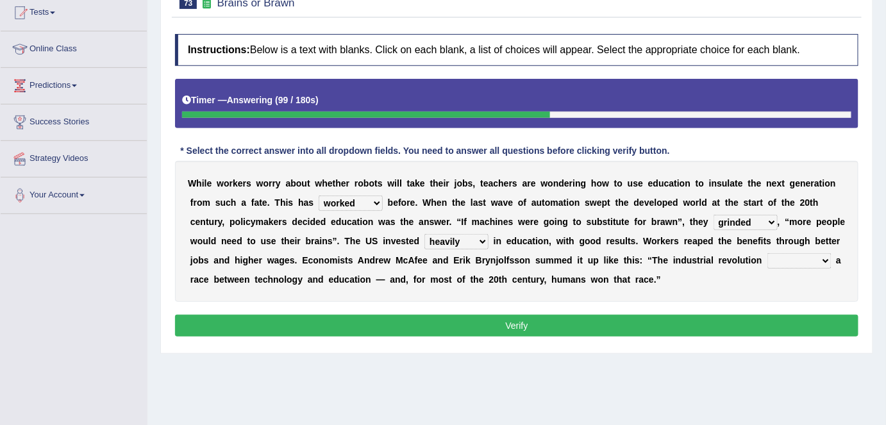
select select "started"
click at [768, 253] on select "grated started handled added" at bounding box center [800, 260] width 64 height 15
click at [764, 217] on select "reasoned grinded winded stunned" at bounding box center [746, 222] width 64 height 15
click at [714, 215] on select "reasoned grinded winded stunned" at bounding box center [746, 222] width 64 height 15
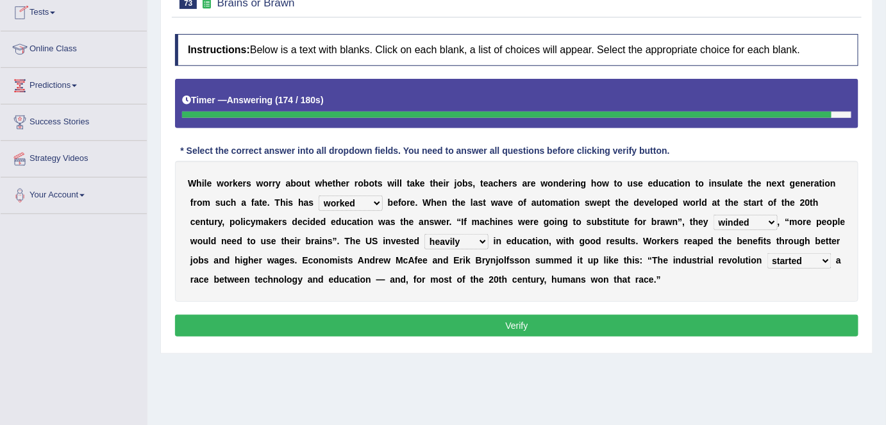
click at [763, 222] on select "reasoned grinded winded stunned" at bounding box center [746, 222] width 64 height 15
select select "stunned"
click at [714, 215] on select "reasoned grinded winded stunned" at bounding box center [746, 222] width 64 height 15
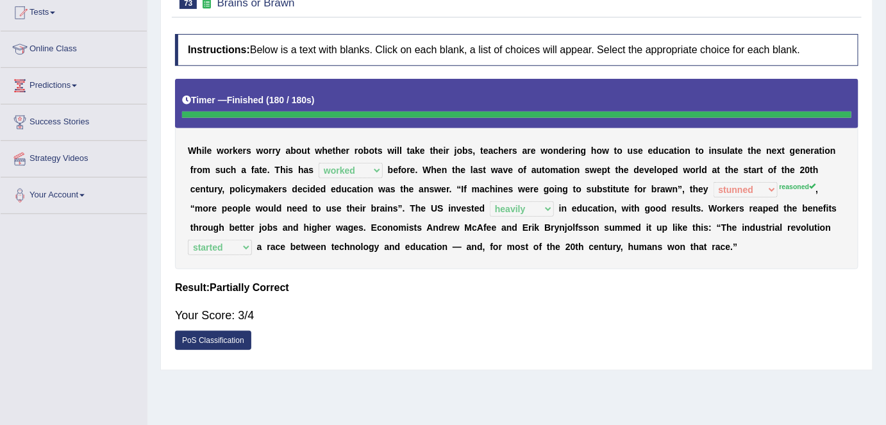
click at [572, 333] on div "PoS Classification" at bounding box center [517, 342] width 684 height 22
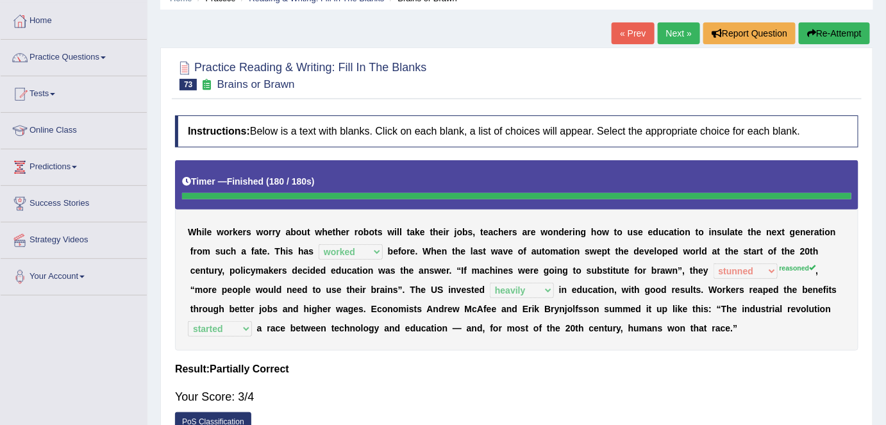
scroll to position [0, 0]
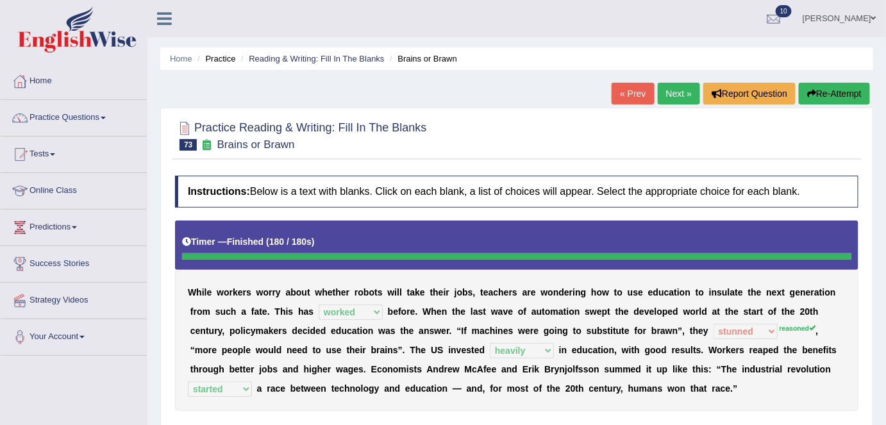
click at [663, 94] on link "Next »" at bounding box center [679, 94] width 42 height 22
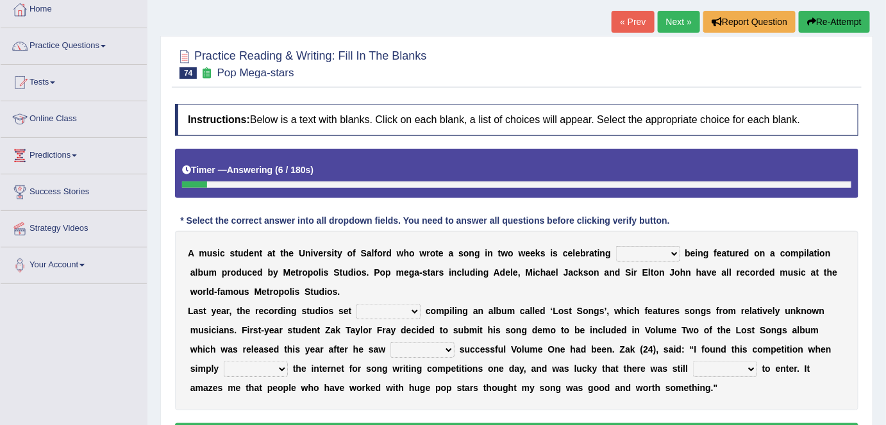
scroll to position [74, 0]
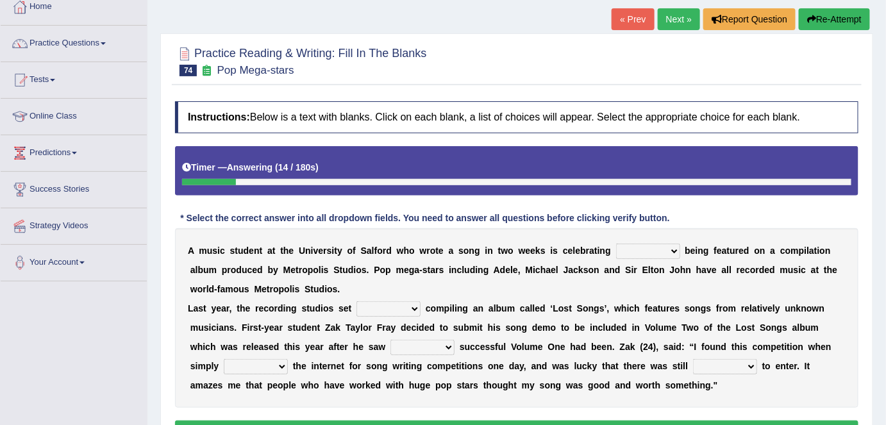
click at [672, 250] on select "wherever after rather further" at bounding box center [648, 251] width 64 height 15
select select "after"
click at [616, 244] on select "wherever after rather further" at bounding box center [648, 251] width 64 height 15
click at [668, 248] on select "wherever after rather further" at bounding box center [648, 251] width 64 height 15
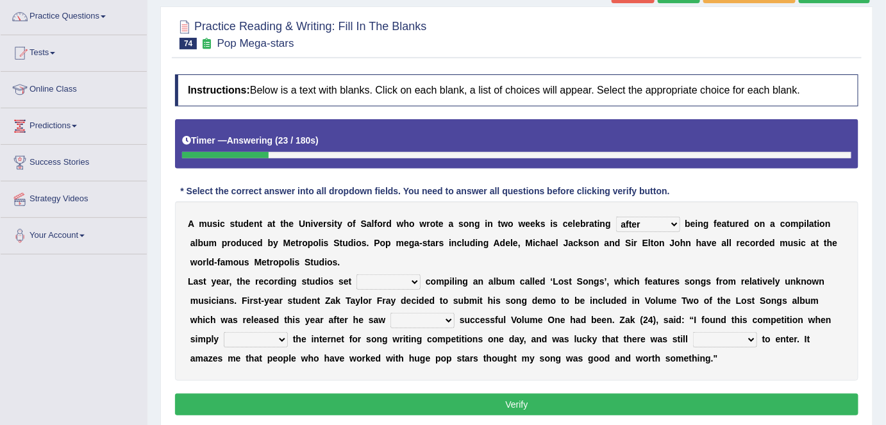
scroll to position [102, 0]
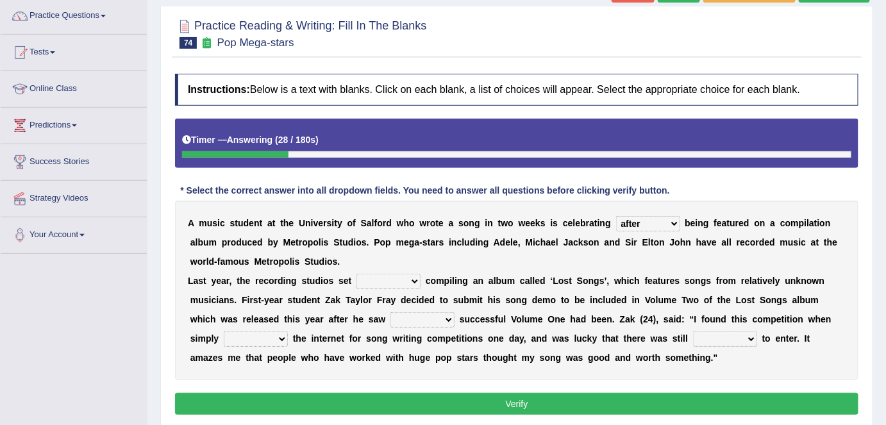
click at [408, 280] on select "them about with them" at bounding box center [389, 281] width 64 height 15
select select "with"
click at [357, 274] on select "them about with them" at bounding box center [389, 281] width 64 height 15
click at [440, 319] on select "when how then their" at bounding box center [423, 319] width 64 height 15
select select "how"
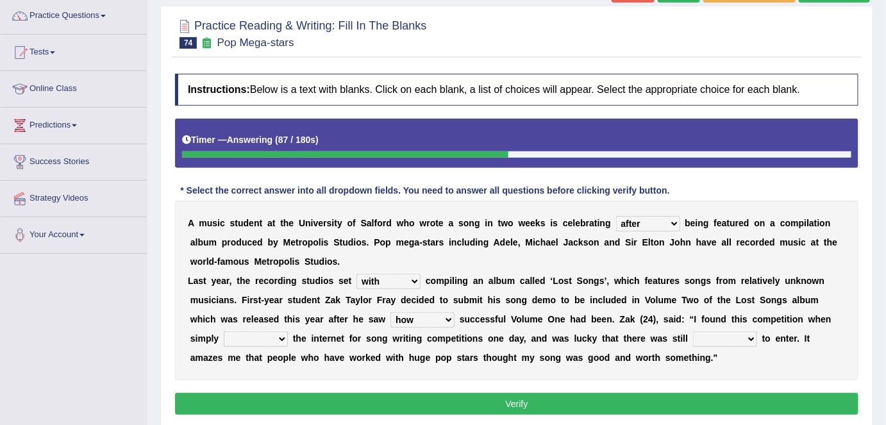
click at [391, 312] on select "when how then their" at bounding box center [423, 319] width 64 height 15
click at [273, 333] on select "searching thinking bringing taking" at bounding box center [256, 339] width 64 height 15
select select "searching"
click at [224, 332] on select "searching thinking bringing taking" at bounding box center [256, 339] width 64 height 15
click at [747, 335] on select "fine time grind dine" at bounding box center [725, 339] width 64 height 15
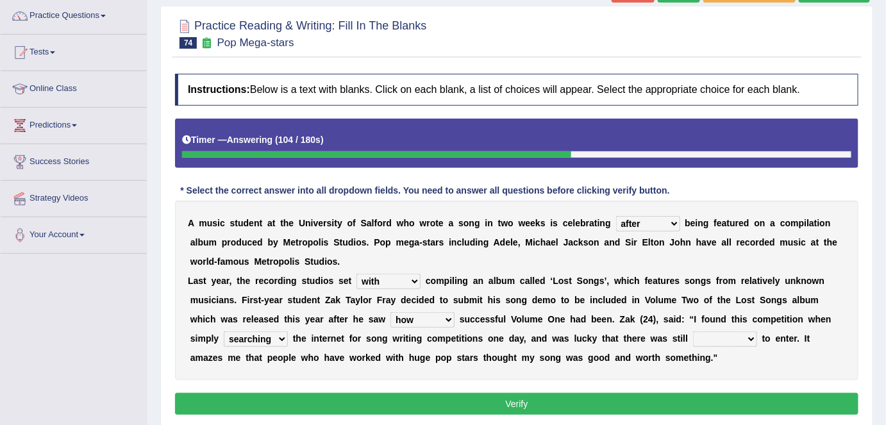
select select "time"
click at [693, 332] on select "fine time grind dine" at bounding box center [725, 339] width 64 height 15
click at [453, 393] on button "Verify" at bounding box center [517, 404] width 684 height 22
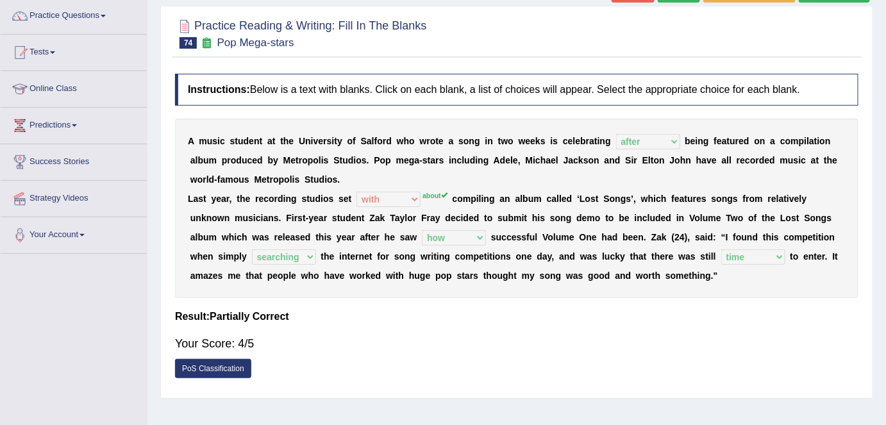
click at [584, 349] on div "Your Score: 4/5" at bounding box center [517, 343] width 684 height 31
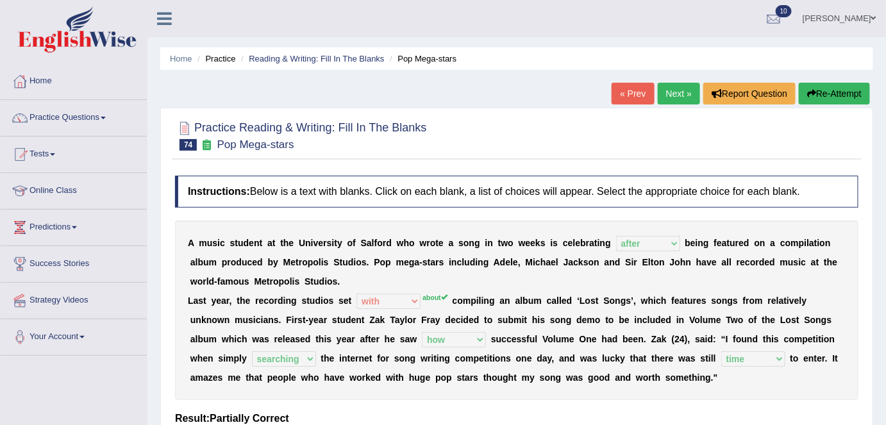
click at [679, 83] on link "Next »" at bounding box center [679, 94] width 42 height 22
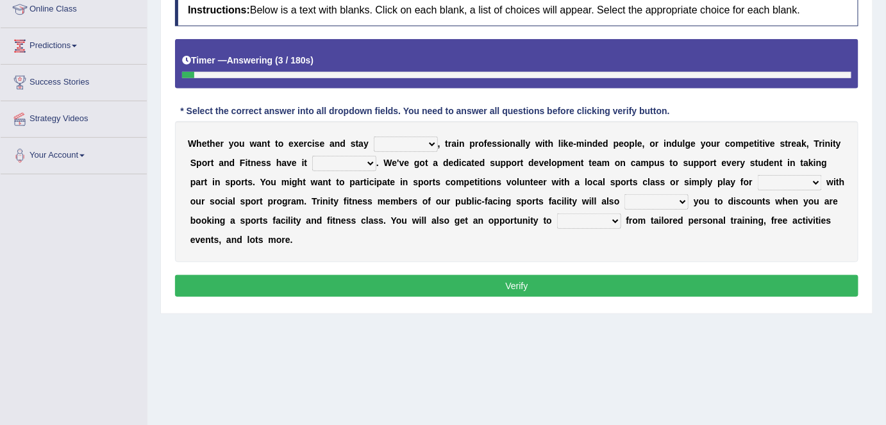
click at [432, 143] on select "wealthy trendy healthy steady" at bounding box center [406, 144] width 64 height 15
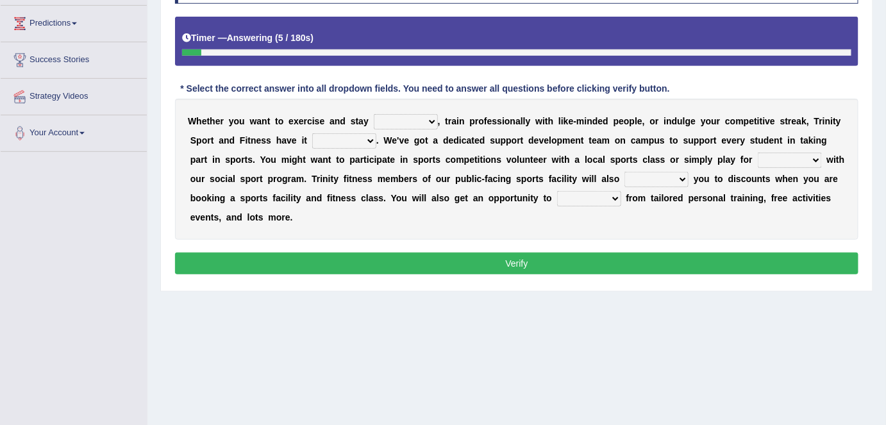
scroll to position [206, 0]
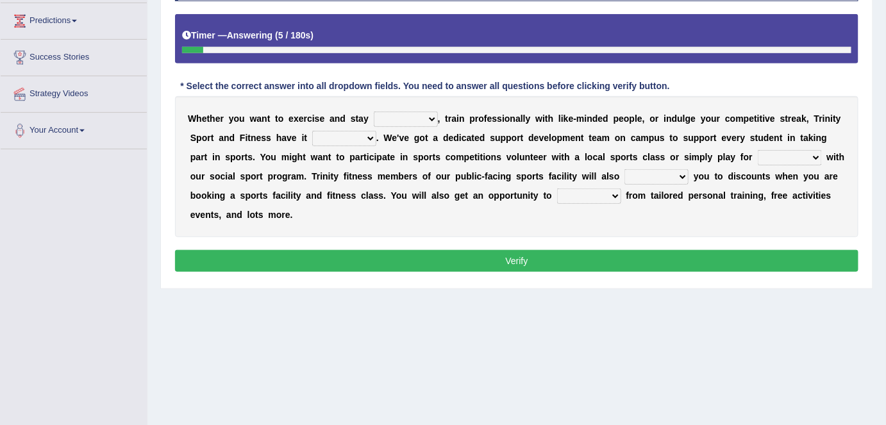
click at [424, 117] on select "wealthy trendy healthy steady" at bounding box center [406, 119] width 64 height 15
select select "healthy"
click at [374, 112] on select "wealthy trendy healthy steady" at bounding box center [406, 119] width 64 height 15
click at [366, 135] on select "covered sobered recovered hovered" at bounding box center [344, 138] width 64 height 15
select select "covered"
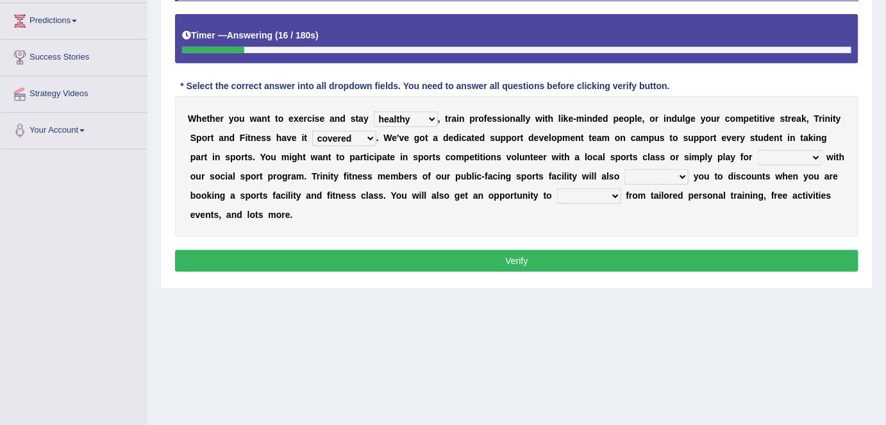
click at [312, 131] on select "covered sobered recovered hovered" at bounding box center [344, 138] width 64 height 15
click at [816, 157] on select "stun run fun gun" at bounding box center [790, 157] width 64 height 15
select select "fun"
click at [758, 150] on select "stun run fun gun" at bounding box center [790, 157] width 64 height 15
click at [677, 177] on select "engage restore entitle wish" at bounding box center [657, 176] width 64 height 15
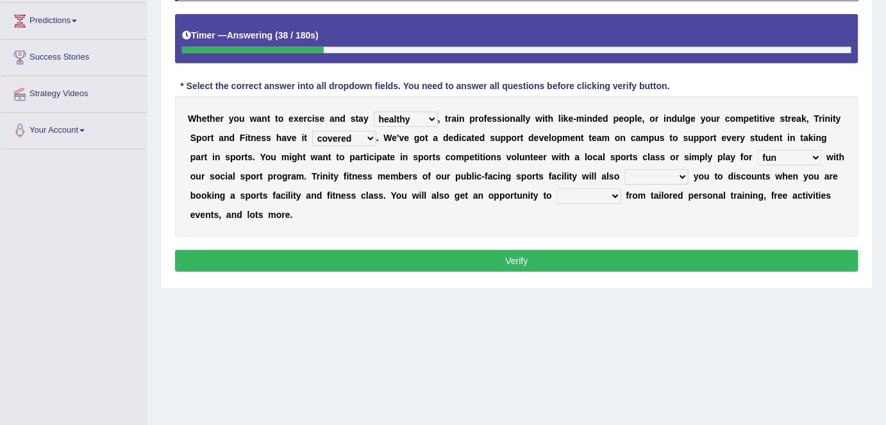
select select "entitle"
click at [625, 169] on select "engage restore entitle wish" at bounding box center [657, 176] width 64 height 15
click at [680, 172] on select "engage restore entitle wish" at bounding box center [657, 176] width 64 height 15
click at [614, 193] on select "benefit vained claimed refrained" at bounding box center [589, 196] width 64 height 15
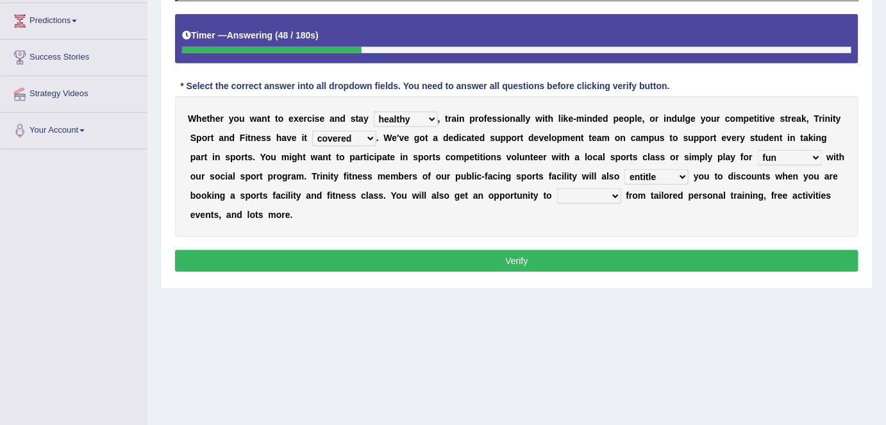
select select "benefit"
click at [557, 189] on select "benefit vained claimed refrained" at bounding box center [589, 196] width 64 height 15
click at [573, 265] on button "Verify" at bounding box center [517, 261] width 684 height 22
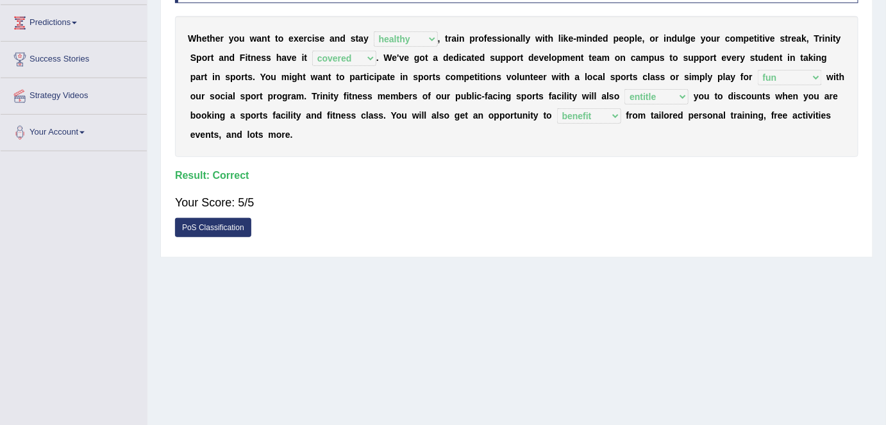
scroll to position [0, 0]
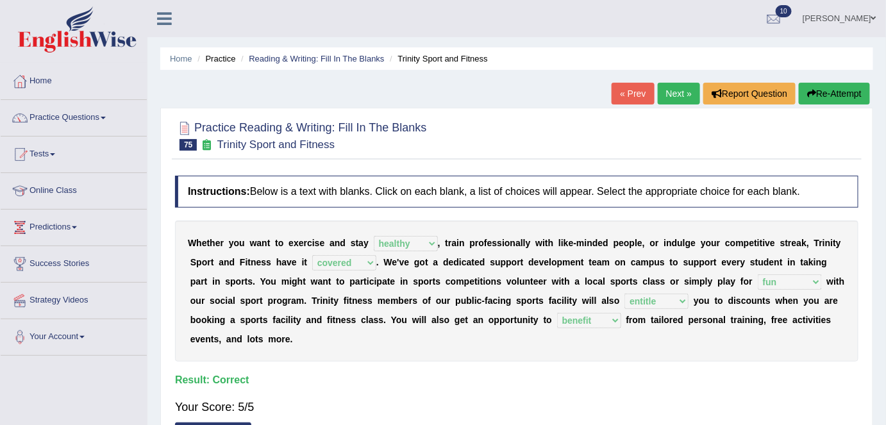
click at [681, 87] on link "Next »" at bounding box center [679, 94] width 42 height 22
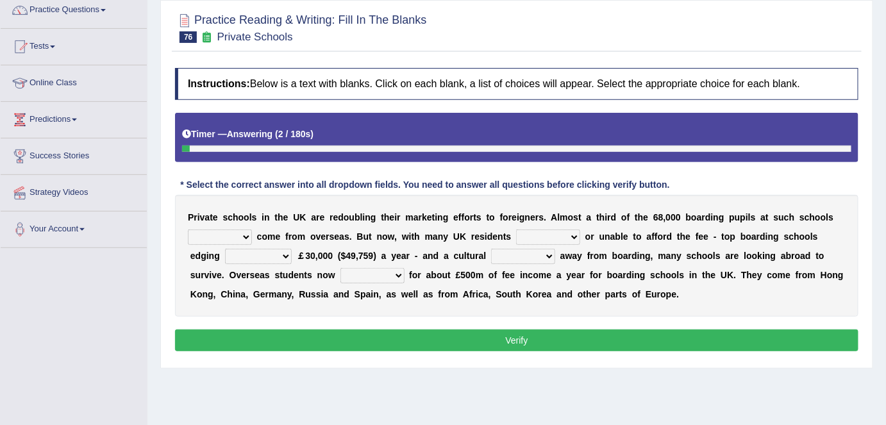
scroll to position [109, 0]
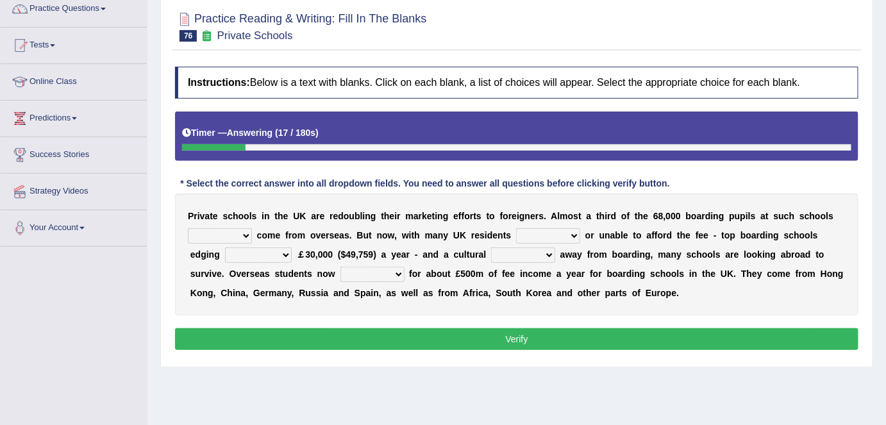
click at [244, 232] on select "all set already great news" at bounding box center [220, 235] width 64 height 15
select select "already"
click at [188, 228] on select "all set already great news" at bounding box center [220, 235] width 64 height 15
click at [564, 231] on select "answering unwilling realising storing" at bounding box center [548, 235] width 64 height 15
select select "unwilling"
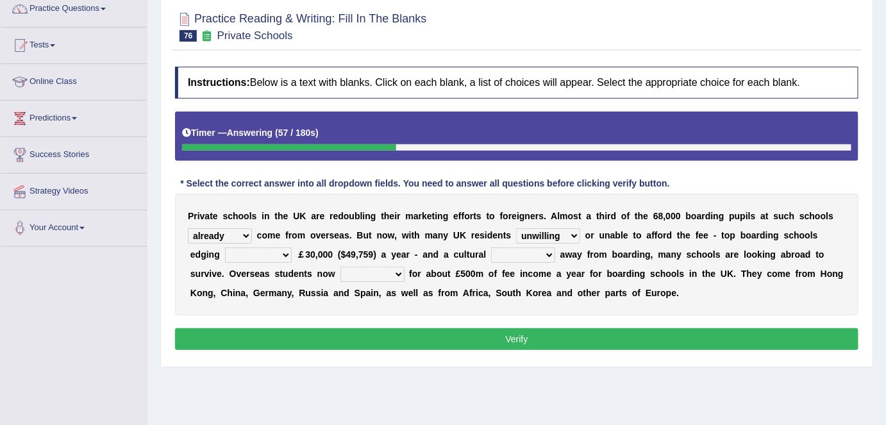
click at [516, 228] on select "answering unwilling realising storing" at bounding box center [548, 235] width 64 height 15
click at [284, 251] on select "rewards towards notification amounting" at bounding box center [258, 255] width 67 height 15
select select "towards"
click at [225, 248] on select "rewards towards notification amounting" at bounding box center [258, 255] width 67 height 15
click at [547, 253] on select "go rattle shatter shift" at bounding box center [523, 255] width 64 height 15
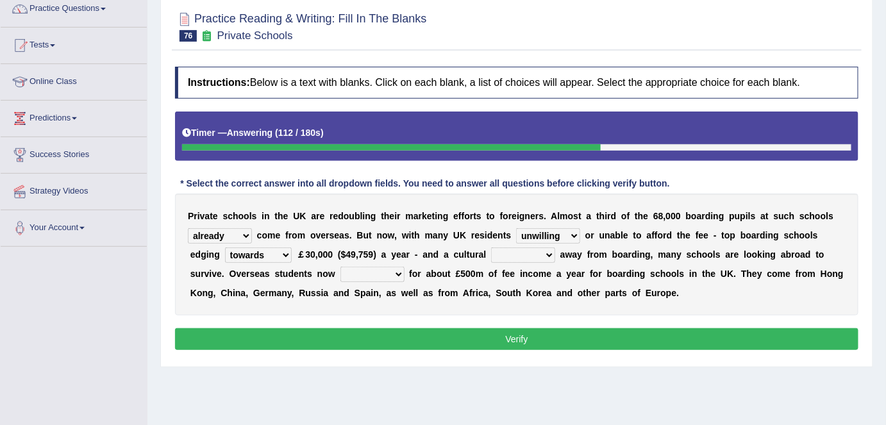
select select "shift"
click at [491, 248] on select "go rattle shatter shift" at bounding box center [523, 255] width 64 height 15
click at [389, 271] on select "hold think account say" at bounding box center [372, 274] width 64 height 15
select select "account"
click at [340, 267] on select "hold think account say" at bounding box center [372, 274] width 64 height 15
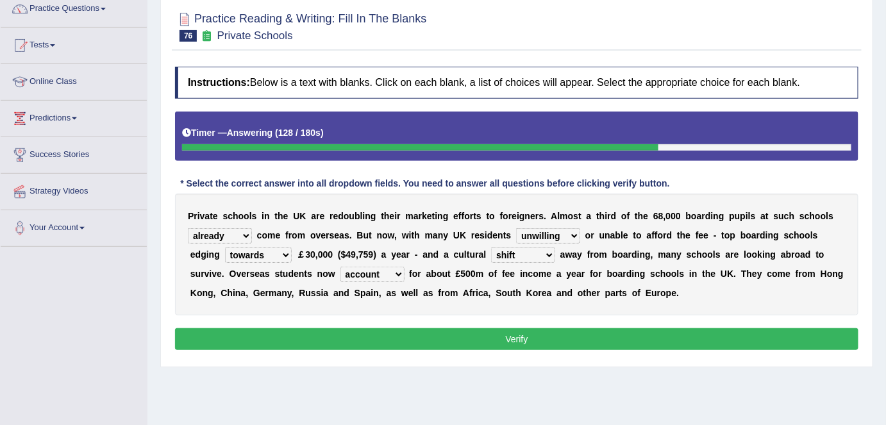
click at [385, 342] on button "Verify" at bounding box center [517, 339] width 684 height 22
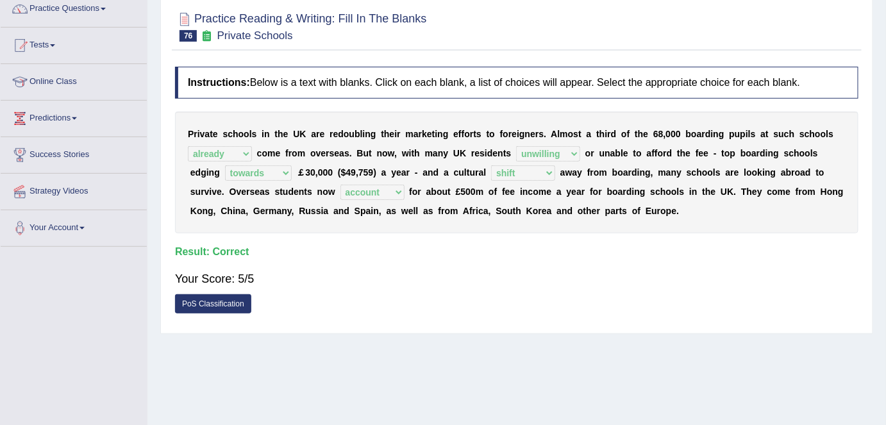
scroll to position [0, 0]
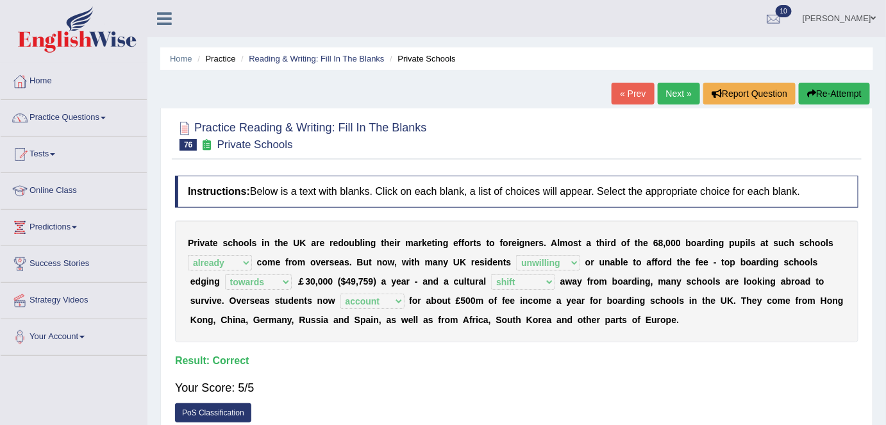
click at [671, 95] on link "Next »" at bounding box center [679, 94] width 42 height 22
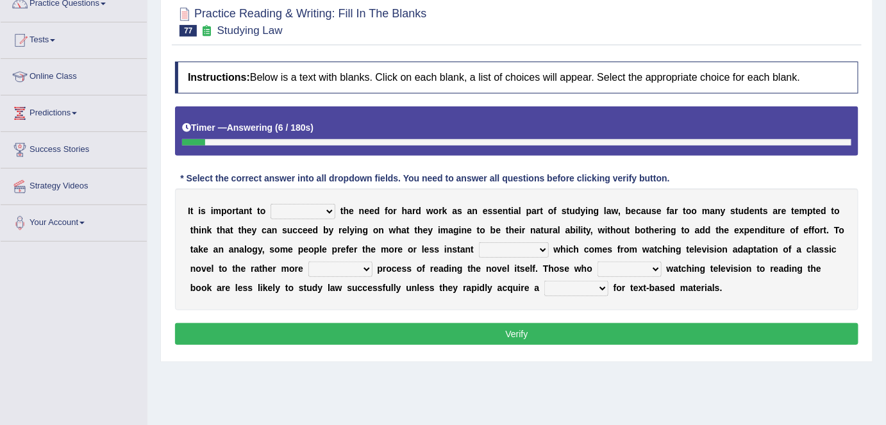
scroll to position [116, 0]
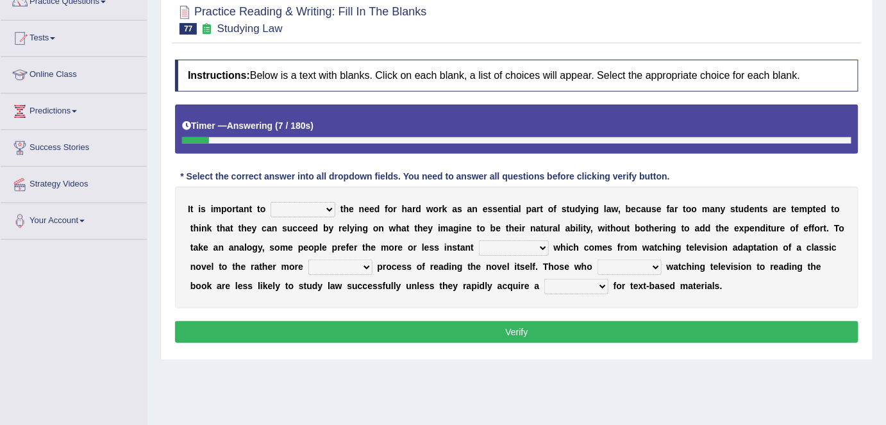
click at [326, 208] on select "emphasise criticise adjust replicate" at bounding box center [303, 209] width 65 height 15
select select "emphasise"
click at [271, 202] on select "emphasise criticise adjust replicate" at bounding box center [303, 209] width 65 height 15
click at [541, 246] on select "satisfaction reaction gratification adjusted" at bounding box center [514, 247] width 70 height 15
click at [479, 240] on select "satisfaction reaction gratification adjusted" at bounding box center [514, 247] width 70 height 15
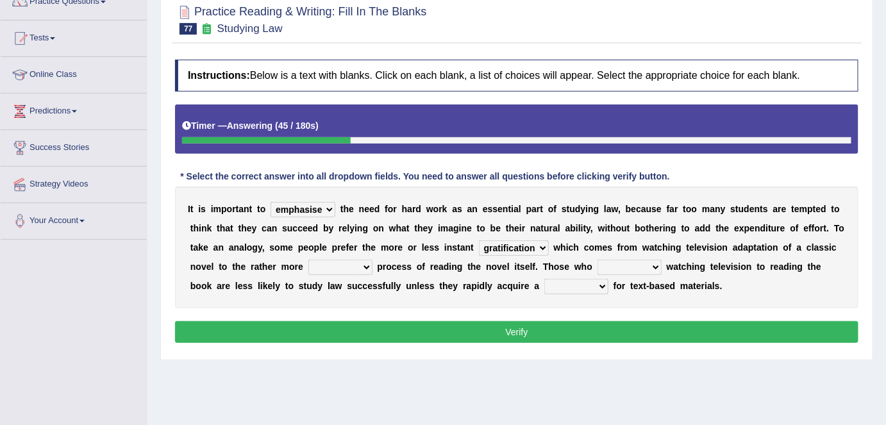
click at [539, 245] on select "satisfaction reaction gratification adjusted" at bounding box center [514, 247] width 70 height 15
select select "satisfaction"
click at [479, 240] on select "satisfaction reaction gratification adjusted" at bounding box center [514, 247] width 70 height 15
click at [359, 265] on select "fulfilling laborious acquire broken" at bounding box center [340, 267] width 64 height 15
select select "laborious"
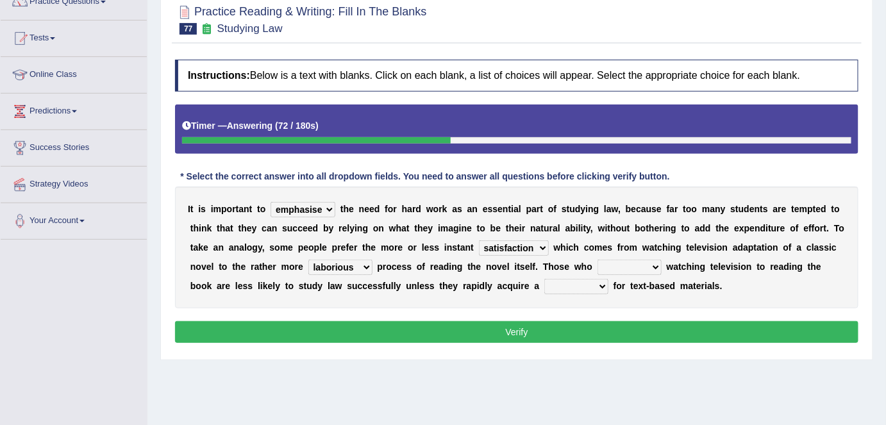
click at [308, 260] on select "fulfilling laborious acquire broken" at bounding box center [340, 267] width 64 height 15
click at [648, 266] on select "refer prefer stuff knot" at bounding box center [630, 267] width 64 height 15
select select "prefer"
click at [598, 260] on select "refer prefer stuff knot" at bounding box center [630, 267] width 64 height 15
click at [651, 264] on select "refer prefer stuff knot" at bounding box center [630, 267] width 64 height 15
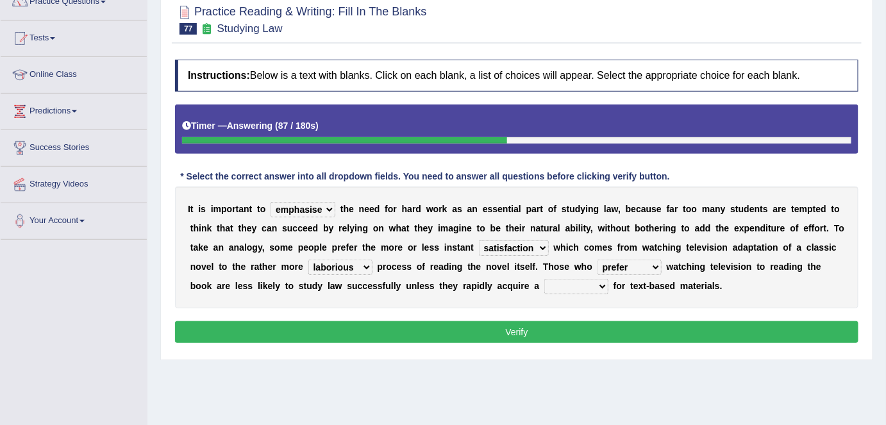
click at [598, 260] on select "refer prefer stuff knot" at bounding box center [630, 267] width 64 height 15
click at [603, 284] on select "judgement waste taste set" at bounding box center [576, 286] width 64 height 15
select select "taste"
click at [544, 279] on select "judgement waste taste set" at bounding box center [576, 286] width 64 height 15
click at [601, 327] on button "Verify" at bounding box center [517, 332] width 684 height 22
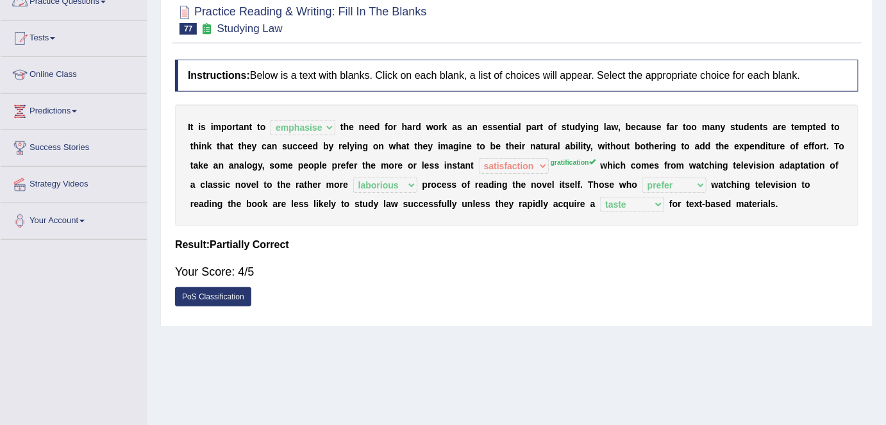
scroll to position [0, 0]
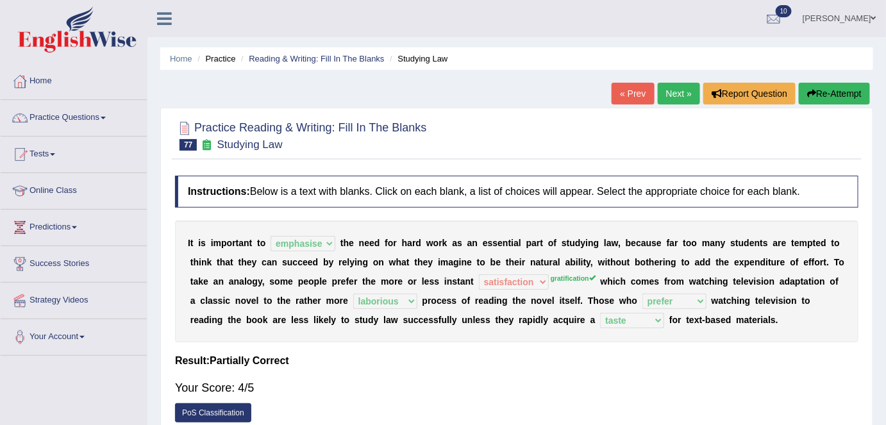
click at [665, 103] on link "Next »" at bounding box center [679, 94] width 42 height 22
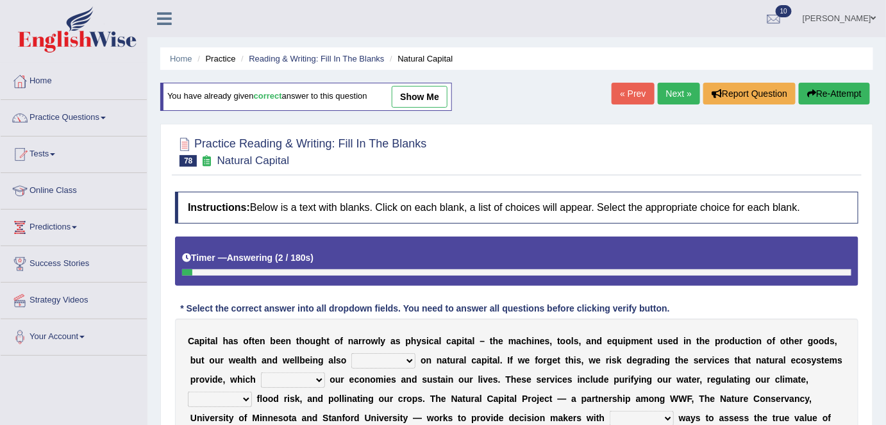
click at [691, 89] on link "Next »" at bounding box center [679, 94] width 42 height 22
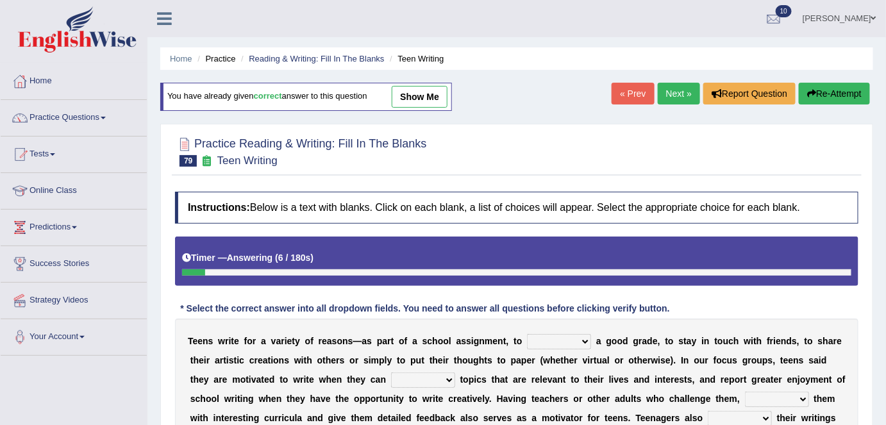
click at [691, 89] on link "Next »" at bounding box center [679, 94] width 42 height 22
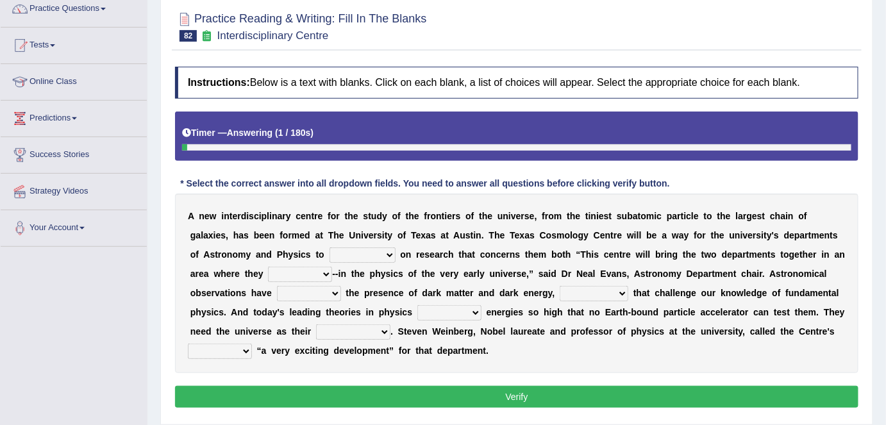
scroll to position [109, 0]
click at [389, 248] on select "collaborate tackled stapled extract" at bounding box center [363, 255] width 66 height 15
select select "collaborate"
click at [330, 248] on select "collaborate tackled stapled extract" at bounding box center [363, 255] width 66 height 15
click at [314, 271] on select "present stareed overlap brought" at bounding box center [300, 274] width 64 height 15
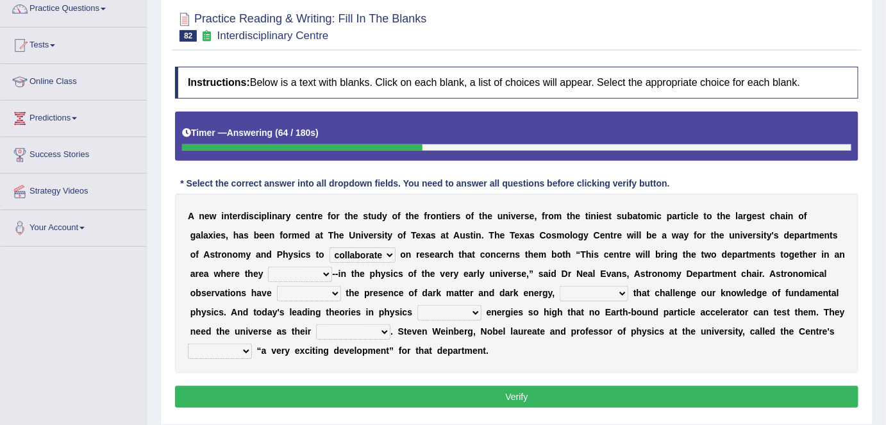
click at [323, 267] on select "present stareed overlap brought" at bounding box center [300, 274] width 64 height 15
click at [233, 313] on b "A" at bounding box center [234, 312] width 6 height 10
click at [331, 290] on select "discussed seiged involved revealed" at bounding box center [309, 293] width 64 height 15
select select "revealed"
click at [277, 286] on select "discussed seiged involved revealed" at bounding box center [309, 293] width 64 height 15
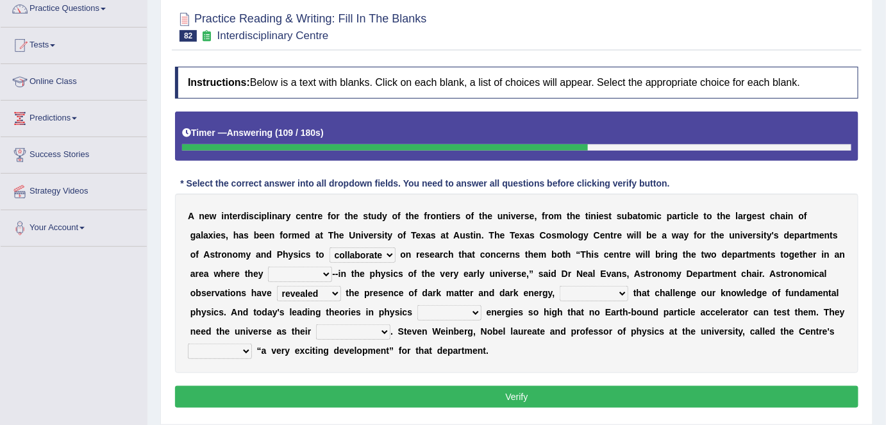
click at [319, 267] on select "present stareed overlap brought" at bounding box center [300, 274] width 64 height 15
select select "overlap"
click at [268, 267] on select "present stareed overlap brought" at bounding box center [300, 274] width 64 height 15
click at [621, 287] on select "places discoveries stereotypes effects" at bounding box center [594, 293] width 69 height 15
select select "discoveries"
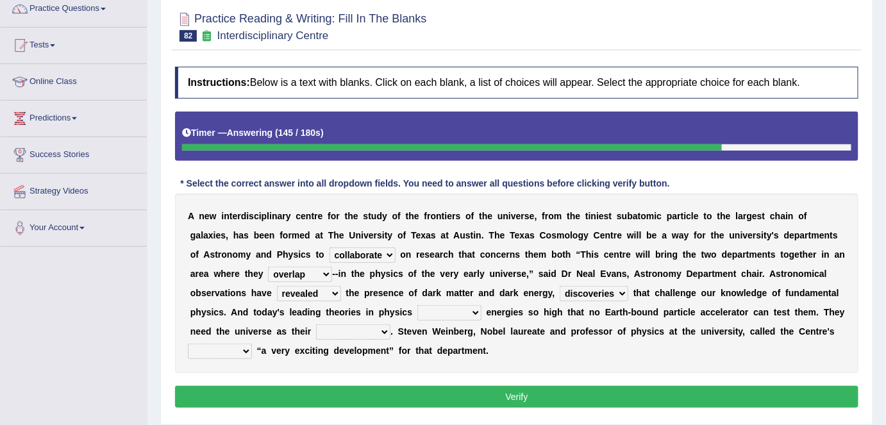
click at [560, 286] on select "places discoveries stereotypes effects" at bounding box center [594, 293] width 69 height 15
click at [474, 308] on select "dissolve intsall involve solve" at bounding box center [449, 312] width 64 height 15
select select "involve"
click at [417, 305] on select "dissolve intsall involve solve" at bounding box center [449, 312] width 64 height 15
click at [369, 330] on select "regulatory explanantory assessment laboratory" at bounding box center [353, 331] width 74 height 15
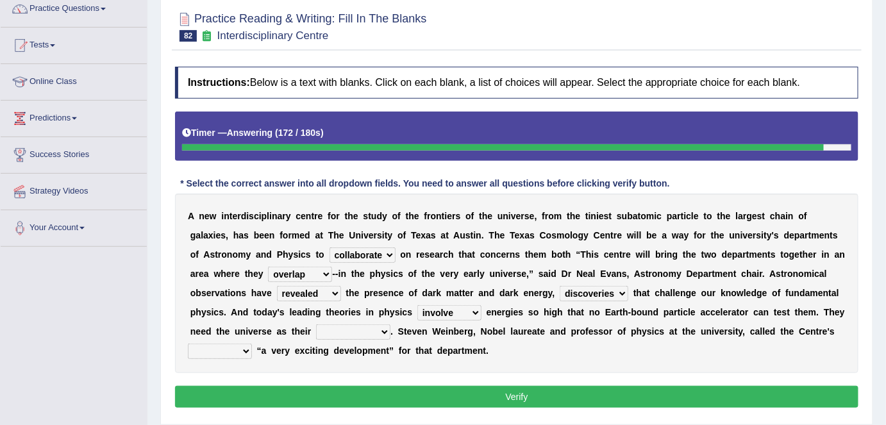
select select "laboratory"
click at [316, 324] on select "regulatory explanantory assessment laboratory" at bounding box center [353, 331] width 74 height 15
click at [236, 348] on select "advent revert expense repent" at bounding box center [220, 351] width 64 height 15
select select "expense"
click at [188, 344] on select "advent revert expense repent" at bounding box center [220, 351] width 64 height 15
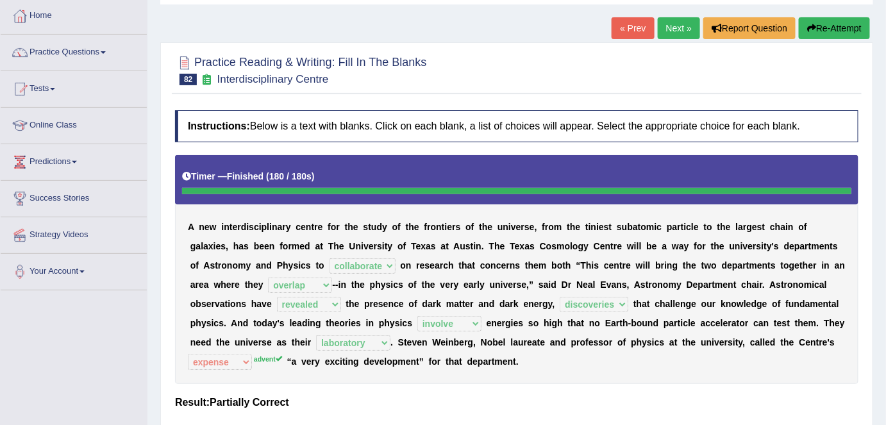
scroll to position [65, 0]
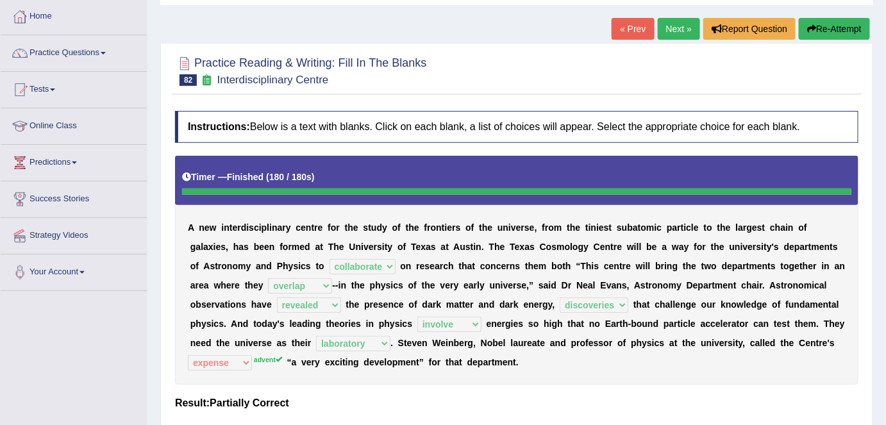
click at [661, 35] on link "Next »" at bounding box center [679, 29] width 42 height 22
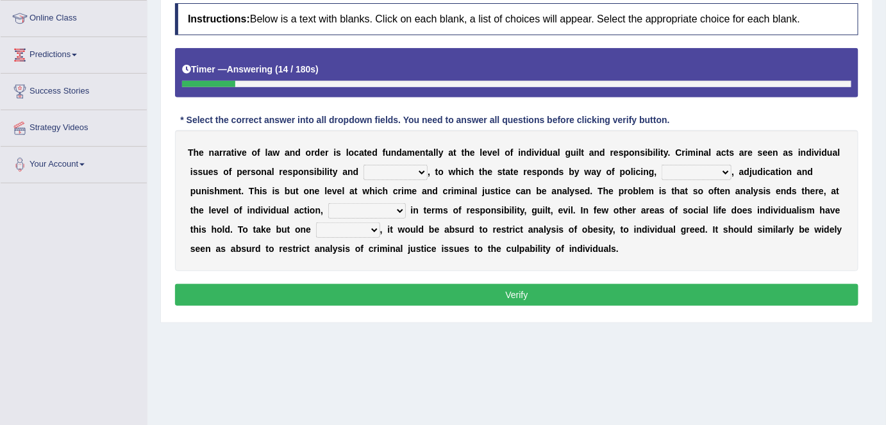
click at [416, 171] on select "probability culpability facility capability" at bounding box center [396, 172] width 64 height 15
select select "culpability"
click at [364, 165] on select "probability culpability facility capability" at bounding box center [396, 172] width 64 height 15
click at [718, 173] on select "execution refusing prosecution prisoning" at bounding box center [697, 172] width 70 height 15
select select "prosecution"
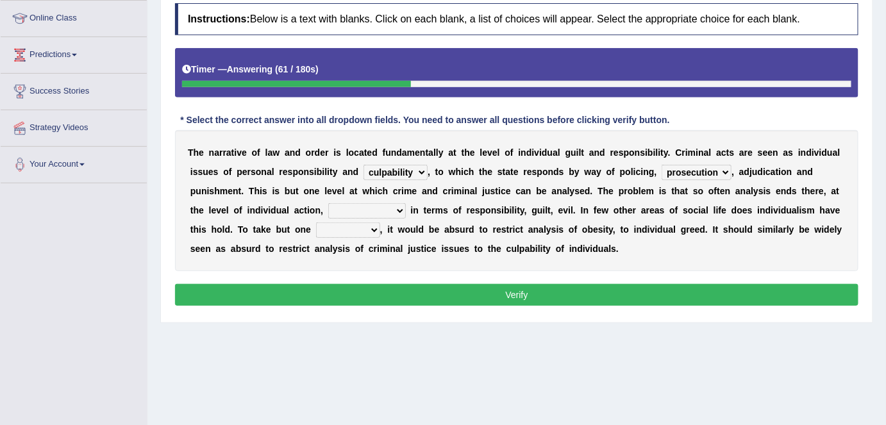
click at [662, 165] on select "execution refusing prosecution prisoning" at bounding box center [697, 172] width 70 height 15
click at [396, 209] on select "vapourized collateralilzed exercised characterised" at bounding box center [367, 210] width 78 height 15
select select "vapourized"
click at [328, 203] on select "vapourized collateralilzed exercised characterised" at bounding box center [367, 210] width 78 height 15
click at [375, 230] on select "substance instance resent accent" at bounding box center [348, 230] width 64 height 15
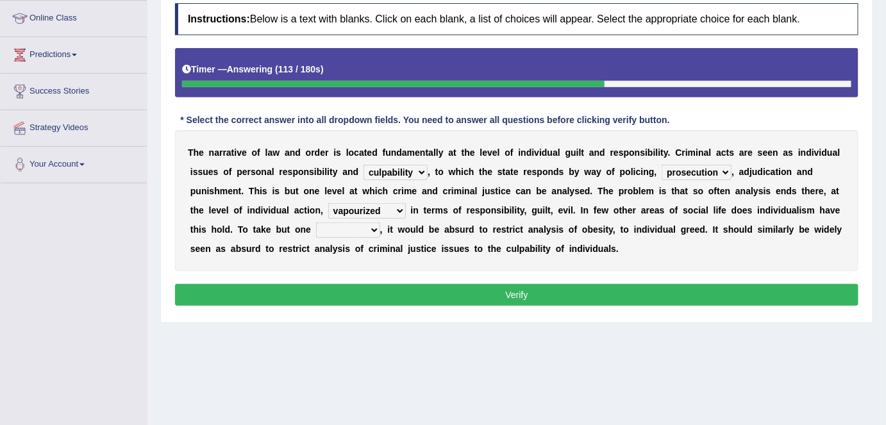
select select "instance"
click at [316, 223] on select "substance instance resent accent" at bounding box center [348, 230] width 64 height 15
click at [367, 296] on button "Verify" at bounding box center [517, 295] width 684 height 22
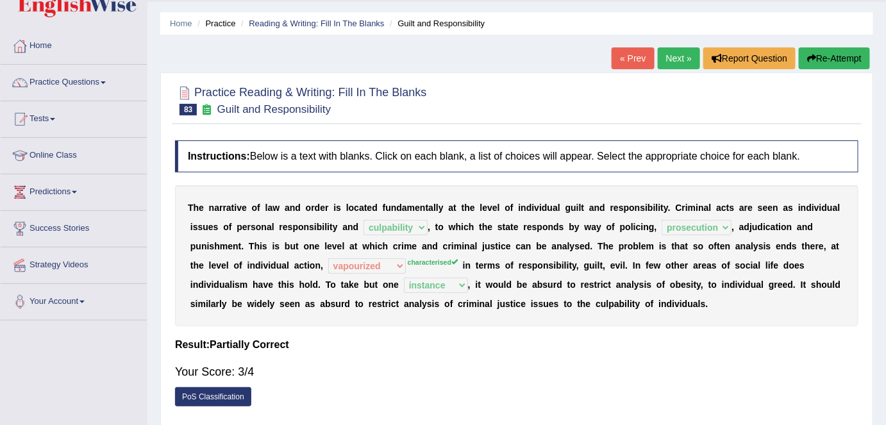
scroll to position [35, 0]
click at [672, 56] on link "Next »" at bounding box center [679, 59] width 42 height 22
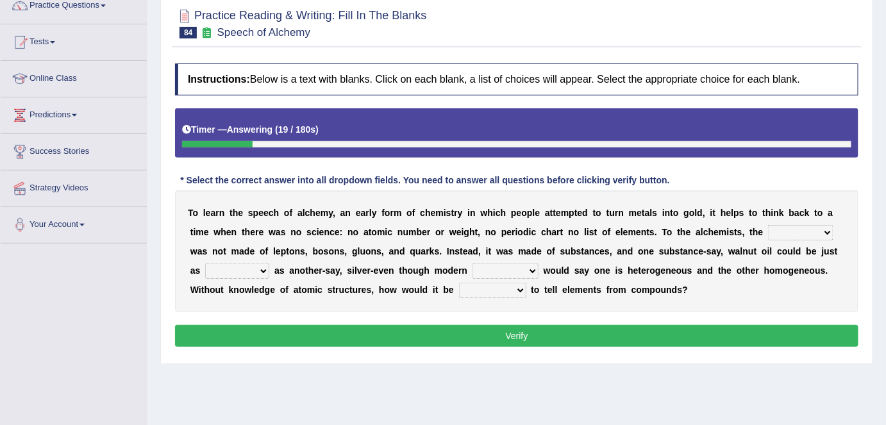
click at [827, 228] on select "universe placement subject application" at bounding box center [800, 232] width 65 height 15
select select "universe"
click at [768, 225] on select "universe placement subject application" at bounding box center [800, 232] width 65 height 15
click at [826, 228] on select "universe placement subject application" at bounding box center [800, 232] width 65 height 15
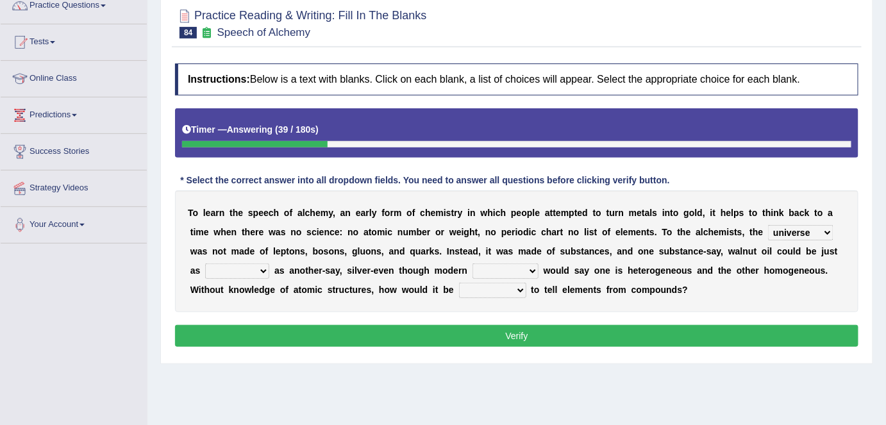
click at [262, 268] on select "secure allure procure pure" at bounding box center [237, 271] width 64 height 15
select select "pure"
click at [205, 264] on select "secure allure procure pure" at bounding box center [237, 271] width 64 height 15
click at [523, 265] on select "people scientists gadgets technology" at bounding box center [506, 271] width 66 height 15
select select "scientists"
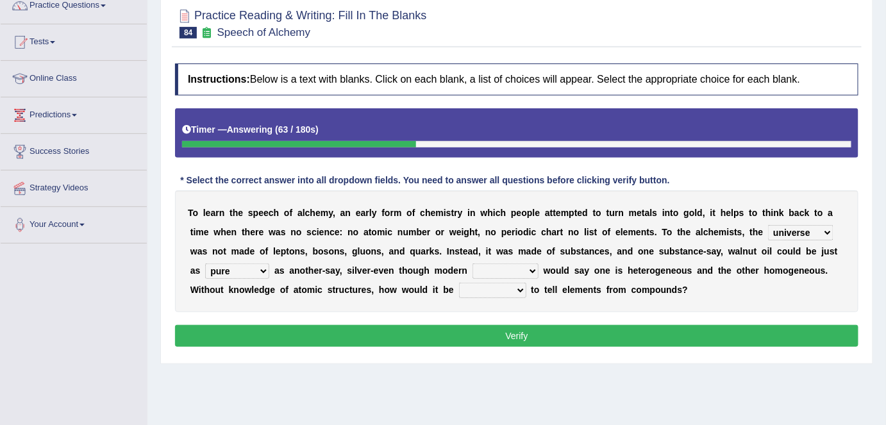
click at [473, 264] on select "people scientists gadgets technology" at bounding box center [506, 271] width 66 height 15
click at [509, 287] on select "given understood possible stopped" at bounding box center [492, 290] width 67 height 15
select select "possible"
click at [459, 283] on select "given understood possible stopped" at bounding box center [492, 290] width 67 height 15
click at [535, 335] on button "Verify" at bounding box center [517, 336] width 684 height 22
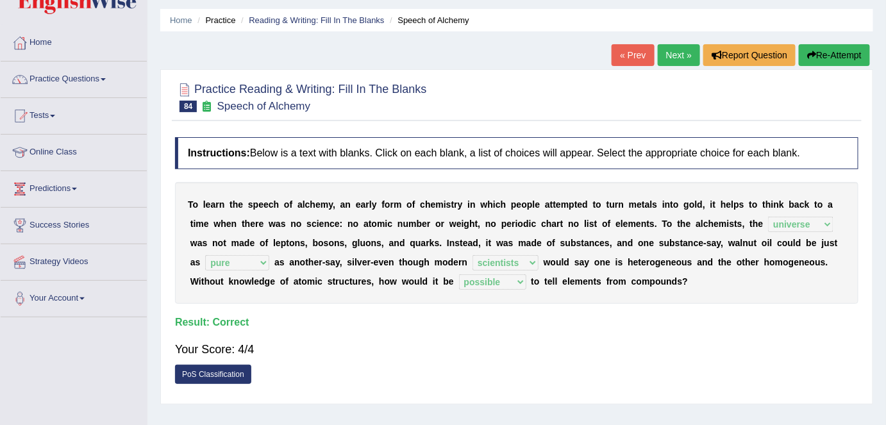
scroll to position [37, 0]
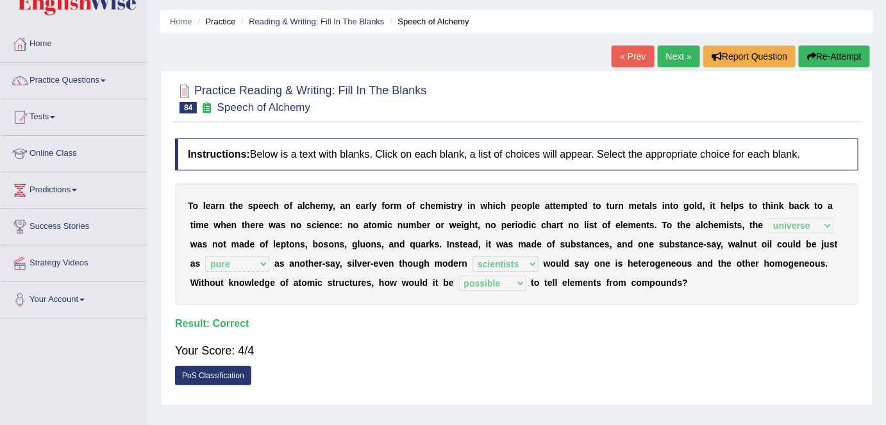
click at [680, 54] on link "Next »" at bounding box center [679, 57] width 42 height 22
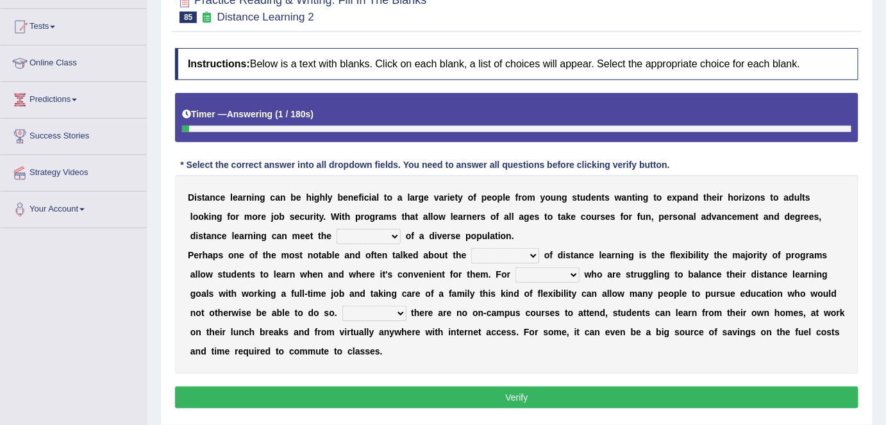
scroll to position [128, 0]
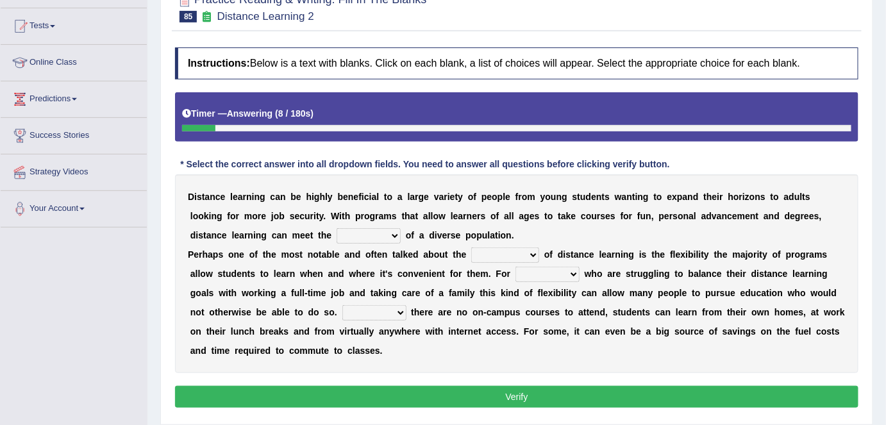
click at [383, 234] on select "leads needs seeds breeds" at bounding box center [369, 235] width 64 height 15
select select "needs"
click at [337, 228] on select "leads needs seeds breeds" at bounding box center [369, 235] width 64 height 15
click at [530, 251] on select "basics ranges sources advantages" at bounding box center [505, 255] width 68 height 15
select select "advantages"
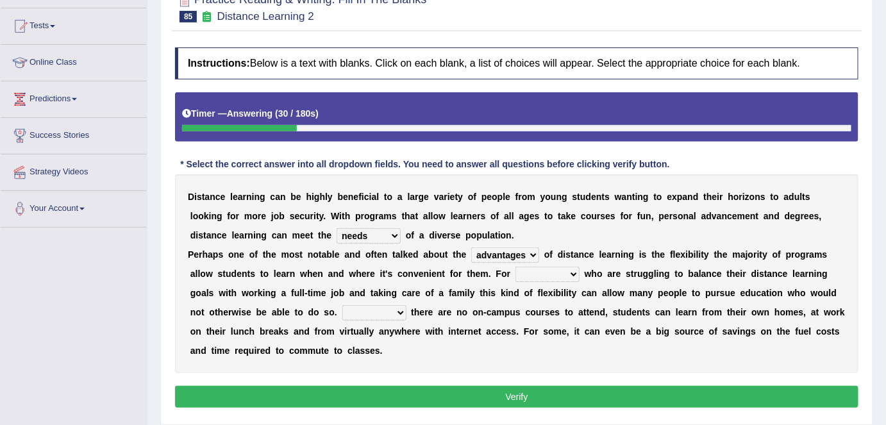
click at [471, 248] on select "basics ranges sources advantages" at bounding box center [505, 255] width 68 height 15
click at [578, 273] on select "them those what when" at bounding box center [548, 274] width 64 height 15
select select "those"
click at [516, 267] on select "them those what when" at bounding box center [548, 274] width 64 height 15
click at [390, 312] on select "If When Since Where" at bounding box center [374, 312] width 64 height 15
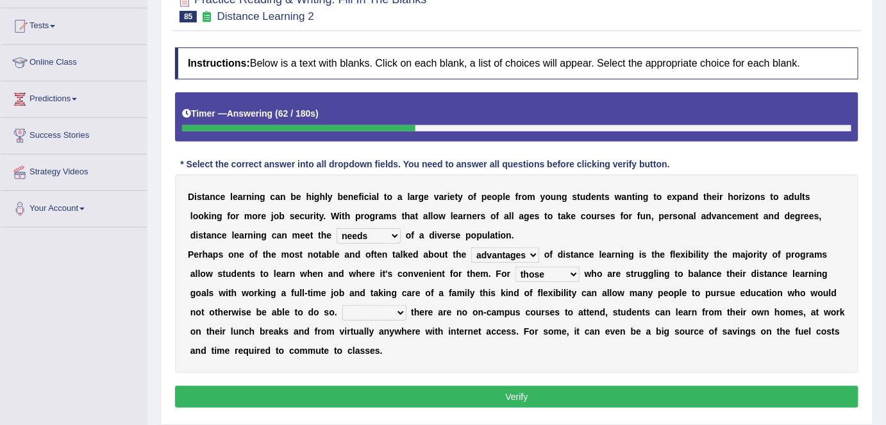
select select "Since"
click at [342, 305] on select "If When Since Where" at bounding box center [374, 312] width 64 height 15
click at [395, 305] on select "If When Since Where" at bounding box center [374, 312] width 64 height 15
click at [439, 398] on button "Verify" at bounding box center [517, 397] width 684 height 22
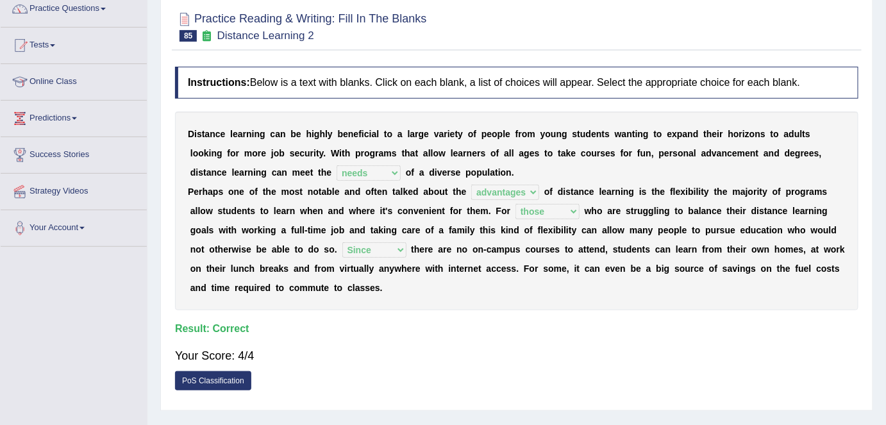
scroll to position [0, 0]
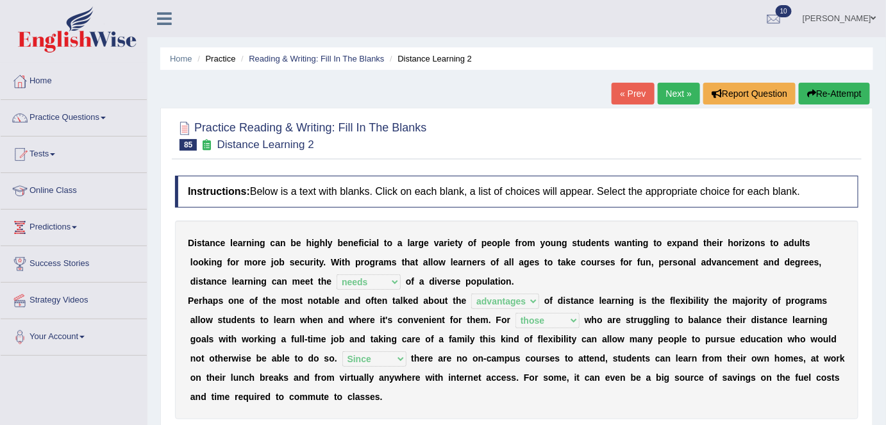
click at [678, 90] on link "Next »" at bounding box center [679, 94] width 42 height 22
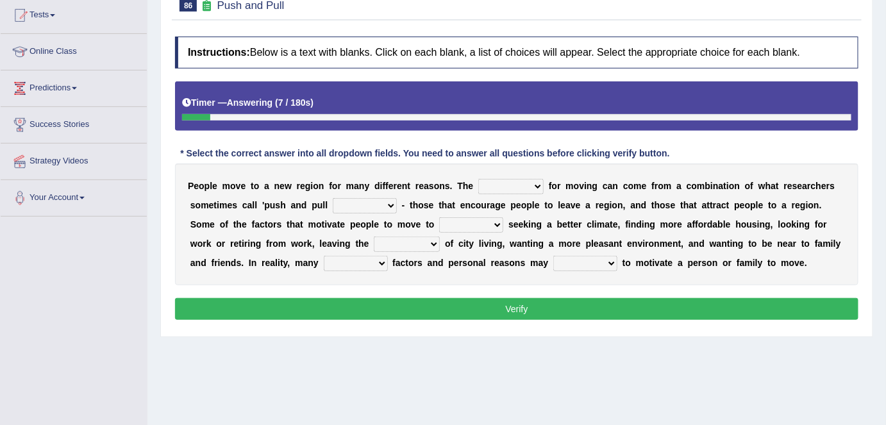
scroll to position [144, 0]
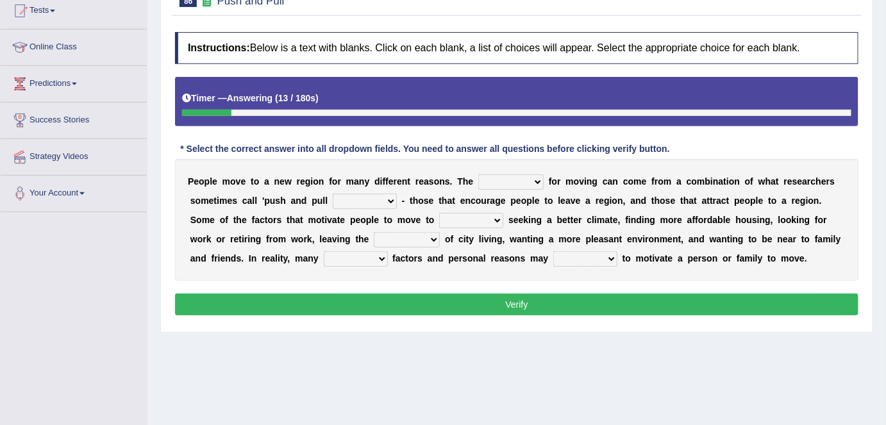
click at [529, 183] on select "indulgence motivation special superb" at bounding box center [510, 181] width 65 height 15
select select "motivation"
click at [478, 174] on select "indulgence motivation special superb" at bounding box center [510, 181] width 65 height 15
click at [389, 200] on select "ideas expected factors reasons" at bounding box center [365, 201] width 64 height 15
click at [451, 263] on div "P e o p l e m o v e t o a n e w r e g i o n f o r m a n y d i f f e r e n t r e…" at bounding box center [517, 220] width 684 height 122
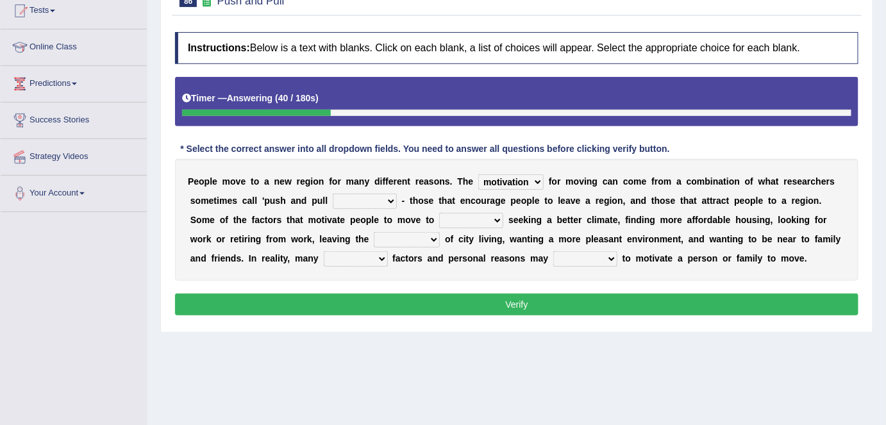
click at [385, 197] on select "ideas expected factors reasons" at bounding box center [365, 201] width 64 height 15
select select "factors"
click at [333, 194] on select "ideas expected factors reasons" at bounding box center [365, 201] width 64 height 15
click at [488, 218] on select "include plane place exclude" at bounding box center [471, 220] width 64 height 15
select select "include"
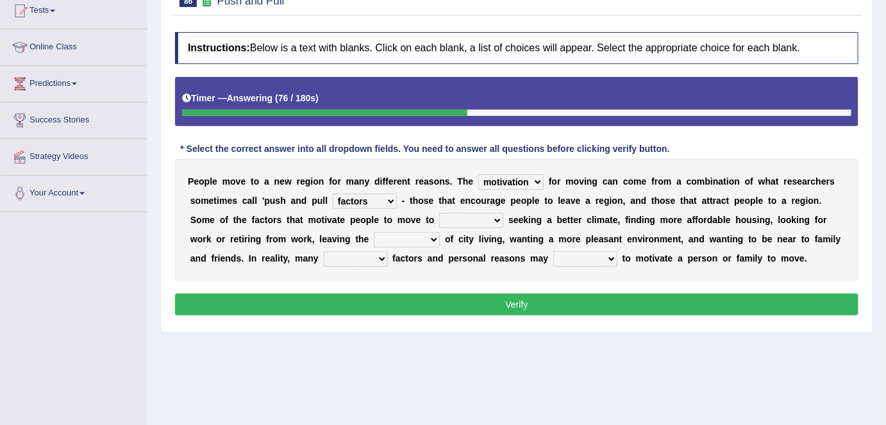
click at [439, 213] on select "include plane place exclude" at bounding box center [471, 220] width 64 height 15
click at [428, 236] on select "contempt react congestion reaction" at bounding box center [407, 239] width 66 height 15
select select "congestion"
click at [374, 232] on select "contempt react congestion reaction" at bounding box center [407, 239] width 66 height 15
click at [370, 259] on select "complete stayed complex super" at bounding box center [356, 258] width 64 height 15
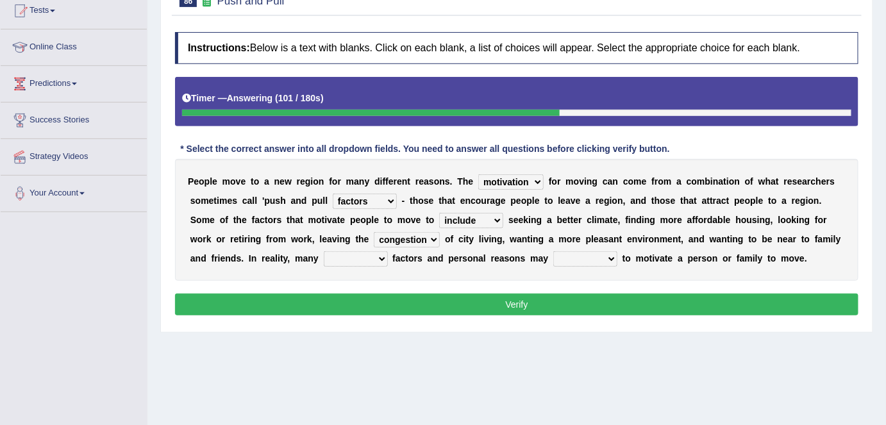
select select "complex"
click at [324, 251] on select "complete stayed complex super" at bounding box center [356, 258] width 64 height 15
click at [595, 253] on select "extract interact talk crack" at bounding box center [585, 258] width 64 height 15
select select "crack"
click at [553, 251] on select "extract interact talk crack" at bounding box center [585, 258] width 64 height 15
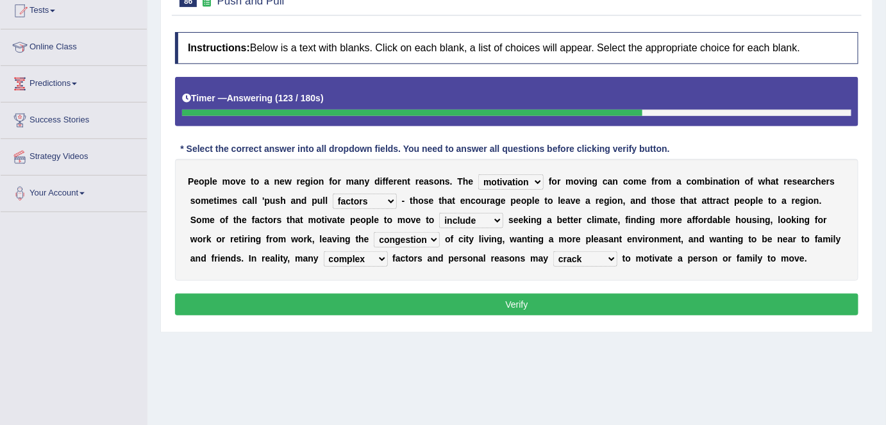
click at [375, 255] on select "complete stayed complex super" at bounding box center [356, 258] width 64 height 15
click at [508, 301] on button "Verify" at bounding box center [517, 305] width 684 height 22
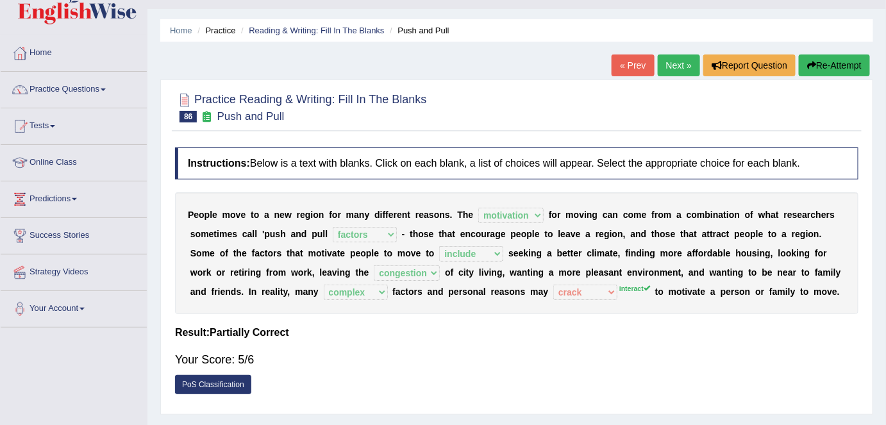
scroll to position [27, 0]
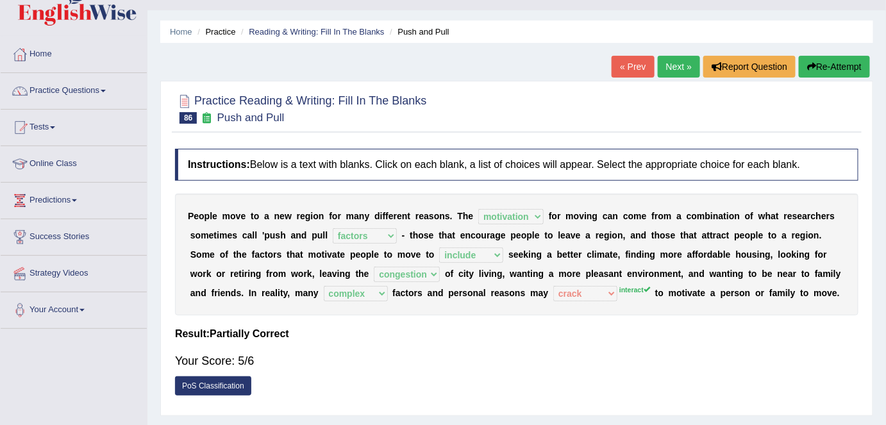
click at [682, 69] on link "Next »" at bounding box center [679, 67] width 42 height 22
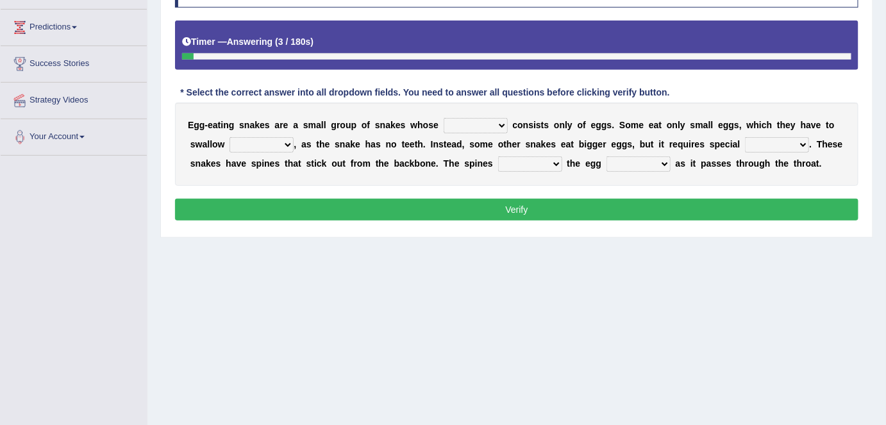
scroll to position [203, 0]
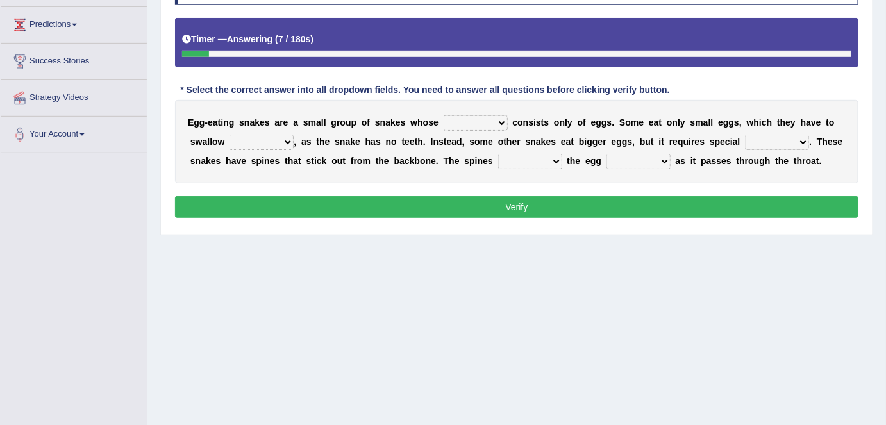
click at [501, 121] on select "food diet meals serves" at bounding box center [476, 122] width 64 height 15
select select "diet"
click at [444, 115] on select "food diet meals serves" at bounding box center [476, 122] width 64 height 15
click at [273, 142] on select "whole hole full complete" at bounding box center [262, 142] width 64 height 15
select select "whole"
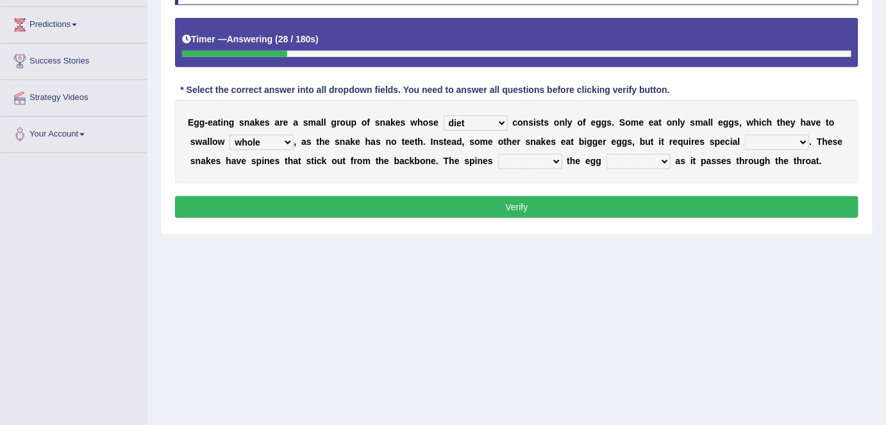
click at [230, 135] on select "whole hole full complete" at bounding box center [262, 142] width 64 height 15
click at [285, 139] on select "whole hole full complete" at bounding box center [262, 142] width 64 height 15
click at [803, 138] on select "effects prospects refines treatment" at bounding box center [777, 142] width 64 height 15
select select "treatment"
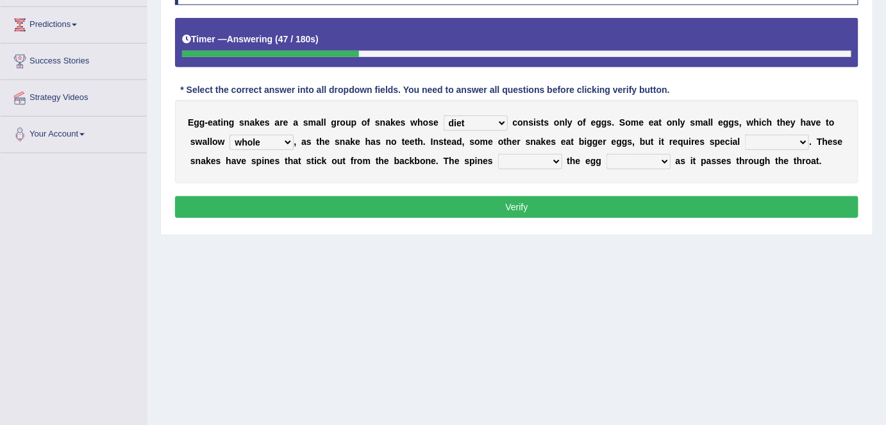
click at [745, 135] on select "effects prospects refines treatment" at bounding box center [777, 142] width 64 height 15
click at [547, 159] on select "breaks supports rages crack" at bounding box center [530, 161] width 64 height 15
select select "crack"
click at [498, 154] on select "breaks supports rages crack" at bounding box center [530, 161] width 64 height 15
click at [657, 158] on select "takes open brings close" at bounding box center [639, 161] width 64 height 15
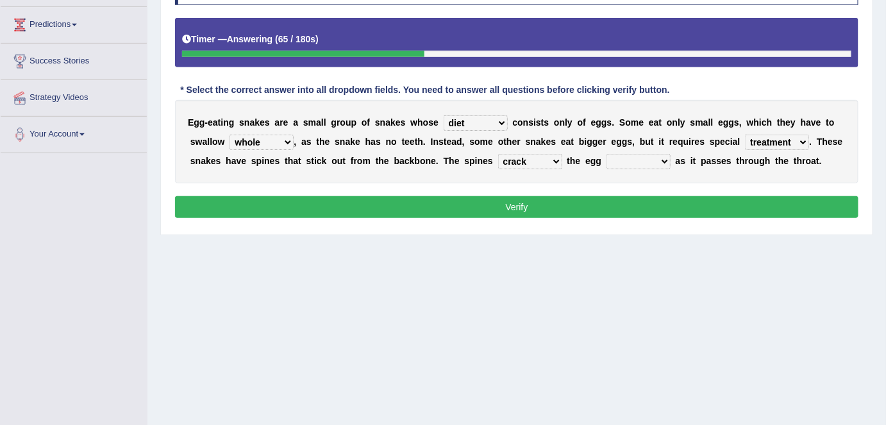
select select "open"
click at [607, 154] on select "takes open brings close" at bounding box center [639, 161] width 64 height 15
click at [617, 205] on button "Verify" at bounding box center [517, 207] width 684 height 22
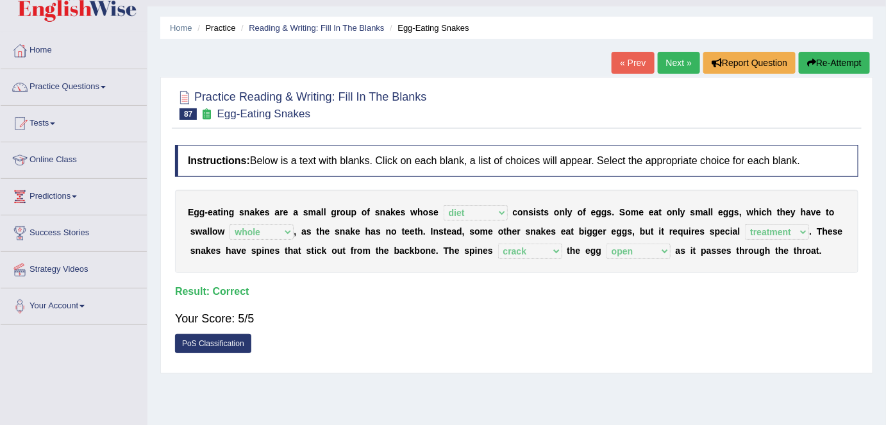
scroll to position [0, 0]
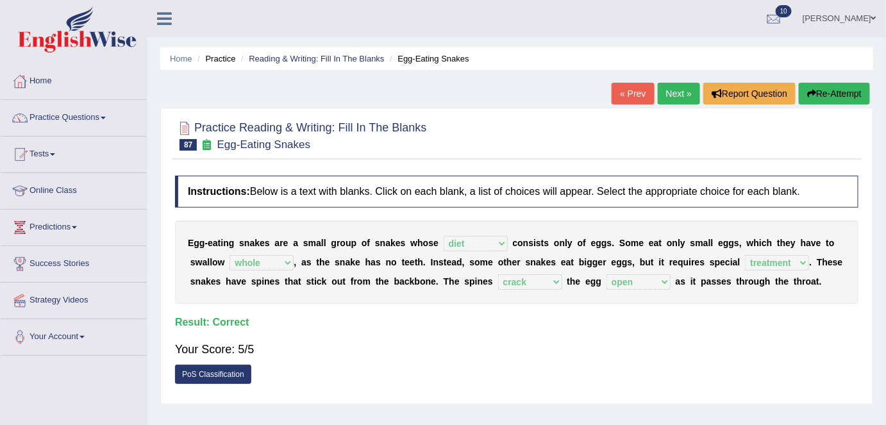
click at [680, 87] on link "Next »" at bounding box center [679, 94] width 42 height 22
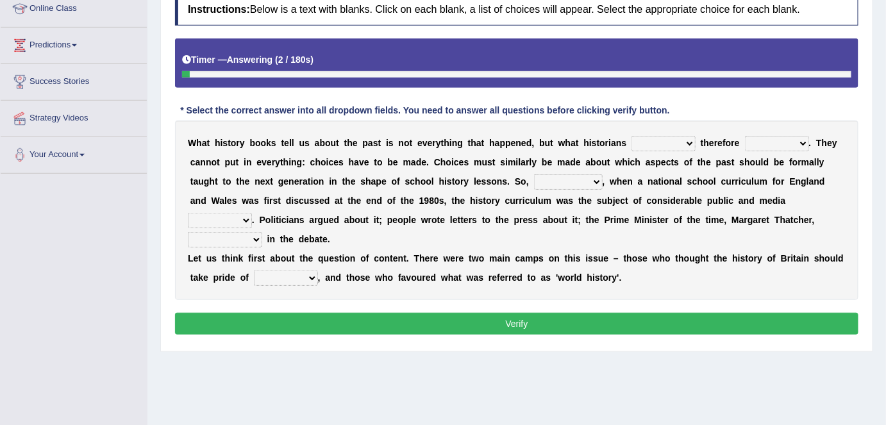
scroll to position [183, 0]
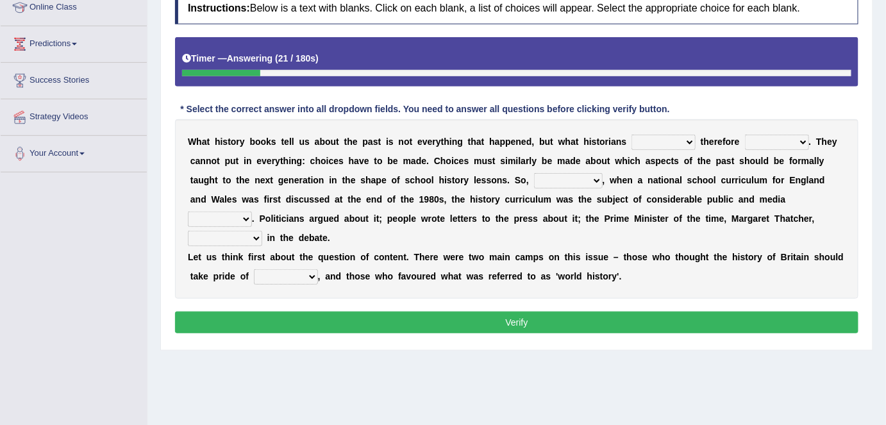
click at [685, 140] on select "had had been have been have" at bounding box center [664, 142] width 64 height 15
select select "have"
click at [632, 135] on select "had had been have been have" at bounding box center [664, 142] width 64 height 15
click at [796, 137] on select "passed selected pointed measured" at bounding box center [777, 142] width 64 height 15
select select "selected"
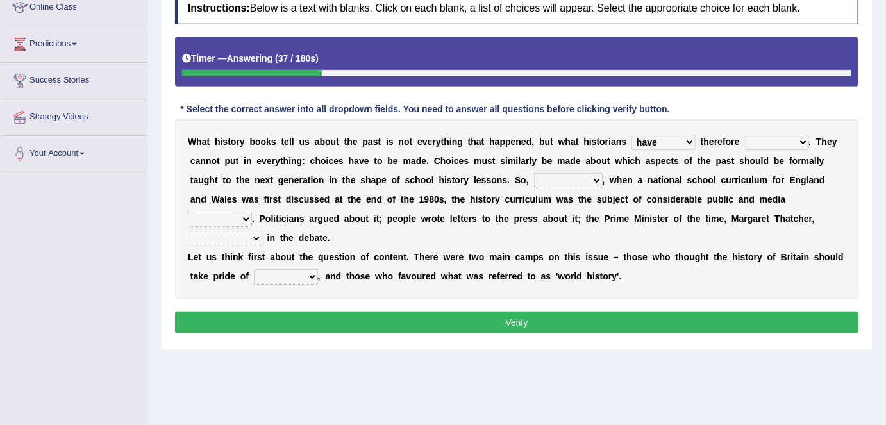
click at [745, 135] on select "passed selected pointed measured" at bounding box center [777, 142] width 64 height 15
click at [592, 180] on select "likewise neverthless for example kindly" at bounding box center [568, 180] width 69 height 15
click at [534, 173] on select "likewise neverthless for example kindly" at bounding box center [568, 180] width 69 height 15
click at [591, 175] on select "likewise neverthless for example kindly" at bounding box center [568, 180] width 69 height 15
select select "likewise"
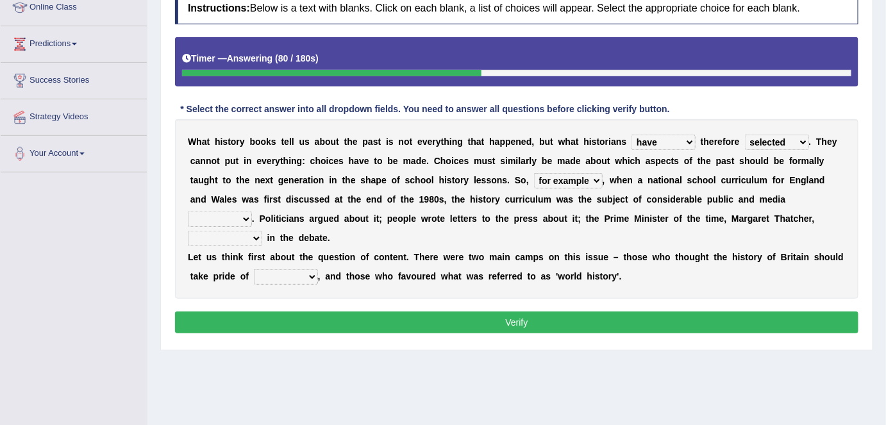
click at [534, 173] on select "likewise neverthless for example kindly" at bounding box center [568, 180] width 69 height 15
click at [252, 212] on select "launch interest stress regain" at bounding box center [220, 219] width 64 height 15
select select "interest"
click at [252, 212] on select "launch interest stress regain" at bounding box center [220, 219] width 64 height 15
click at [262, 231] on select "interrupted innaugerated intacted intervened" at bounding box center [225, 238] width 74 height 15
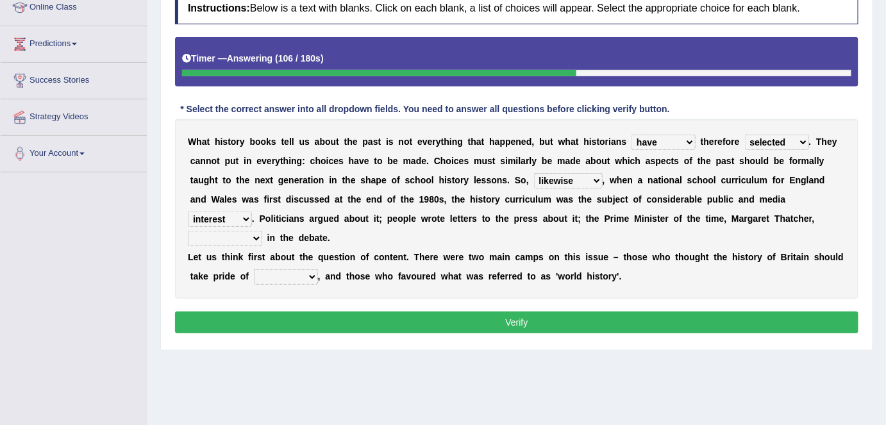
select select "intervened"
click at [262, 231] on select "interrupted innaugerated intacted intervened" at bounding box center [225, 238] width 74 height 15
click at [308, 273] on select "pace race space place" at bounding box center [286, 276] width 64 height 15
select select "place"
click at [254, 269] on select "pace race space place" at bounding box center [286, 276] width 64 height 15
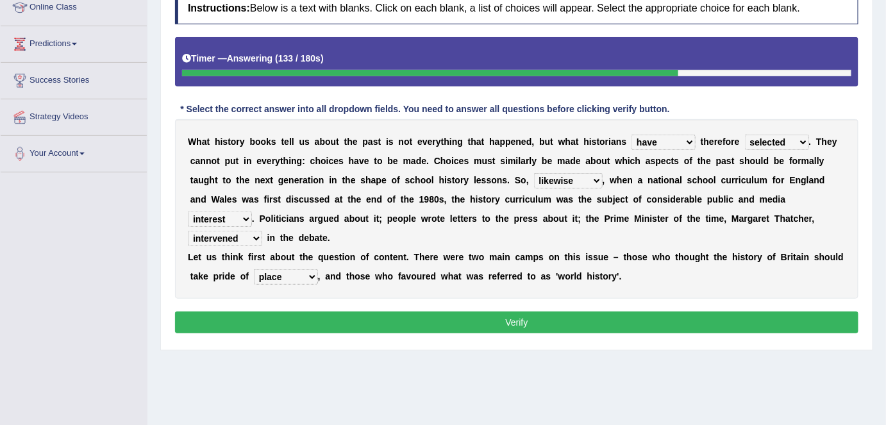
click at [360, 325] on button "Verify" at bounding box center [517, 323] width 684 height 22
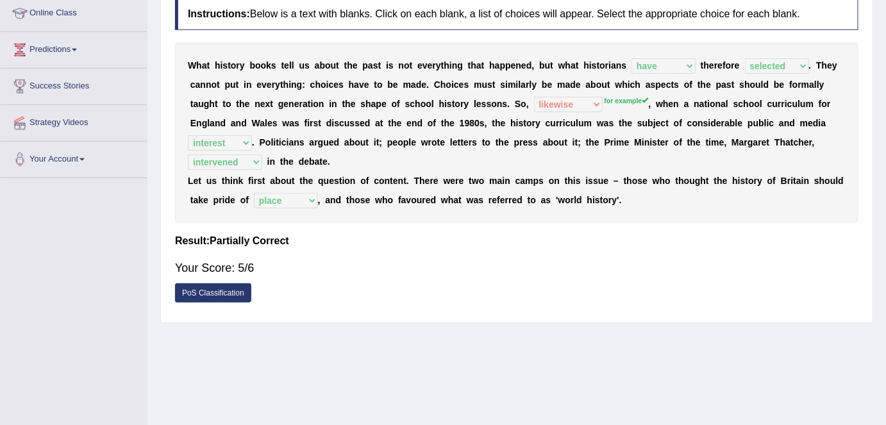
scroll to position [0, 0]
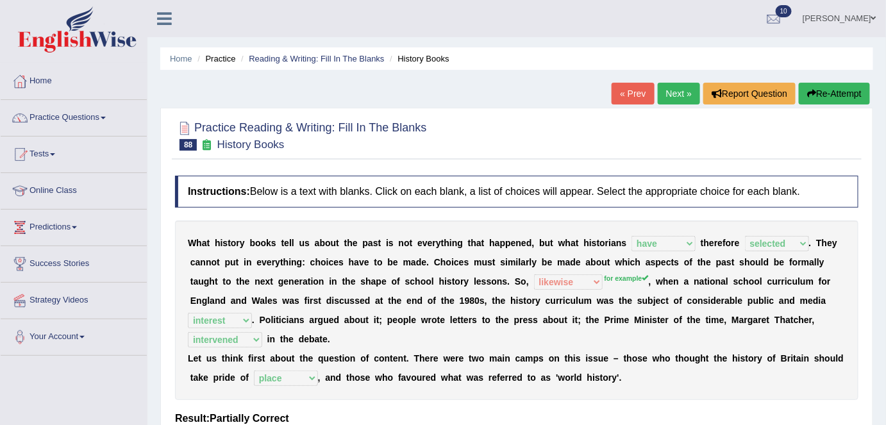
click at [668, 93] on link "Next »" at bounding box center [679, 94] width 42 height 22
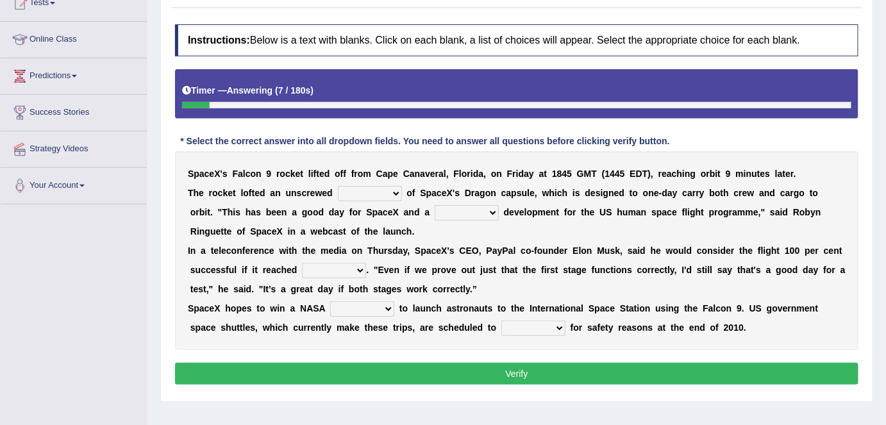
scroll to position [155, 0]
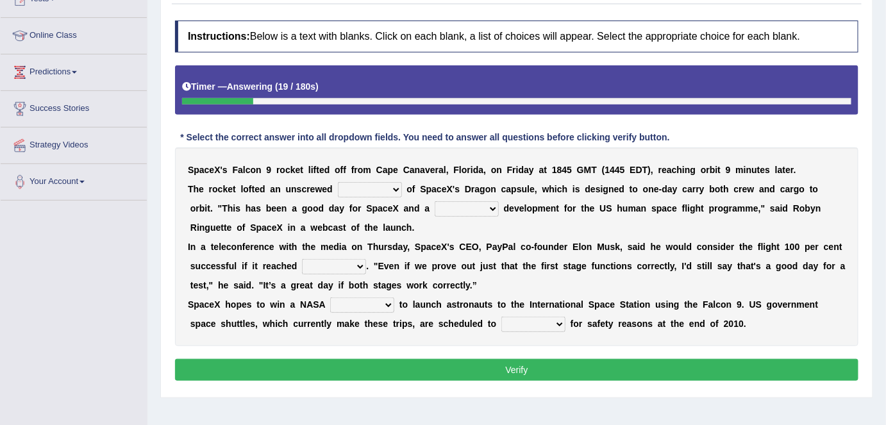
click at [396, 187] on select "wakeup hookup mockup takeup" at bounding box center [370, 189] width 64 height 15
select select "takeup"
click at [338, 182] on select "wakeup hookup mockup takeup" at bounding box center [370, 189] width 64 height 15
click at [394, 185] on select "wakeup hookup mockup takeup" at bounding box center [370, 189] width 64 height 15
click at [338, 182] on select "wakeup hookup mockup takeup" at bounding box center [370, 189] width 64 height 15
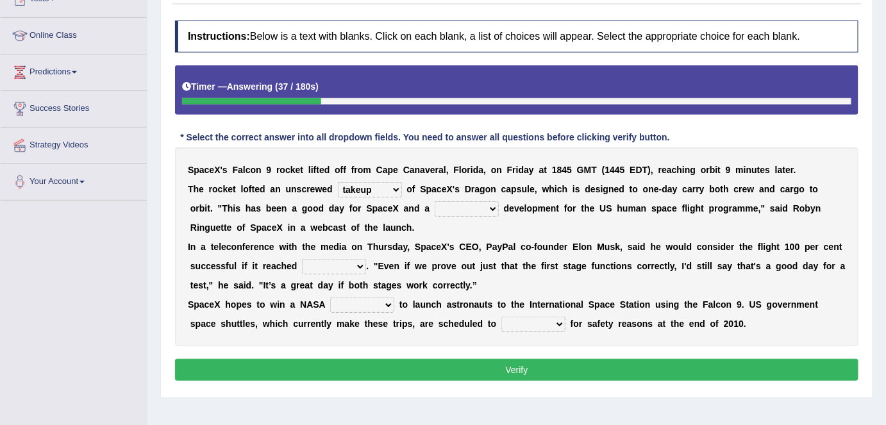
click at [462, 206] on select "superb perfect aspiring promising" at bounding box center [467, 208] width 64 height 15
select select "promising"
click at [435, 201] on select "superb perfect aspiring promising" at bounding box center [467, 208] width 64 height 15
click at [352, 265] on select "space orbit trait flight" at bounding box center [334, 266] width 64 height 15
select select "space"
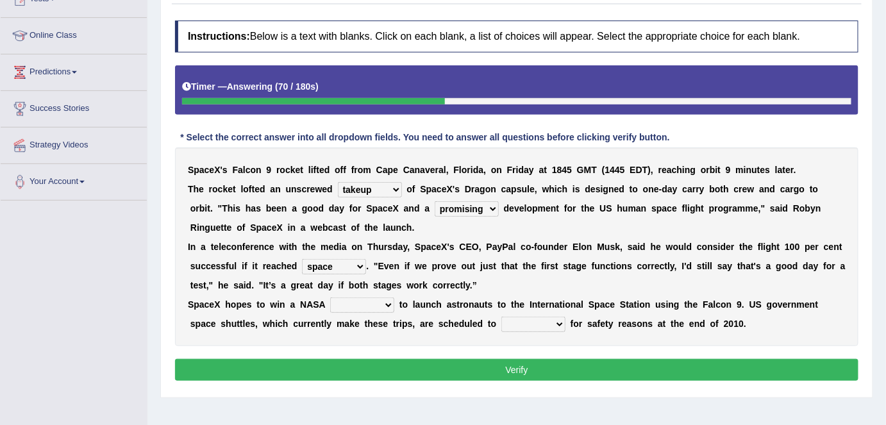
click at [302, 259] on select "space orbit trait flight" at bounding box center [334, 266] width 64 height 15
click at [376, 305] on select "report space launch contract" at bounding box center [362, 305] width 64 height 15
select select "contract"
click at [330, 298] on select "report space launch contract" at bounding box center [362, 305] width 64 height 15
click at [552, 324] on select "throw neglect retire shut" at bounding box center [533, 324] width 64 height 15
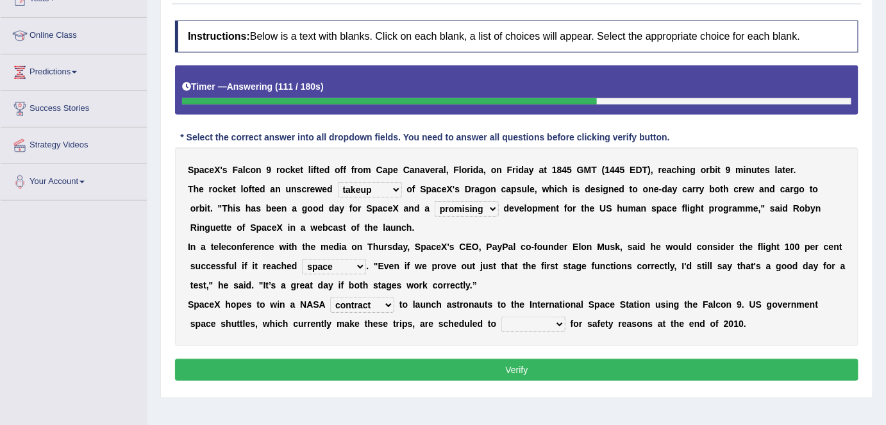
select select "shut"
click at [501, 317] on select "throw neglect retire shut" at bounding box center [533, 324] width 64 height 15
click at [589, 369] on button "Verify" at bounding box center [517, 370] width 684 height 22
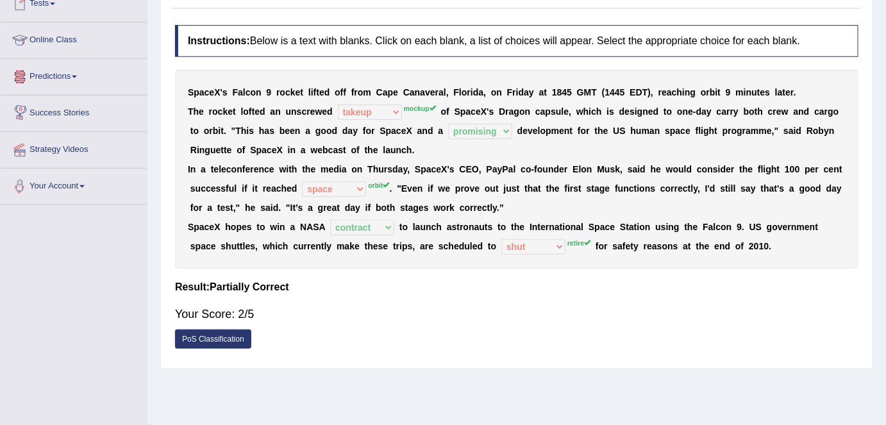
scroll to position [0, 0]
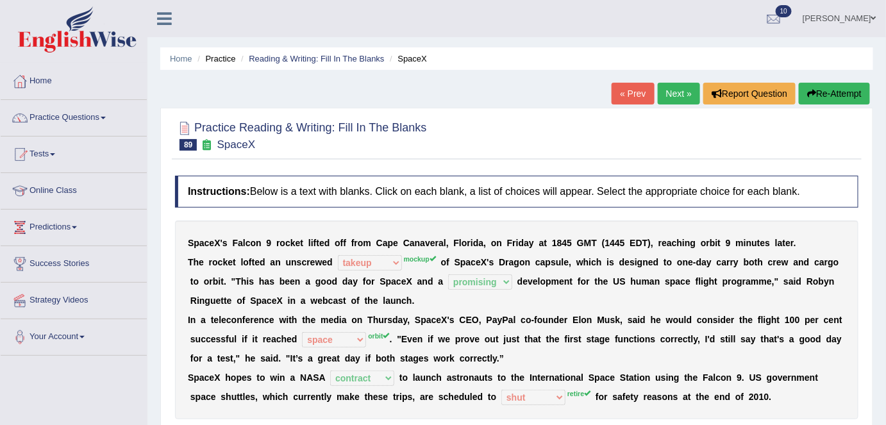
click at [673, 94] on link "Next »" at bounding box center [679, 94] width 42 height 22
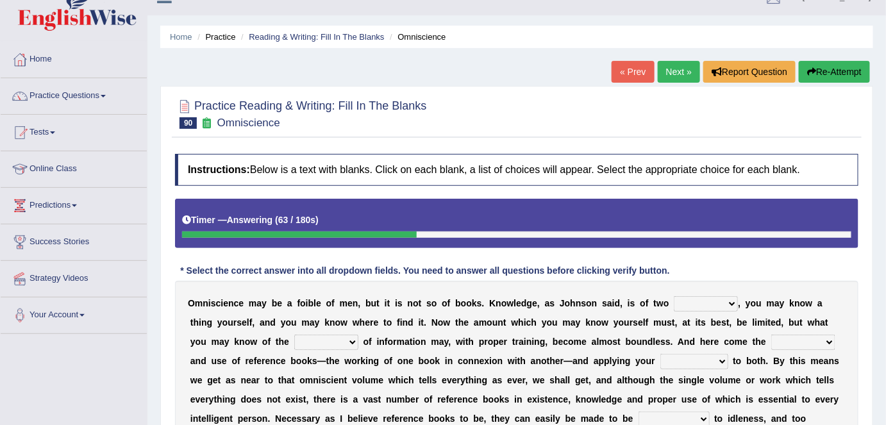
scroll to position [24, 0]
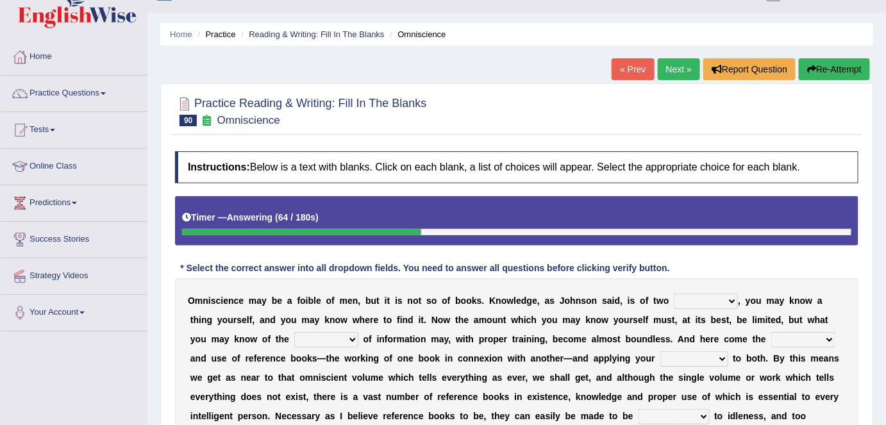
click at [821, 71] on button "Re-Attempt" at bounding box center [834, 69] width 71 height 22
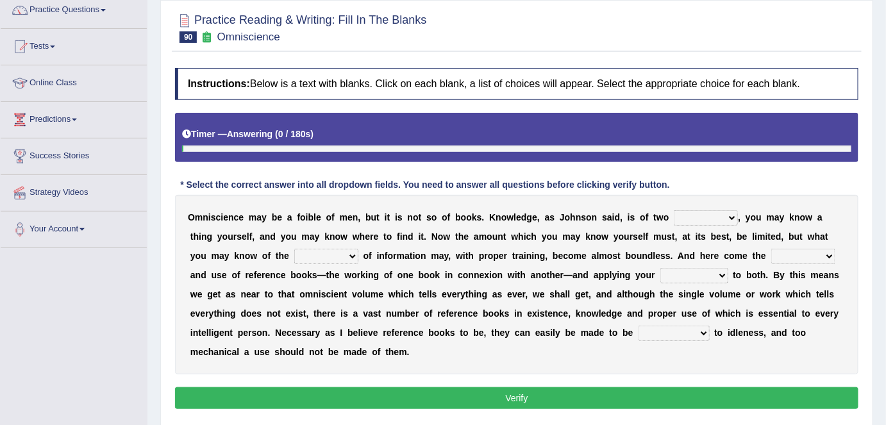
scroll to position [108, 0]
click at [725, 217] on select "ways kinds masses volumes" at bounding box center [706, 217] width 64 height 15
select select "ways"
click at [674, 210] on select "ways kinds masses volumes" at bounding box center [706, 217] width 64 height 15
click at [349, 253] on select "sources races works things" at bounding box center [326, 256] width 64 height 15
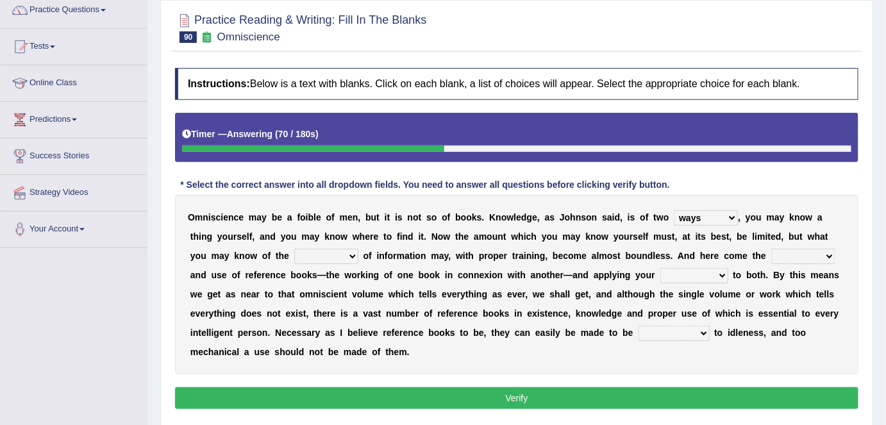
select select "sources"
click at [294, 249] on select "sources races works things" at bounding box center [326, 256] width 64 height 15
click at [823, 250] on select "reference exist value easy" at bounding box center [803, 256] width 64 height 15
select select "value"
click at [771, 249] on select "reference exist value easy" at bounding box center [803, 256] width 64 height 15
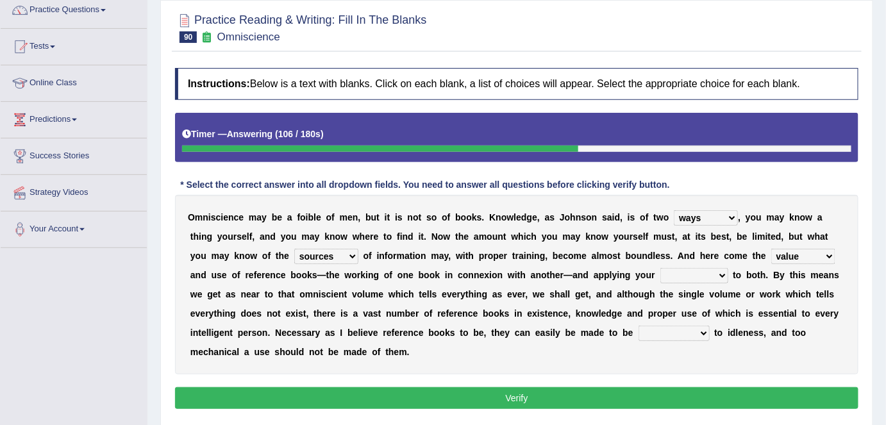
click at [704, 271] on select "acceptance perception intelligence impact" at bounding box center [694, 275] width 68 height 15
select select "intelligence"
click at [660, 268] on select "acceptance perception intelligence impact" at bounding box center [694, 275] width 68 height 15
click at [697, 328] on select "contributory contribution constant conference" at bounding box center [674, 333] width 71 height 15
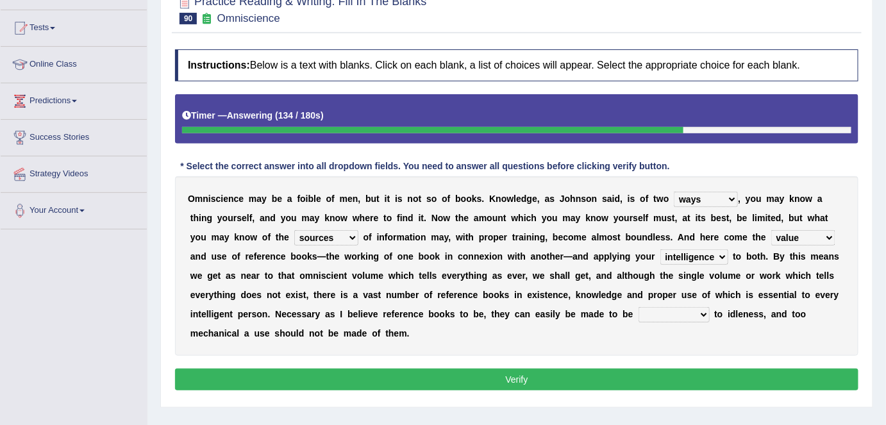
scroll to position [128, 0]
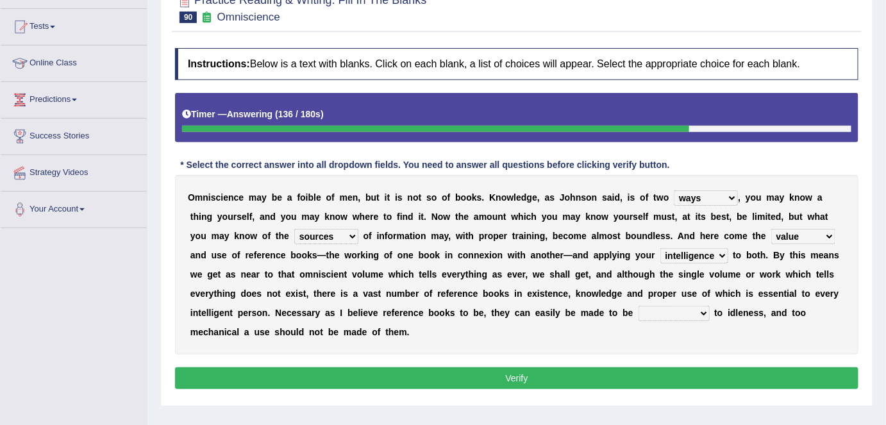
click at [689, 308] on select "contributory contribution constant conference" at bounding box center [674, 313] width 71 height 15
select select "constant"
click at [639, 306] on select "contributory contribution constant conference" at bounding box center [674, 313] width 71 height 15
click at [684, 369] on button "Verify" at bounding box center [517, 378] width 684 height 22
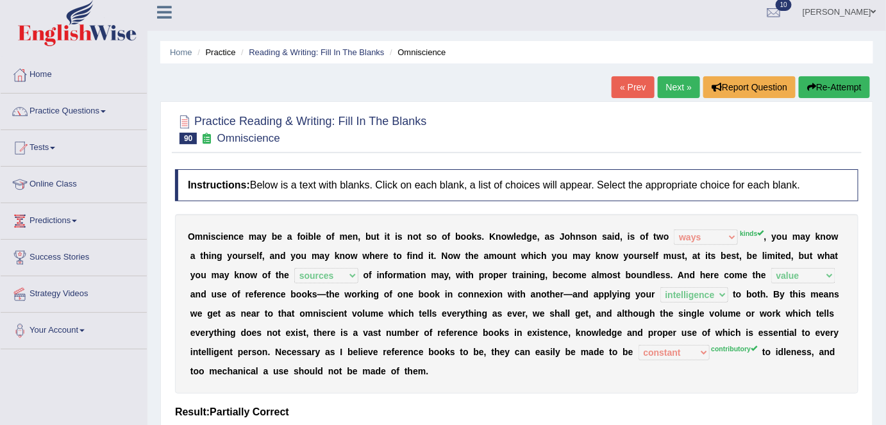
scroll to position [0, 0]
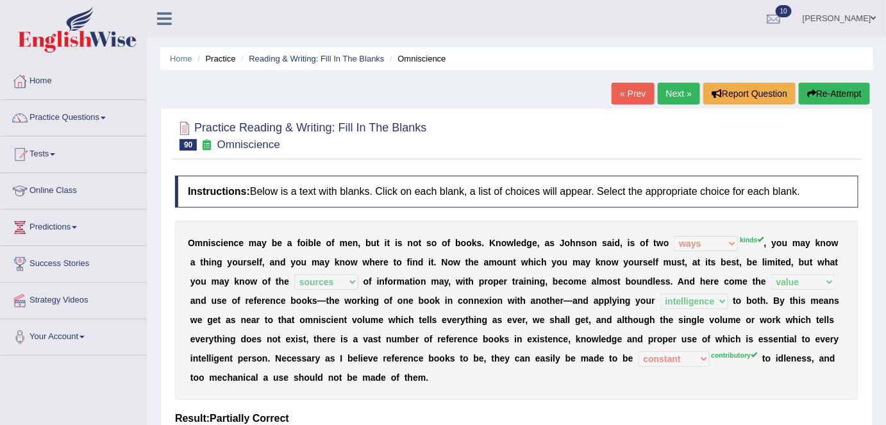
click at [670, 99] on link "Next »" at bounding box center [679, 94] width 42 height 22
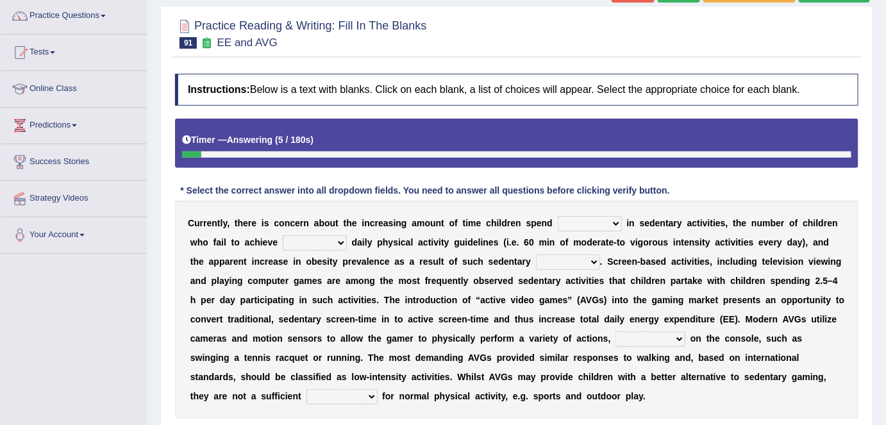
scroll to position [103, 0]
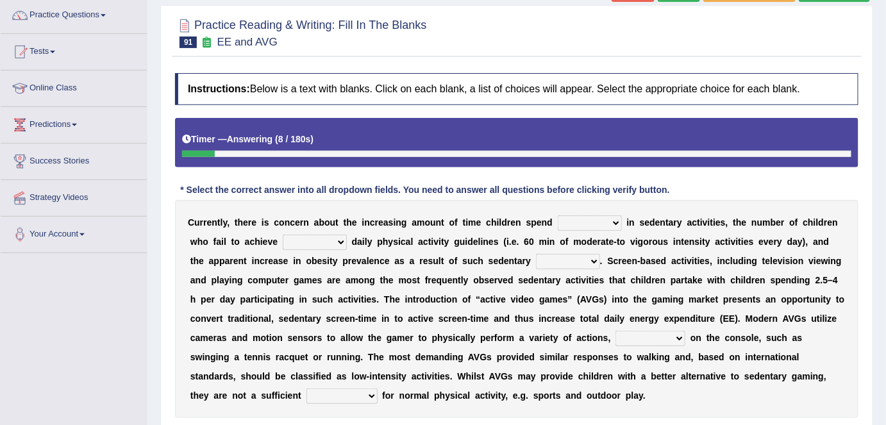
click at [612, 221] on select "enamored employed enclosed engaged" at bounding box center [590, 222] width 64 height 15
select select "engaged"
click at [558, 215] on select "enamored employed enclosed engaged" at bounding box center [590, 222] width 64 height 15
click at [335, 239] on select "minimized minimum minute minginess" at bounding box center [315, 242] width 64 height 15
select select "minimum"
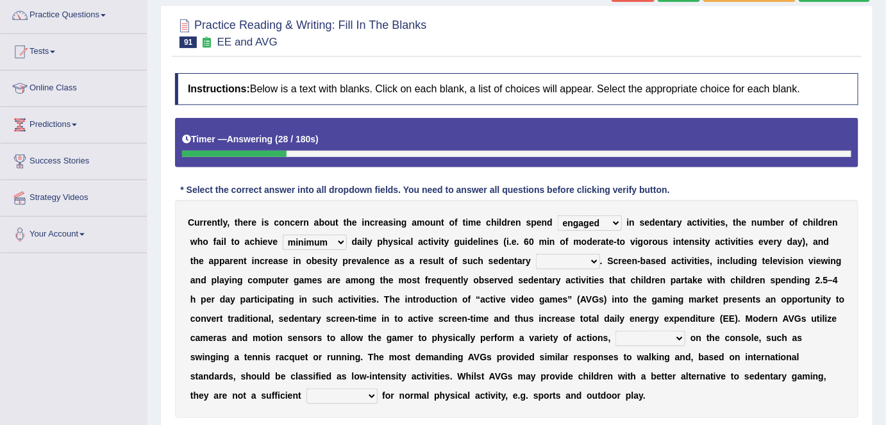
click at [283, 235] on select "minimized minimum minute minginess" at bounding box center [315, 242] width 64 height 15
click at [596, 260] on select "benefits benefactor behavior besides" at bounding box center [568, 261] width 64 height 15
select select "behavior"
click at [536, 254] on select "benefits benefactor behavior besides" at bounding box center [568, 261] width 64 height 15
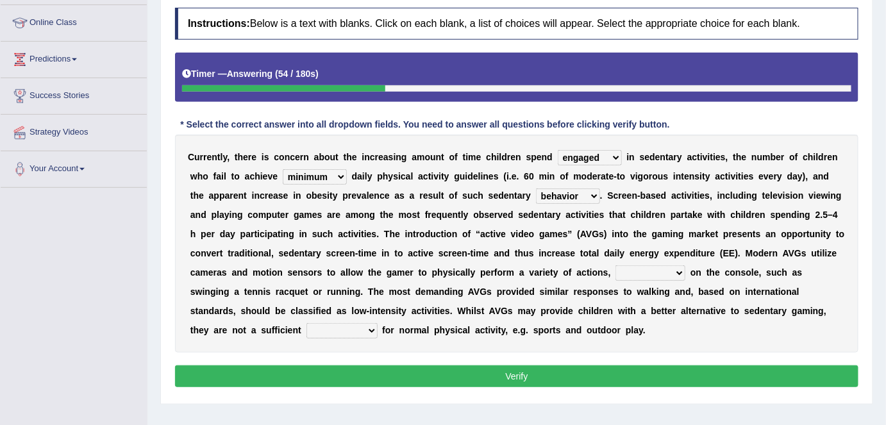
scroll to position [172, 0]
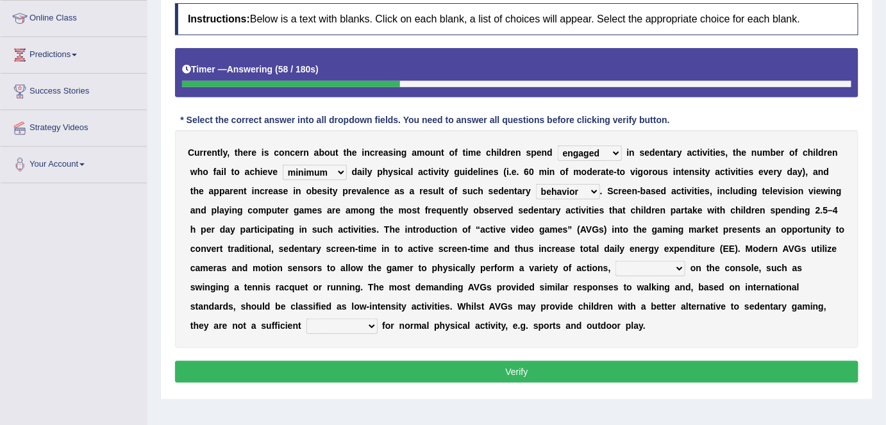
click at [668, 269] on select "framed dependent absolutely materialized" at bounding box center [651, 268] width 70 height 15
select select "dependent"
click at [616, 261] on select "framed dependent absolutely materialized" at bounding box center [651, 268] width 70 height 15
click at [307, 319] on select "replaces replaced replacement replacing" at bounding box center [342, 326] width 71 height 15
select select "replacement"
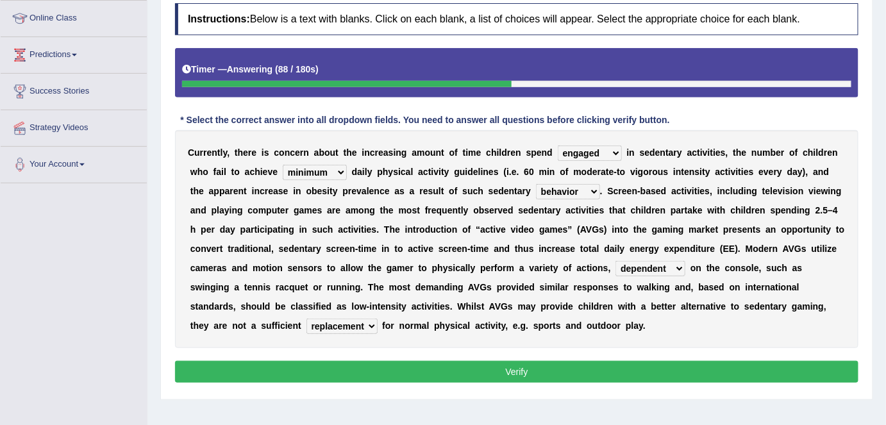
click at [307, 319] on select "replaces replaced replacement replacing" at bounding box center [342, 326] width 71 height 15
click at [340, 366] on button "Verify" at bounding box center [517, 372] width 684 height 22
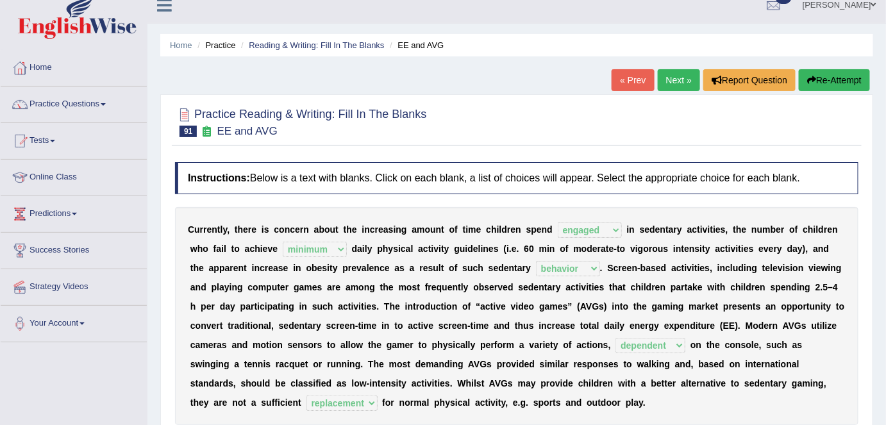
scroll to position [0, 0]
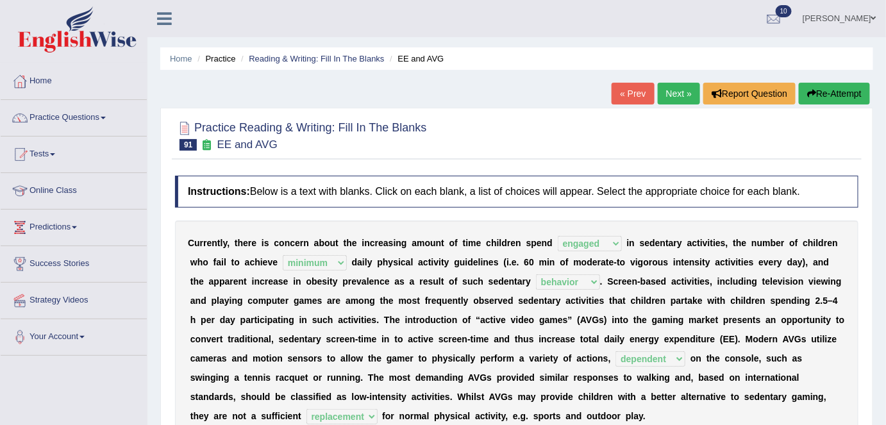
click at [687, 92] on link "Next »" at bounding box center [679, 94] width 42 height 22
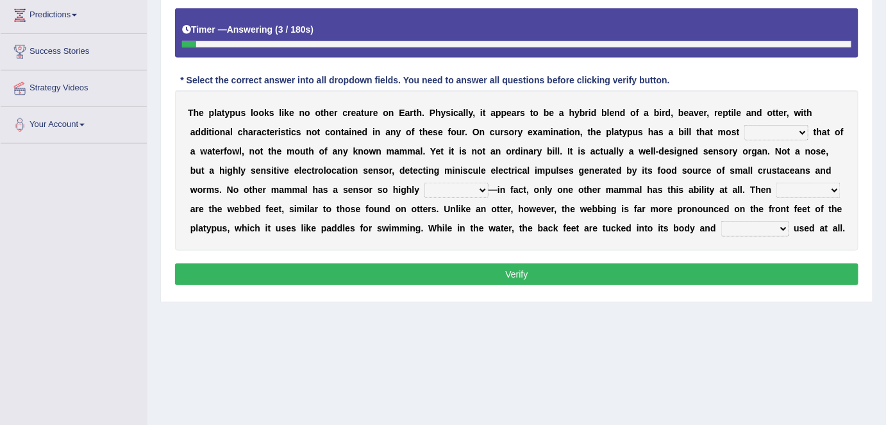
scroll to position [214, 0]
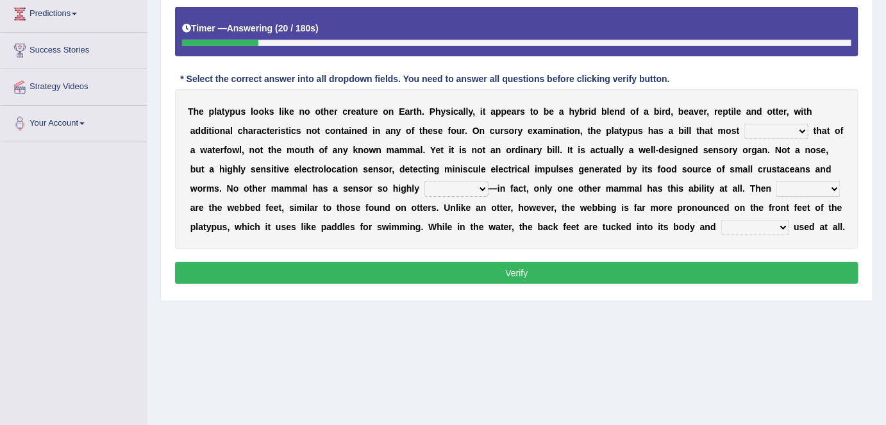
click at [795, 127] on select "say looks resembles likely" at bounding box center [776, 131] width 64 height 15
select select "resembles"
click at [744, 124] on select "say looks resembles likely" at bounding box center [776, 131] width 64 height 15
click at [478, 181] on select "installed developed pervasive dependent" at bounding box center [456, 188] width 64 height 15
select select "developed"
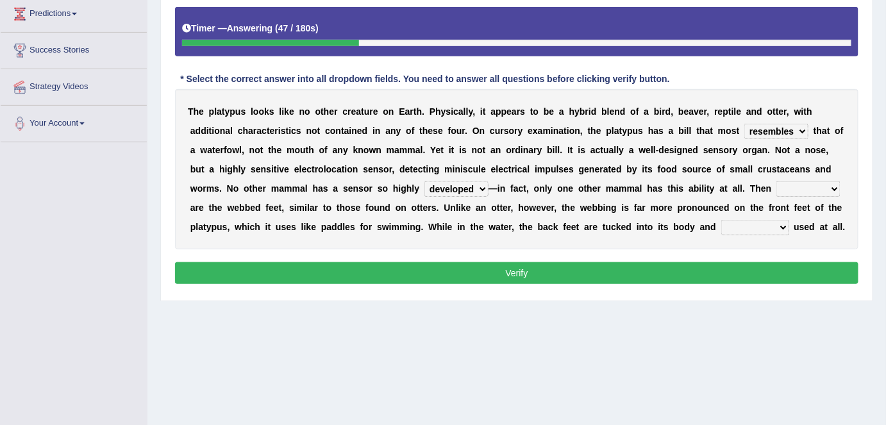
click at [424, 181] on select "installed developed pervasive dependent" at bounding box center [456, 188] width 64 height 15
click at [834, 183] on select "so as their there" at bounding box center [809, 188] width 64 height 15
click at [777, 181] on select "so as their there" at bounding box center [809, 188] width 64 height 15
click at [827, 189] on select "so as their there" at bounding box center [809, 188] width 64 height 15
click at [777, 181] on select "so as their there" at bounding box center [809, 188] width 64 height 15
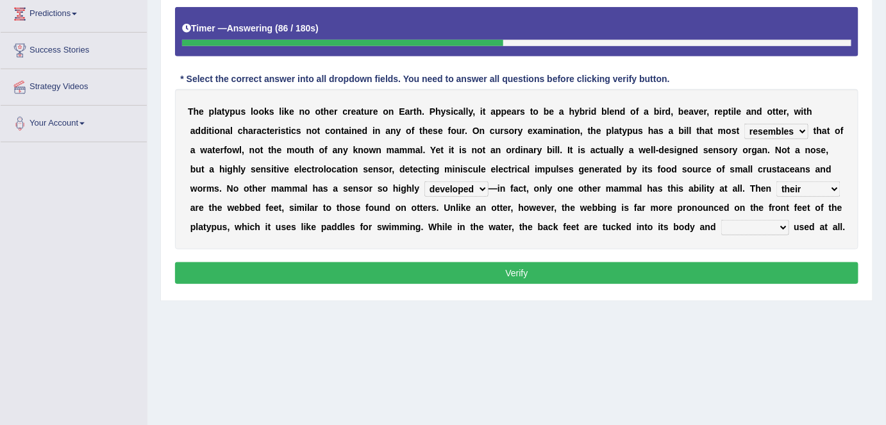
click at [827, 190] on select "so as their there" at bounding box center [809, 188] width 64 height 15
select select "there"
click at [777, 181] on select "so as their there" at bounding box center [809, 188] width 64 height 15
click at [772, 226] on select "purportedly hardly legged lagged" at bounding box center [755, 227] width 68 height 15
select select "hardly"
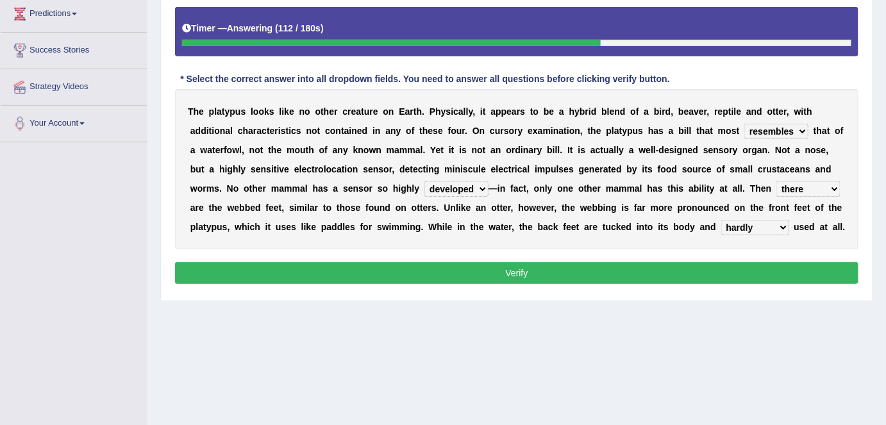
click at [721, 220] on select "purportedly hardly legged lagged" at bounding box center [755, 227] width 68 height 15
click at [745, 266] on button "Verify" at bounding box center [517, 273] width 684 height 22
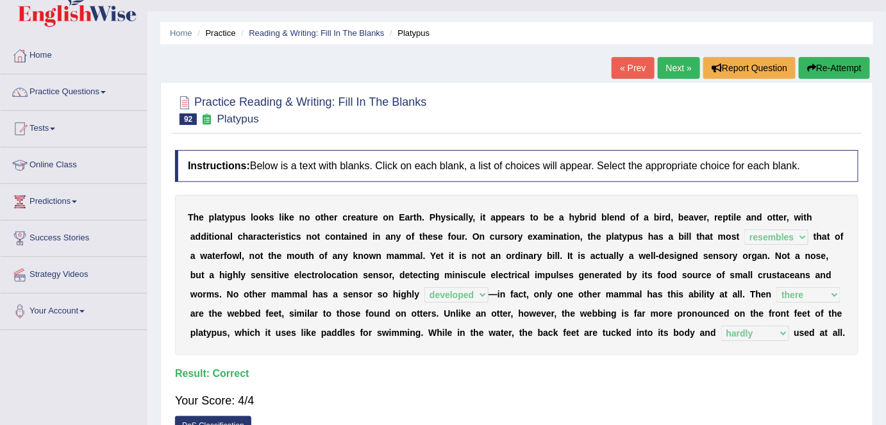
scroll to position [25, 0]
click at [90, 92] on link "Practice Questions" at bounding box center [74, 91] width 146 height 32
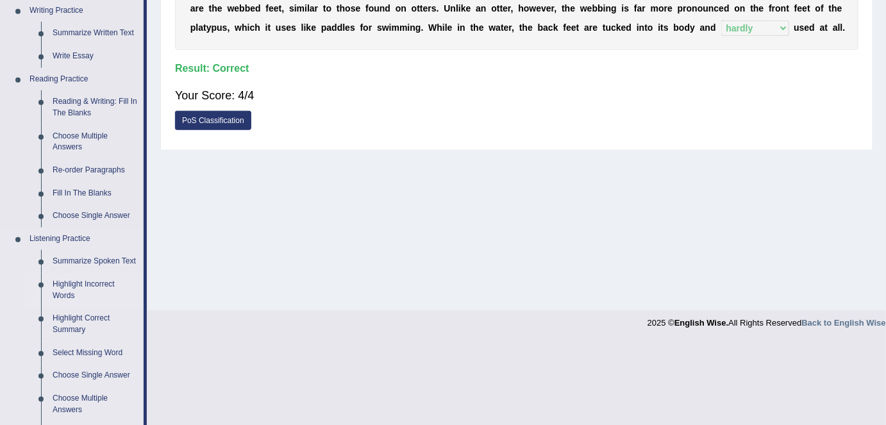
scroll to position [326, 0]
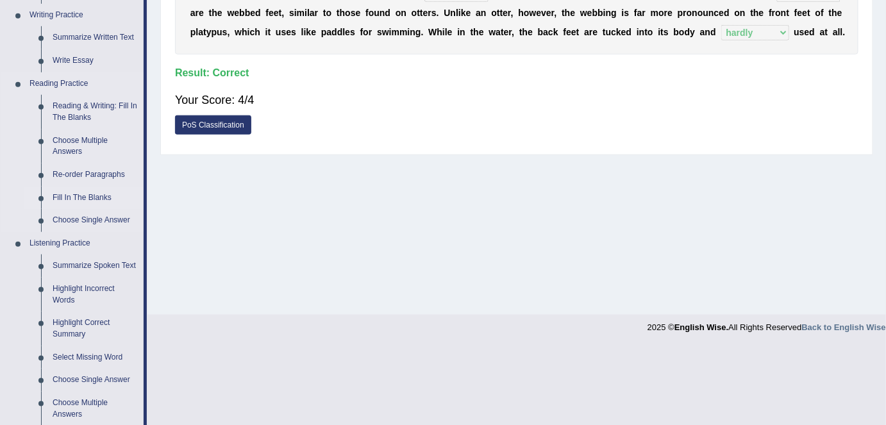
click at [104, 197] on link "Fill In The Blanks" at bounding box center [95, 198] width 97 height 23
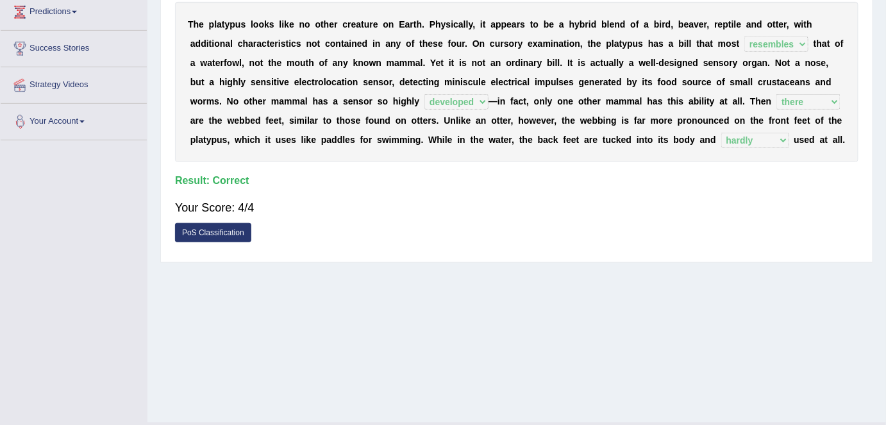
scroll to position [248, 0]
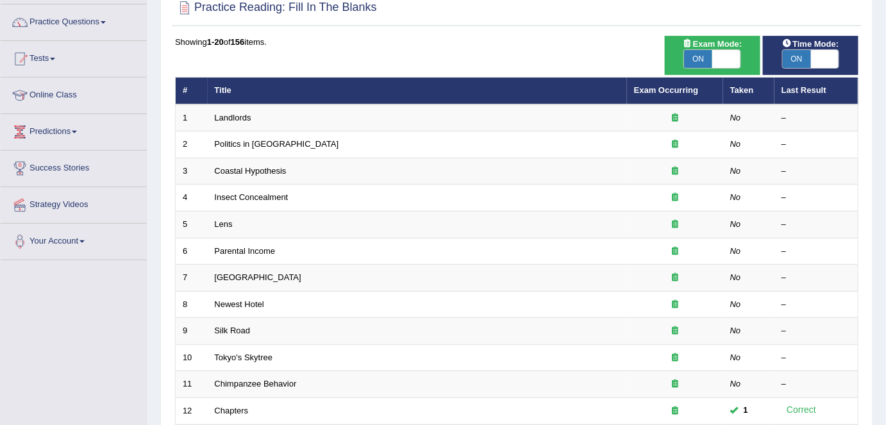
scroll to position [95, 0]
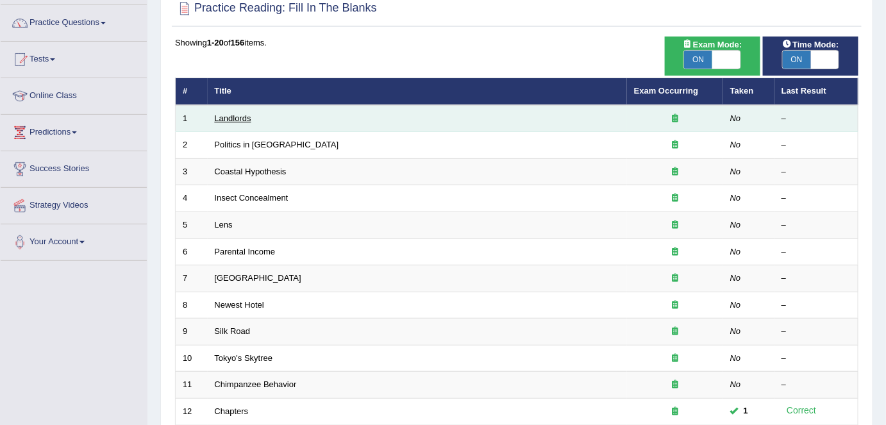
click at [232, 115] on link "Landlords" at bounding box center [233, 118] width 37 height 10
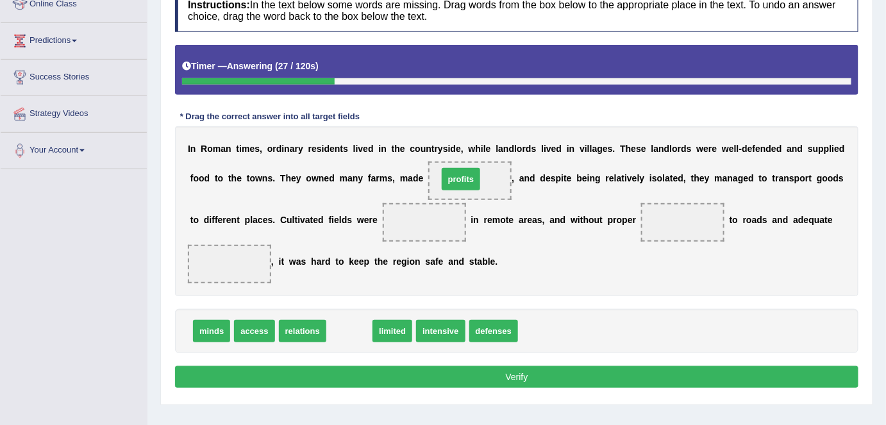
drag, startPoint x: 340, startPoint y: 339, endPoint x: 453, endPoint y: 189, distance: 187.7
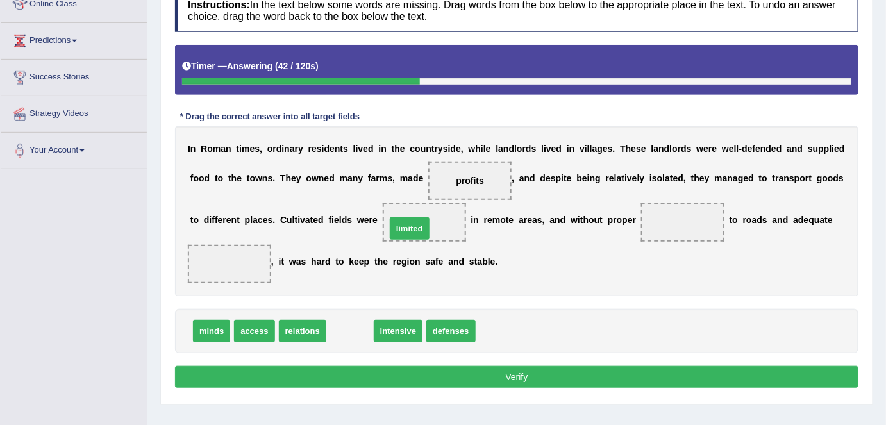
drag, startPoint x: 347, startPoint y: 330, endPoint x: 411, endPoint y: 226, distance: 122.6
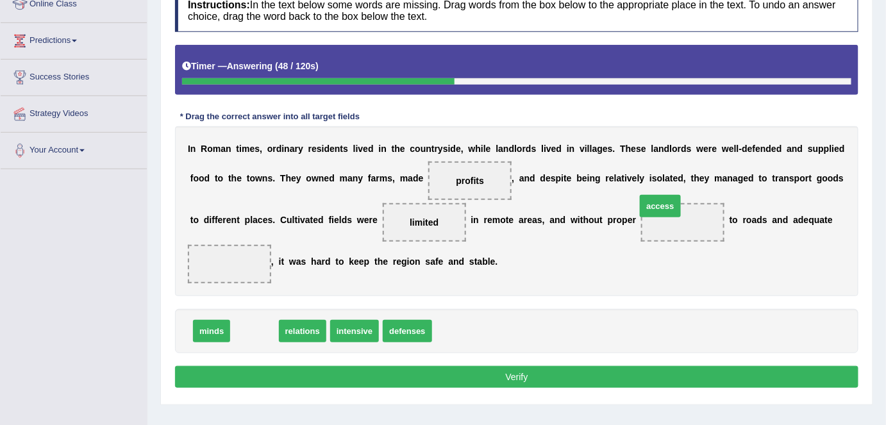
drag, startPoint x: 255, startPoint y: 334, endPoint x: 672, endPoint y: 215, distance: 434.1
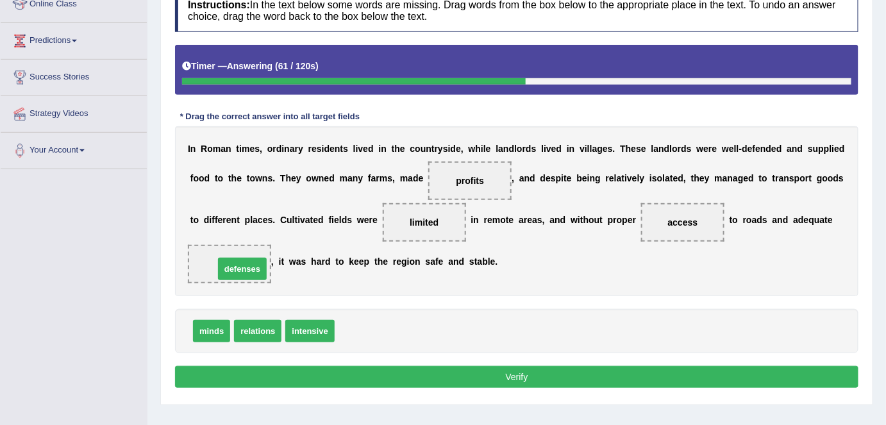
drag, startPoint x: 346, startPoint y: 327, endPoint x: 226, endPoint y: 264, distance: 136.2
click at [285, 371] on button "Verify" at bounding box center [517, 377] width 684 height 22
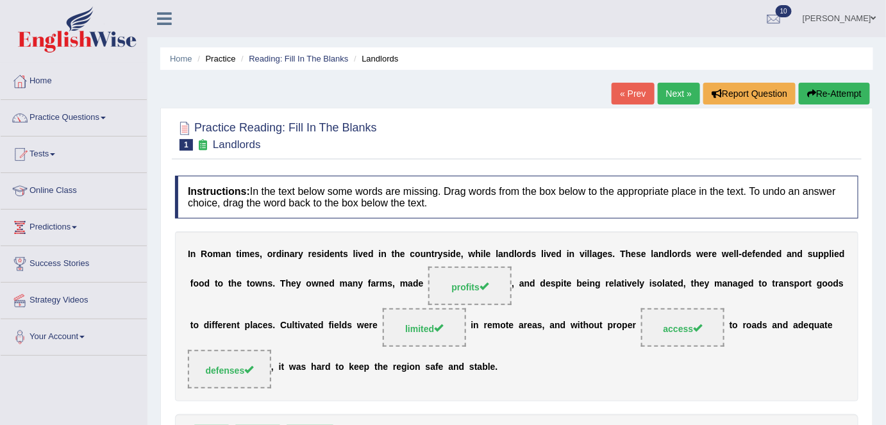
click at [662, 101] on link "Next »" at bounding box center [679, 94] width 42 height 22
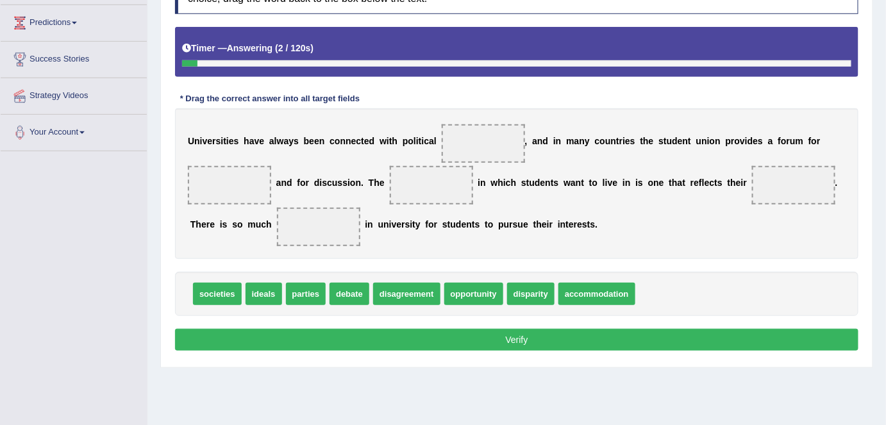
scroll to position [206, 0]
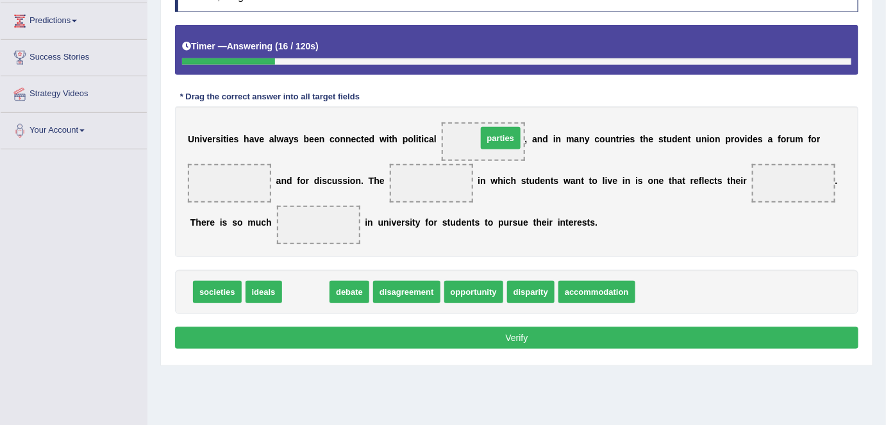
drag, startPoint x: 303, startPoint y: 293, endPoint x: 498, endPoint y: 139, distance: 248.4
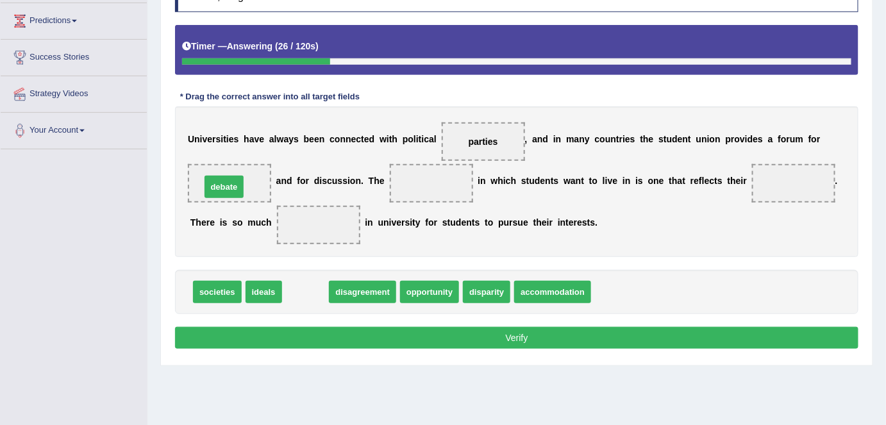
drag, startPoint x: 303, startPoint y: 286, endPoint x: 222, endPoint y: 181, distance: 133.0
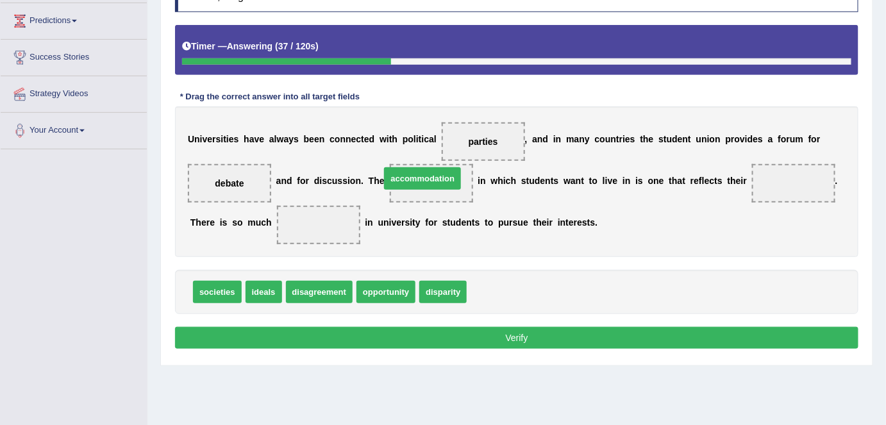
drag, startPoint x: 508, startPoint y: 288, endPoint x: 421, endPoint y: 174, distance: 143.1
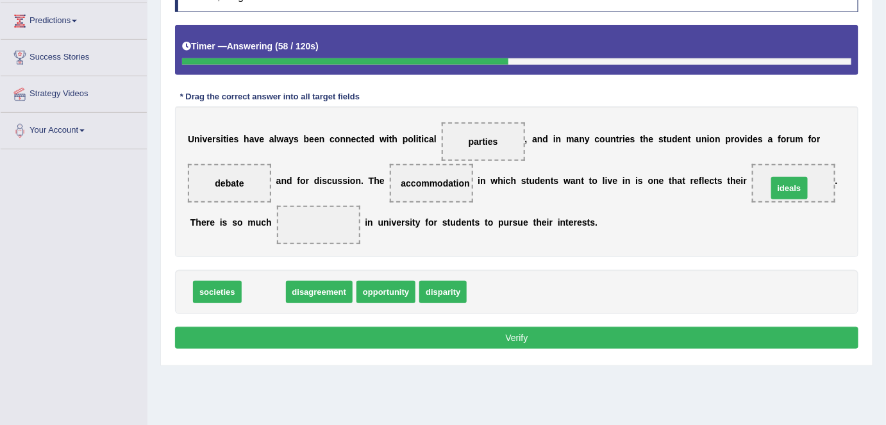
drag, startPoint x: 262, startPoint y: 291, endPoint x: 788, endPoint y: 187, distance: 536.1
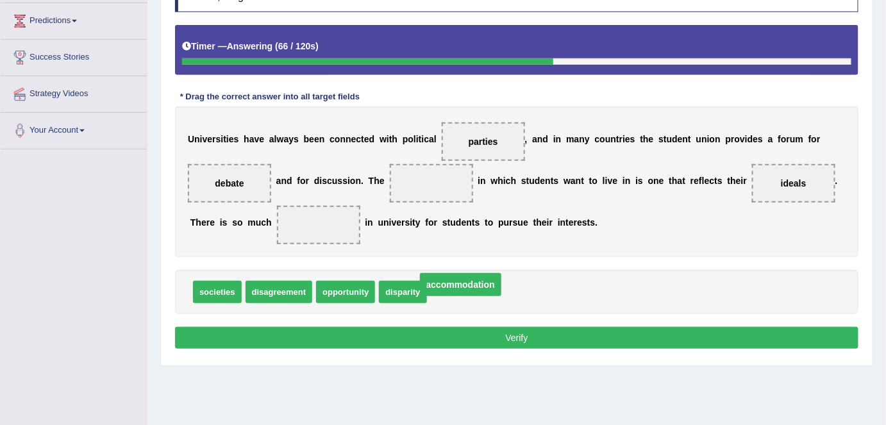
drag, startPoint x: 437, startPoint y: 178, endPoint x: 459, endPoint y: 291, distance: 115.6
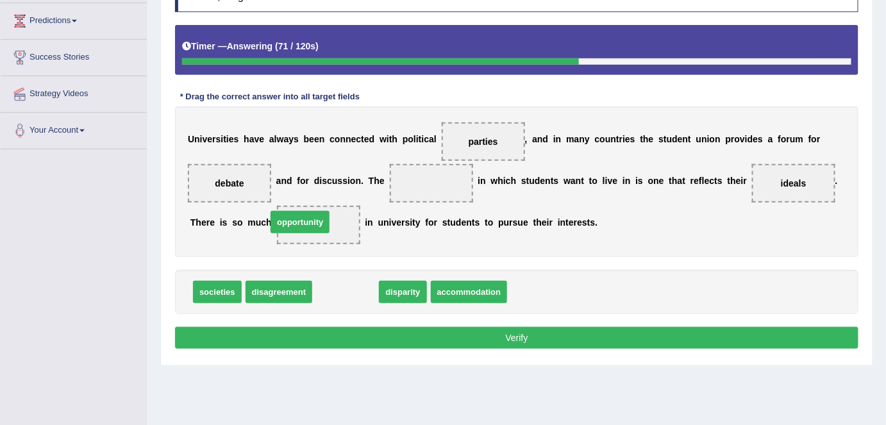
drag, startPoint x: 348, startPoint y: 294, endPoint x: 310, endPoint y: 228, distance: 77.0
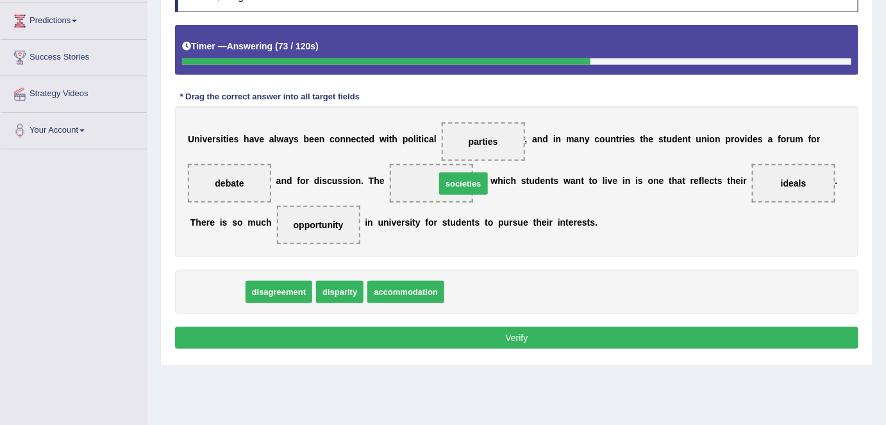
drag, startPoint x: 224, startPoint y: 298, endPoint x: 470, endPoint y: 190, distance: 268.8
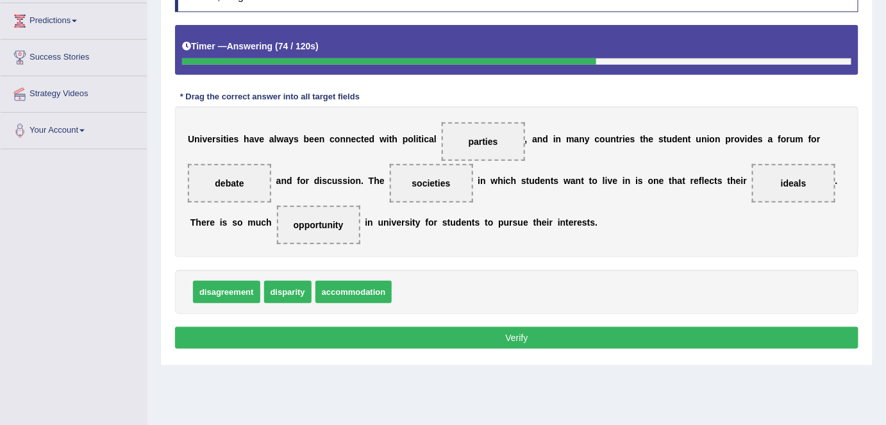
click at [391, 344] on button "Verify" at bounding box center [517, 338] width 684 height 22
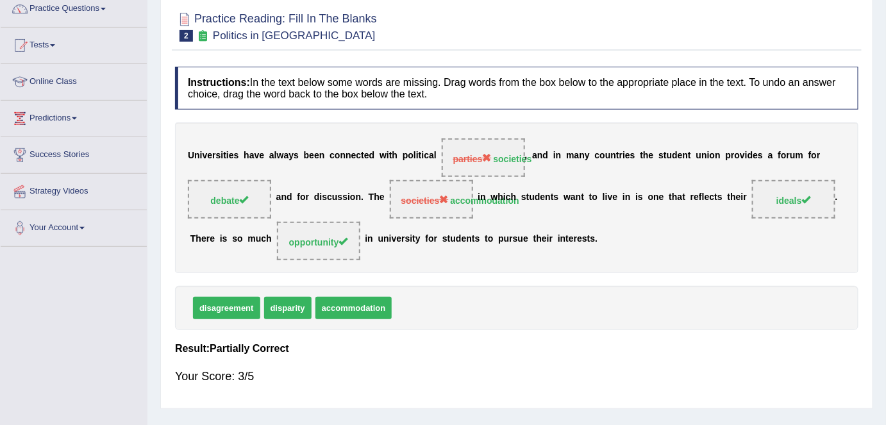
scroll to position [0, 0]
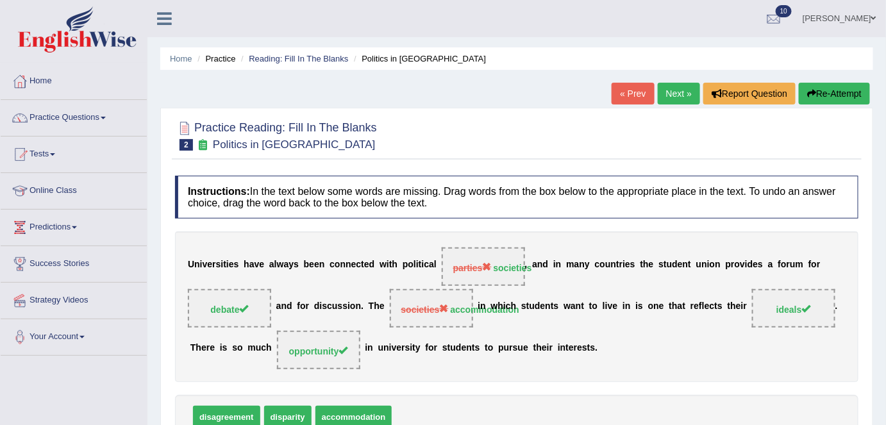
click at [685, 96] on link "Next »" at bounding box center [679, 94] width 42 height 22
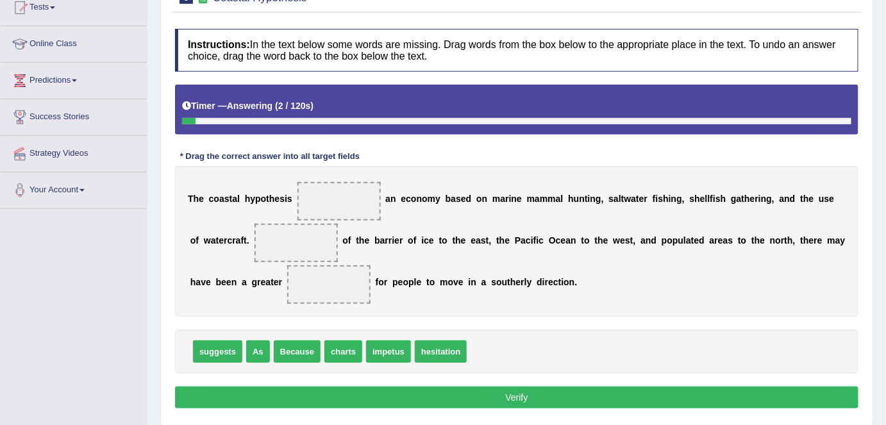
scroll to position [148, 0]
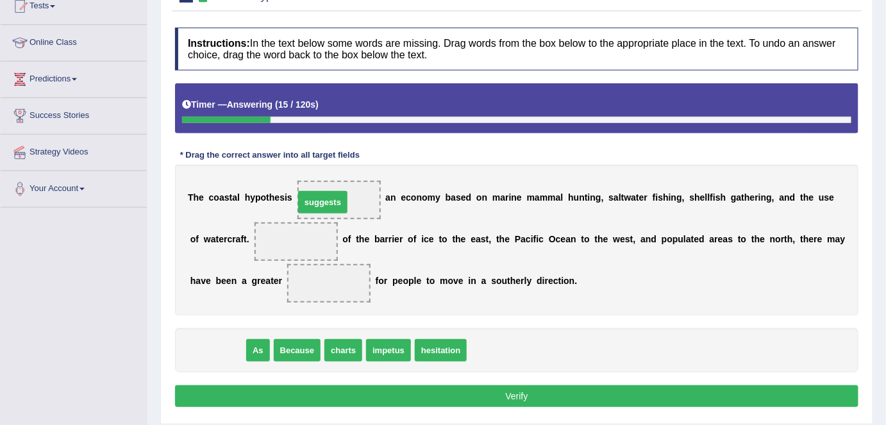
drag, startPoint x: 224, startPoint y: 339, endPoint x: 331, endPoint y: 190, distance: 183.3
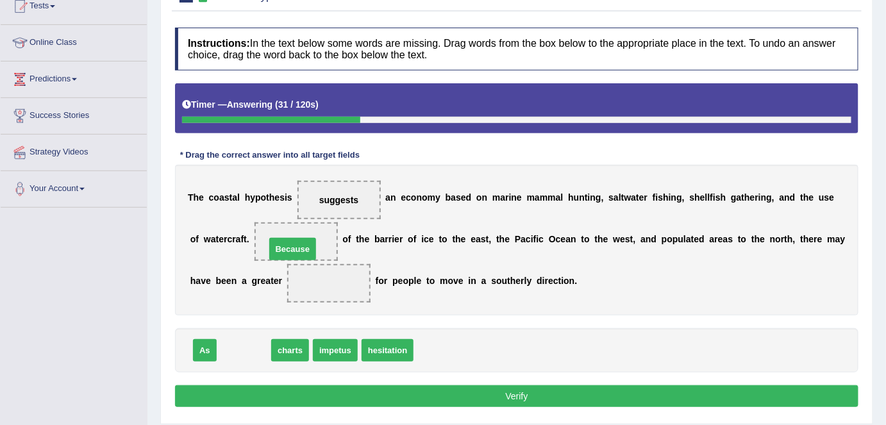
drag, startPoint x: 245, startPoint y: 340, endPoint x: 294, endPoint y: 238, distance: 113.6
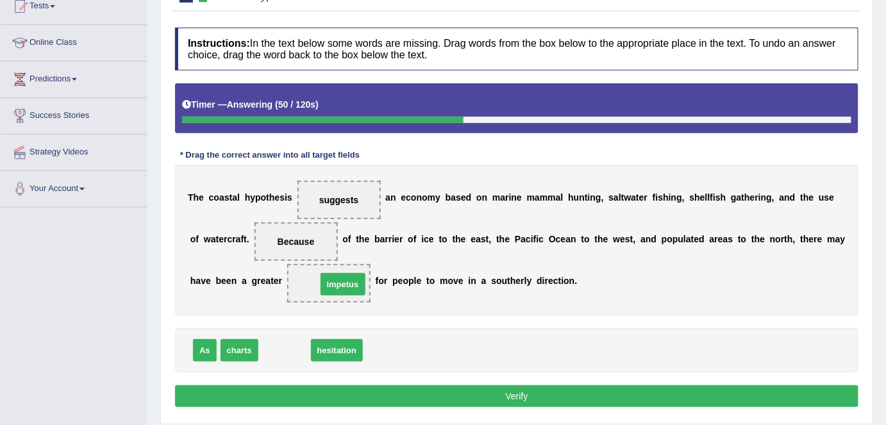
drag, startPoint x: 292, startPoint y: 349, endPoint x: 348, endPoint y: 282, distance: 87.0
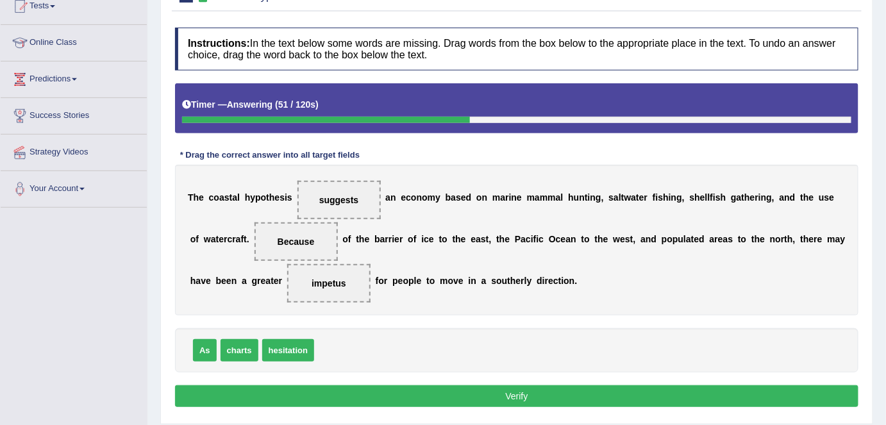
click at [340, 390] on button "Verify" at bounding box center [517, 396] width 684 height 22
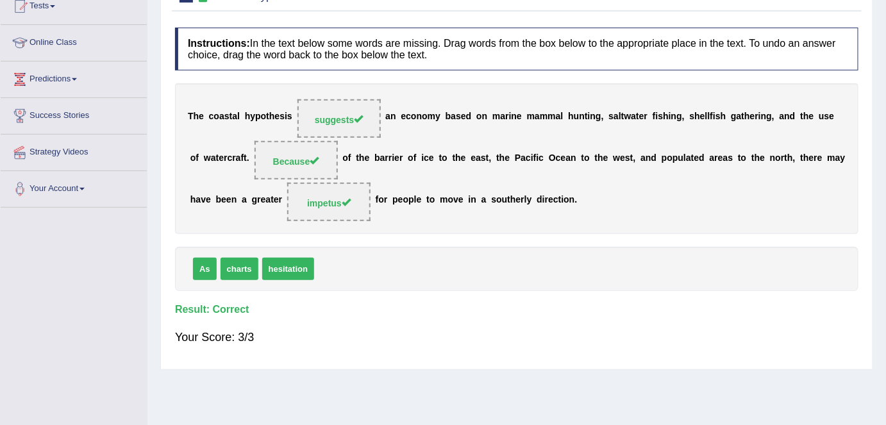
scroll to position [0, 0]
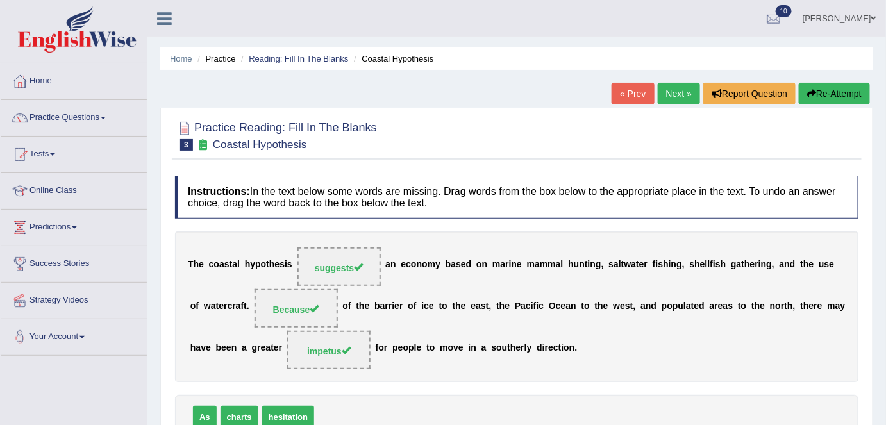
click at [669, 87] on link "Next »" at bounding box center [679, 94] width 42 height 22
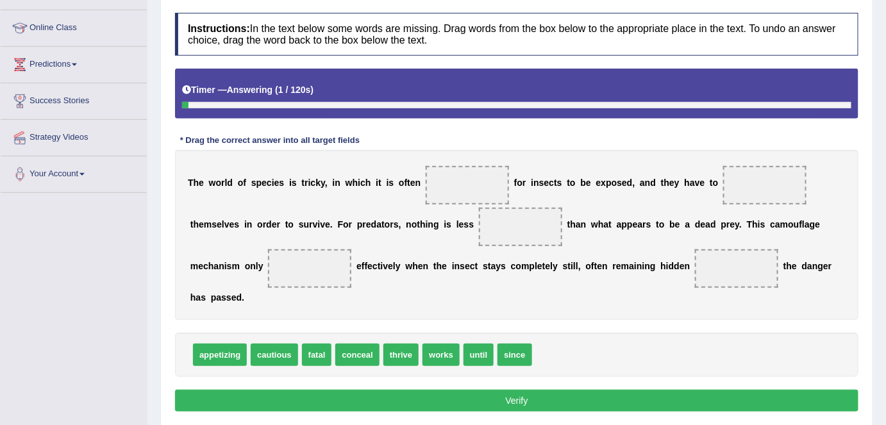
scroll to position [163, 0]
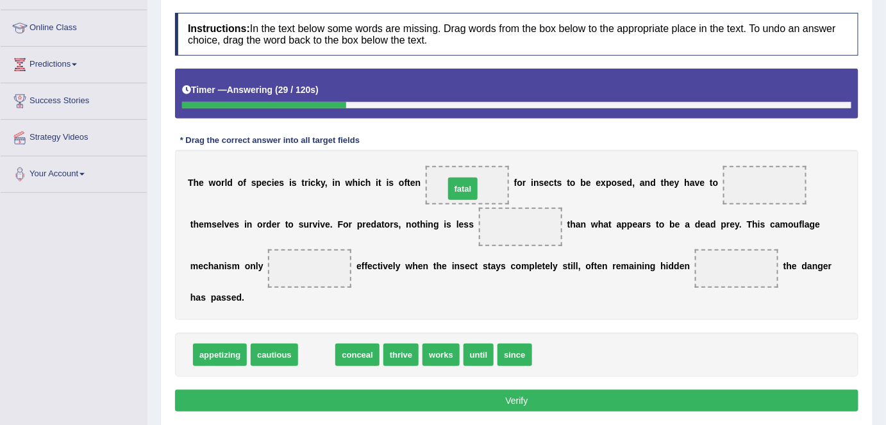
drag, startPoint x: 315, startPoint y: 351, endPoint x: 462, endPoint y: 186, distance: 220.8
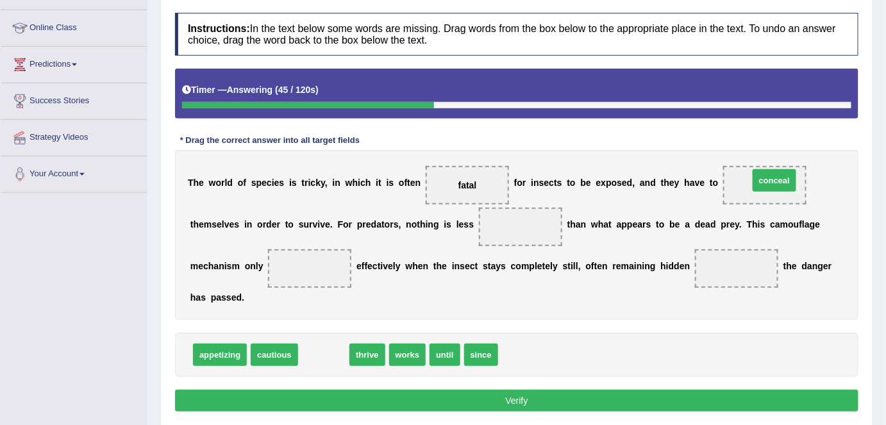
drag, startPoint x: 325, startPoint y: 352, endPoint x: 775, endPoint y: 177, distance: 483.0
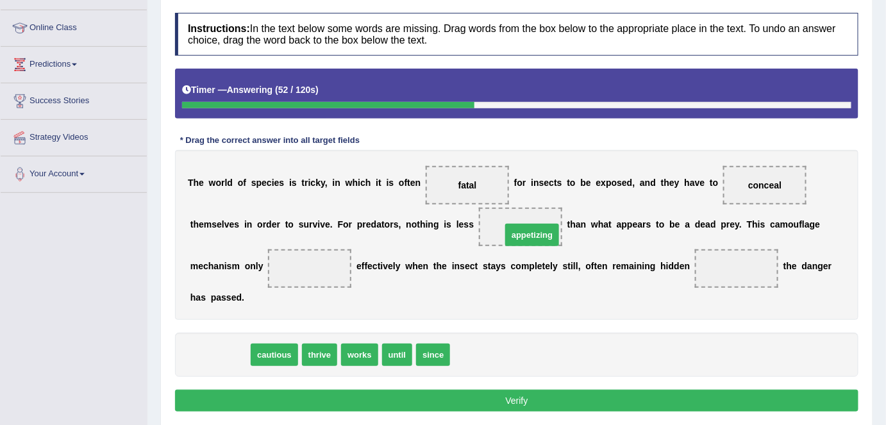
drag, startPoint x: 224, startPoint y: 353, endPoint x: 537, endPoint y: 234, distance: 334.3
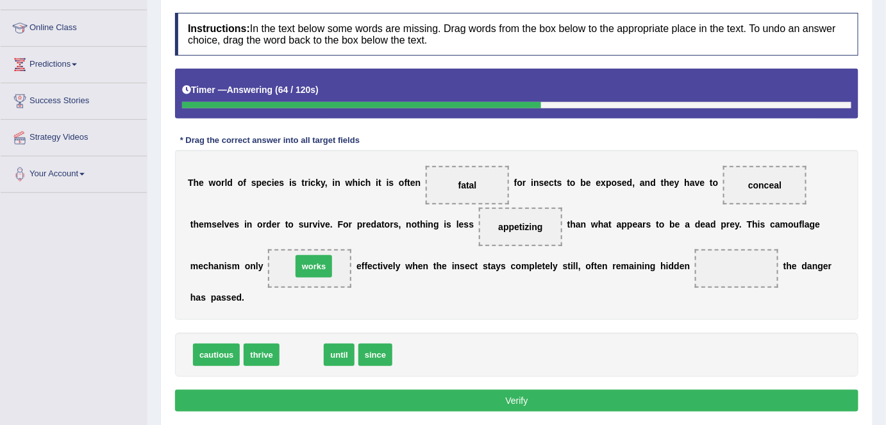
drag, startPoint x: 293, startPoint y: 354, endPoint x: 305, endPoint y: 265, distance: 89.3
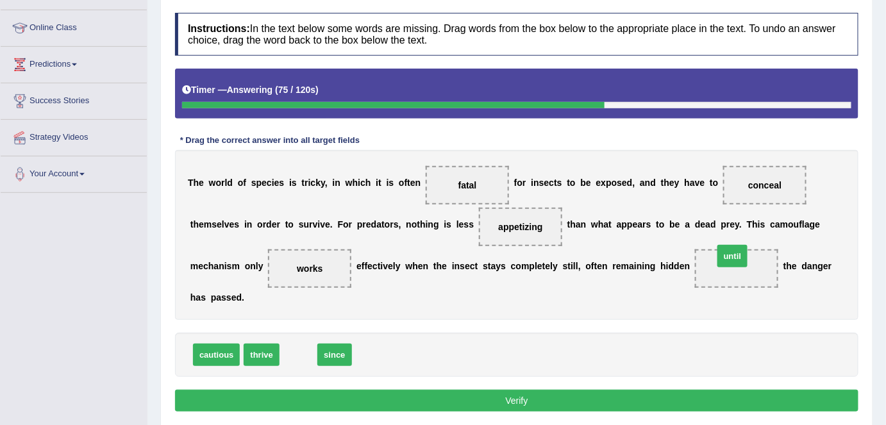
drag, startPoint x: 298, startPoint y: 350, endPoint x: 731, endPoint y: 255, distance: 443.7
click at [626, 396] on button "Verify" at bounding box center [517, 401] width 684 height 22
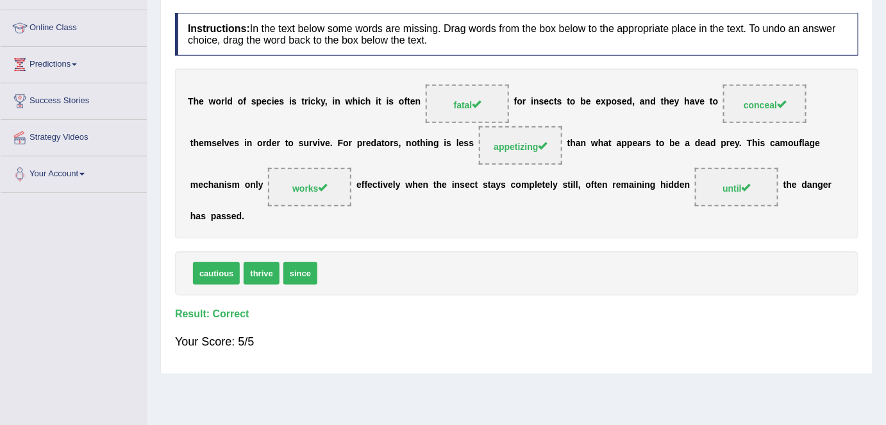
scroll to position [0, 0]
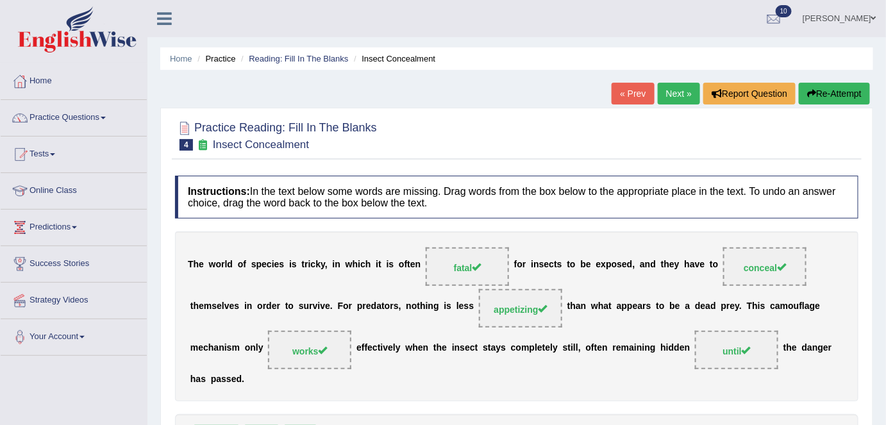
click at [664, 98] on link "Next »" at bounding box center [679, 94] width 42 height 22
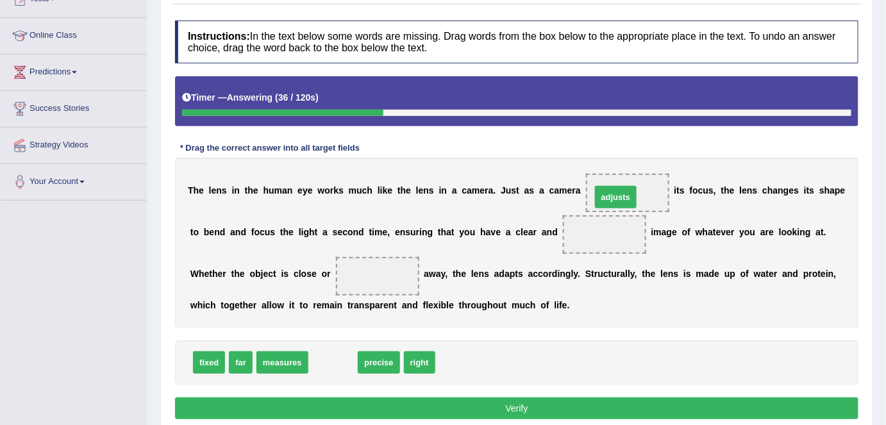
drag, startPoint x: 331, startPoint y: 362, endPoint x: 614, endPoint y: 196, distance: 327.6
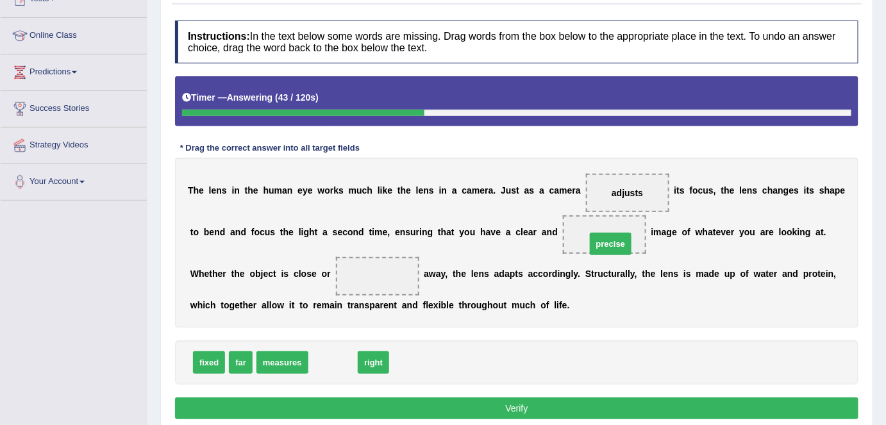
drag, startPoint x: 339, startPoint y: 362, endPoint x: 617, endPoint y: 243, distance: 301.9
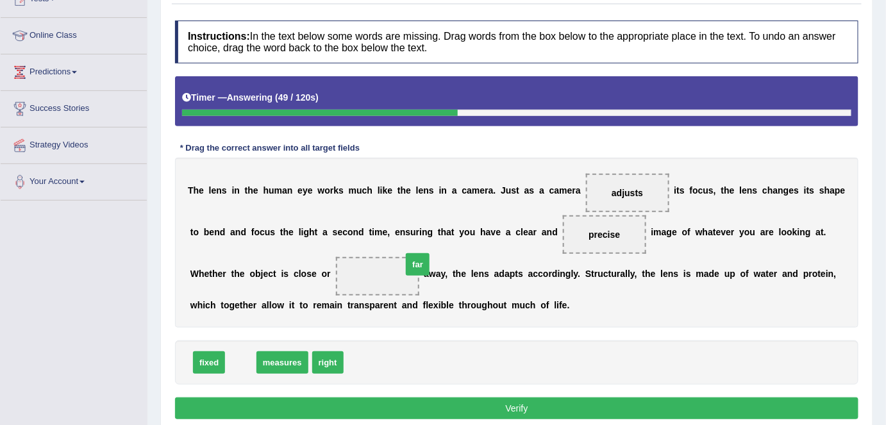
drag, startPoint x: 246, startPoint y: 364, endPoint x: 403, endPoint y: 274, distance: 181.3
click at [389, 398] on button "Verify" at bounding box center [517, 409] width 684 height 22
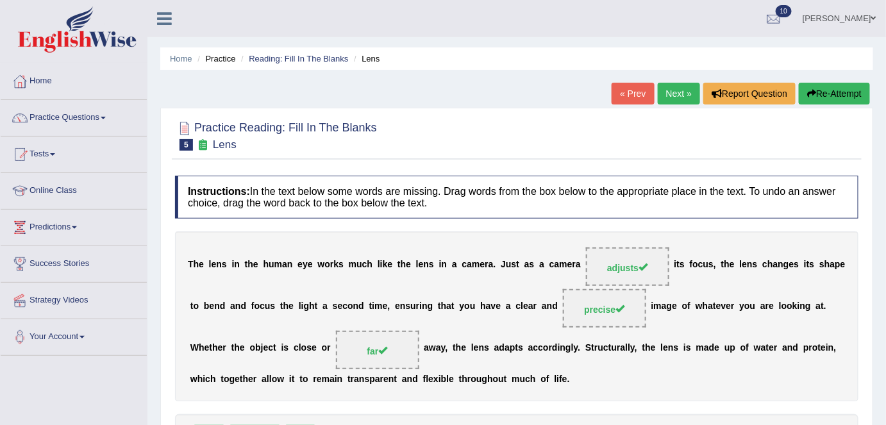
click at [675, 94] on link "Next »" at bounding box center [679, 94] width 42 height 22
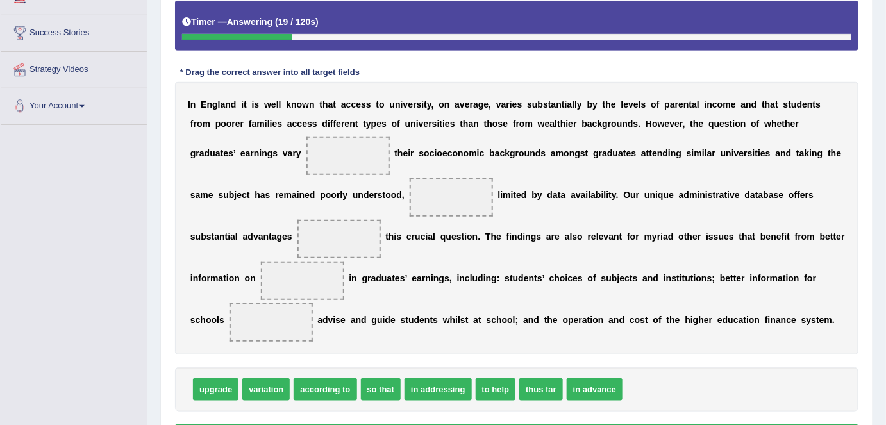
scroll to position [232, 0]
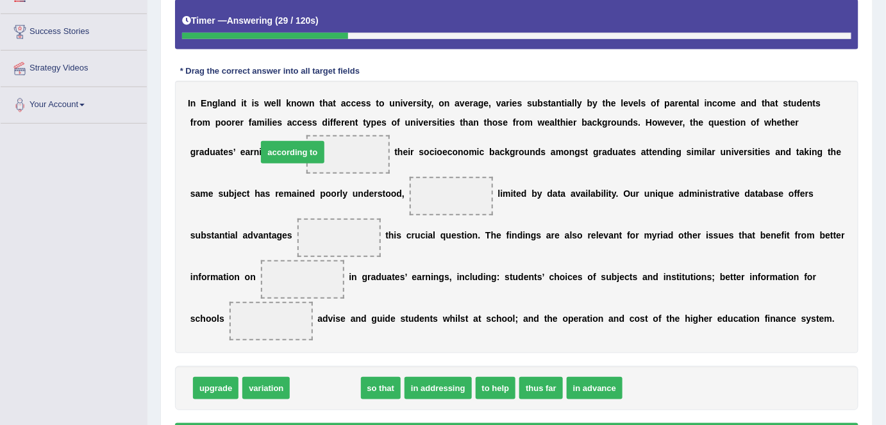
drag, startPoint x: 323, startPoint y: 394, endPoint x: 291, endPoint y: 158, distance: 238.1
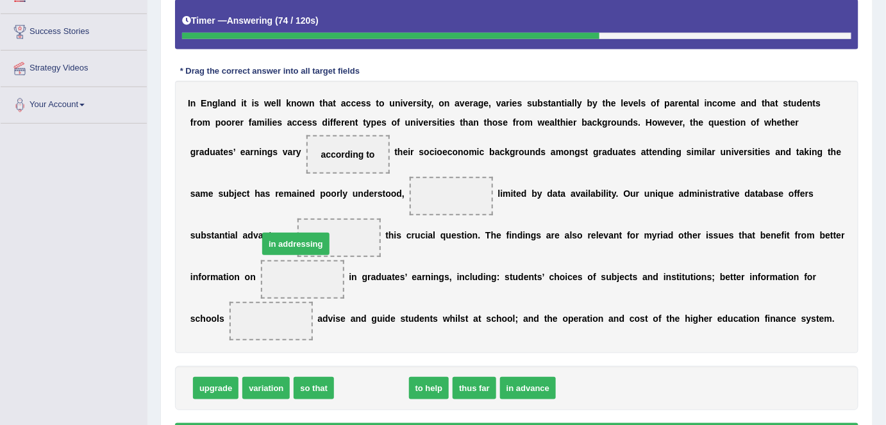
drag, startPoint x: 364, startPoint y: 389, endPoint x: 287, endPoint y: 242, distance: 165.2
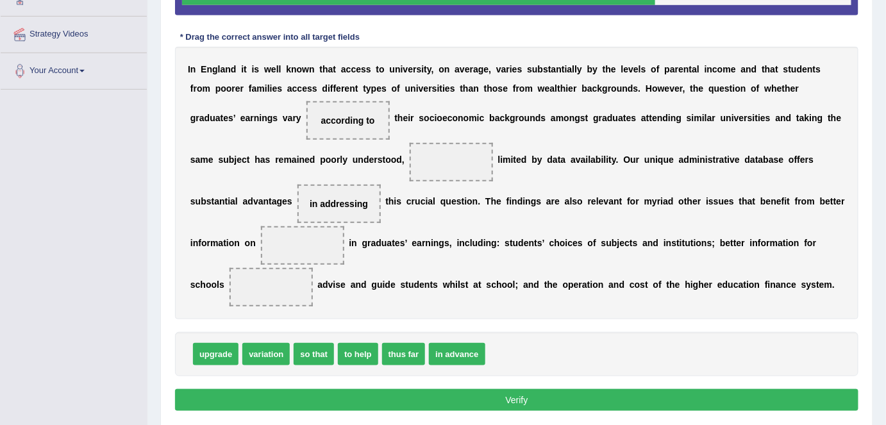
scroll to position [265, 0]
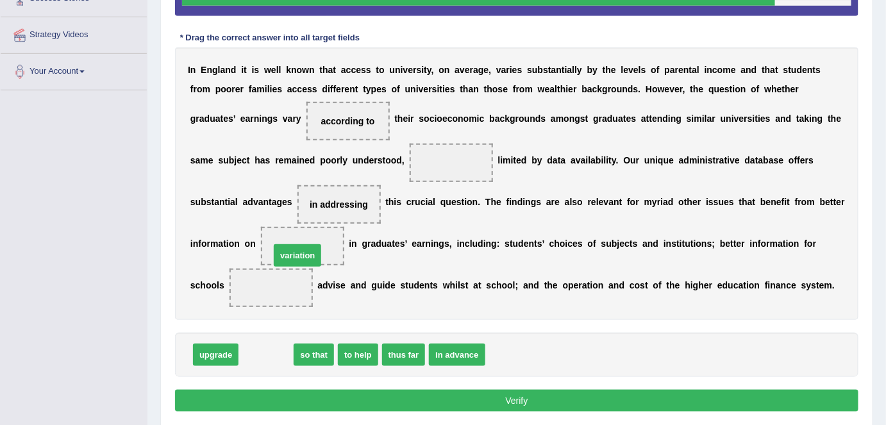
drag, startPoint x: 273, startPoint y: 354, endPoint x: 304, endPoint y: 254, distance: 104.8
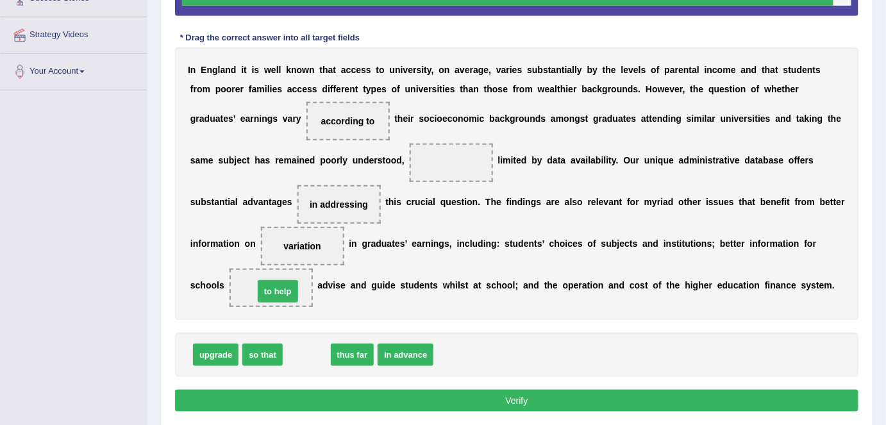
drag, startPoint x: 301, startPoint y: 354, endPoint x: 271, endPoint y: 291, distance: 69.4
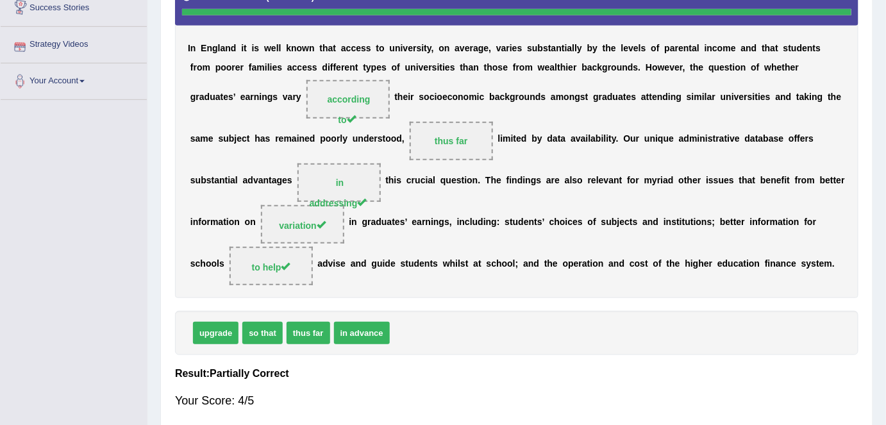
scroll to position [0, 0]
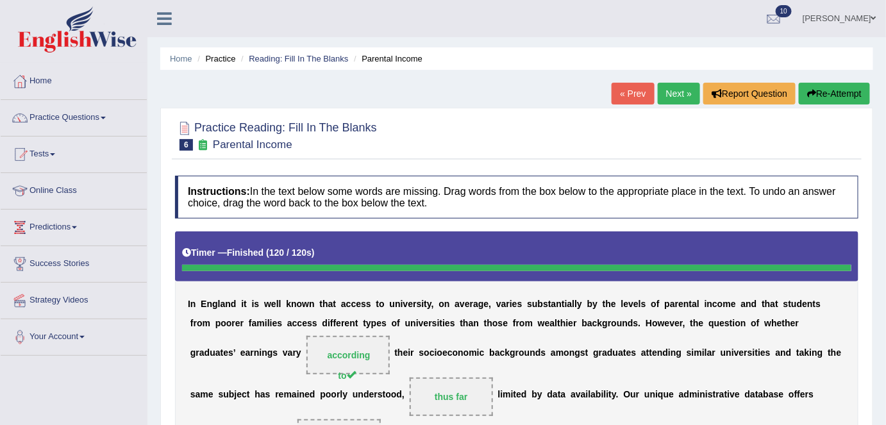
click at [673, 97] on link "Next »" at bounding box center [679, 94] width 42 height 22
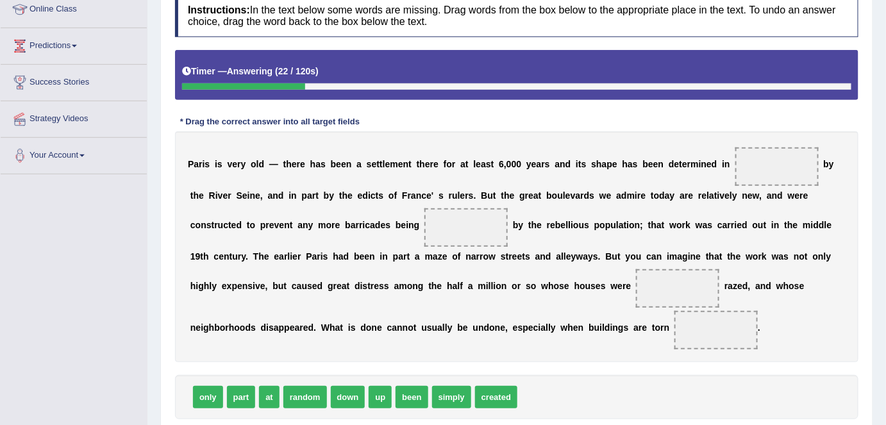
scroll to position [207, 0]
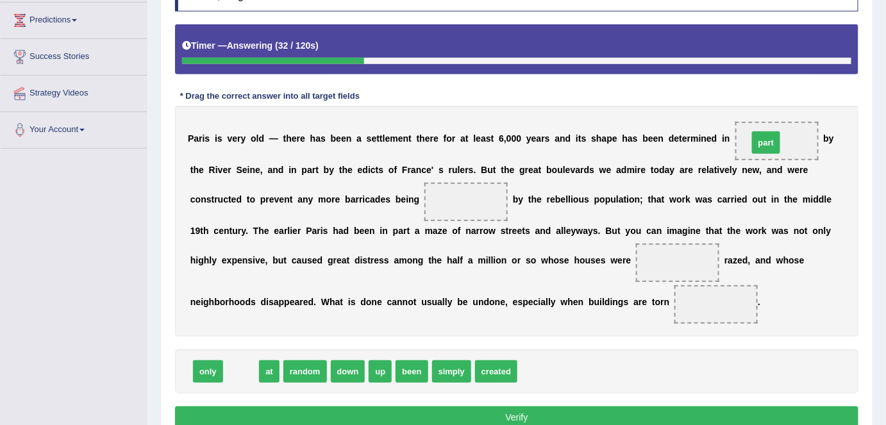
drag, startPoint x: 248, startPoint y: 364, endPoint x: 773, endPoint y: 135, distance: 573.5
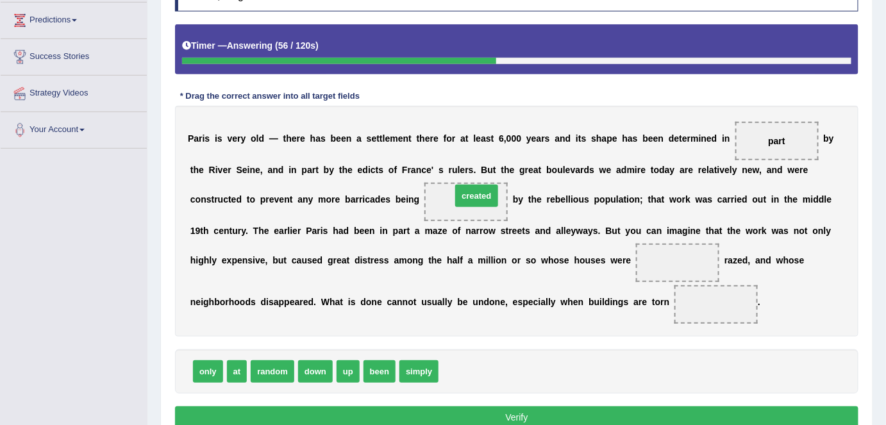
drag, startPoint x: 453, startPoint y: 368, endPoint x: 466, endPoint y: 193, distance: 175.5
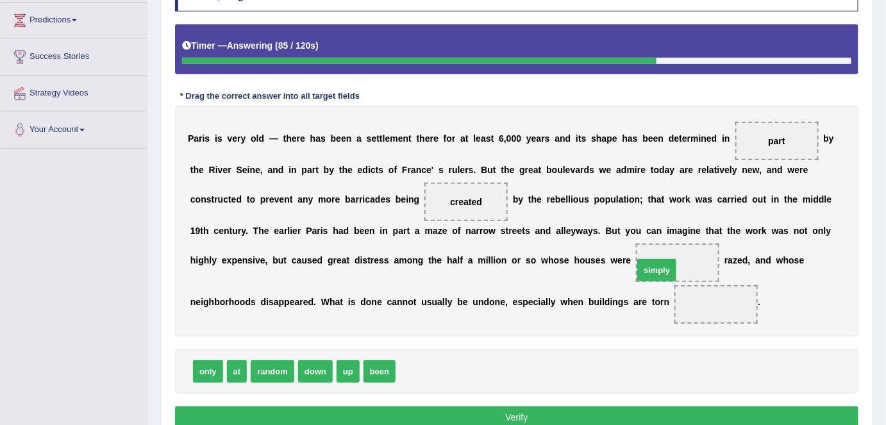
drag, startPoint x: 412, startPoint y: 368, endPoint x: 650, endPoint y: 267, distance: 258.6
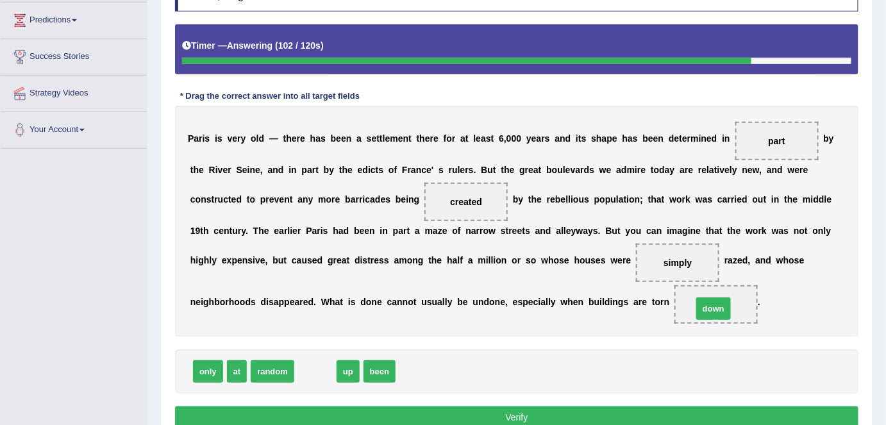
drag, startPoint x: 304, startPoint y: 367, endPoint x: 702, endPoint y: 304, distance: 403.2
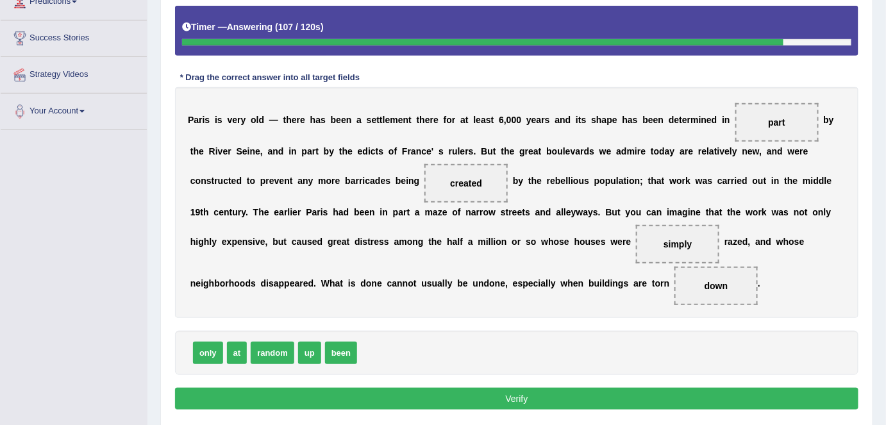
scroll to position [226, 0]
click at [623, 389] on button "Verify" at bounding box center [517, 399] width 684 height 22
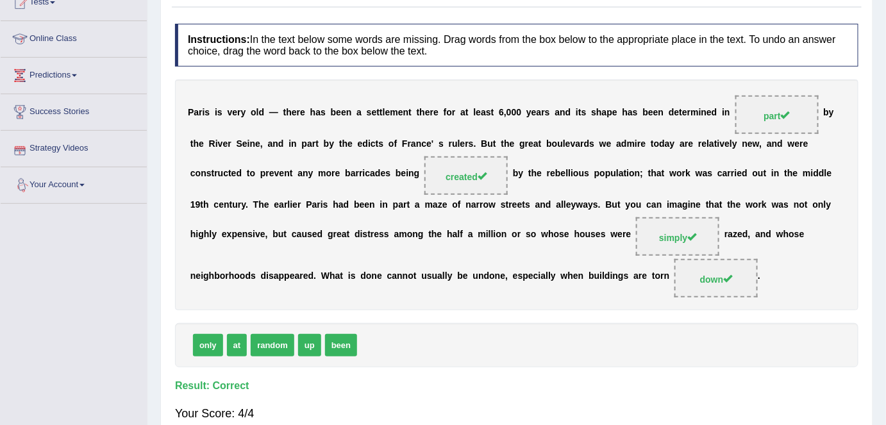
scroll to position [0, 0]
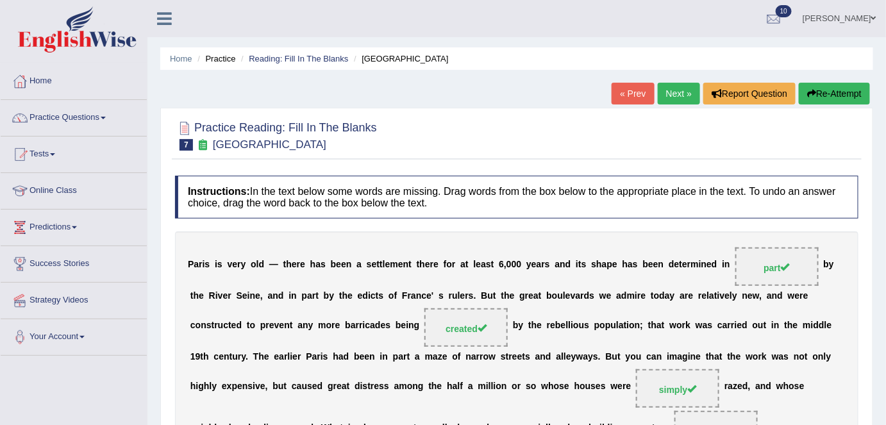
click at [685, 93] on link "Next »" at bounding box center [679, 94] width 42 height 22
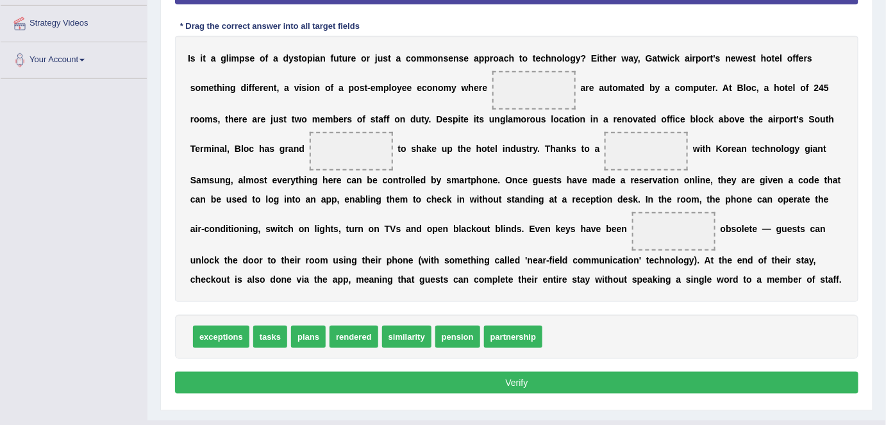
scroll to position [278, 0]
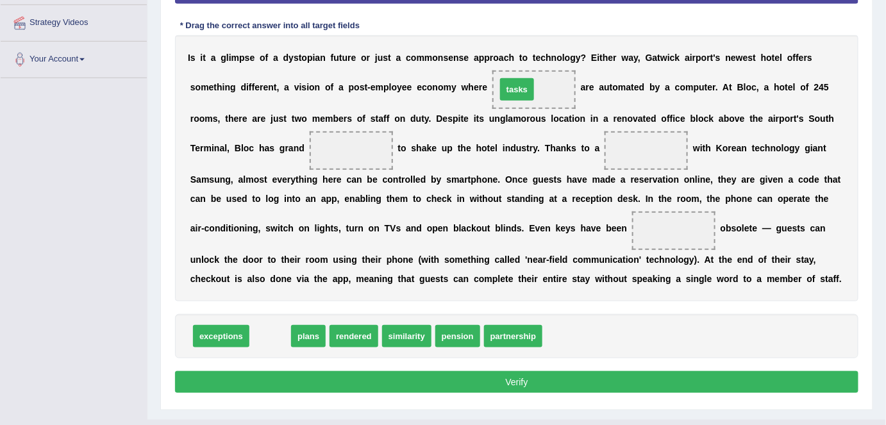
drag, startPoint x: 274, startPoint y: 338, endPoint x: 521, endPoint y: 91, distance: 349.6
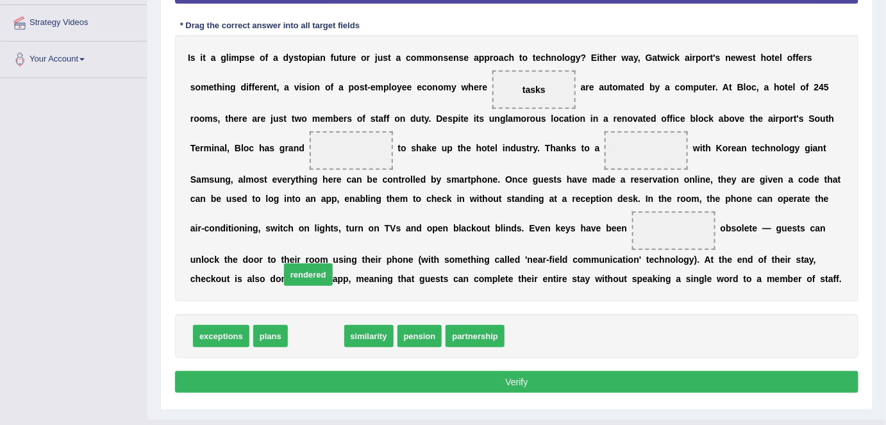
drag, startPoint x: 321, startPoint y: 338, endPoint x: 310, endPoint y: 289, distance: 49.8
click at [310, 286] on span "rendered" at bounding box center [308, 275] width 49 height 22
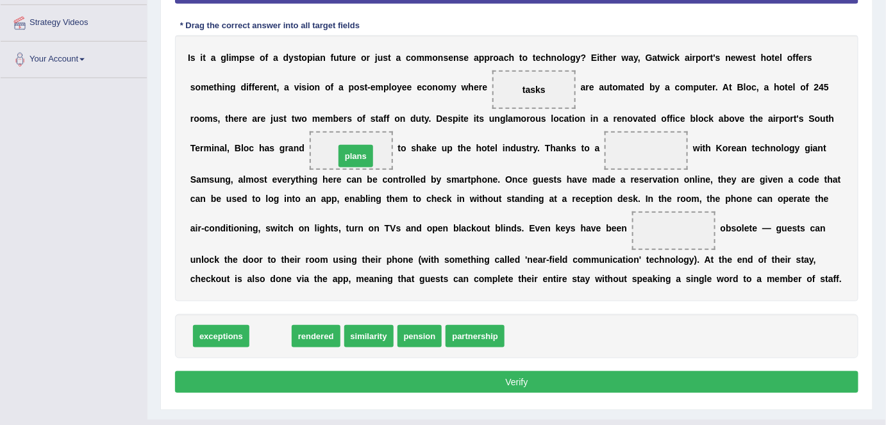
drag, startPoint x: 272, startPoint y: 335, endPoint x: 357, endPoint y: 154, distance: 199.9
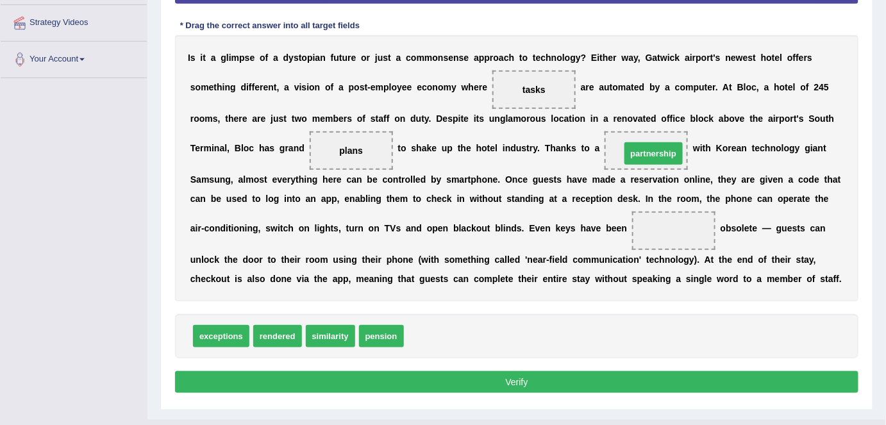
drag, startPoint x: 444, startPoint y: 330, endPoint x: 660, endPoint y: 147, distance: 283.5
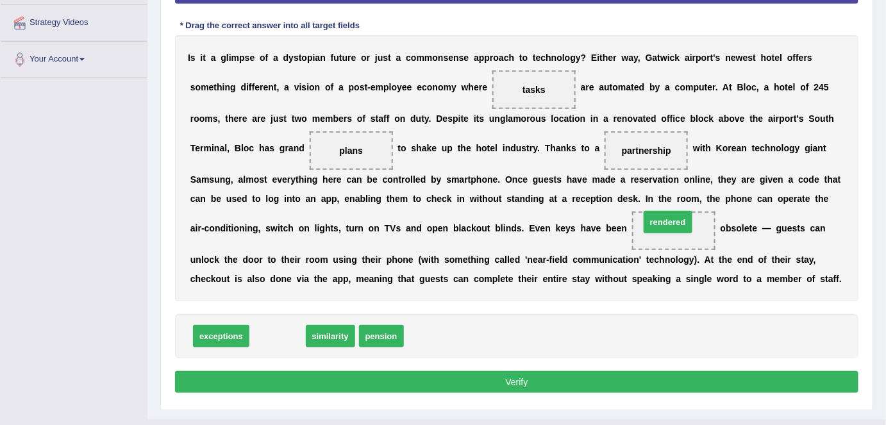
drag, startPoint x: 273, startPoint y: 339, endPoint x: 666, endPoint y: 229, distance: 407.5
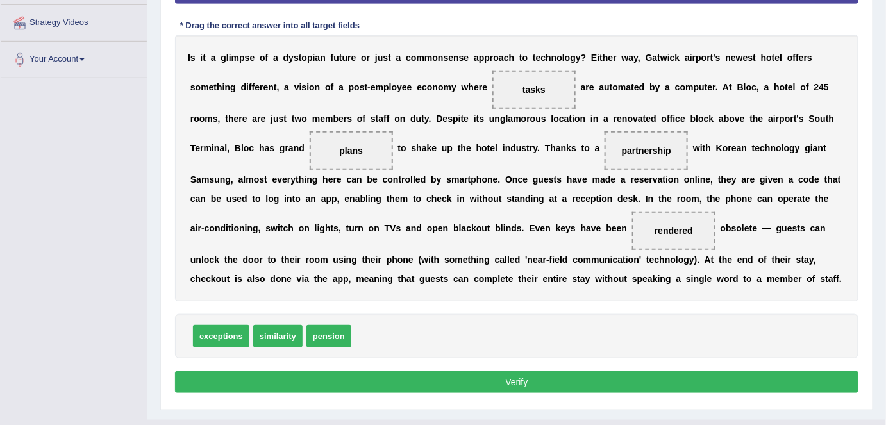
click at [600, 377] on button "Verify" at bounding box center [517, 382] width 684 height 22
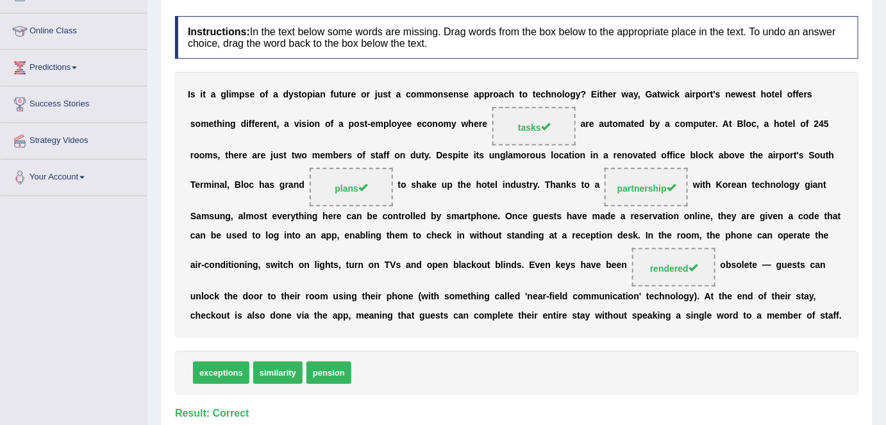
scroll to position [0, 0]
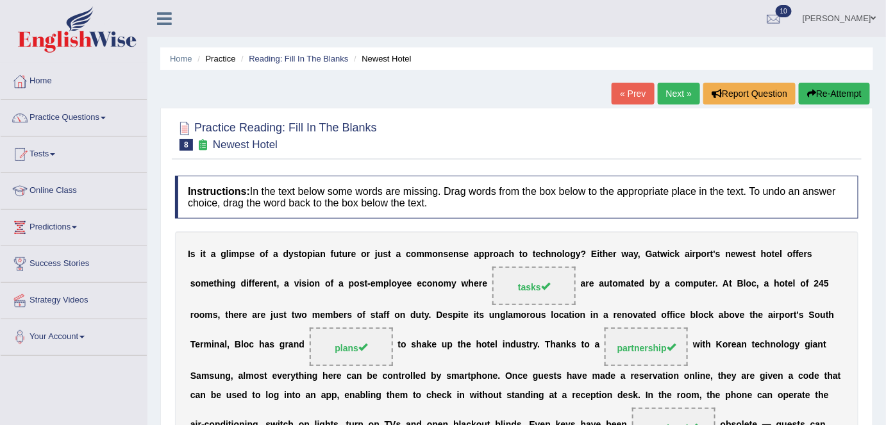
click at [668, 103] on link "Next »" at bounding box center [679, 94] width 42 height 22
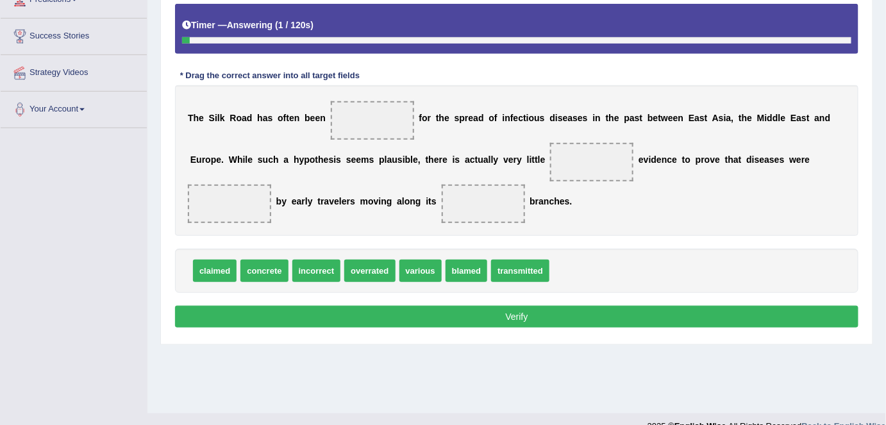
scroll to position [228, 0]
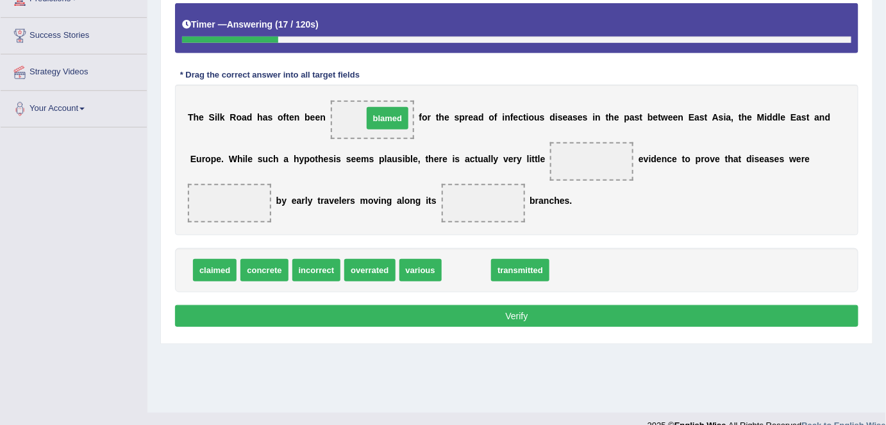
drag, startPoint x: 461, startPoint y: 272, endPoint x: 382, endPoint y: 120, distance: 171.2
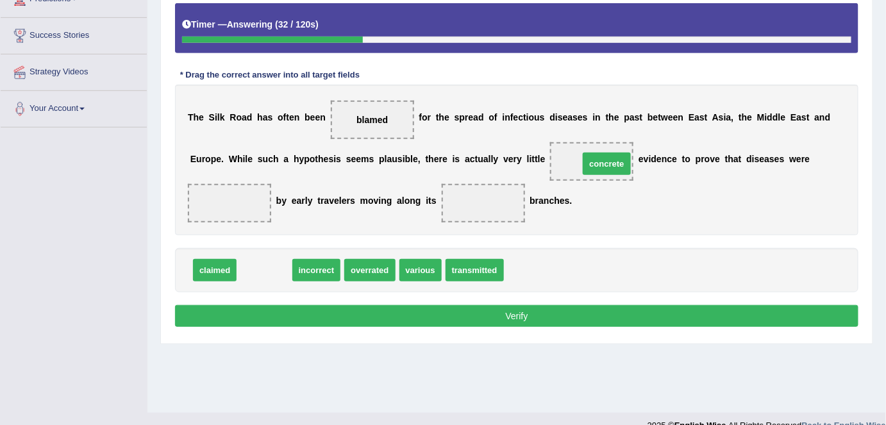
drag, startPoint x: 267, startPoint y: 270, endPoint x: 610, endPoint y: 164, distance: 359.8
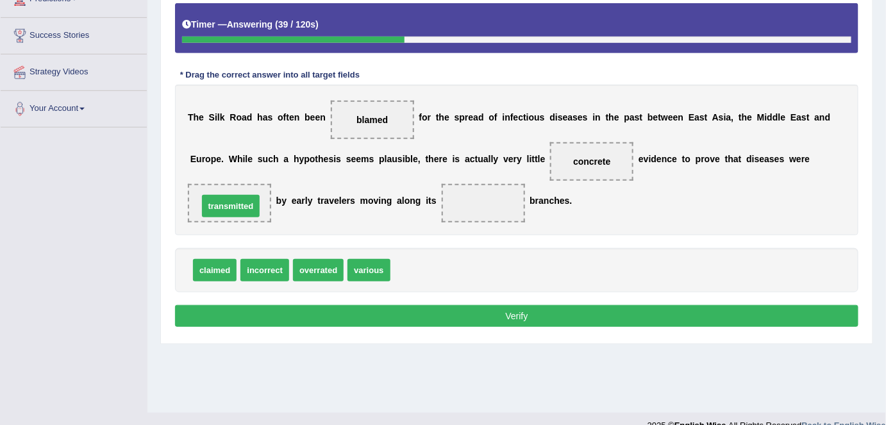
drag, startPoint x: 416, startPoint y: 260, endPoint x: 224, endPoint y: 195, distance: 203.0
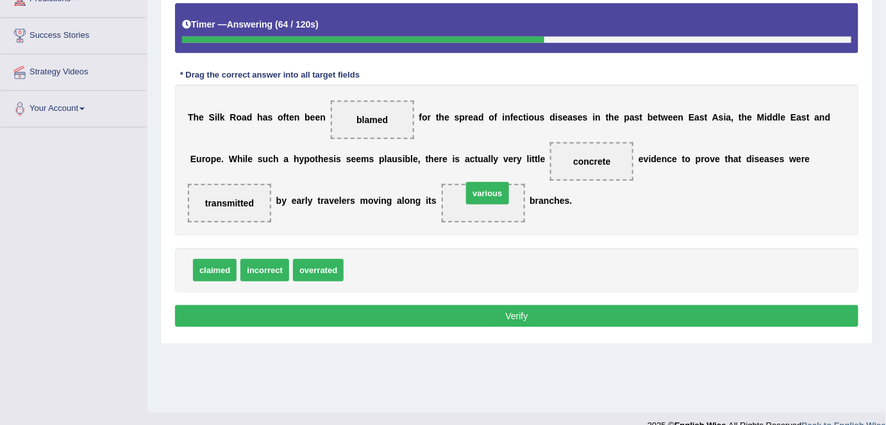
drag, startPoint x: 361, startPoint y: 272, endPoint x: 482, endPoint y: 195, distance: 143.6
click at [448, 312] on button "Verify" at bounding box center [517, 316] width 684 height 22
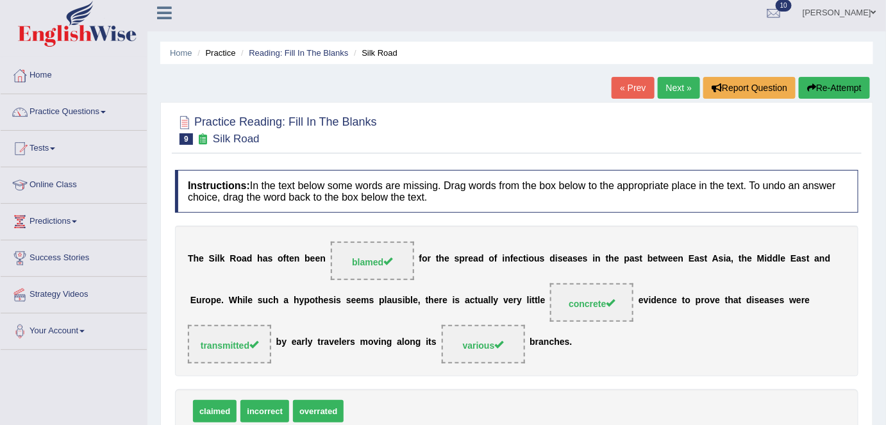
scroll to position [3, 0]
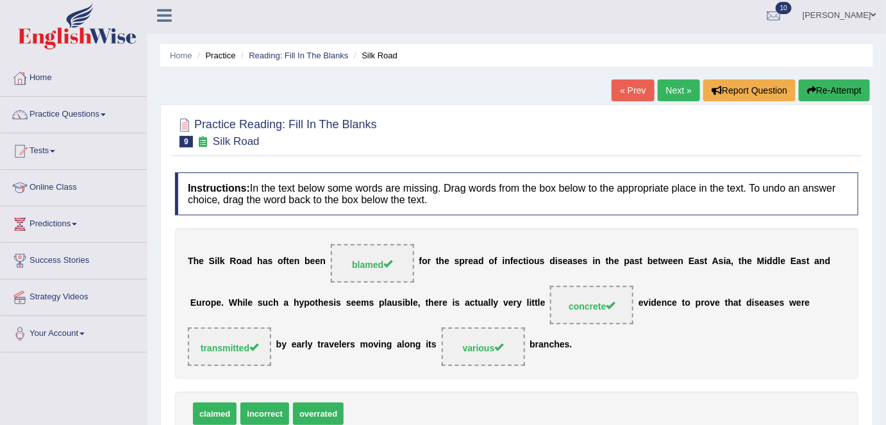
click at [672, 87] on link "Next »" at bounding box center [679, 91] width 42 height 22
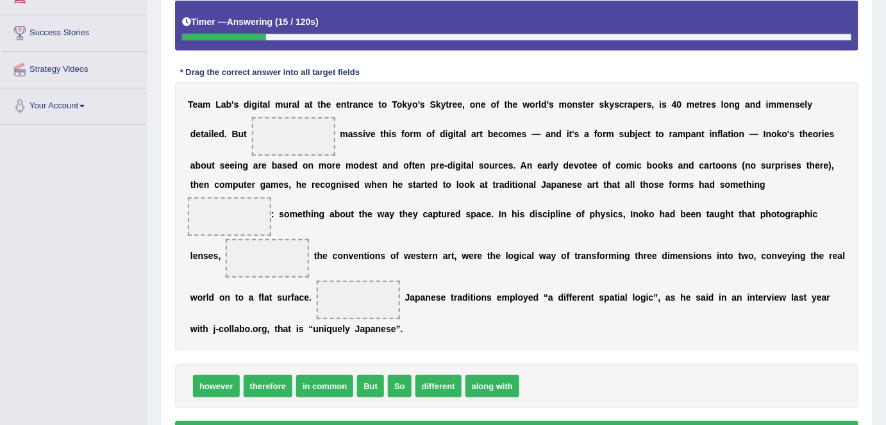
scroll to position [231, 0]
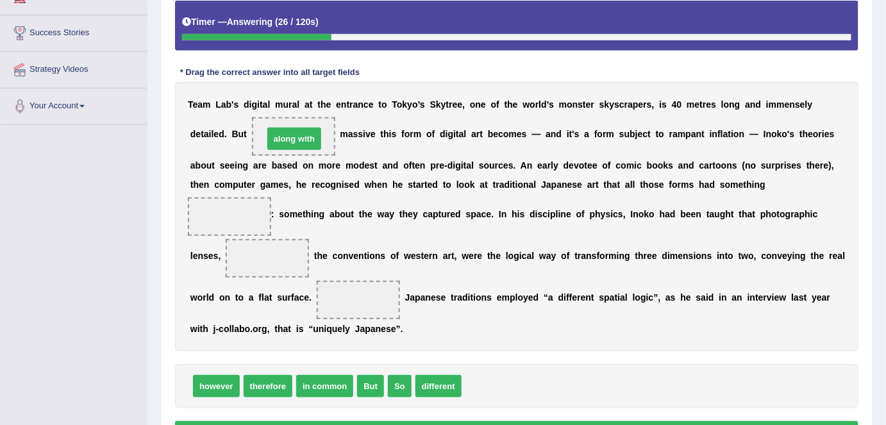
drag, startPoint x: 476, startPoint y: 389, endPoint x: 278, endPoint y: 141, distance: 317.0
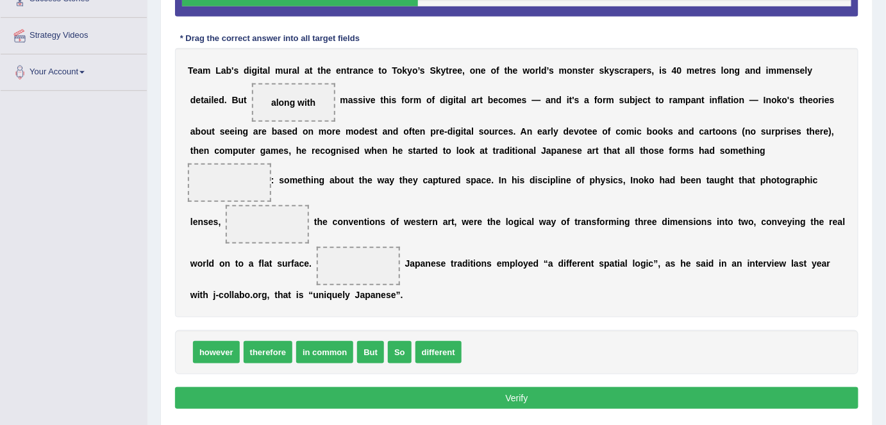
scroll to position [268, 0]
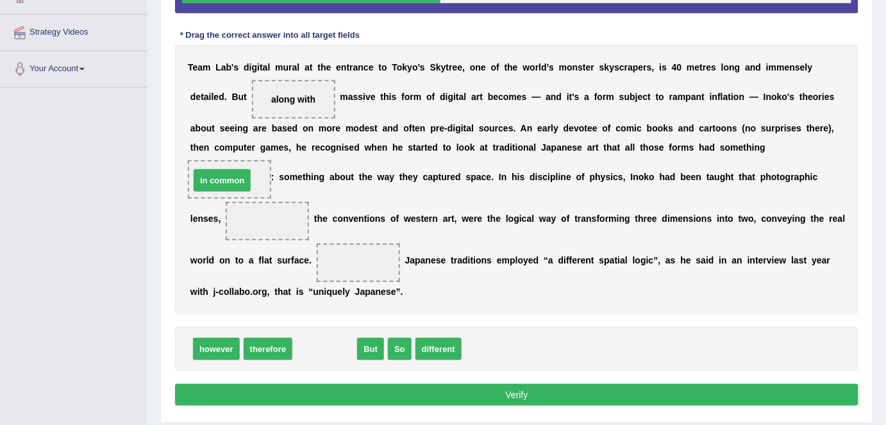
drag, startPoint x: 343, startPoint y: 349, endPoint x: 240, endPoint y: 180, distance: 197.7
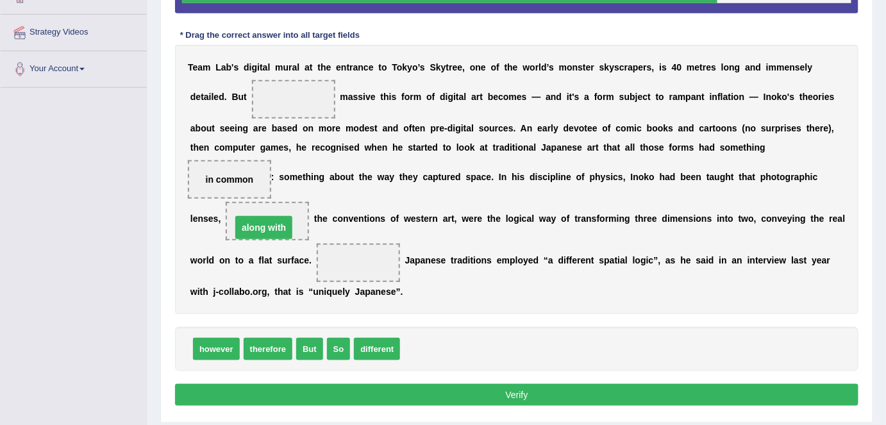
drag, startPoint x: 303, startPoint y: 94, endPoint x: 273, endPoint y: 223, distance: 132.2
drag, startPoint x: 327, startPoint y: 348, endPoint x: 364, endPoint y: 265, distance: 90.1
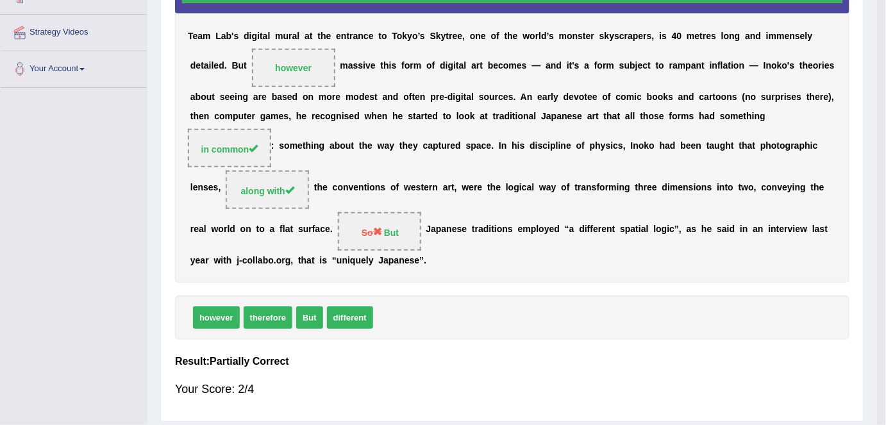
scroll to position [253, 0]
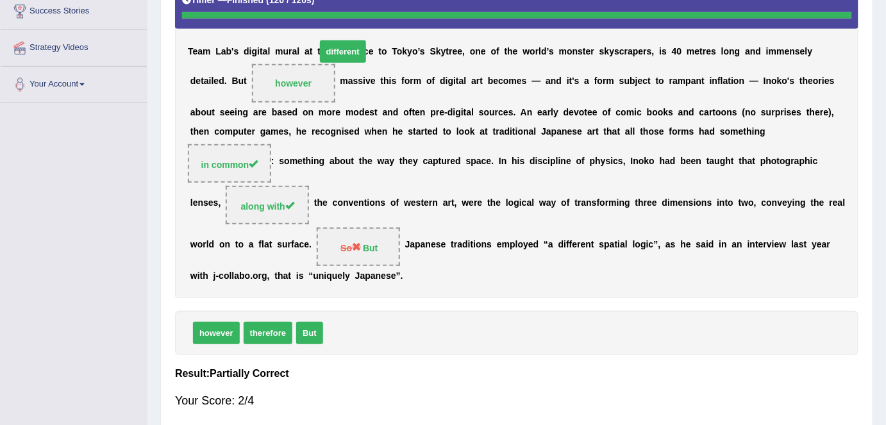
drag, startPoint x: 349, startPoint y: 346, endPoint x: 342, endPoint y: 80, distance: 265.6
click at [342, 80] on div "Instructions: In the text below some words are missing. Drag words from the box…" at bounding box center [517, 172] width 690 height 510
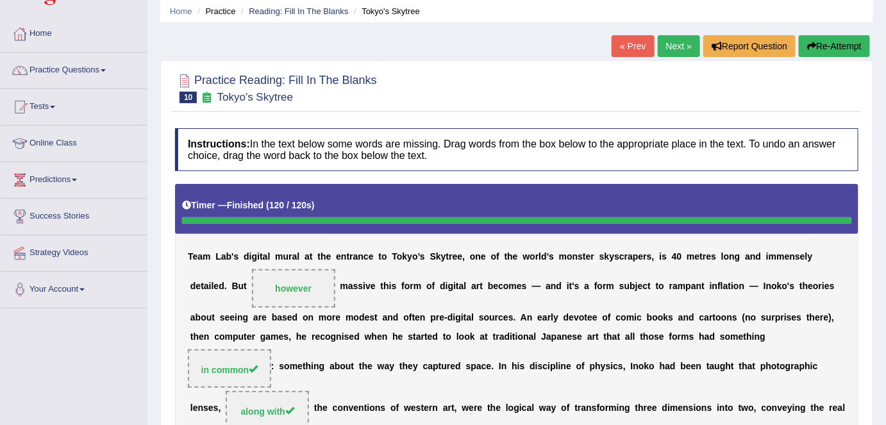
scroll to position [47, 0]
click at [658, 41] on link "Next »" at bounding box center [679, 46] width 42 height 22
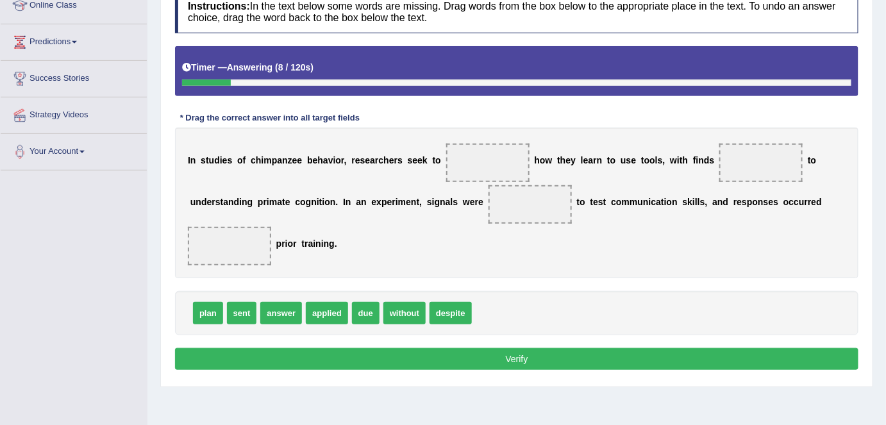
scroll to position [194, 0]
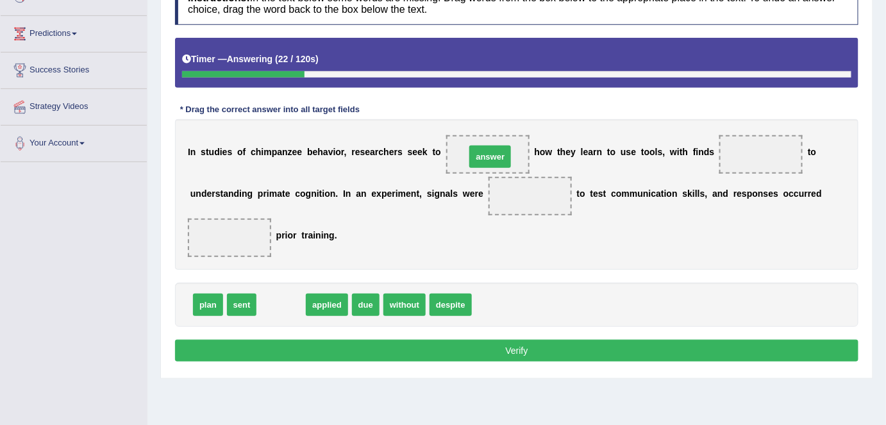
drag, startPoint x: 273, startPoint y: 308, endPoint x: 483, endPoint y: 159, distance: 257.6
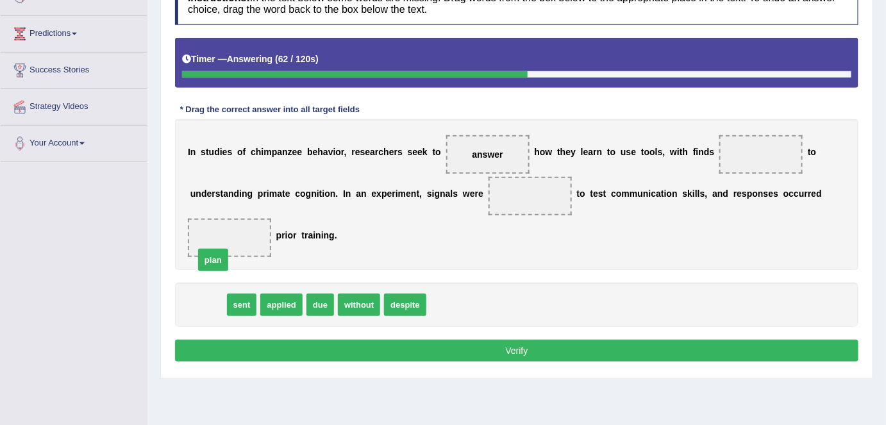
drag, startPoint x: 214, startPoint y: 298, endPoint x: 198, endPoint y: 282, distance: 21.8
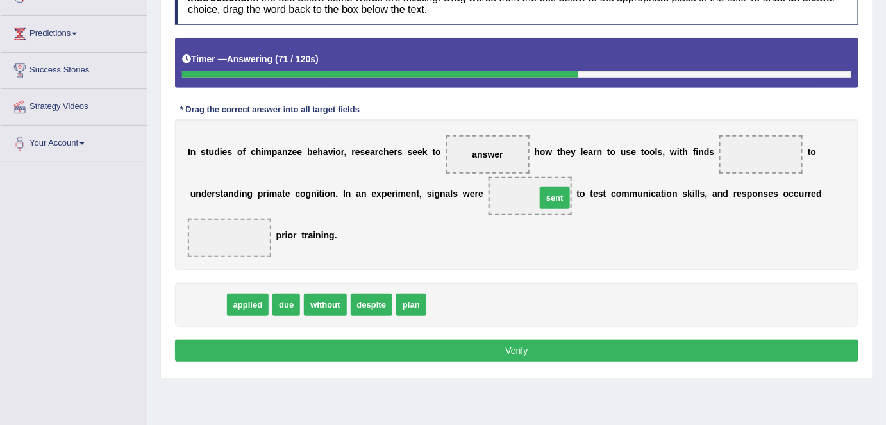
drag, startPoint x: 205, startPoint y: 305, endPoint x: 552, endPoint y: 198, distance: 362.9
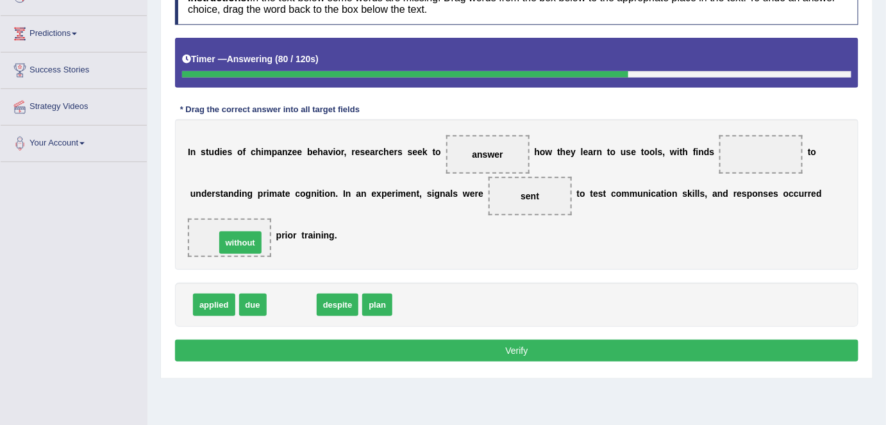
drag, startPoint x: 295, startPoint y: 303, endPoint x: 240, endPoint y: 233, distance: 88.1
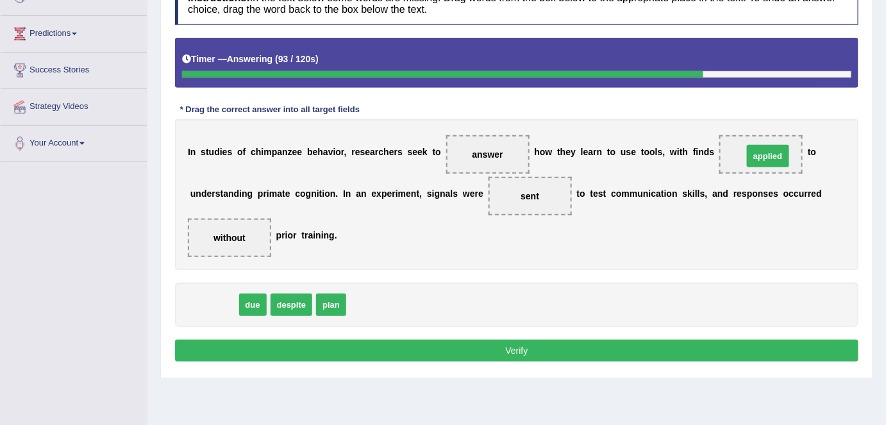
drag, startPoint x: 219, startPoint y: 305, endPoint x: 773, endPoint y: 156, distance: 573.0
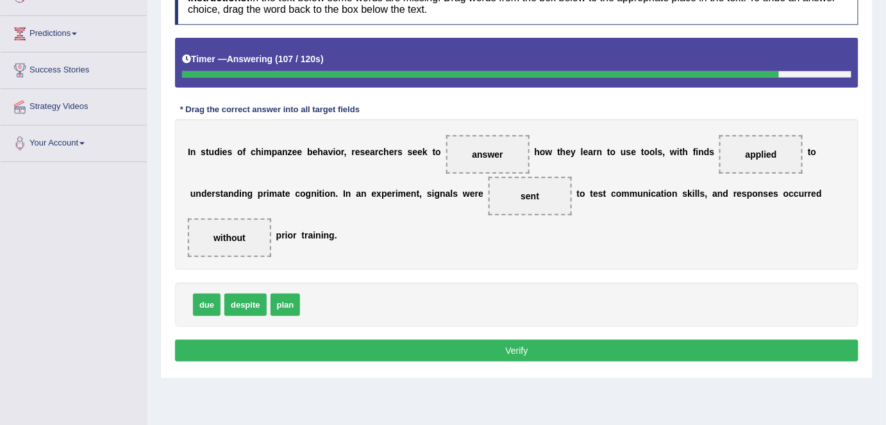
click at [591, 344] on button "Verify" at bounding box center [517, 351] width 684 height 22
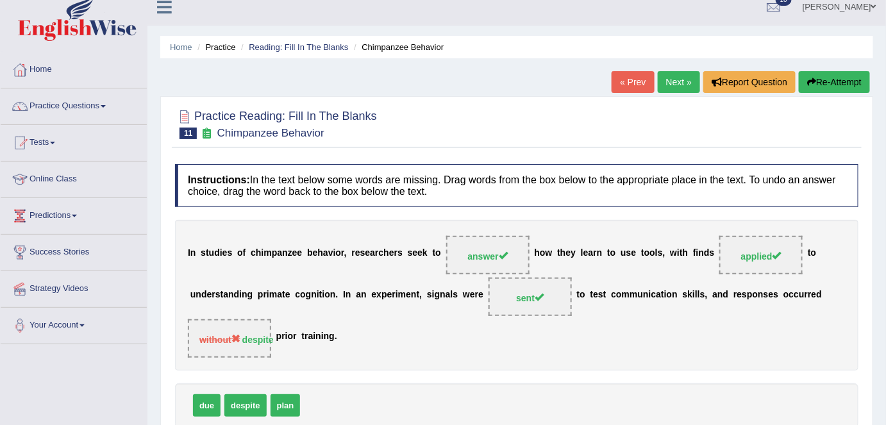
scroll to position [0, 0]
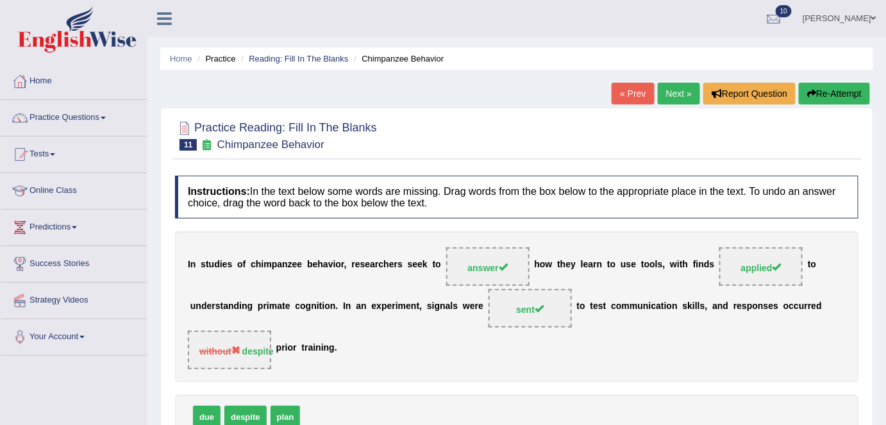
click at [672, 101] on link "Next »" at bounding box center [679, 94] width 42 height 22
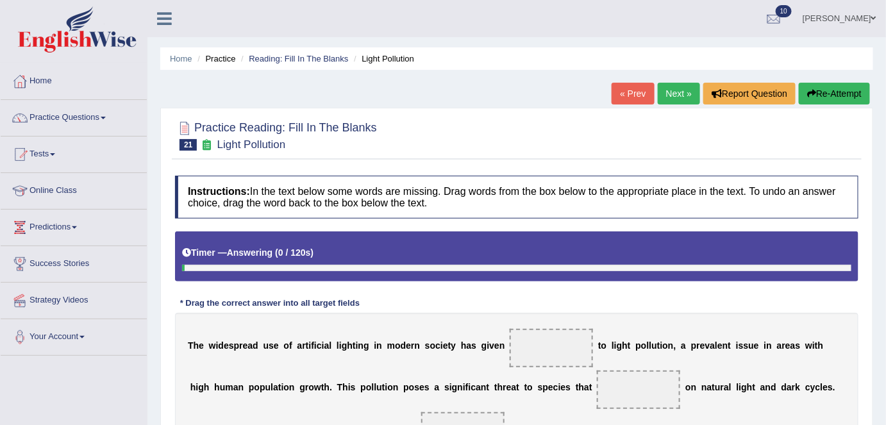
click at [626, 96] on link "« Prev" at bounding box center [633, 94] width 42 height 22
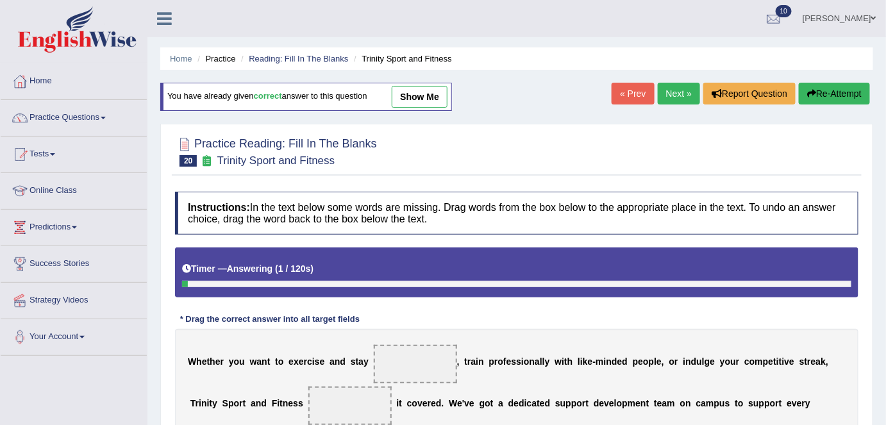
click at [665, 96] on link "Next »" at bounding box center [679, 94] width 42 height 22
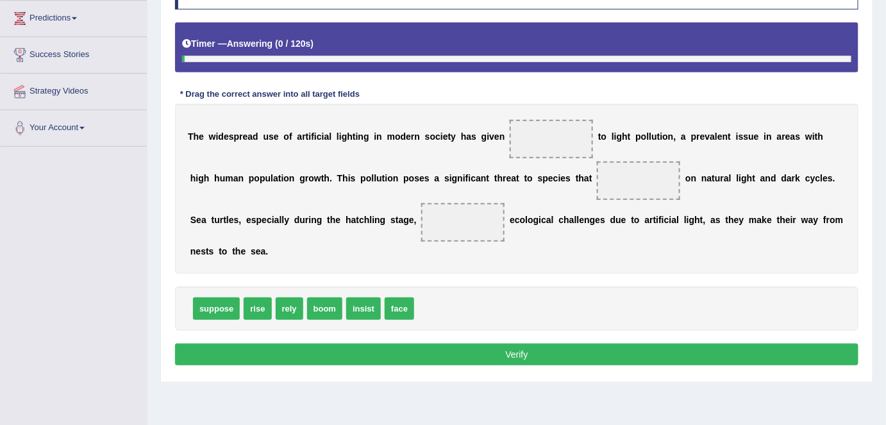
scroll to position [210, 0]
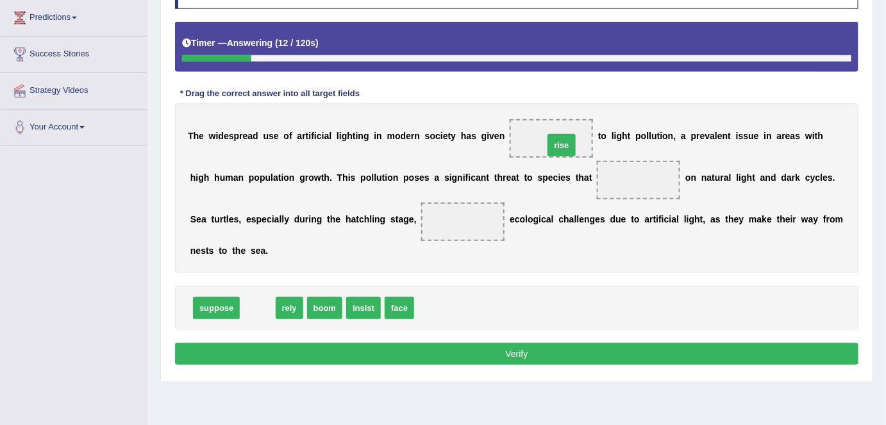
drag, startPoint x: 251, startPoint y: 305, endPoint x: 553, endPoint y: 142, distance: 342.8
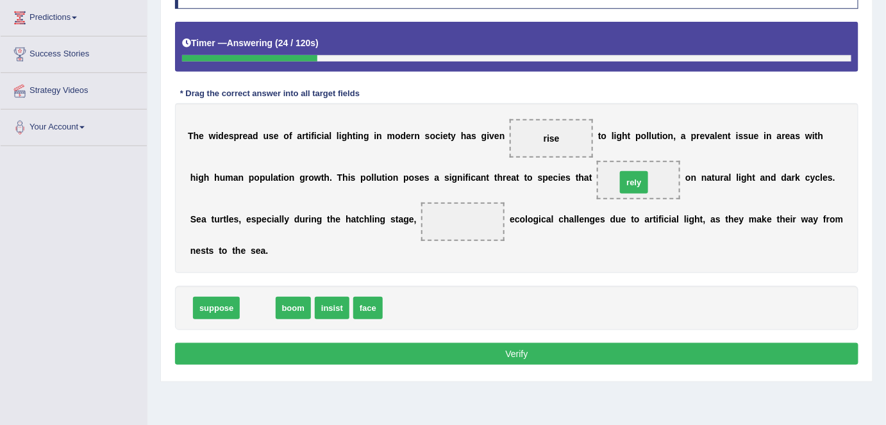
drag, startPoint x: 256, startPoint y: 307, endPoint x: 633, endPoint y: 180, distance: 397.0
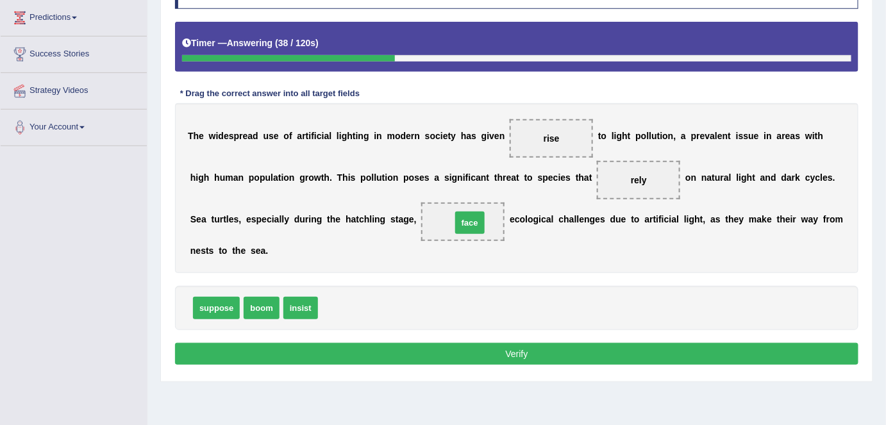
drag, startPoint x: 333, startPoint y: 306, endPoint x: 467, endPoint y: 221, distance: 158.3
click at [441, 344] on button "Verify" at bounding box center [517, 354] width 684 height 22
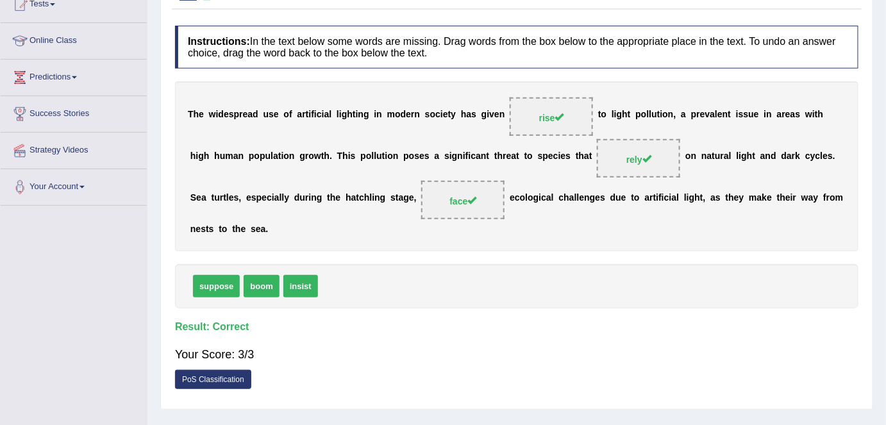
scroll to position [0, 0]
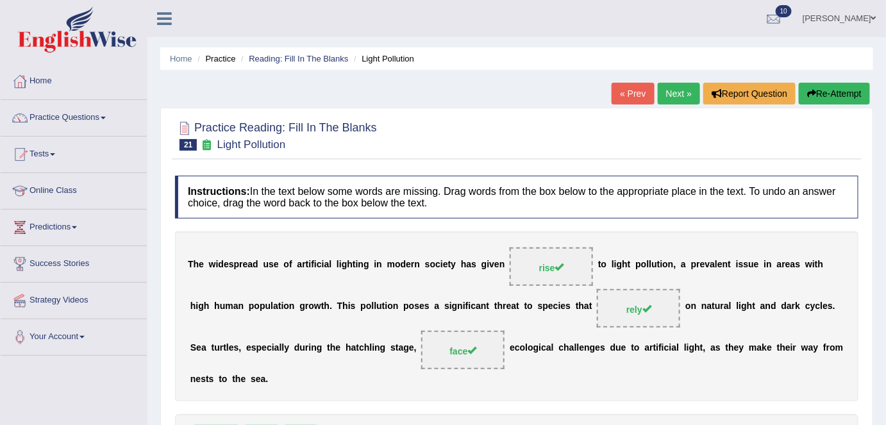
click at [676, 96] on link "Next »" at bounding box center [679, 94] width 42 height 22
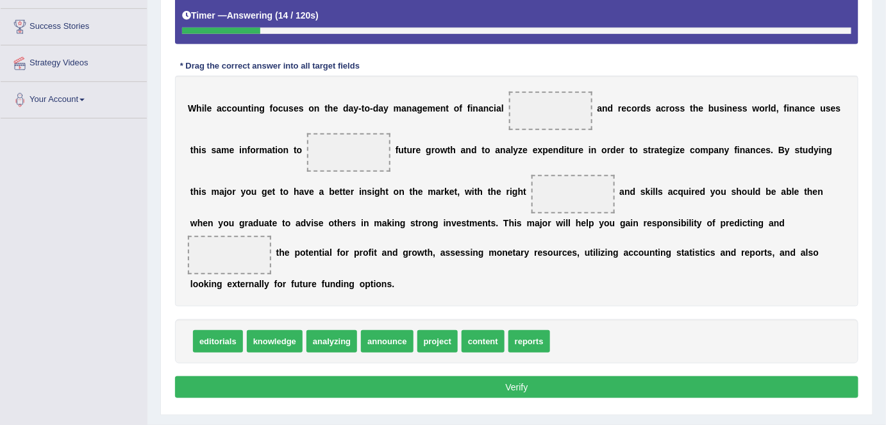
scroll to position [237, 0]
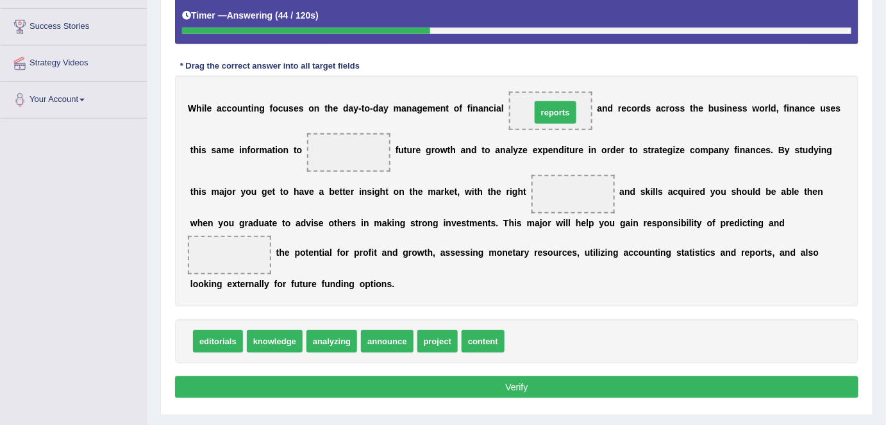
drag, startPoint x: 519, startPoint y: 339, endPoint x: 546, endPoint y: 110, distance: 230.5
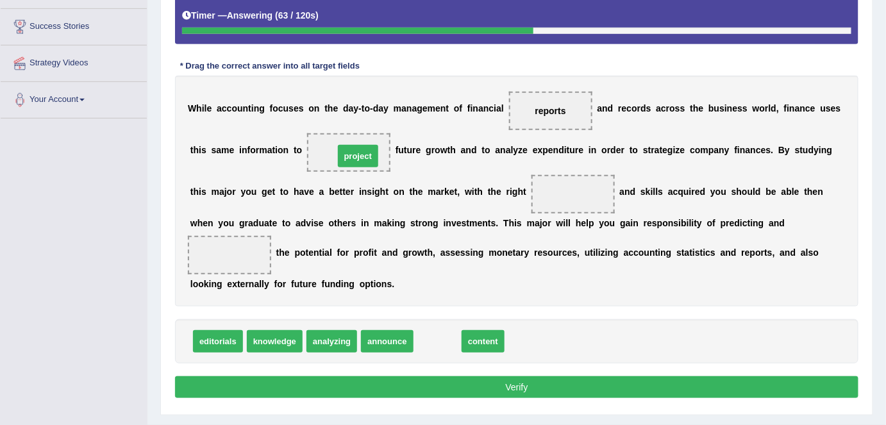
drag, startPoint x: 441, startPoint y: 341, endPoint x: 360, endPoint y: 155, distance: 202.7
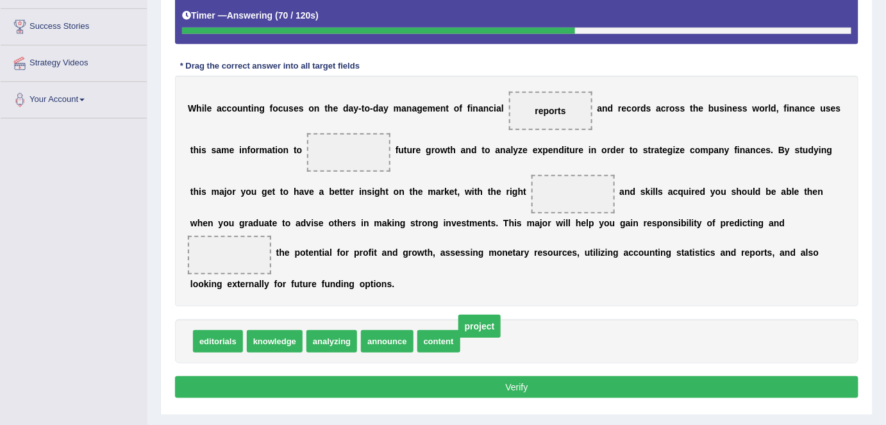
drag, startPoint x: 360, startPoint y: 149, endPoint x: 491, endPoint y: 323, distance: 217.5
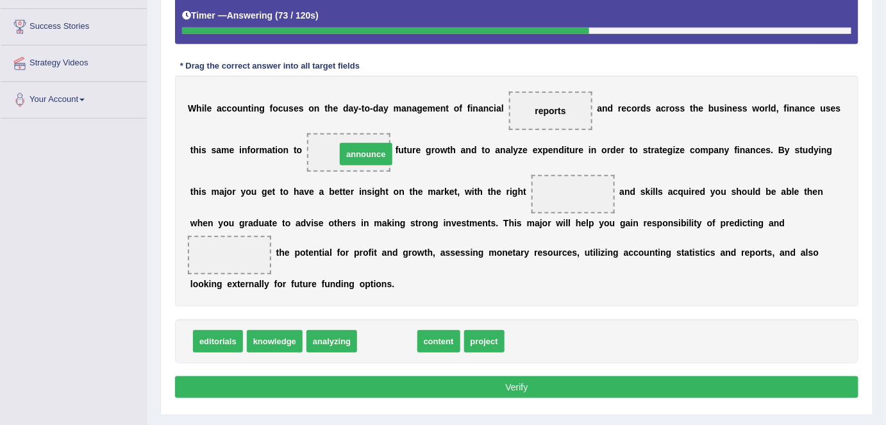
drag, startPoint x: 380, startPoint y: 340, endPoint x: 359, endPoint y: 153, distance: 188.4
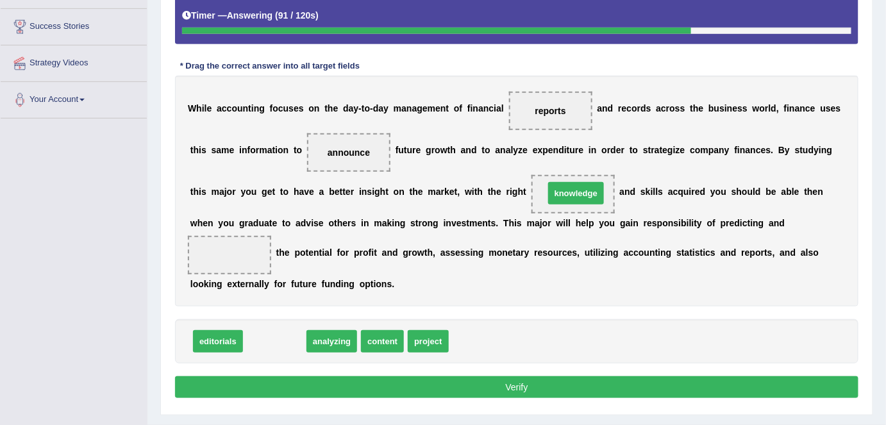
drag, startPoint x: 273, startPoint y: 346, endPoint x: 575, endPoint y: 197, distance: 335.8
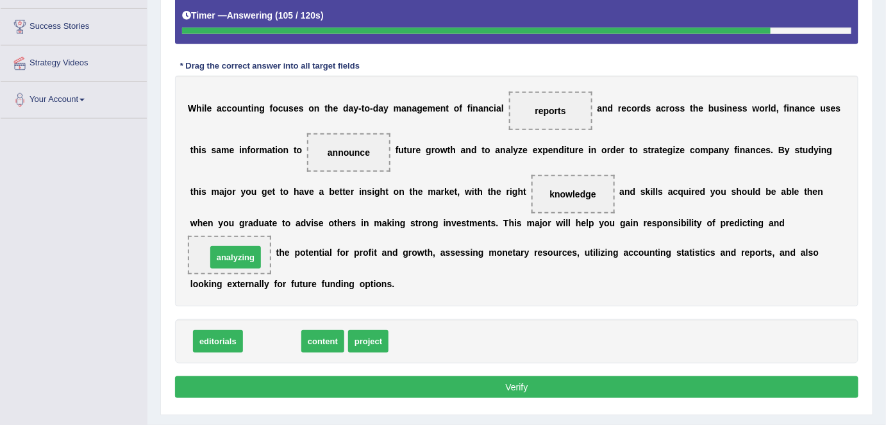
drag, startPoint x: 269, startPoint y: 342, endPoint x: 233, endPoint y: 253, distance: 95.7
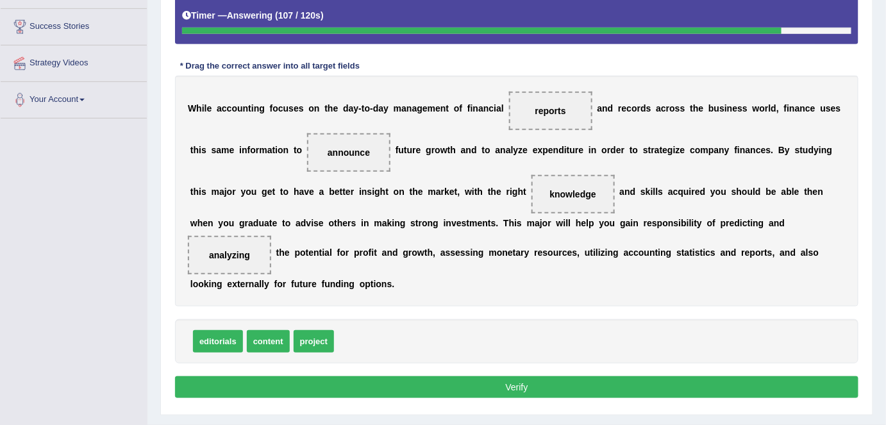
click at [361, 385] on button "Verify" at bounding box center [517, 387] width 684 height 22
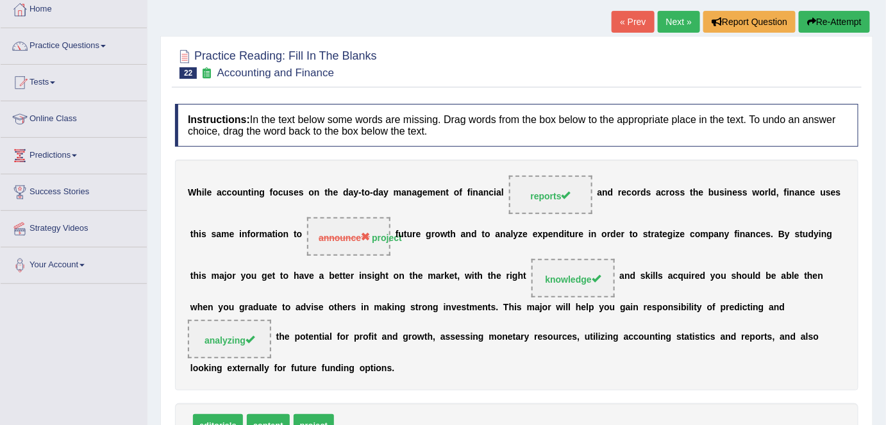
scroll to position [70, 0]
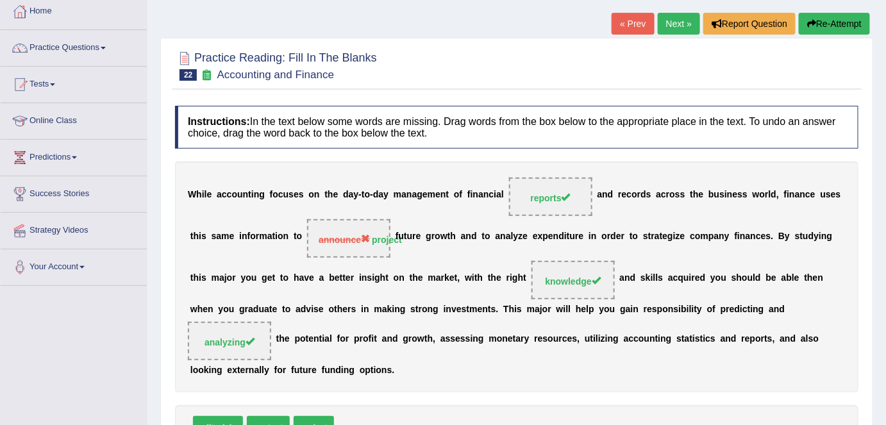
click at [673, 16] on link "Next »" at bounding box center [679, 24] width 42 height 22
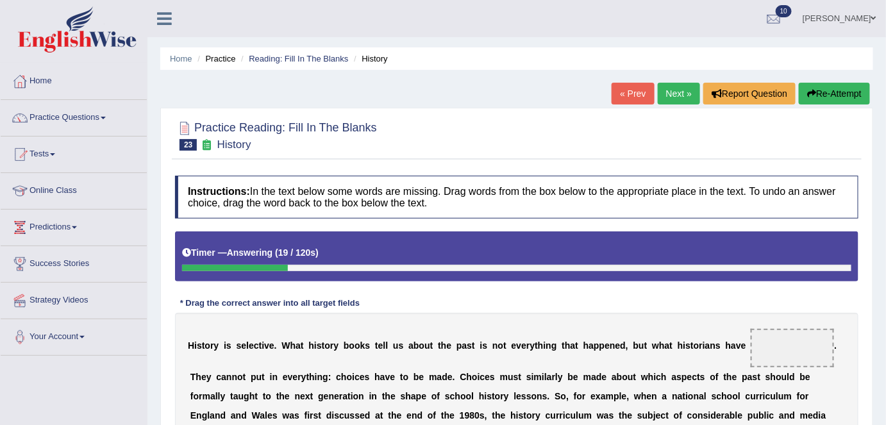
click at [826, 96] on button "Re-Attempt" at bounding box center [834, 94] width 71 height 22
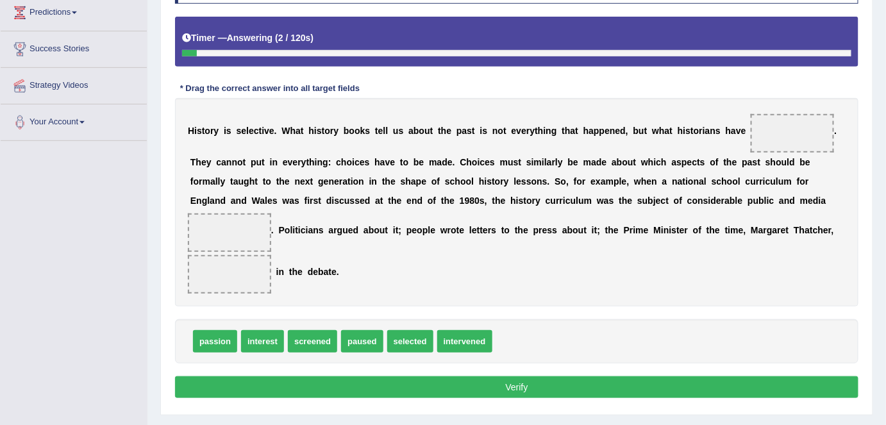
scroll to position [216, 0]
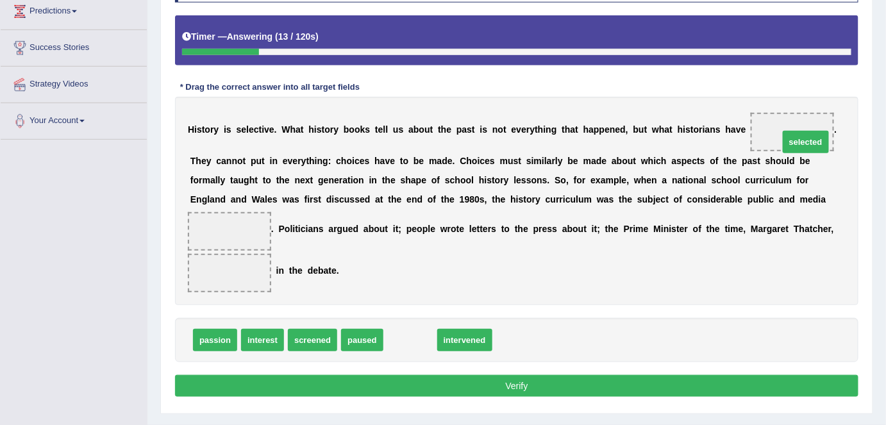
drag, startPoint x: 423, startPoint y: 338, endPoint x: 819, endPoint y: 135, distance: 444.8
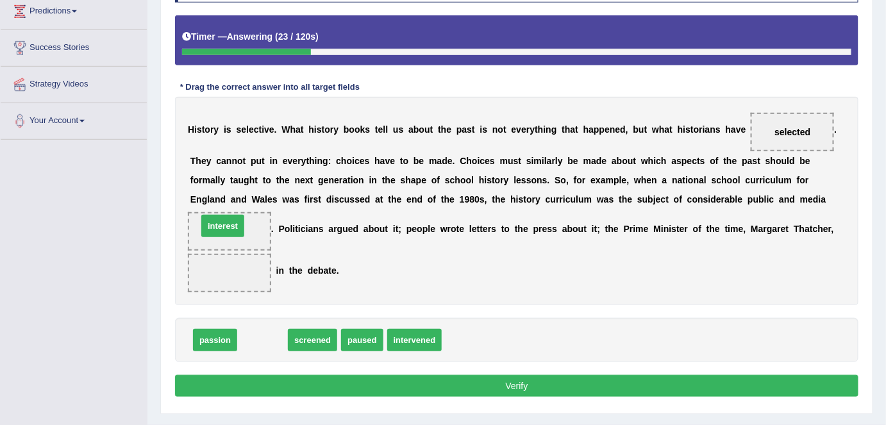
drag, startPoint x: 262, startPoint y: 328, endPoint x: 222, endPoint y: 214, distance: 120.9
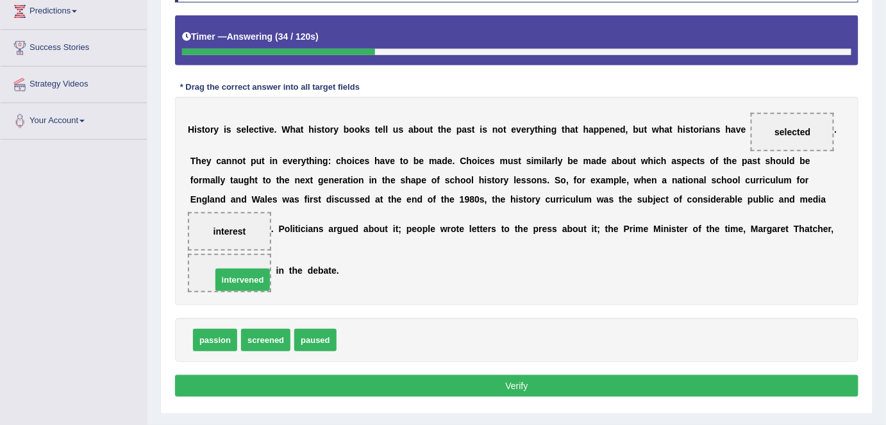
drag, startPoint x: 359, startPoint y: 342, endPoint x: 233, endPoint y: 281, distance: 140.0
click at [283, 383] on button "Verify" at bounding box center [517, 386] width 684 height 22
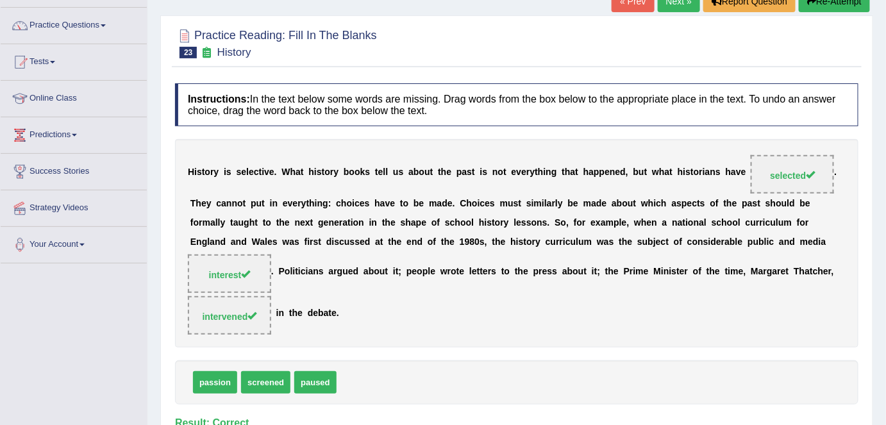
scroll to position [53, 0]
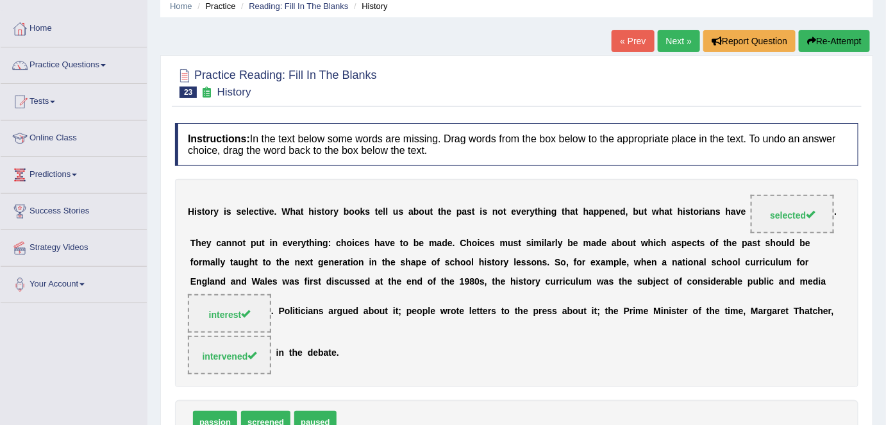
click at [672, 46] on link "Next »" at bounding box center [679, 41] width 42 height 22
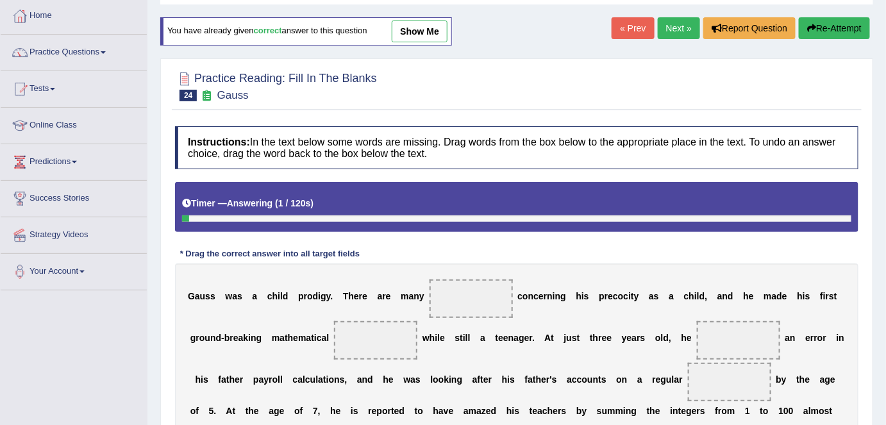
click at [682, 31] on link "Next »" at bounding box center [679, 28] width 42 height 22
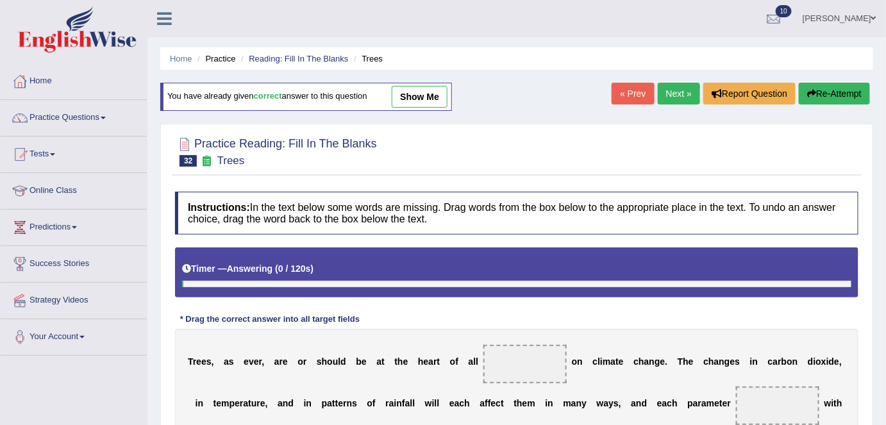
click at [668, 93] on link "Next »" at bounding box center [679, 94] width 42 height 22
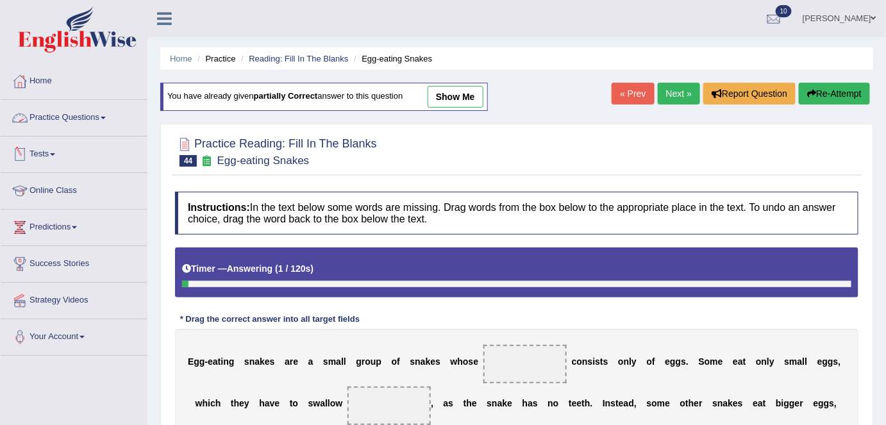
click at [85, 113] on link "Practice Questions" at bounding box center [74, 116] width 146 height 32
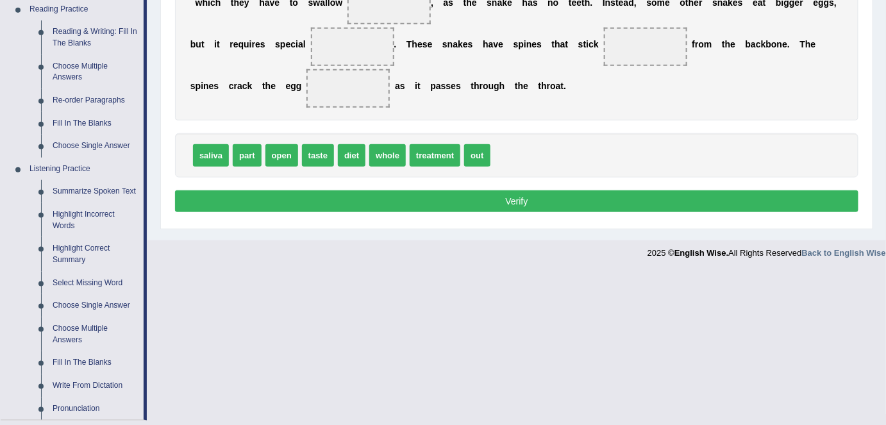
scroll to position [405, 0]
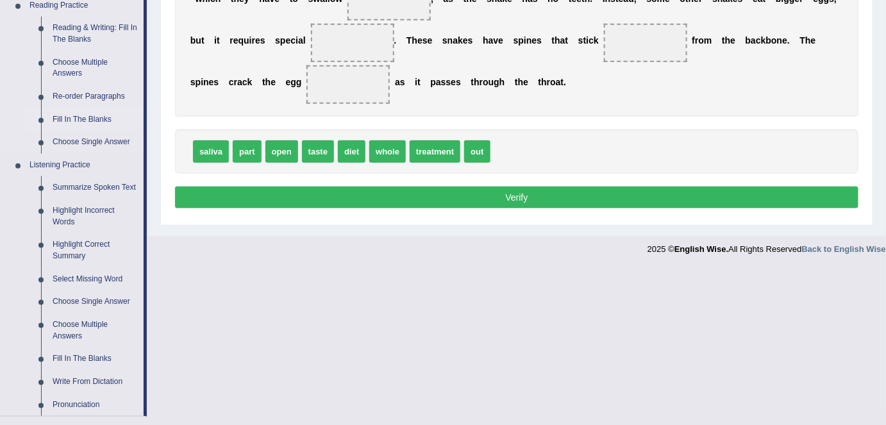
click at [109, 117] on link "Fill In The Blanks" at bounding box center [95, 119] width 97 height 23
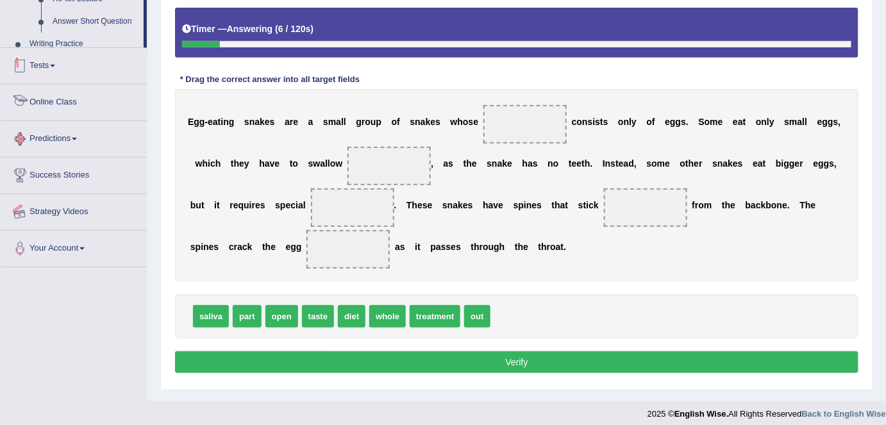
scroll to position [248, 0]
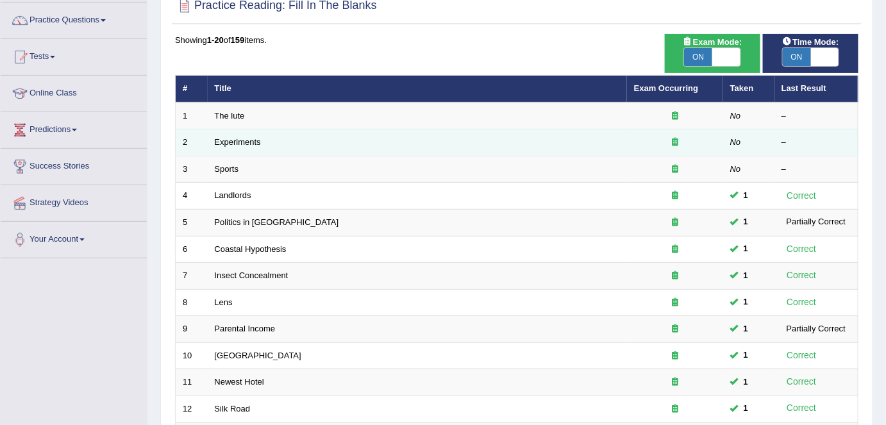
scroll to position [97, 0]
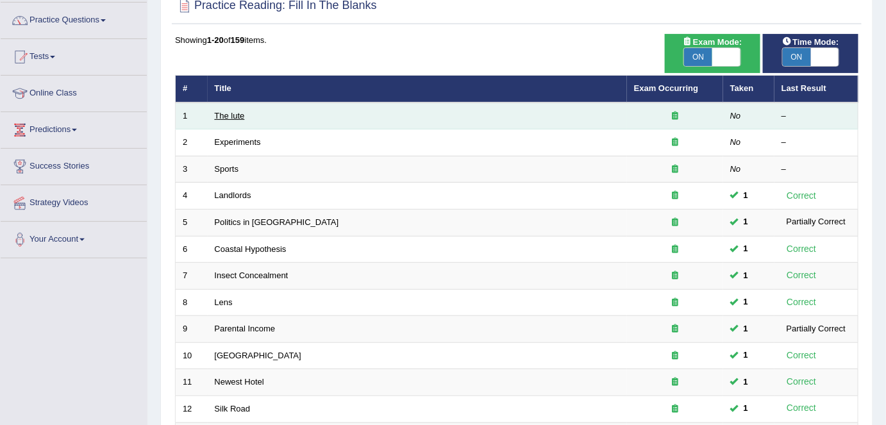
click at [234, 112] on link "The lute" at bounding box center [230, 116] width 30 height 10
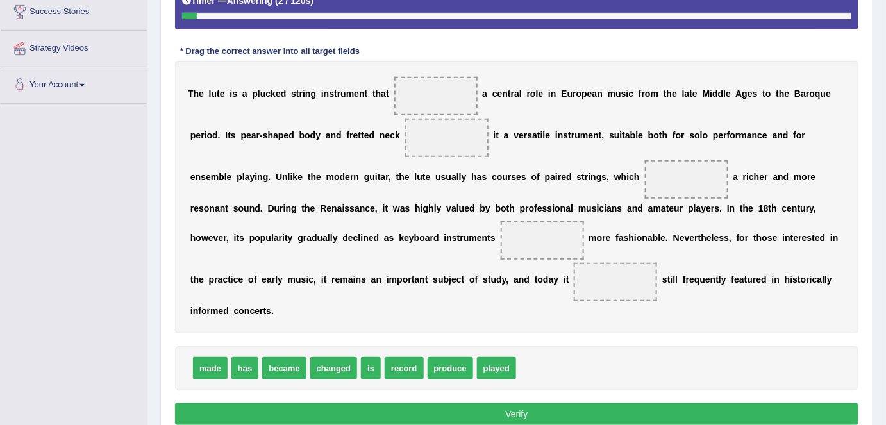
scroll to position [255, 0]
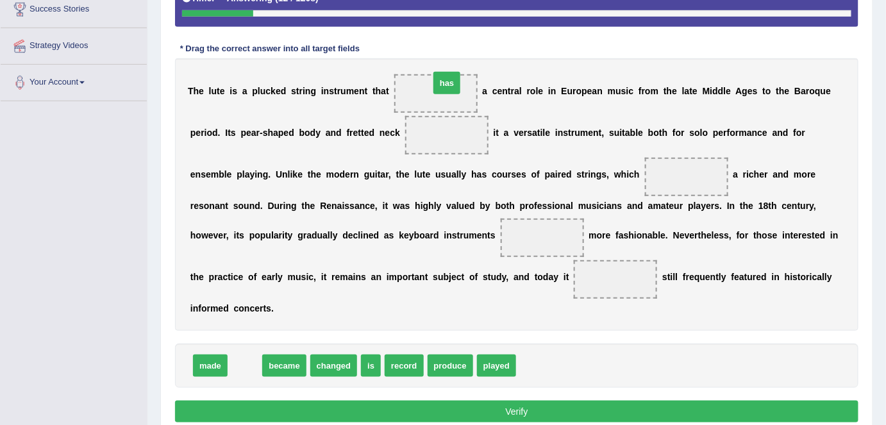
drag, startPoint x: 241, startPoint y: 359, endPoint x: 442, endPoint y: 80, distance: 344.0
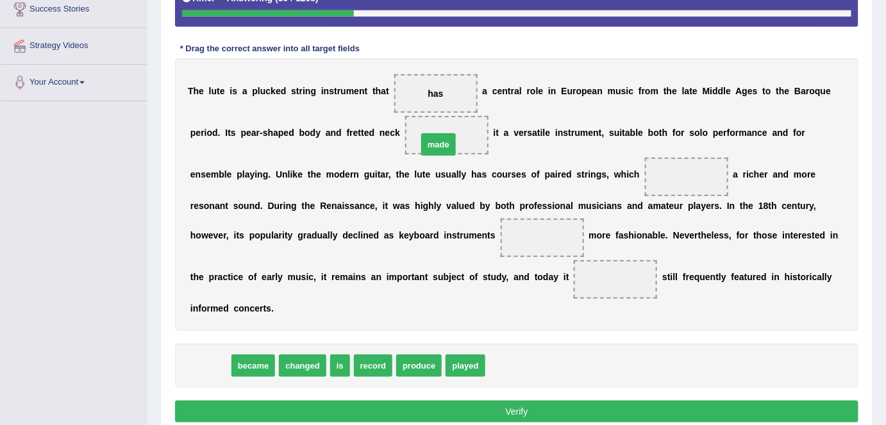
drag, startPoint x: 214, startPoint y: 364, endPoint x: 442, endPoint y: 143, distance: 318.3
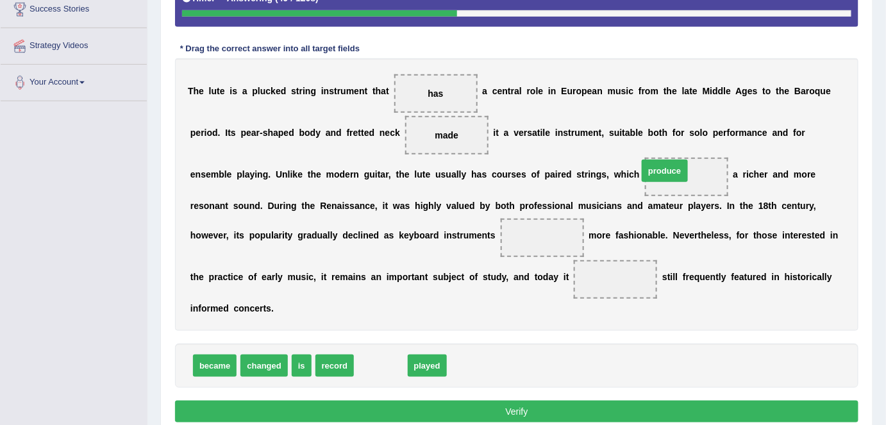
drag, startPoint x: 365, startPoint y: 368, endPoint x: 653, endPoint y: 174, distance: 346.4
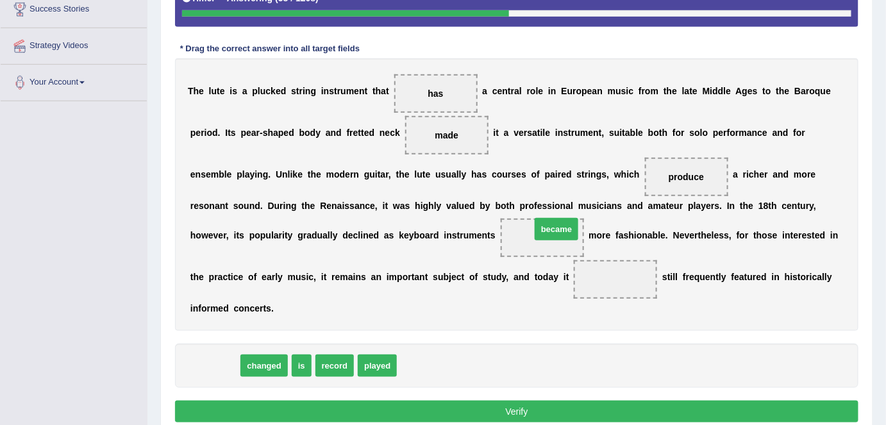
drag, startPoint x: 224, startPoint y: 360, endPoint x: 566, endPoint y: 223, distance: 368.0
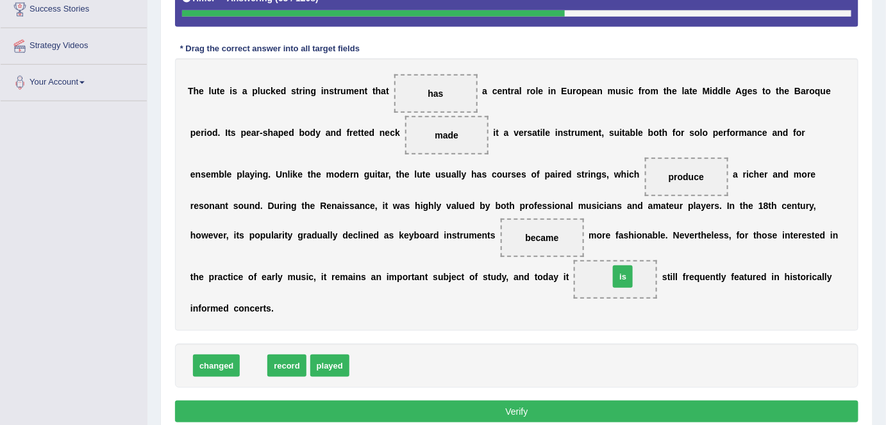
drag, startPoint x: 256, startPoint y: 363, endPoint x: 625, endPoint y: 277, distance: 379.2
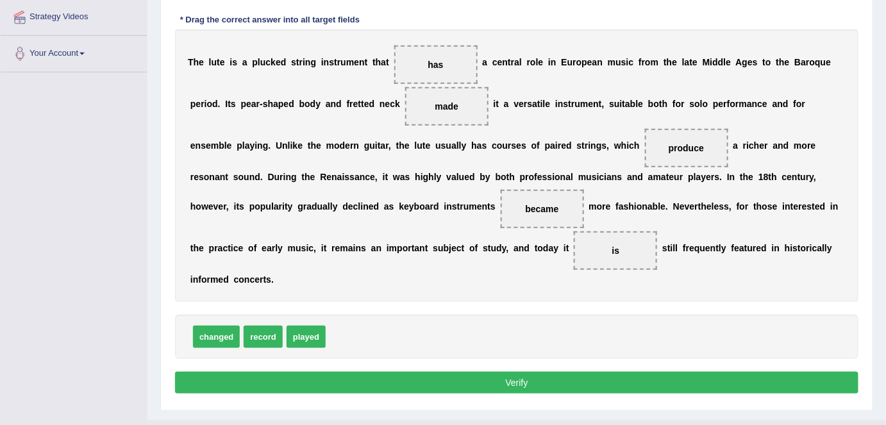
click at [588, 378] on button "Verify" at bounding box center [517, 383] width 684 height 22
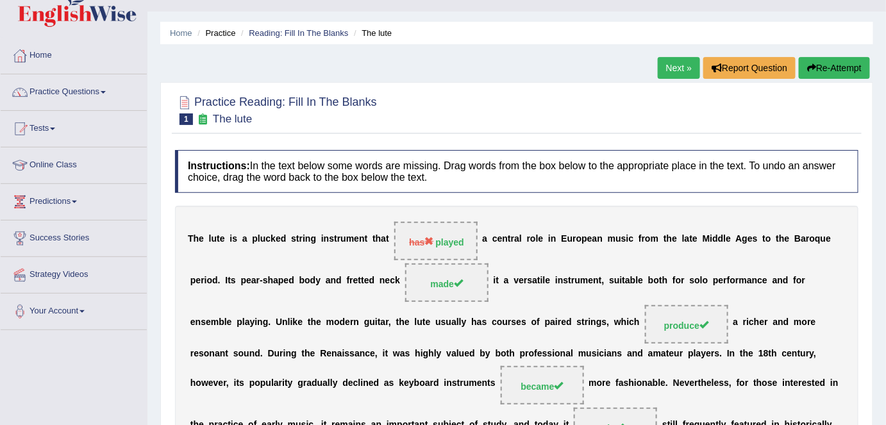
scroll to position [24, 0]
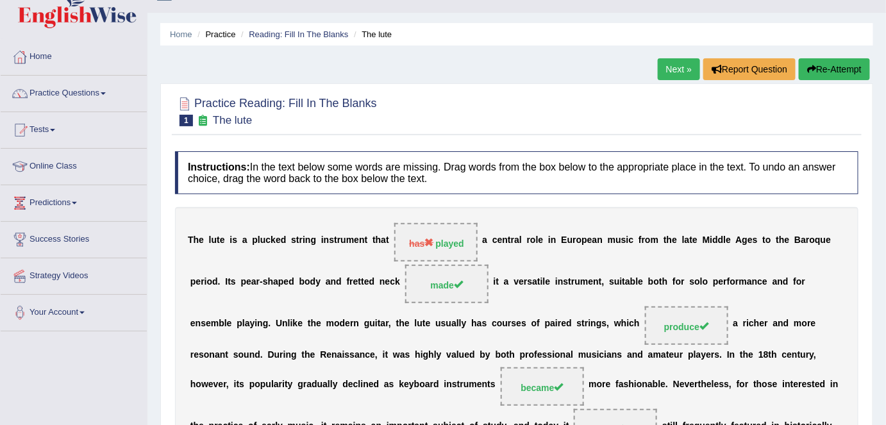
click at [694, 65] on link "Next »" at bounding box center [679, 69] width 42 height 22
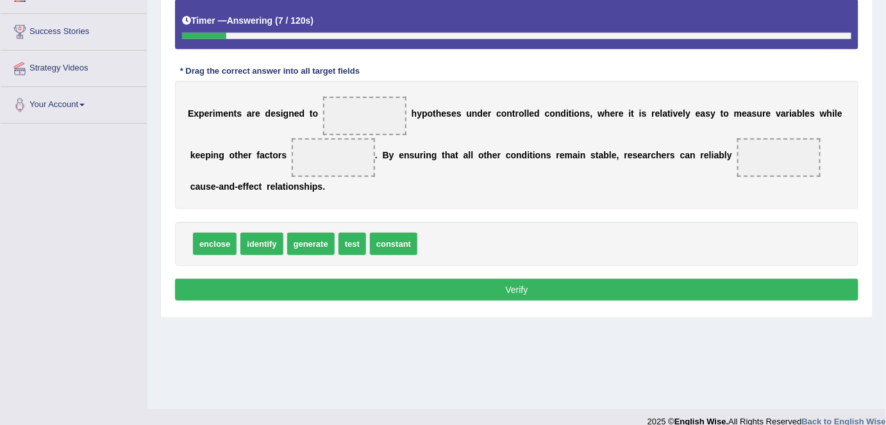
scroll to position [233, 0]
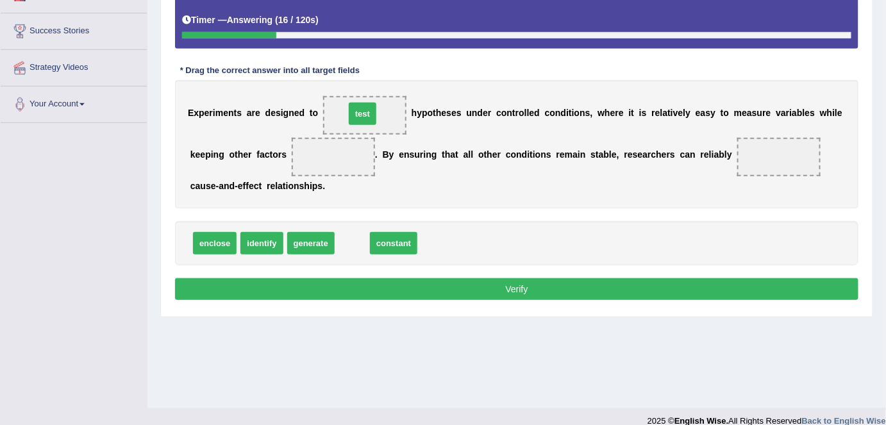
drag, startPoint x: 351, startPoint y: 240, endPoint x: 361, endPoint y: 108, distance: 132.5
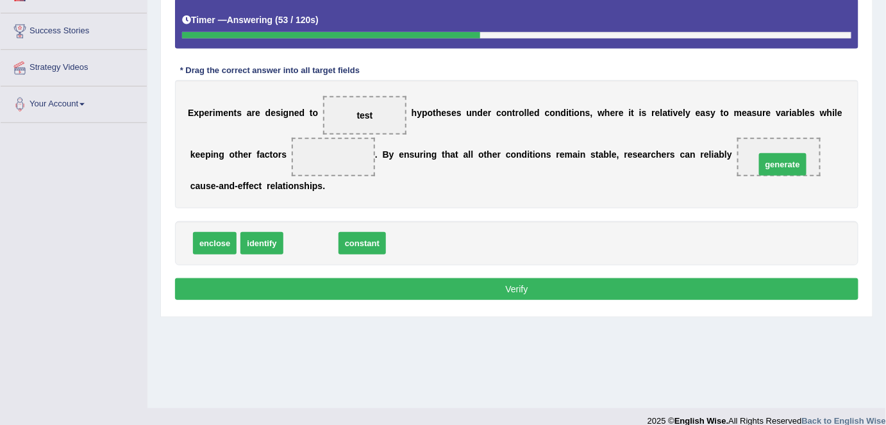
drag, startPoint x: 316, startPoint y: 243, endPoint x: 788, endPoint y: 164, distance: 478.5
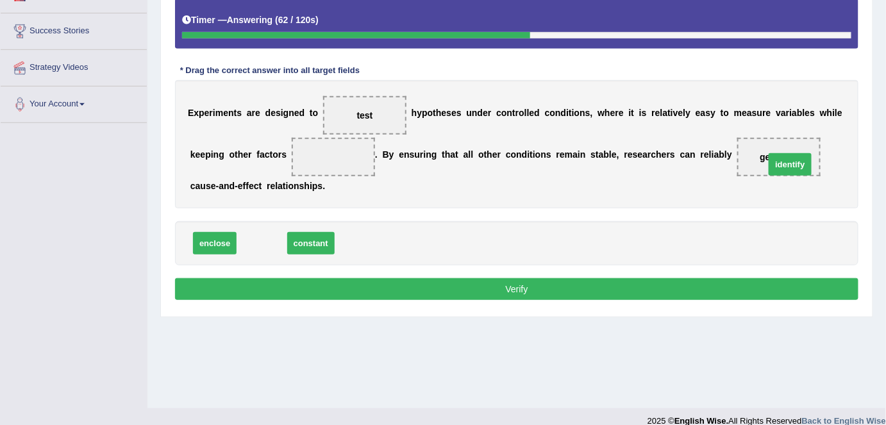
drag, startPoint x: 264, startPoint y: 236, endPoint x: 792, endPoint y: 156, distance: 534.4
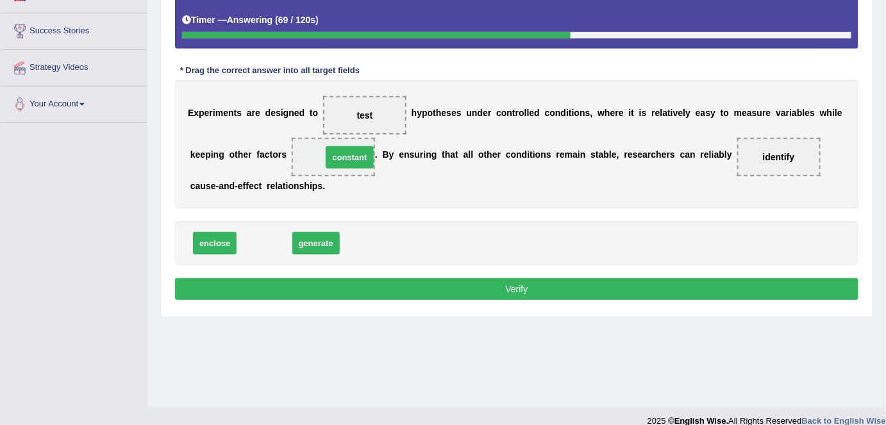
drag, startPoint x: 260, startPoint y: 238, endPoint x: 345, endPoint y: 149, distance: 122.9
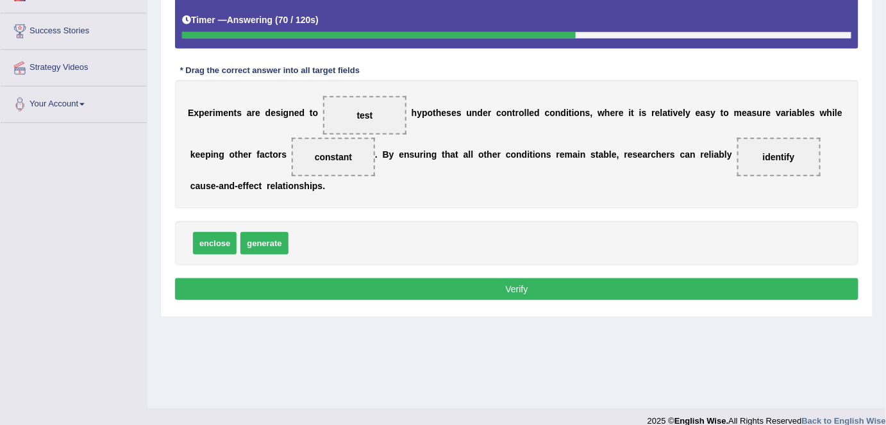
click at [354, 284] on button "Verify" at bounding box center [517, 289] width 684 height 22
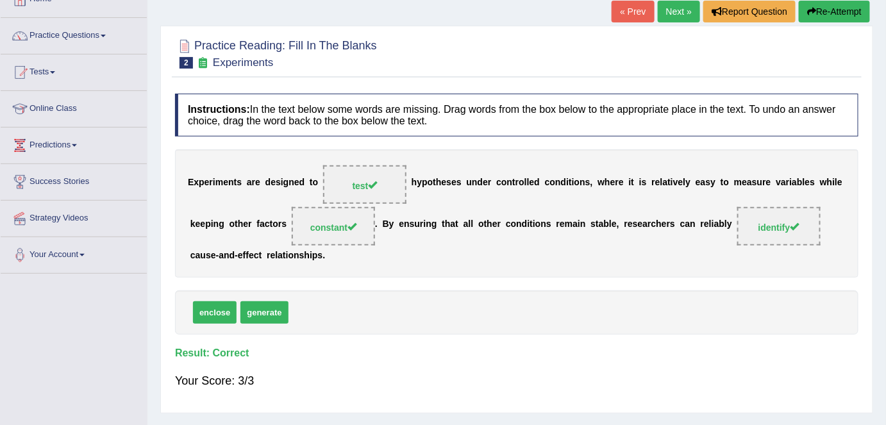
scroll to position [0, 0]
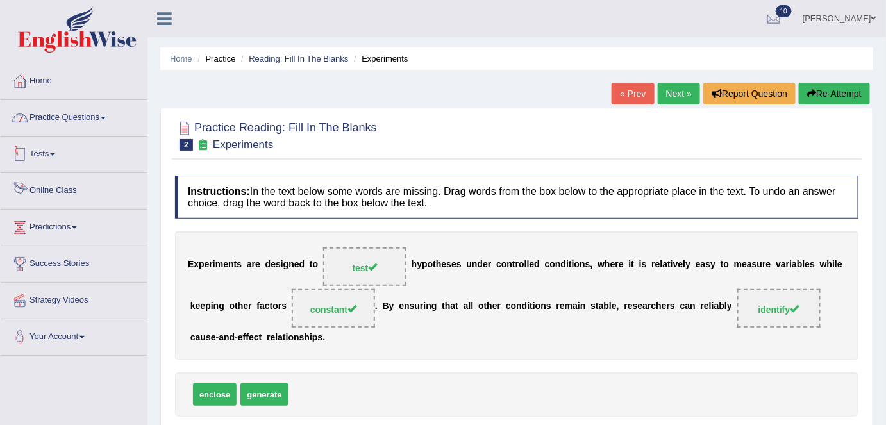
click at [80, 119] on link "Practice Questions" at bounding box center [74, 116] width 146 height 32
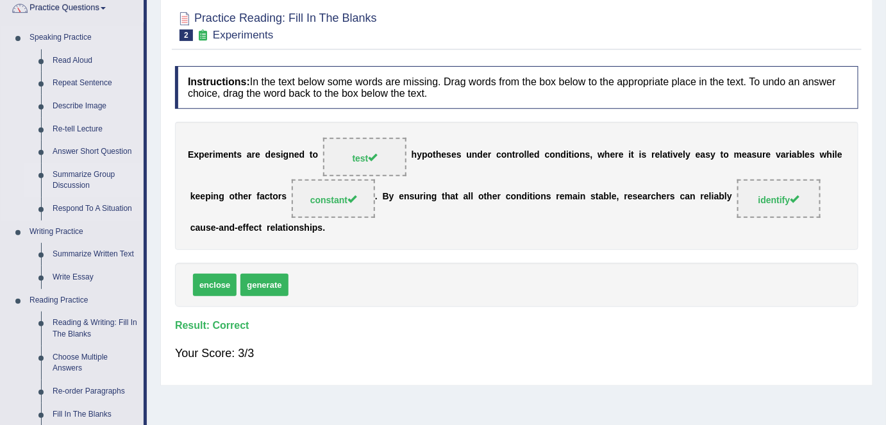
scroll to position [109, 0]
